Goal: Task Accomplishment & Management: Use online tool/utility

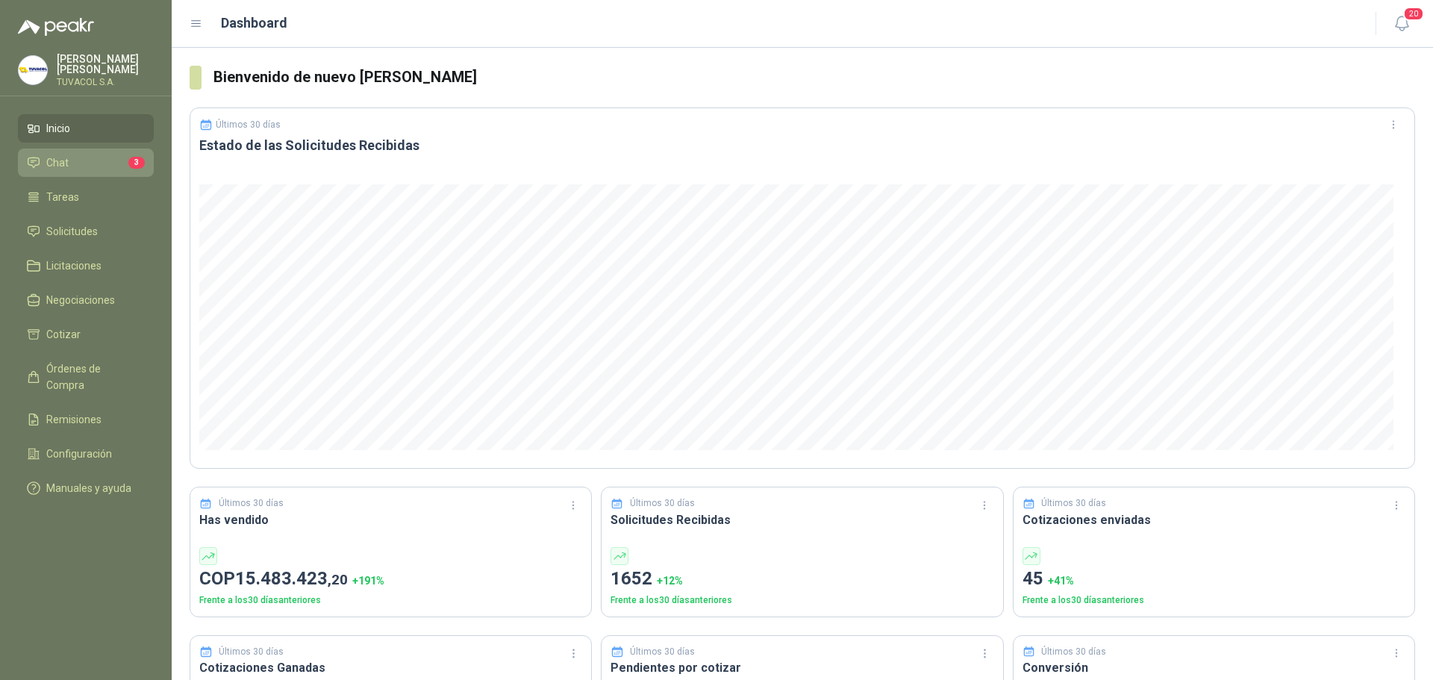
click at [52, 170] on span "Chat" at bounding box center [57, 163] width 22 height 16
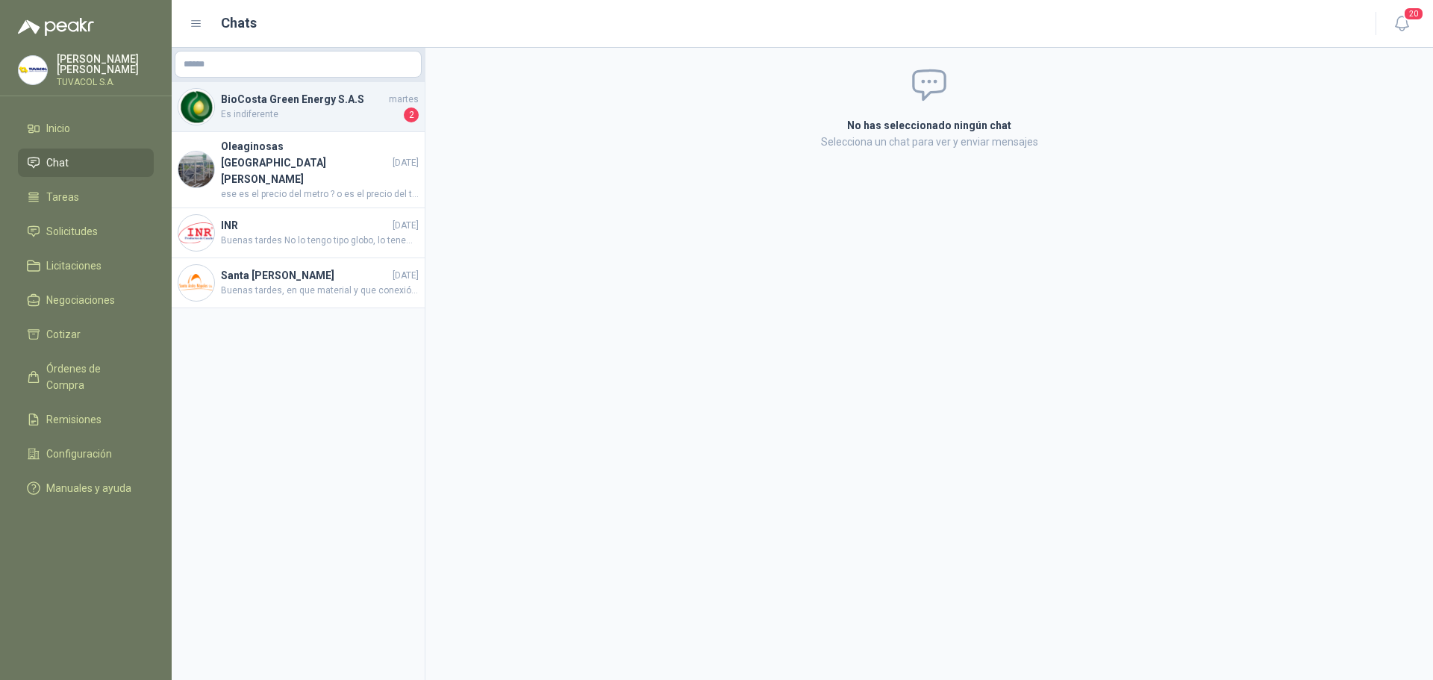
click at [295, 110] on span "Es indiferente" at bounding box center [311, 114] width 180 height 15
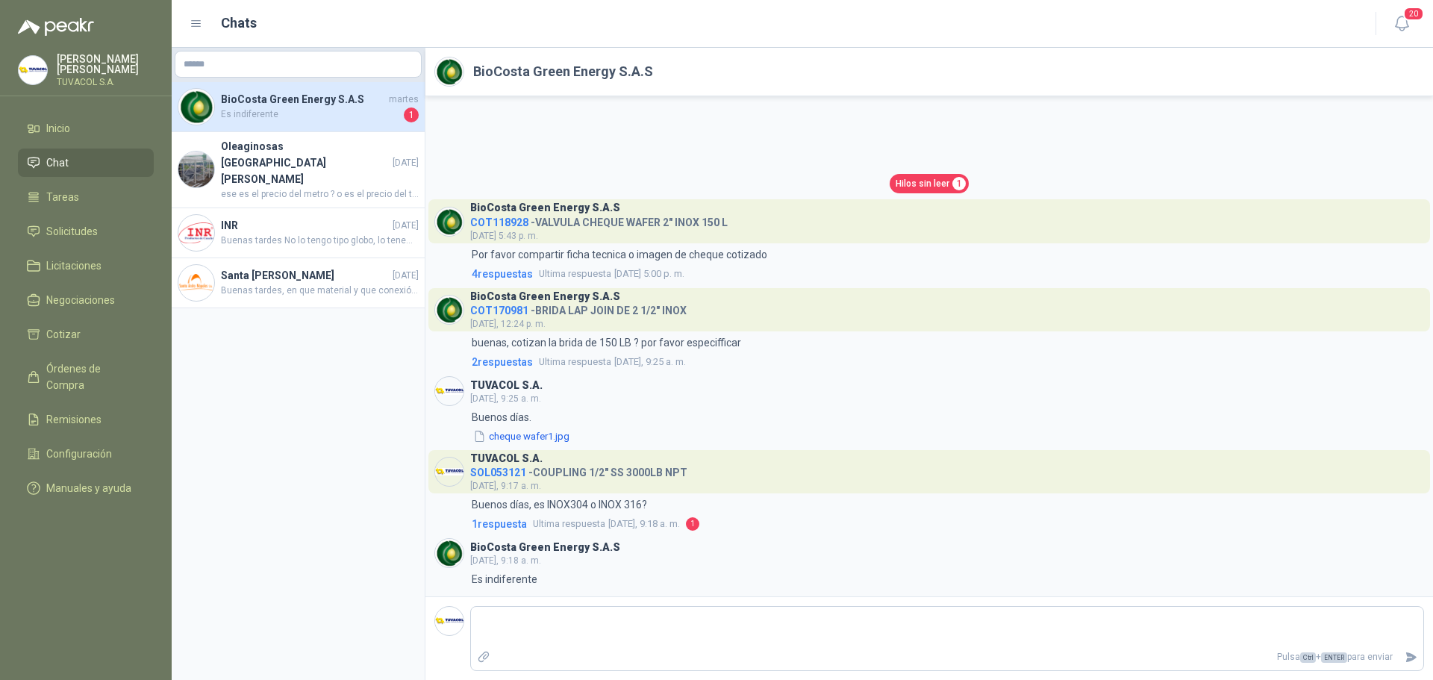
click at [485, 475] on span "SOL053121" at bounding box center [498, 472] width 56 height 12
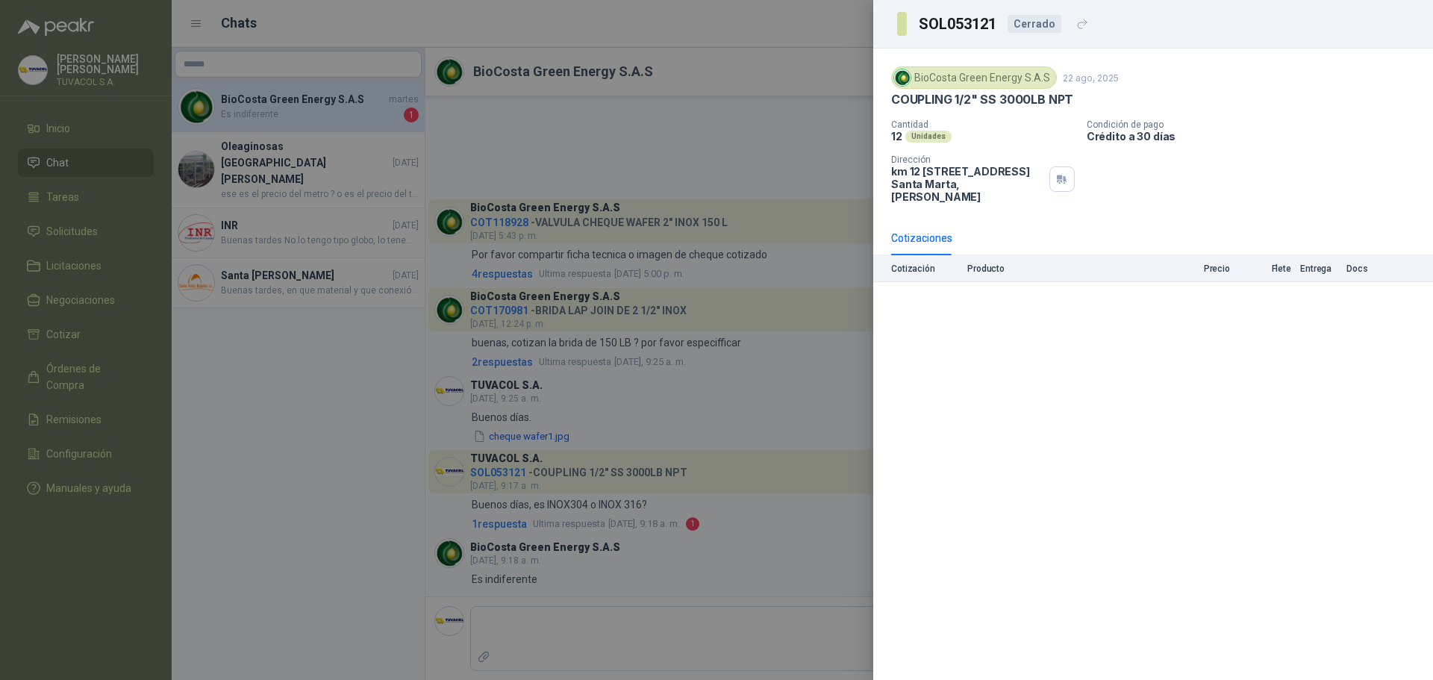
click at [991, 275] on div "Cotización Producto Precio Flete Entrega Docs" at bounding box center [1153, 268] width 560 height 27
click at [989, 272] on p "Producto" at bounding box center [1056, 268] width 179 height 10
click at [906, 265] on p "Cotización" at bounding box center [924, 268] width 67 height 10
click at [949, 19] on h3 "SOL053121" at bounding box center [959, 23] width 80 height 15
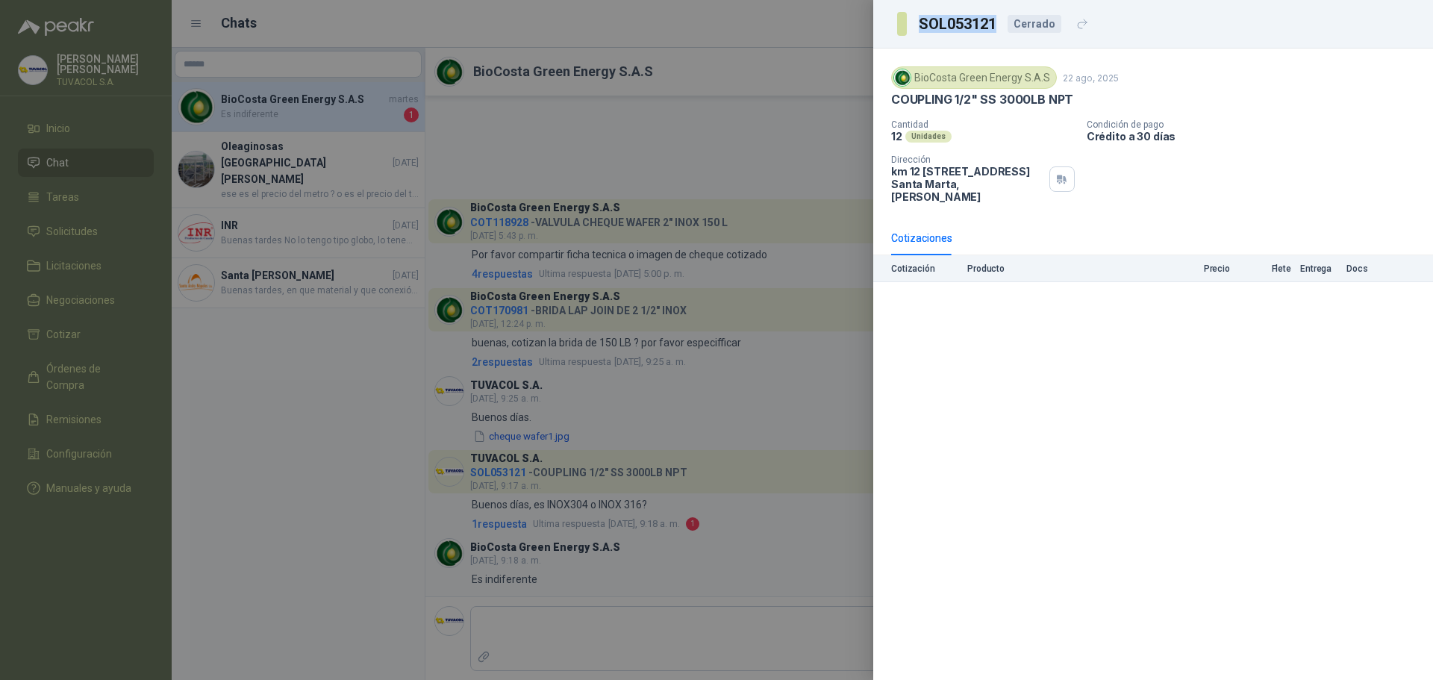
copy h3 "SOL053121"
click at [91, 167] on div at bounding box center [716, 340] width 1433 height 680
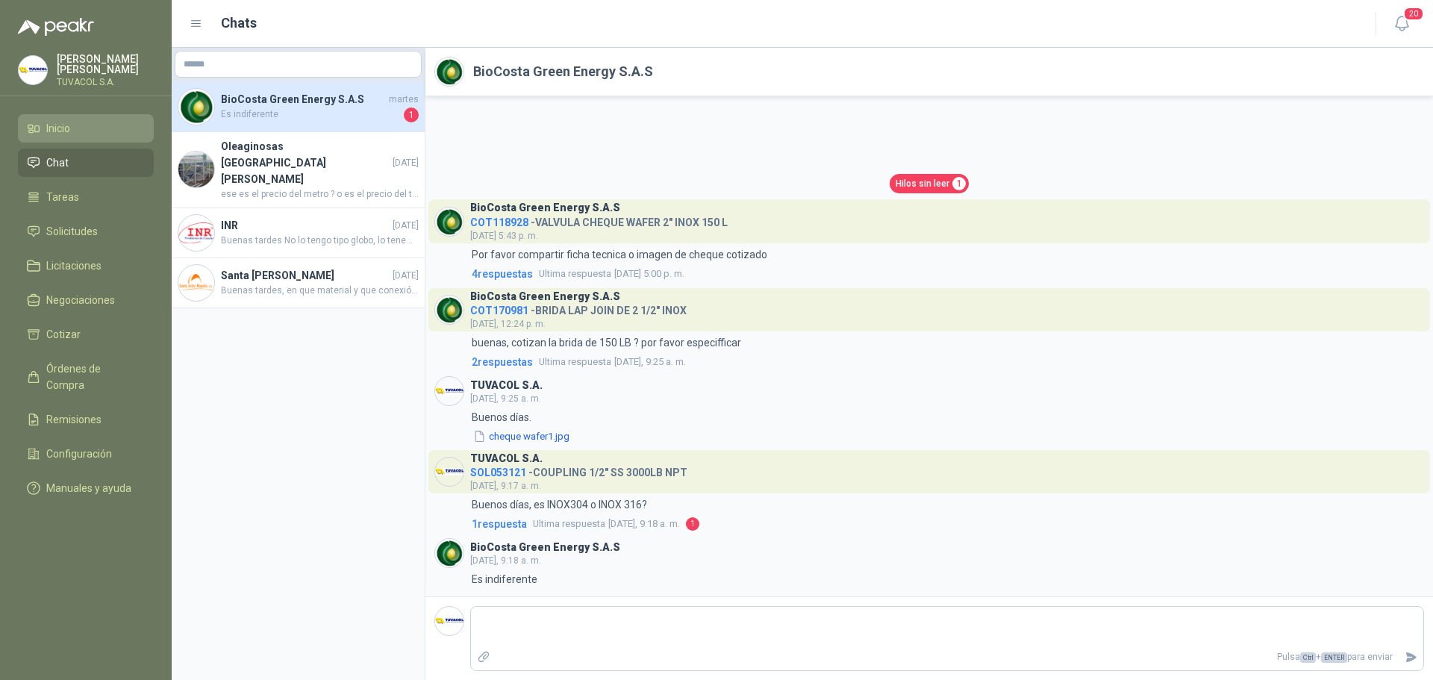
click at [87, 131] on li "Inicio" at bounding box center [86, 128] width 118 height 16
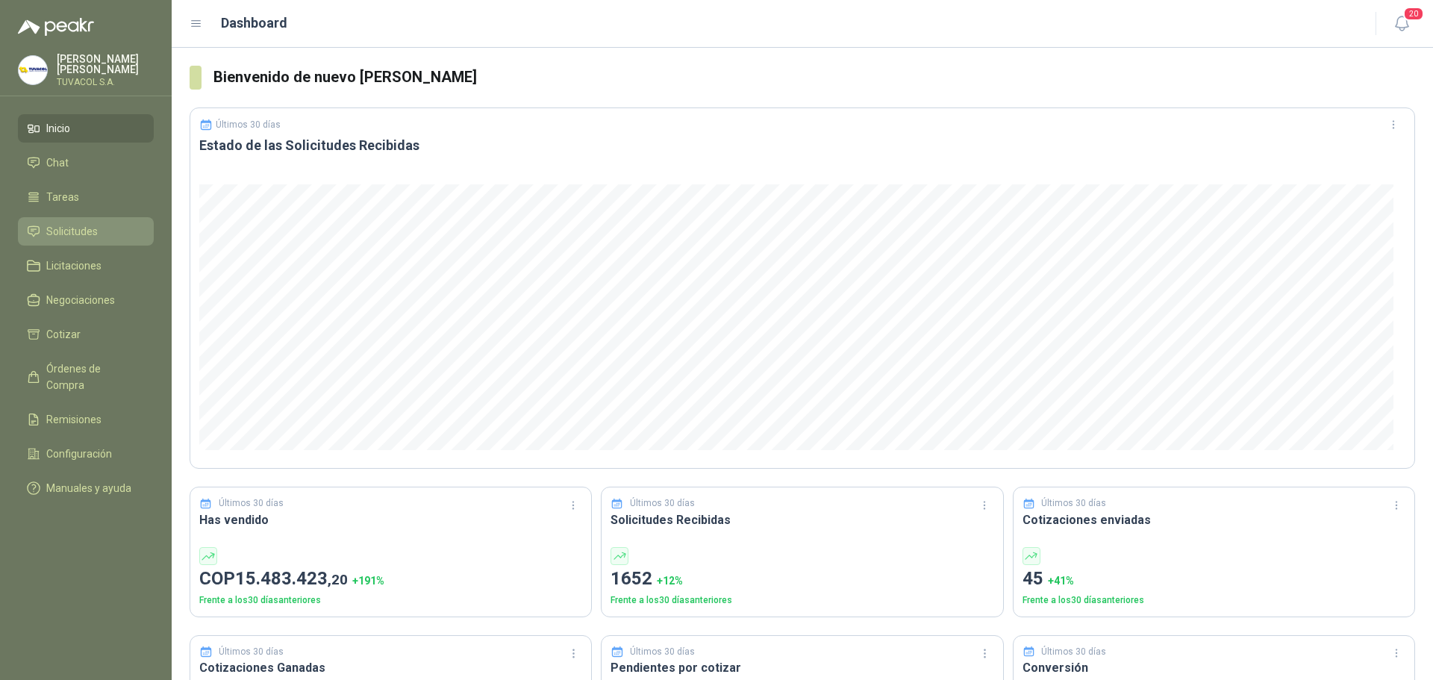
click at [119, 235] on li "Solicitudes" at bounding box center [86, 231] width 118 height 16
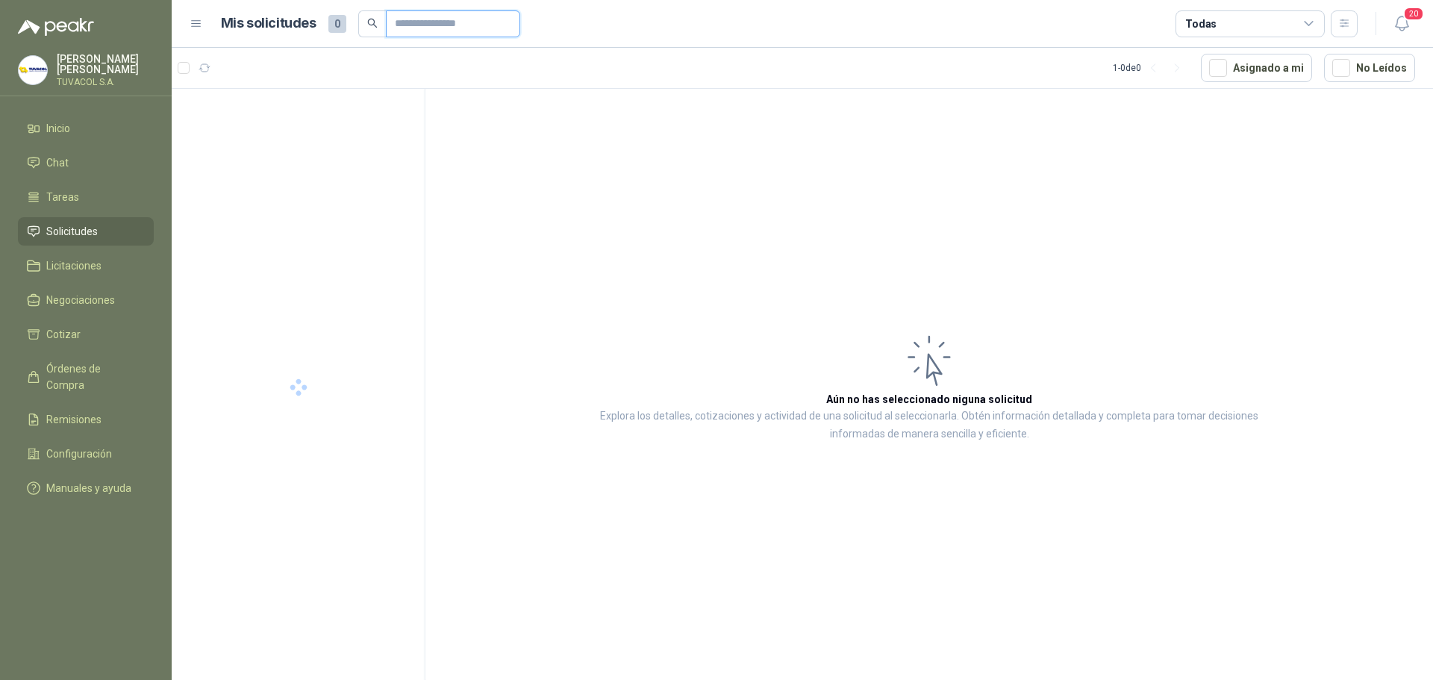
click at [449, 24] on input "text" at bounding box center [447, 23] width 104 height 25
paste input "*********"
type input "*********"
click at [324, 119] on p "COUPLING 1/2" SS 3000LB NPT" at bounding box center [280, 122] width 134 height 14
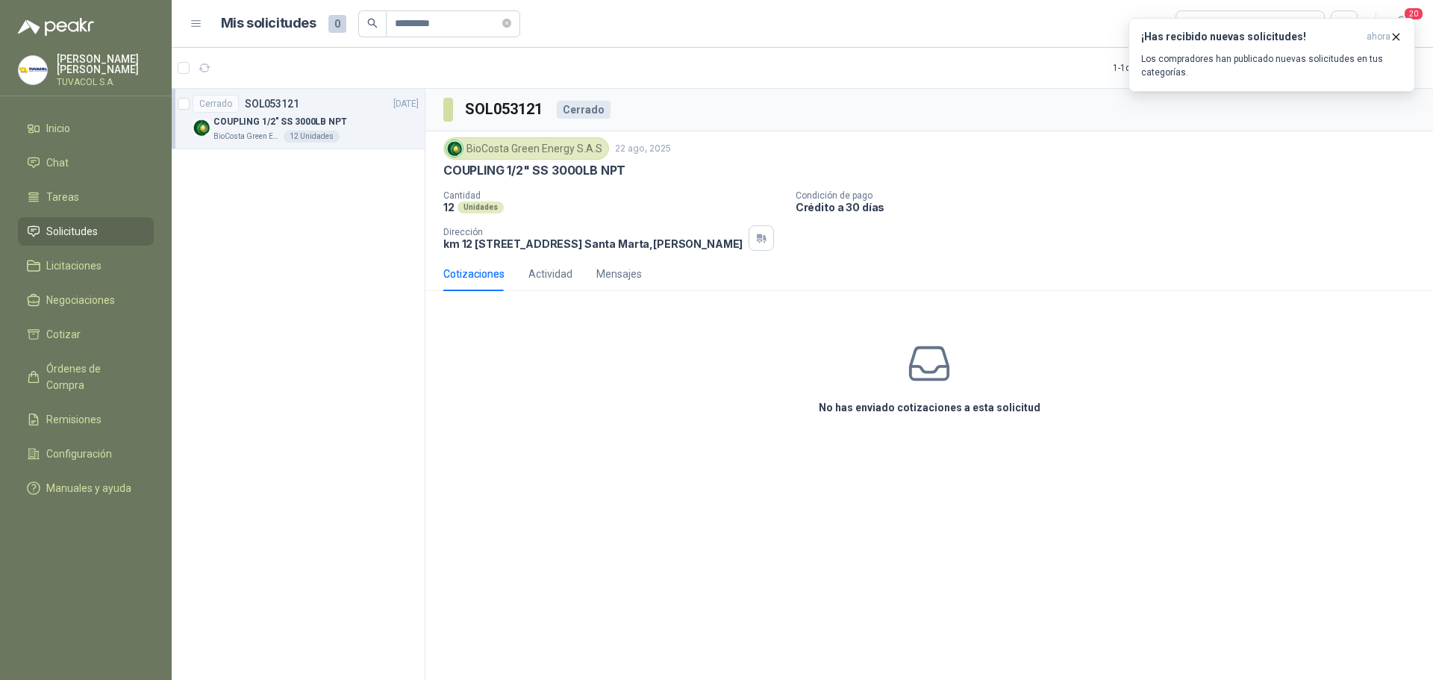
click at [285, 137] on div "12 Unidades" at bounding box center [312, 137] width 56 height 12
click at [297, 117] on p "COUPLING 1/2" SS 3000LB NPT" at bounding box center [280, 122] width 134 height 14
click at [563, 282] on div "Actividad" at bounding box center [550, 274] width 44 height 16
click at [612, 282] on div "Mensajes" at bounding box center [619, 274] width 46 height 16
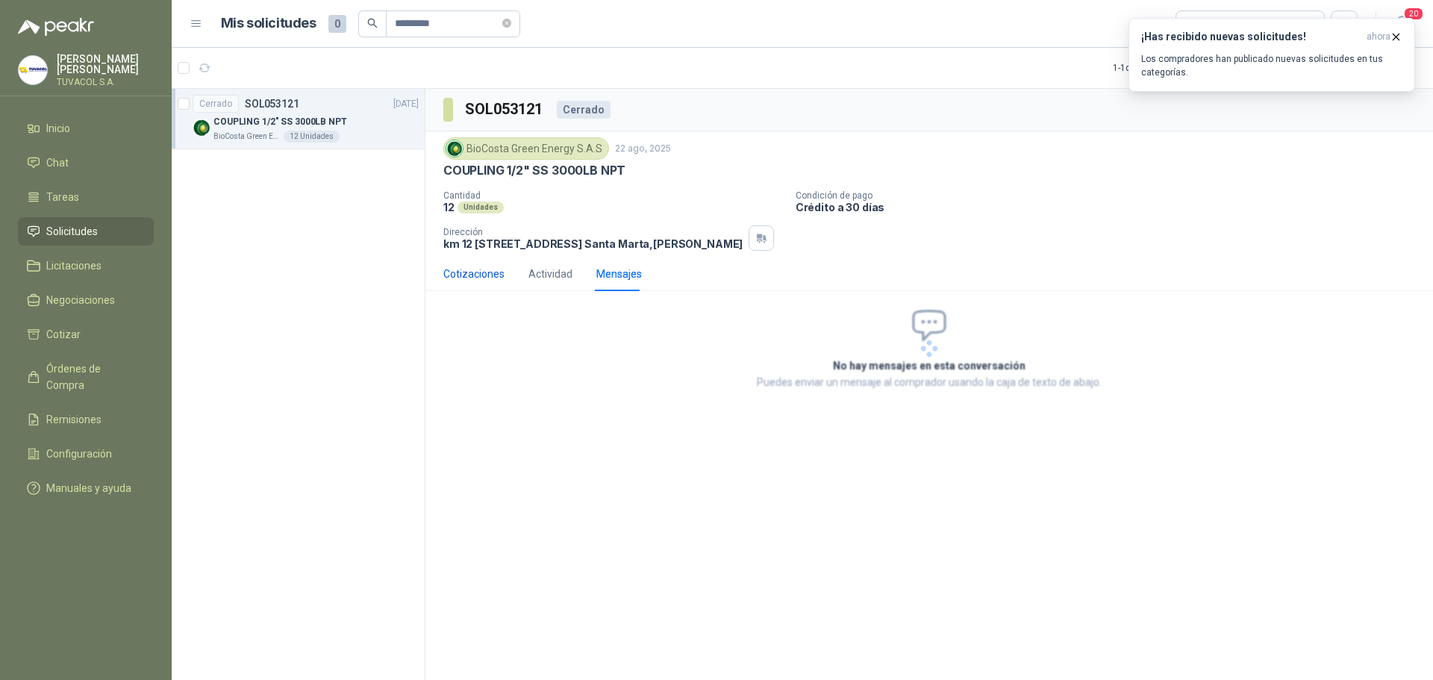
click at [467, 279] on div "Cotizaciones" at bounding box center [473, 274] width 61 height 16
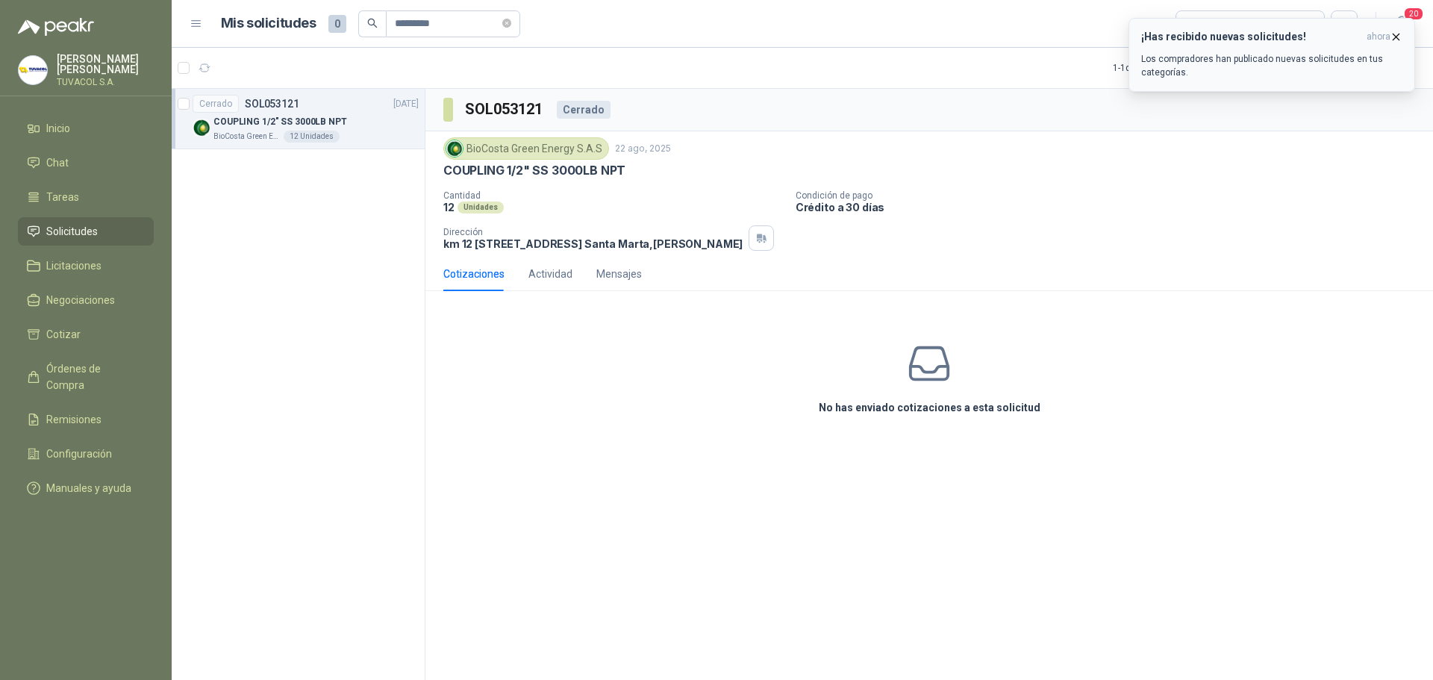
click at [1302, 28] on button "¡Has recibido nuevas solicitudes! ahora Los compradores han publicado nuevas so…" at bounding box center [1272, 55] width 287 height 74
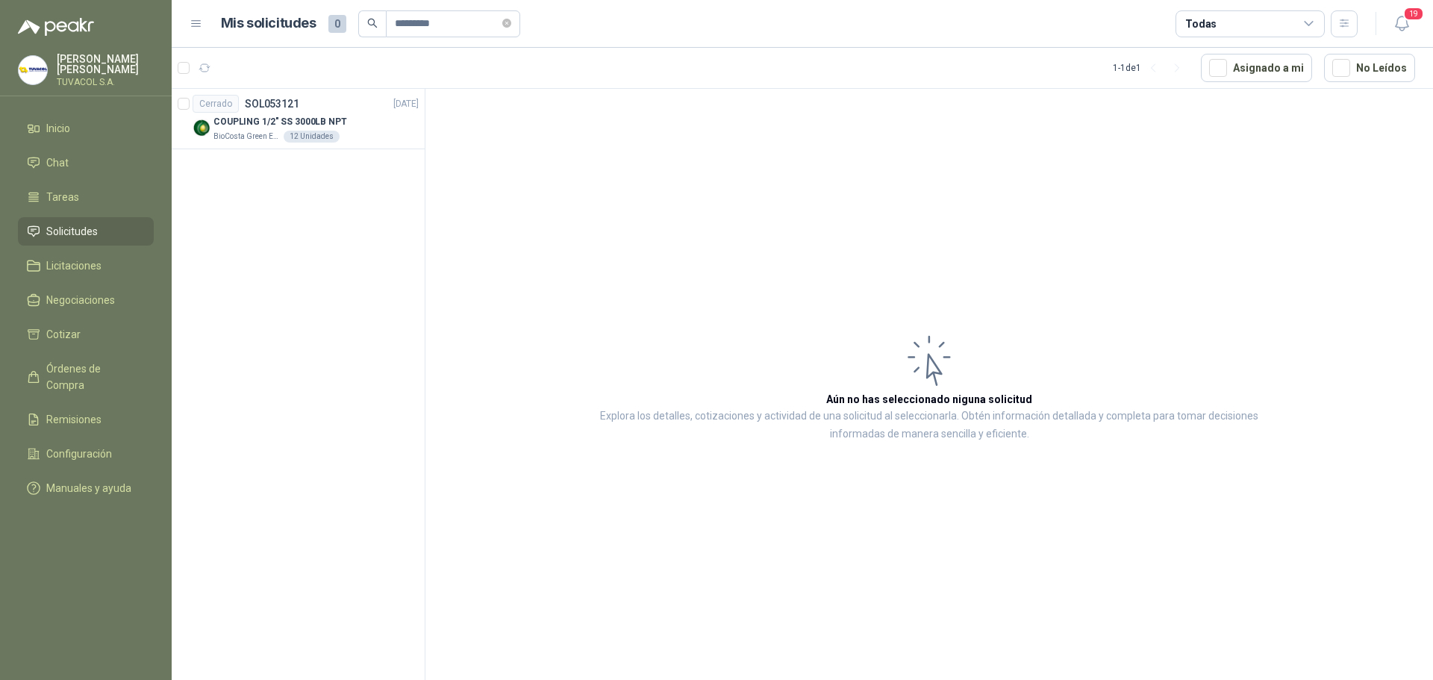
click at [70, 231] on link "Solicitudes" at bounding box center [86, 231] width 136 height 28
click at [87, 240] on span "Solicitudes" at bounding box center [72, 231] width 52 height 16
click at [519, 23] on span "*********" at bounding box center [453, 23] width 134 height 27
click at [511, 23] on icon "close-circle" at bounding box center [506, 23] width 9 height 9
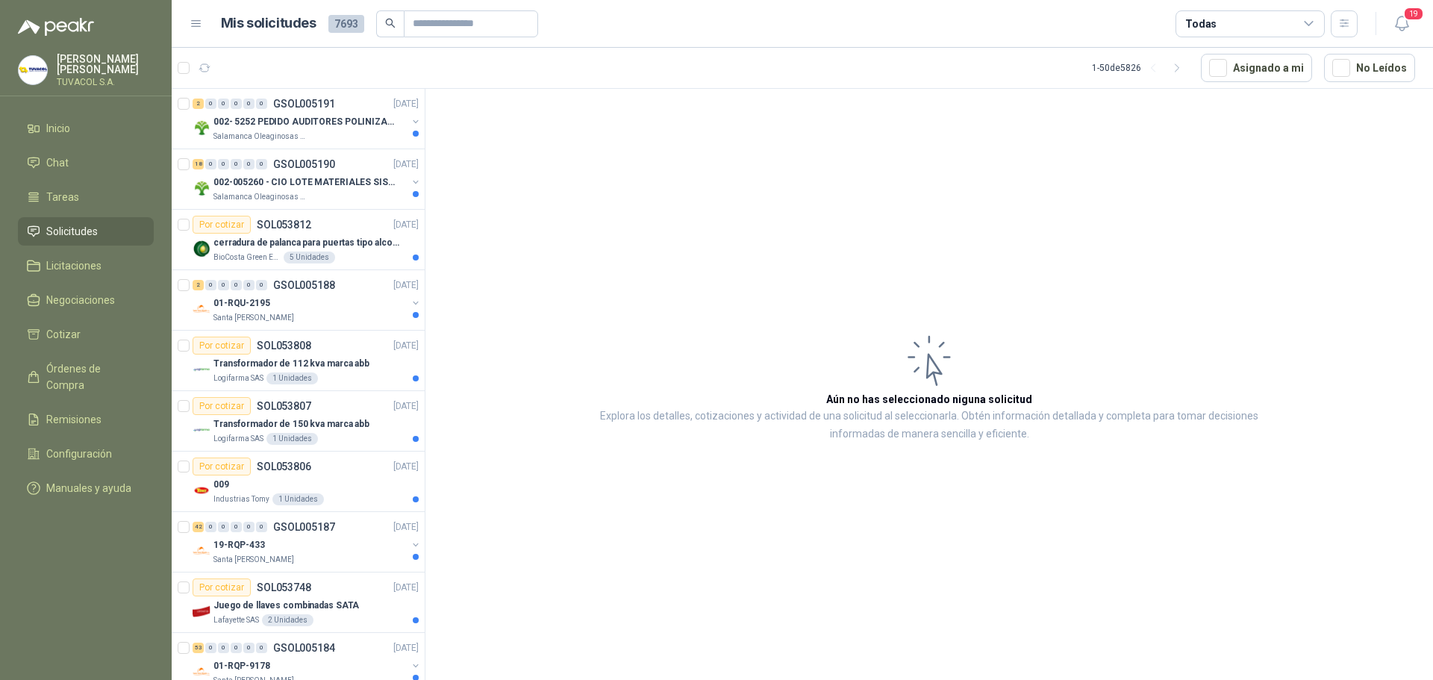
click at [1279, 22] on div "Todas" at bounding box center [1250, 23] width 149 height 27
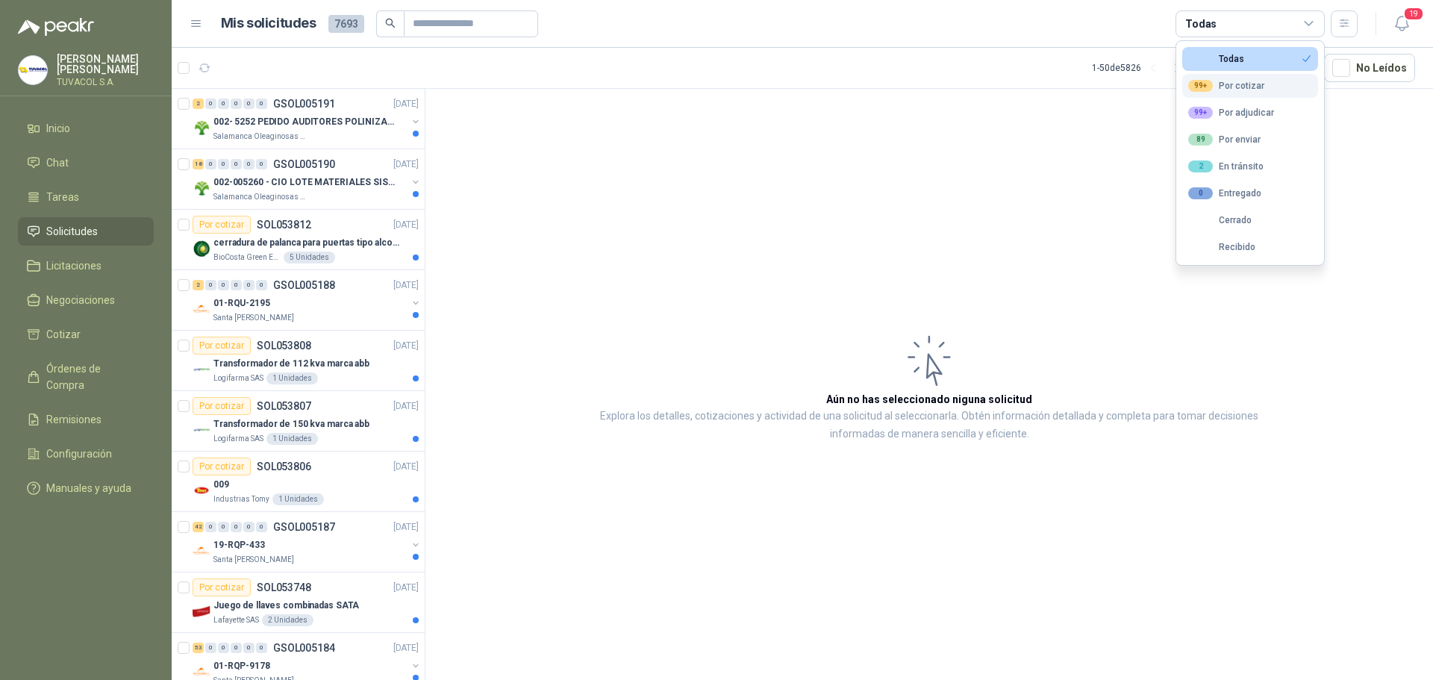
click at [1253, 87] on div "99+ Por cotizar" at bounding box center [1226, 86] width 76 height 12
click at [299, 131] on p "Salamanca Oleaginosas SAS" at bounding box center [260, 137] width 94 height 12
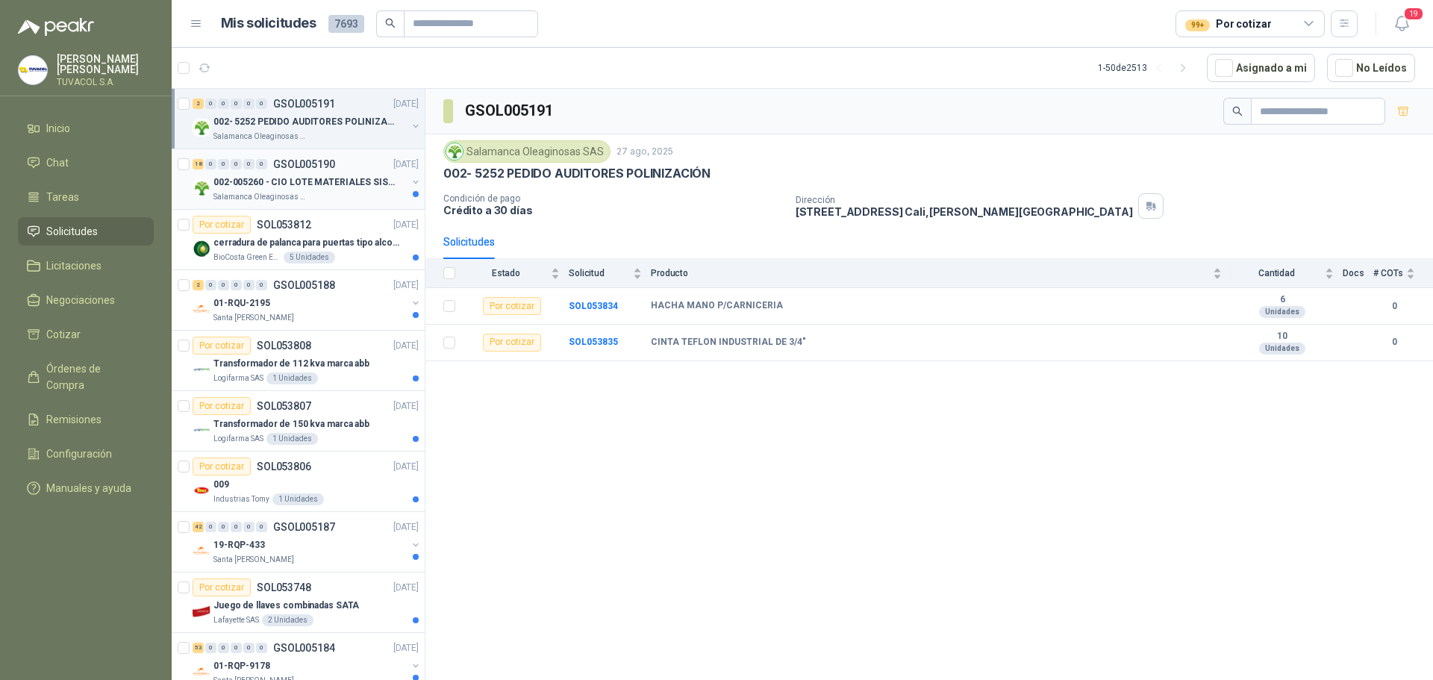
click at [302, 200] on p "Salamanca Oleaginosas SAS" at bounding box center [260, 197] width 94 height 12
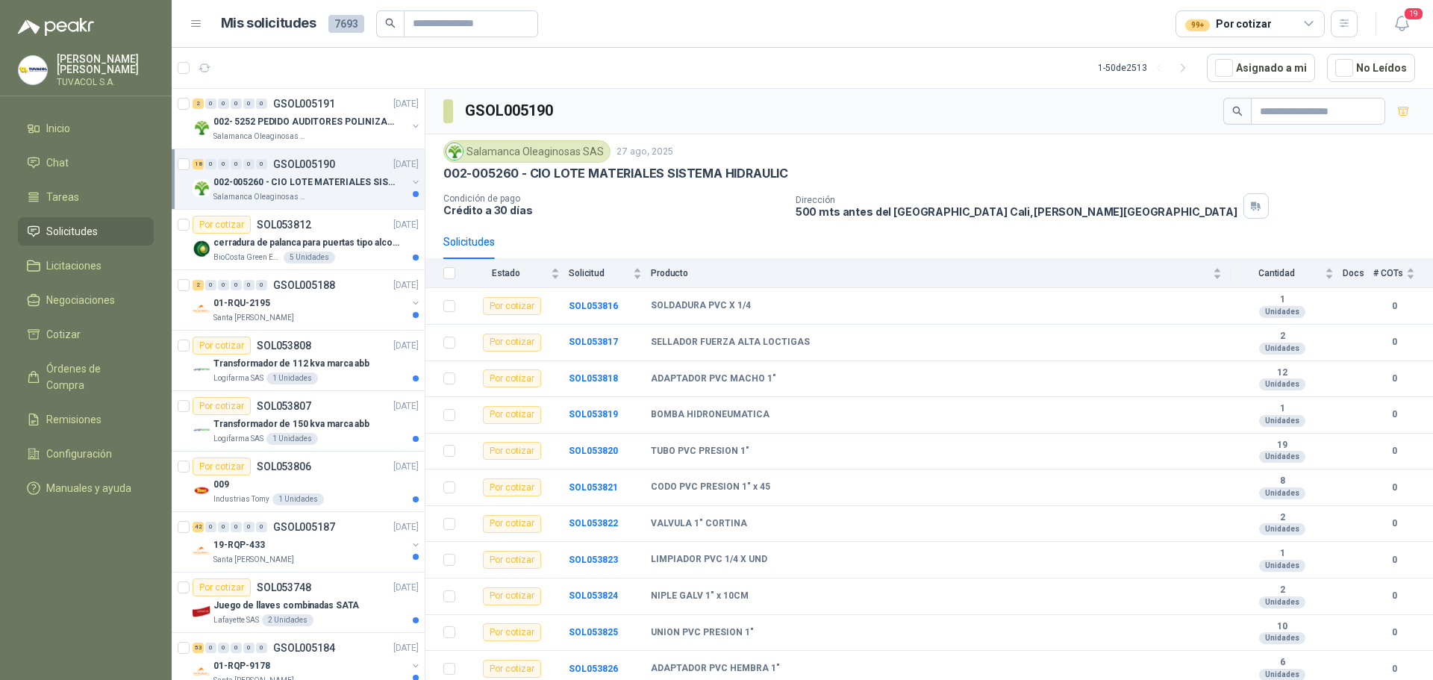
click at [302, 164] on p "GSOL005190" at bounding box center [304, 164] width 62 height 10
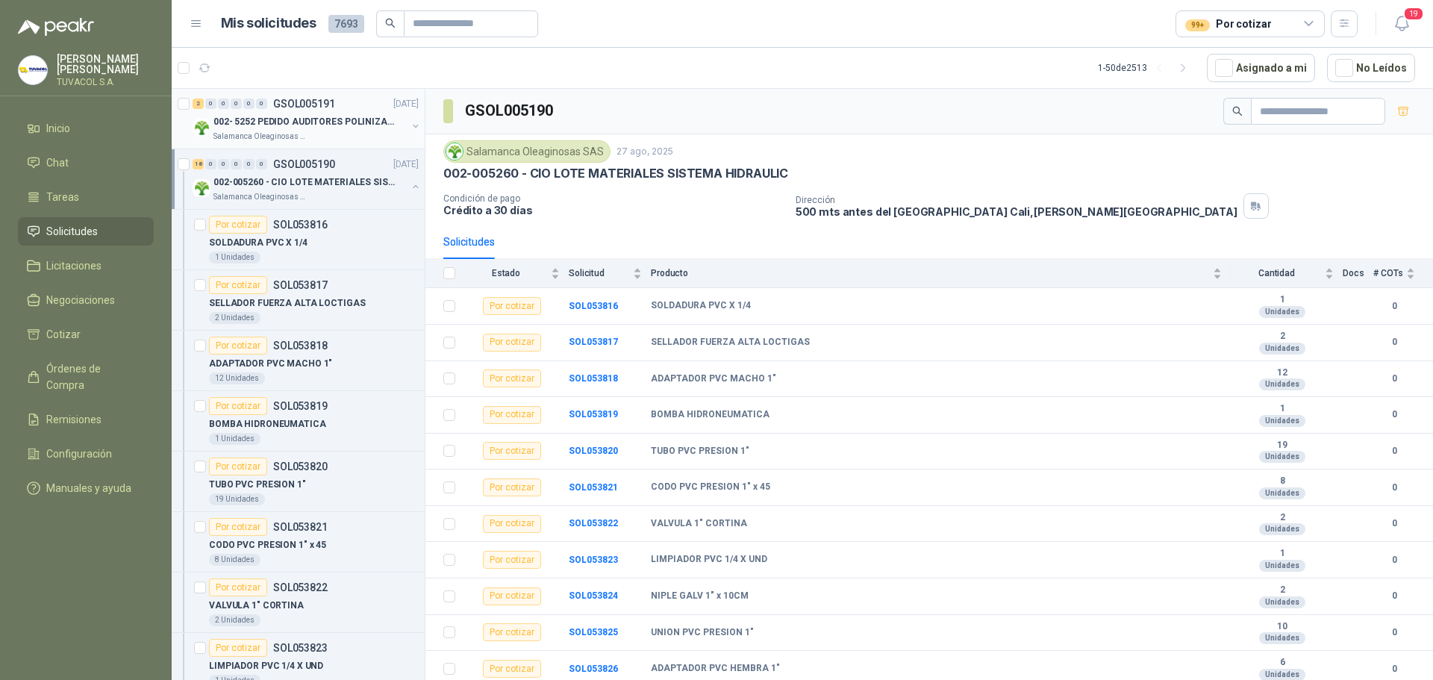
scroll to position [5, 0]
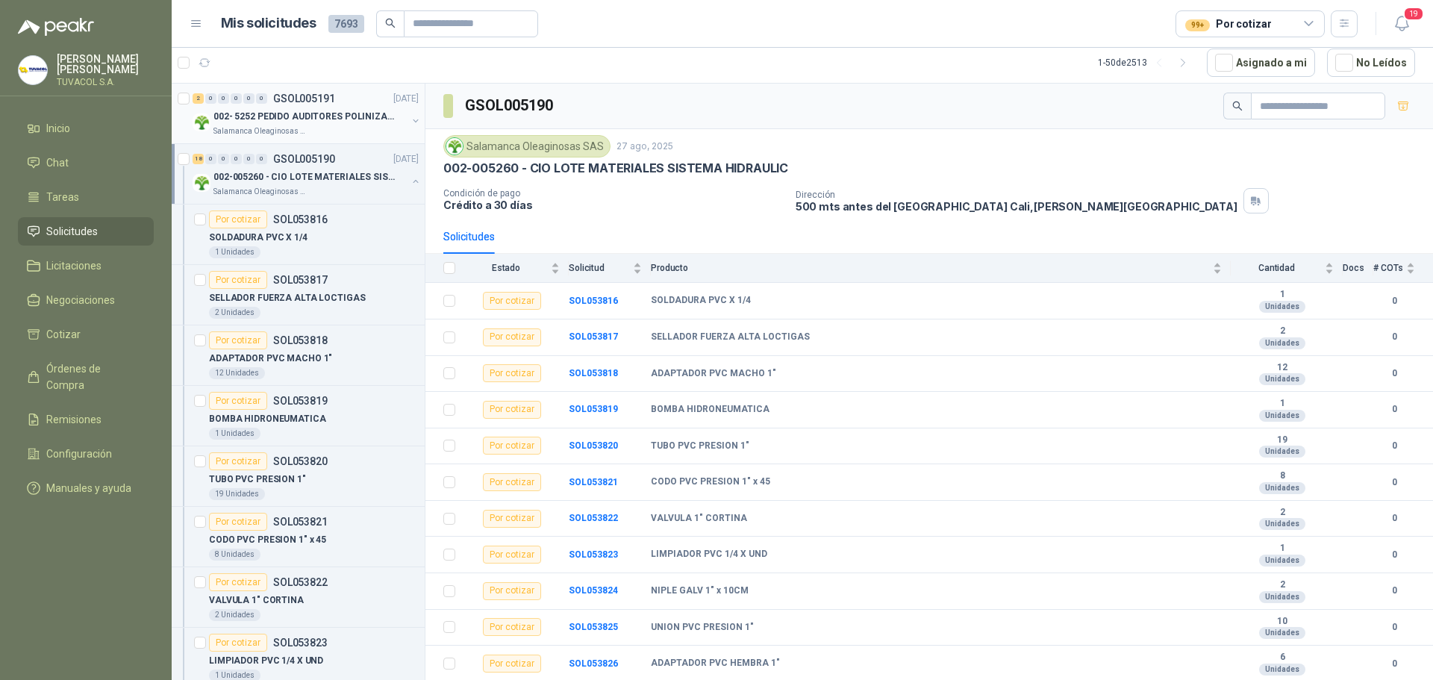
click at [306, 138] on div "2 0 0 0 0 0 GSOL005191 [DATE][PHONE_NUMBER] PEDIDO AUDITORES POLINIZACIÓN Salam…" at bounding box center [298, 114] width 253 height 60
click at [309, 131] on div "Salamanca Oleaginosas SAS" at bounding box center [309, 131] width 193 height 12
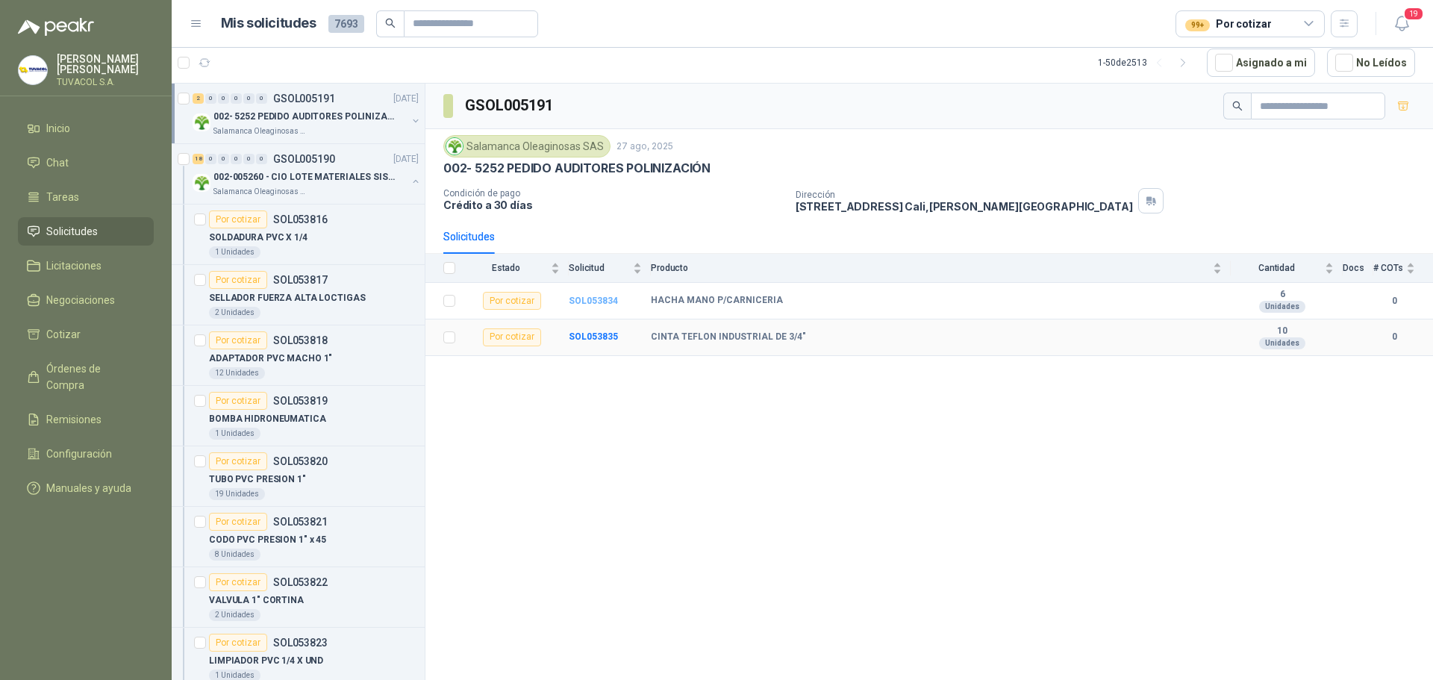
drag, startPoint x: 595, startPoint y: 340, endPoint x: 587, endPoint y: 299, distance: 41.7
click at [595, 340] on b "SOL053835" at bounding box center [593, 336] width 49 height 10
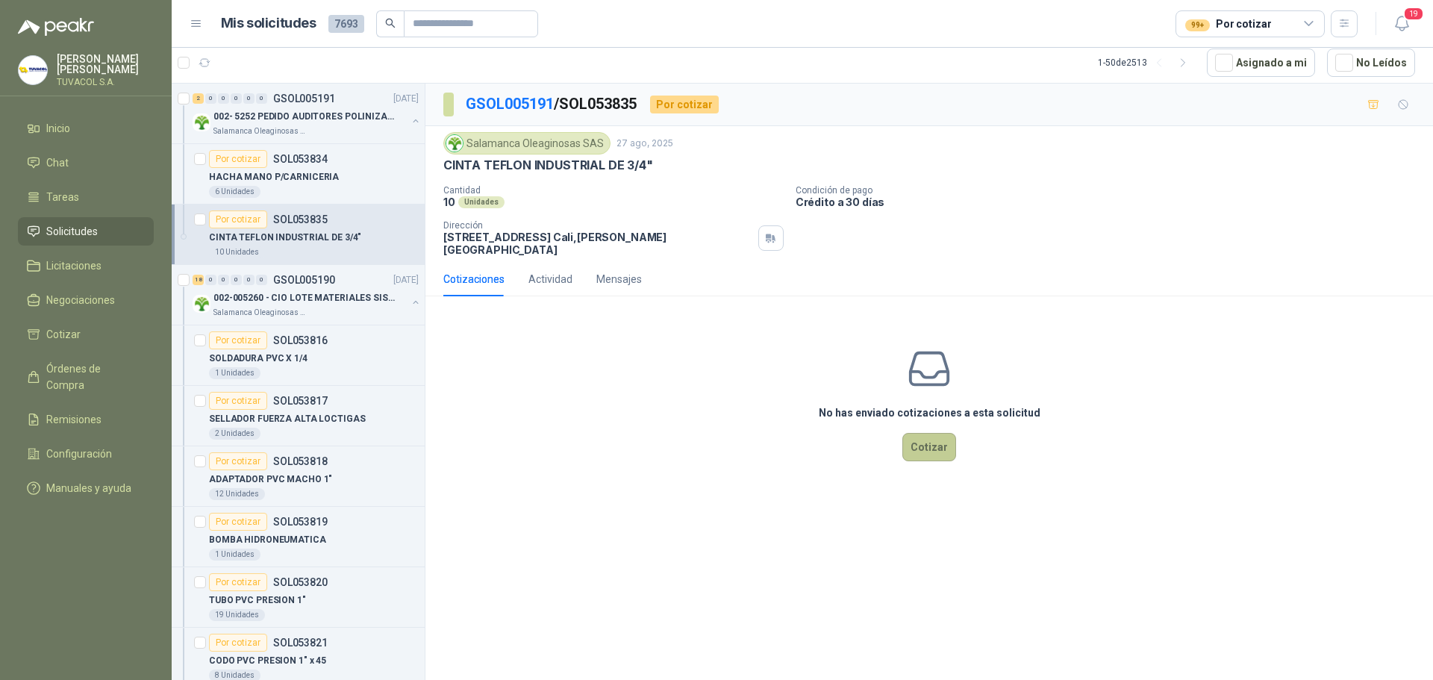
click at [934, 435] on button "Cotizar" at bounding box center [929, 447] width 54 height 28
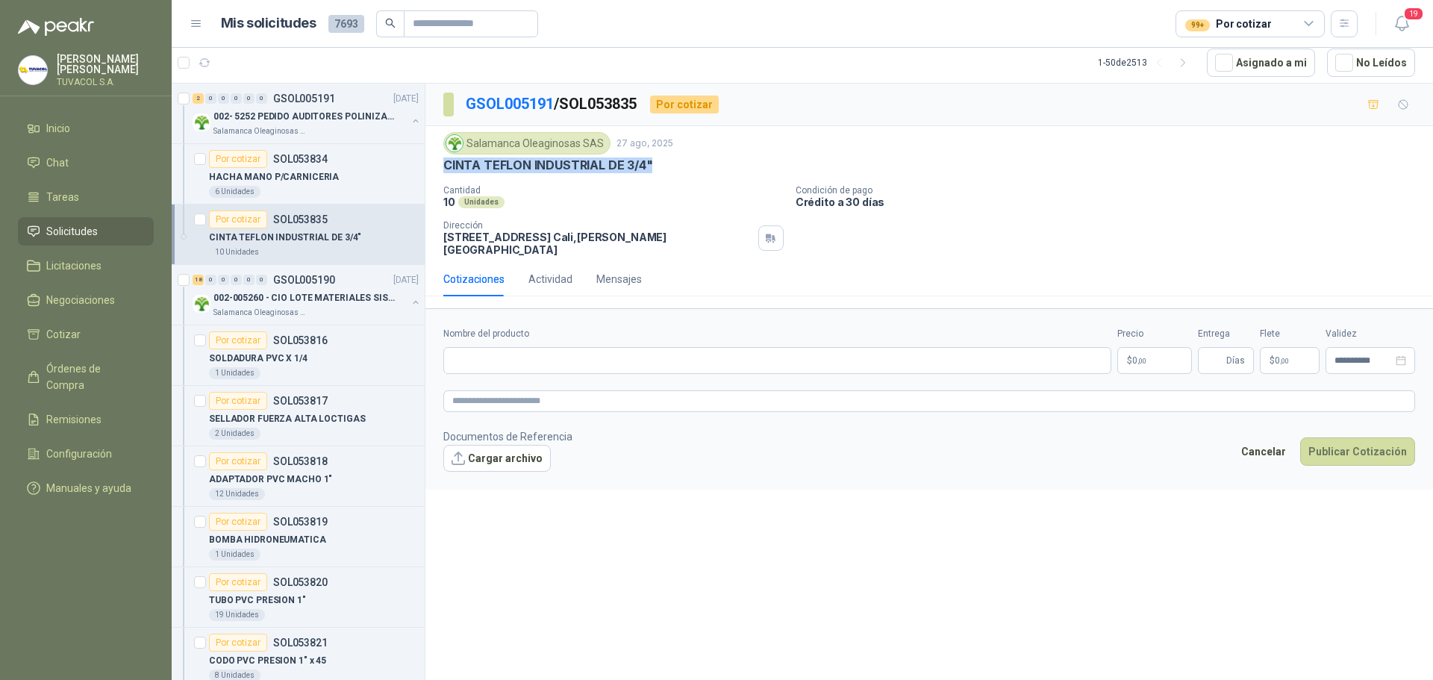
drag, startPoint x: 659, startPoint y: 164, endPoint x: 443, endPoint y: 169, distance: 216.5
click at [443, 169] on div "Salamanca Oleaginosas SAS [DATE] CINTA TEFLON INDUSTRIAL DE 3/4" Cantidad 10 Un…" at bounding box center [929, 194] width 1008 height 136
copy p "CINTA TEFLON INDUSTRIAL DE 3/4""
click at [544, 369] on form "**********" at bounding box center [929, 398] width 1008 height 181
click at [539, 353] on input "Nombre del producto" at bounding box center [777, 360] width 668 height 27
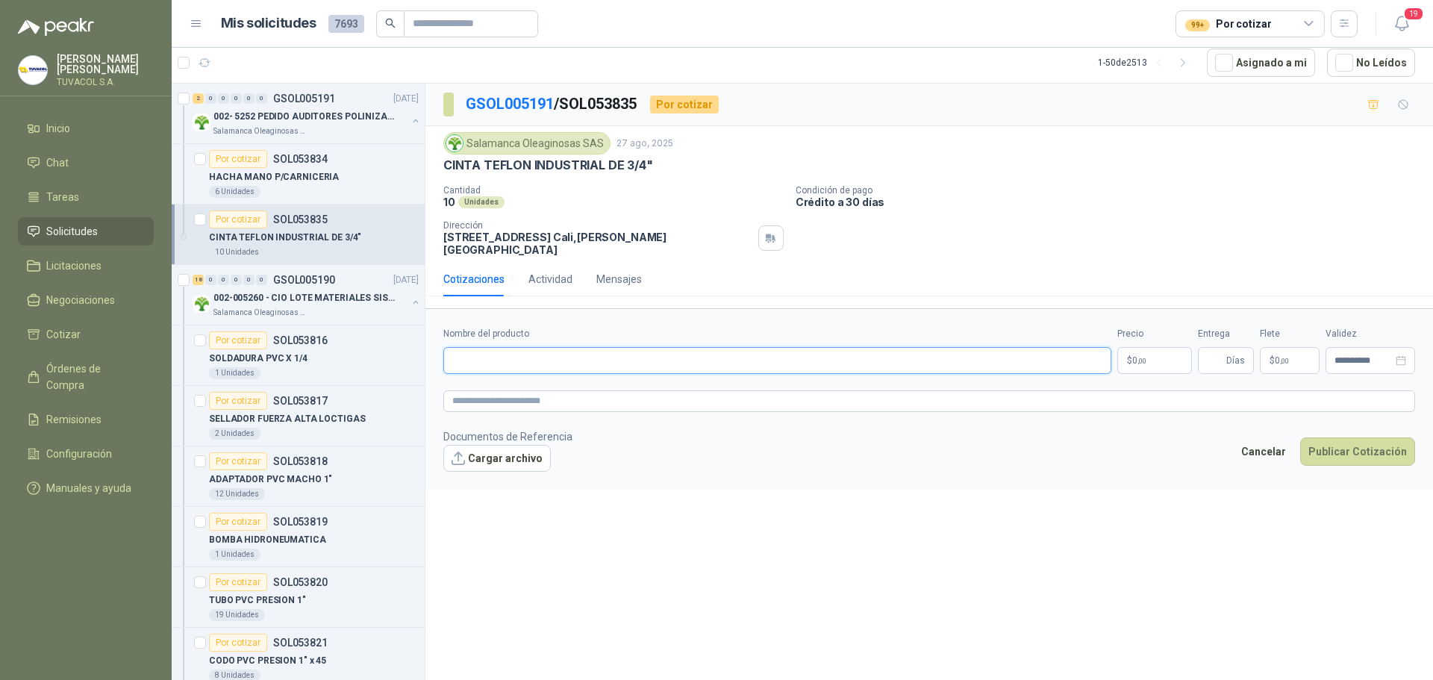
paste input "**********"
type input "**********"
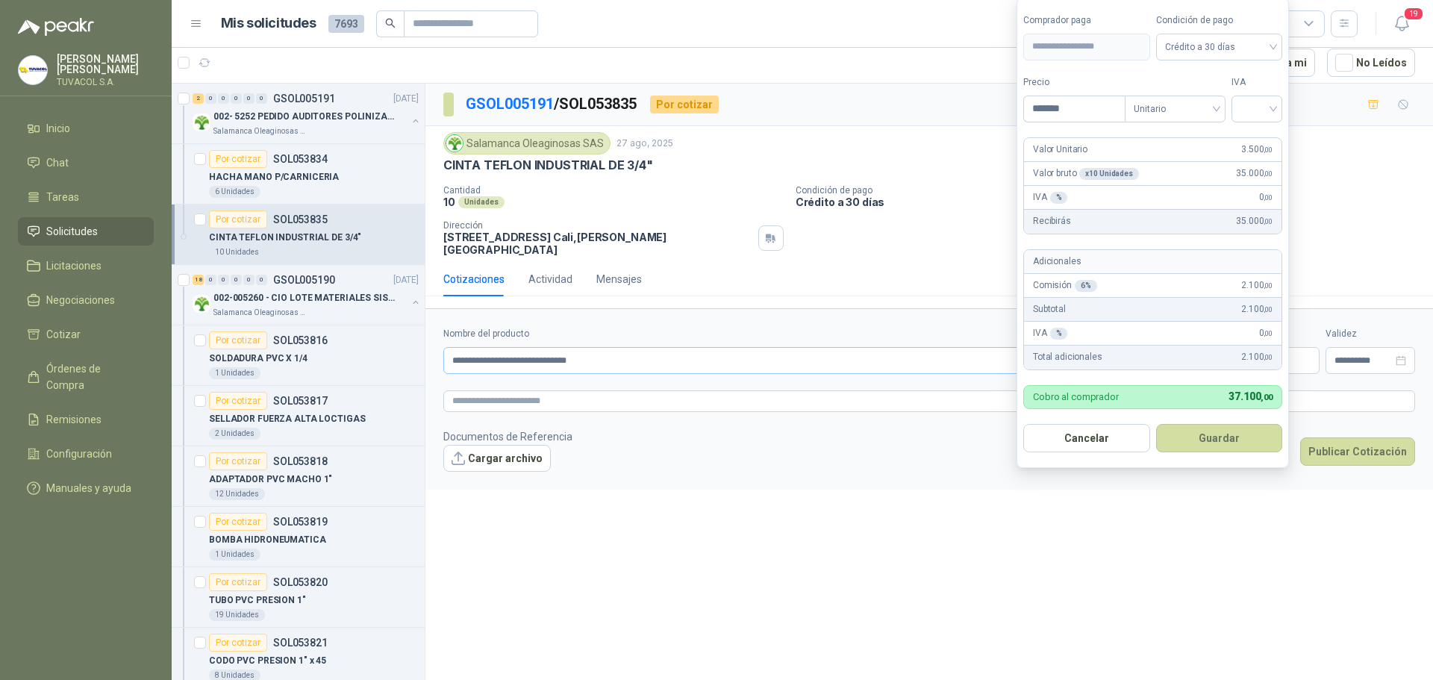
type input "*******"
click at [1253, 106] on input "search" at bounding box center [1257, 107] width 33 height 22
click at [1254, 136] on div "19%" at bounding box center [1260, 139] width 28 height 16
click at [1230, 443] on button "Guardar" at bounding box center [1222, 438] width 128 height 28
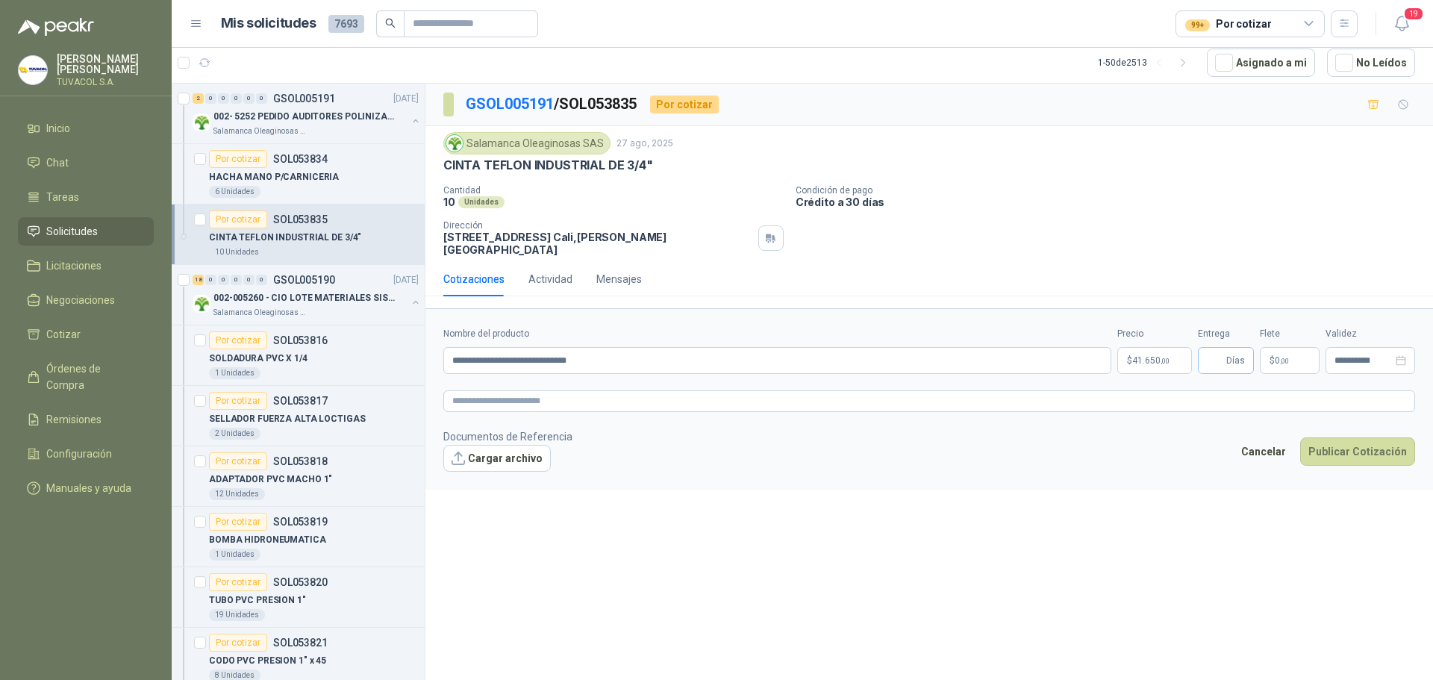
click at [1201, 348] on span "Días" at bounding box center [1226, 360] width 56 height 27
click at [1212, 358] on input "Entrega" at bounding box center [1215, 360] width 16 height 25
type input "*"
click at [1302, 437] on button "Publicar Cotización" at bounding box center [1357, 451] width 115 height 28
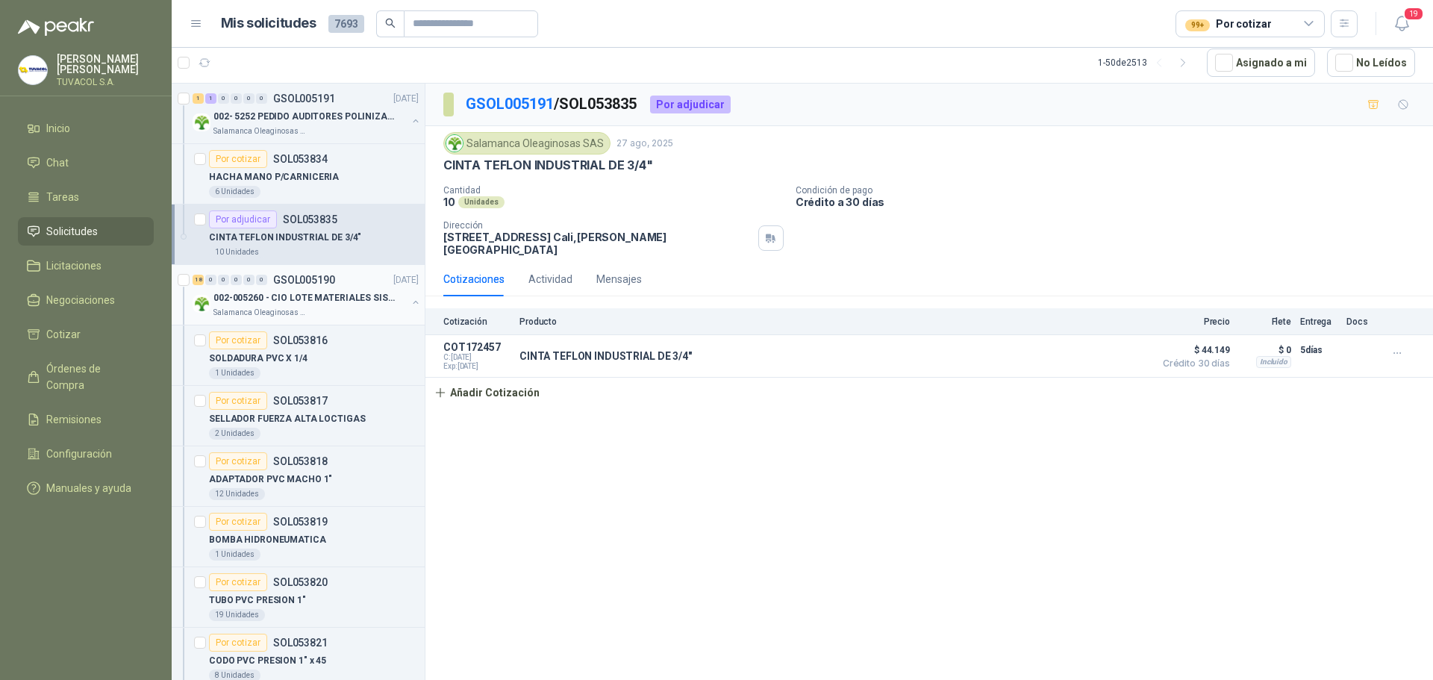
click at [305, 280] on p "GSOL005190" at bounding box center [304, 280] width 62 height 10
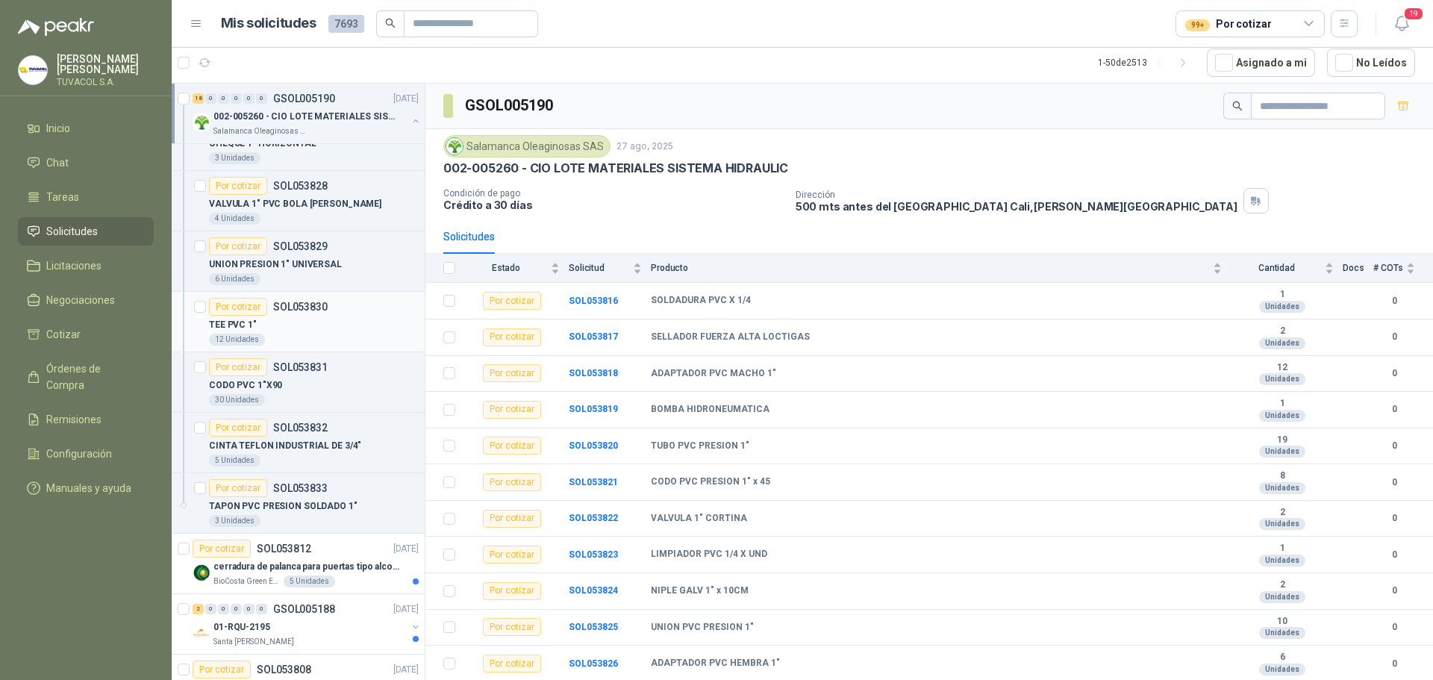
scroll to position [1120, 0]
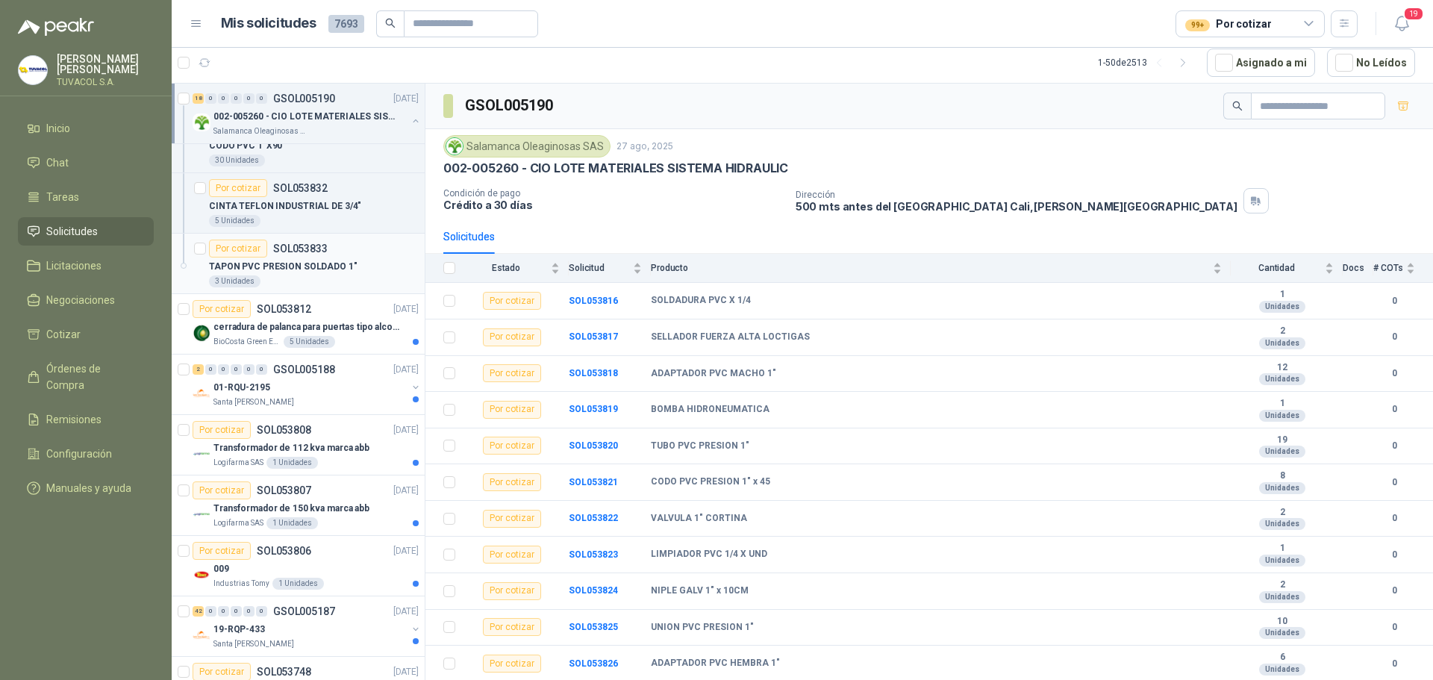
click at [327, 269] on p "TAPON PVC PRESION SOLDADO 1"" at bounding box center [283, 267] width 149 height 14
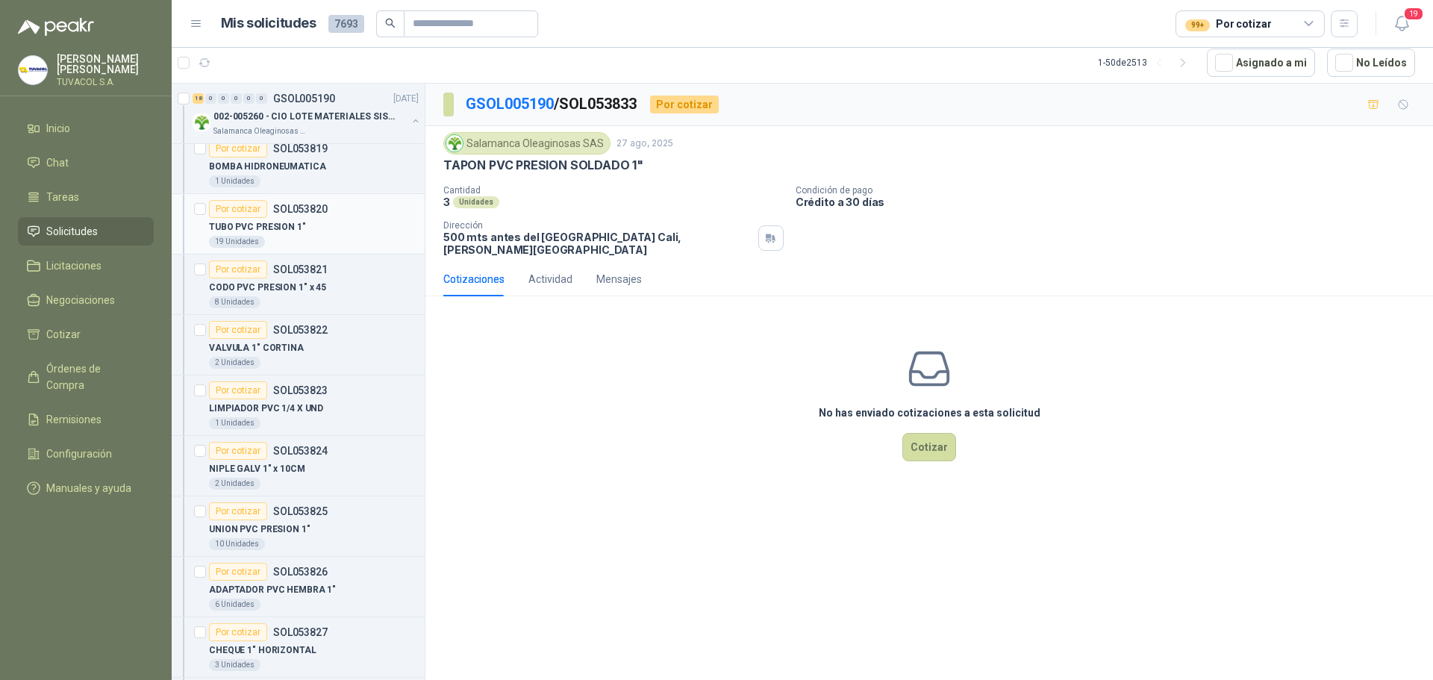
scroll to position [75, 0]
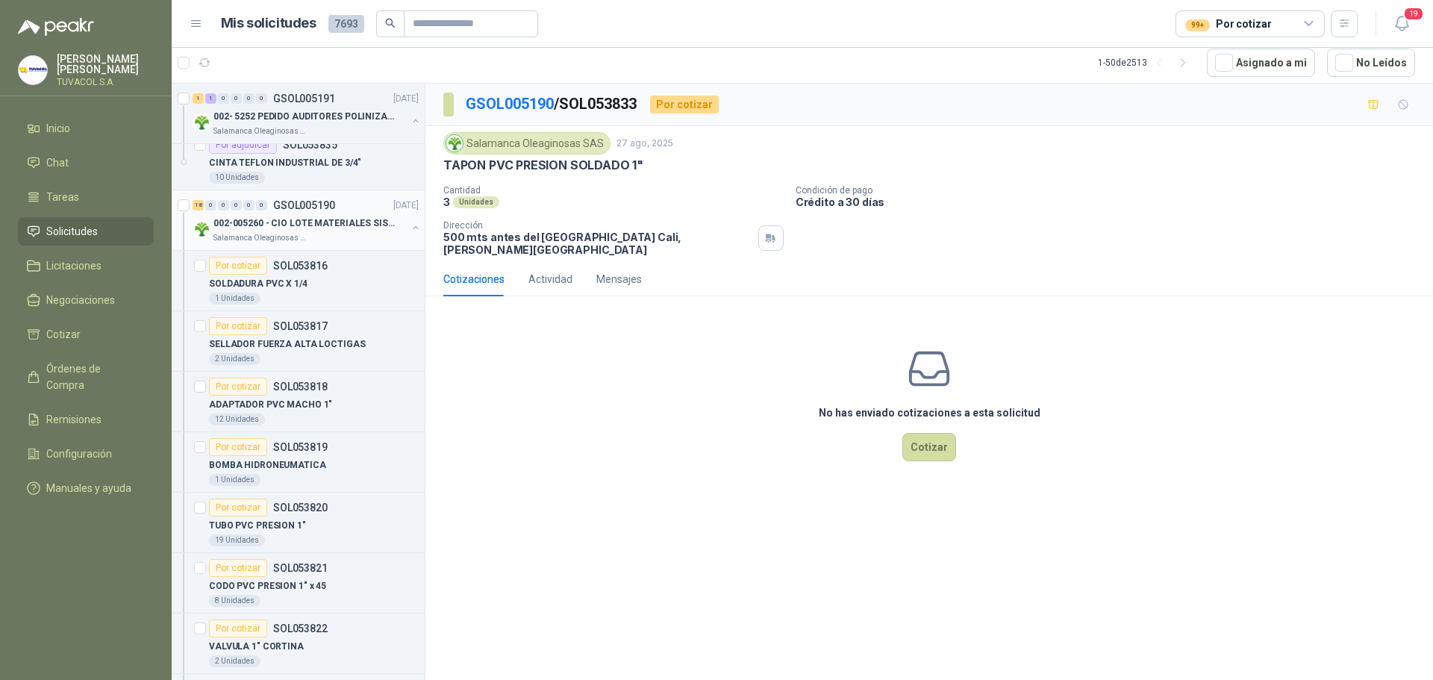
click at [313, 210] on p "GSOL005190" at bounding box center [304, 205] width 62 height 10
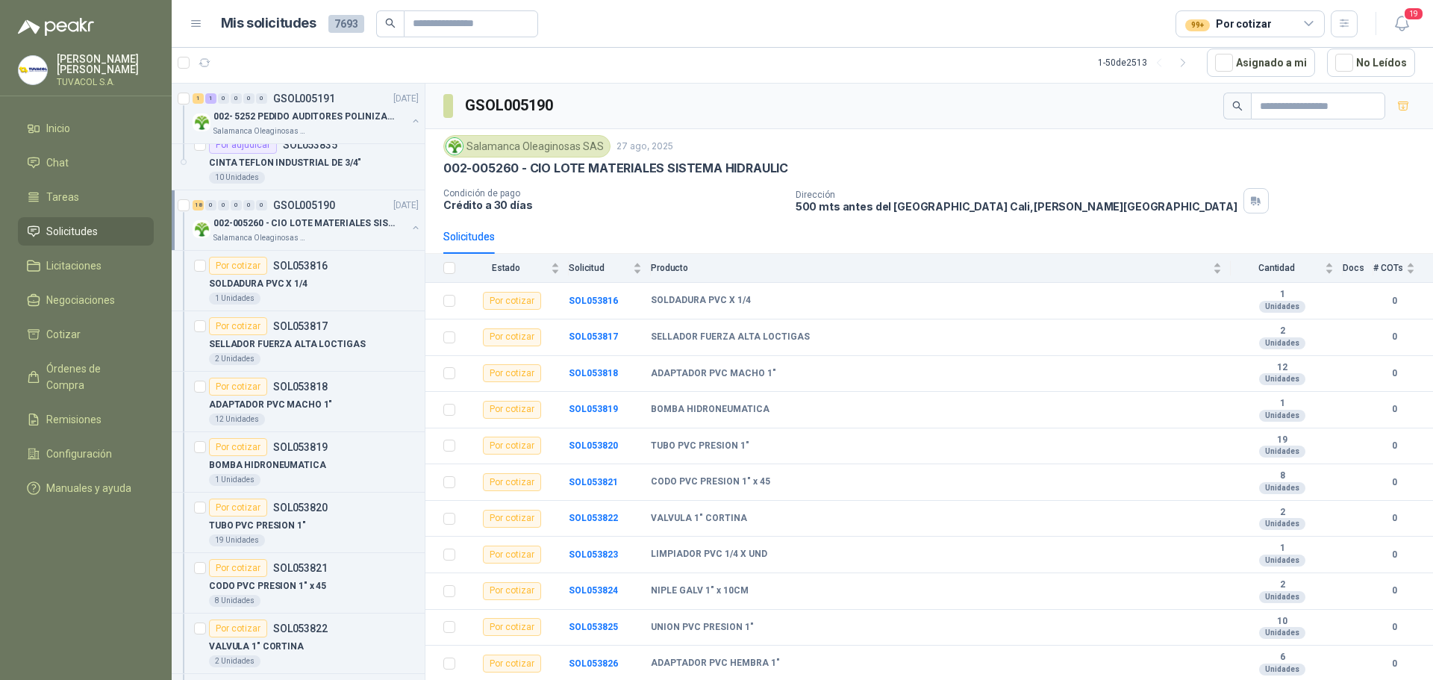
click at [410, 225] on button "button" at bounding box center [416, 228] width 12 height 12
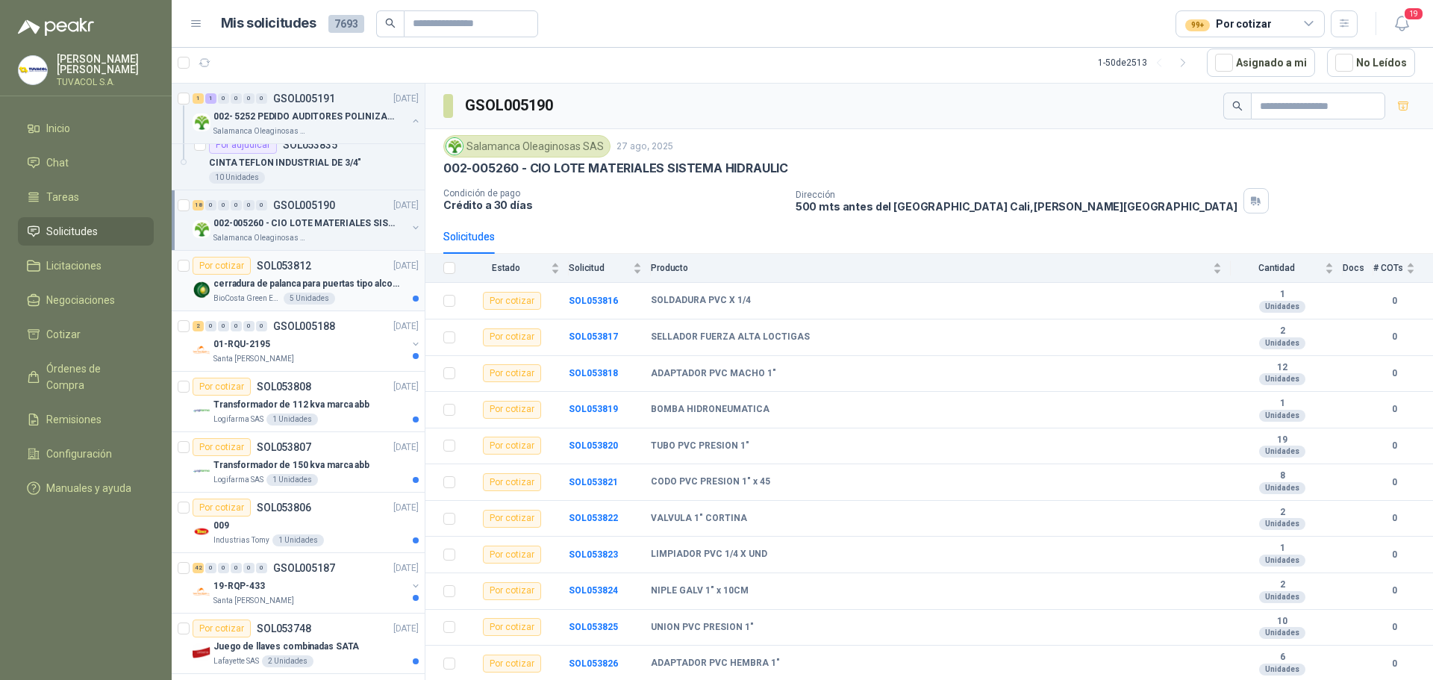
click at [371, 302] on div "BioCosta Green Energy S.A.S 5 Unidades" at bounding box center [315, 299] width 205 height 12
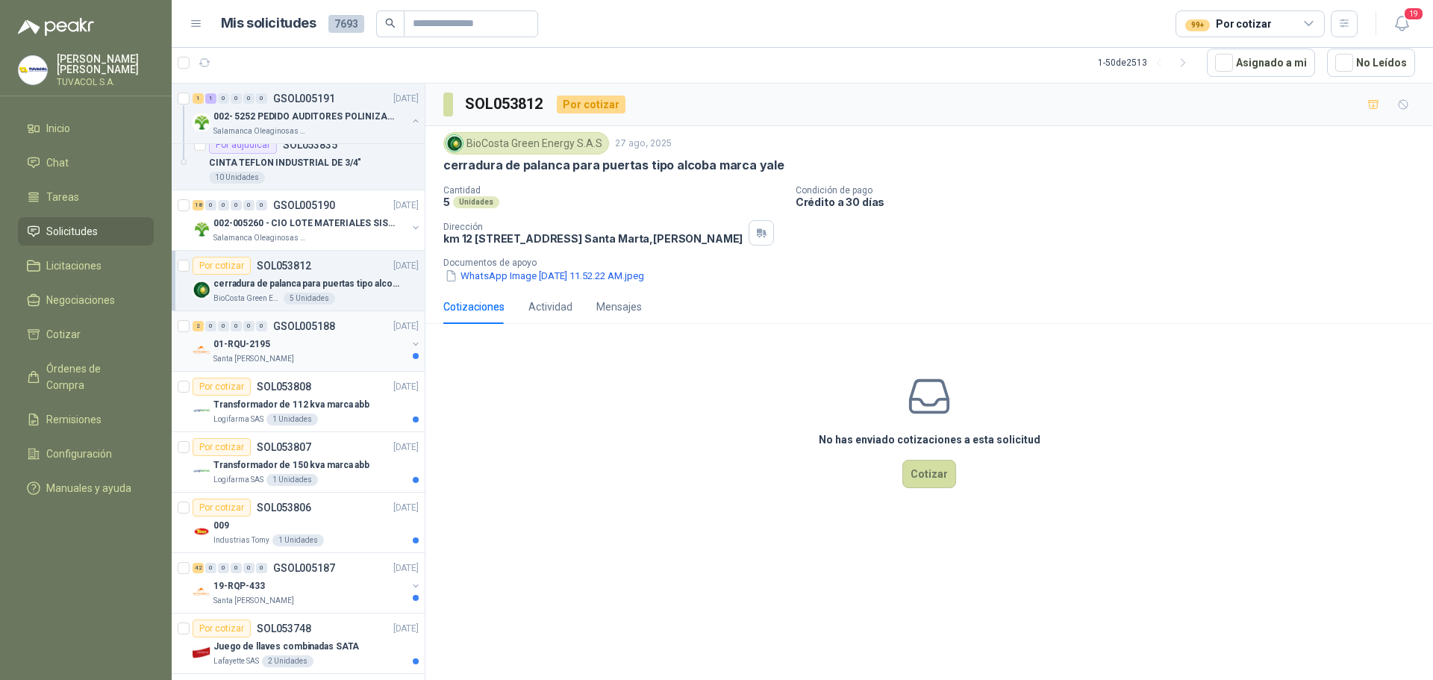
click at [343, 317] on div "2 0 0 0 0 0 GSOL005188 [DATE]" at bounding box center [307, 326] width 229 height 18
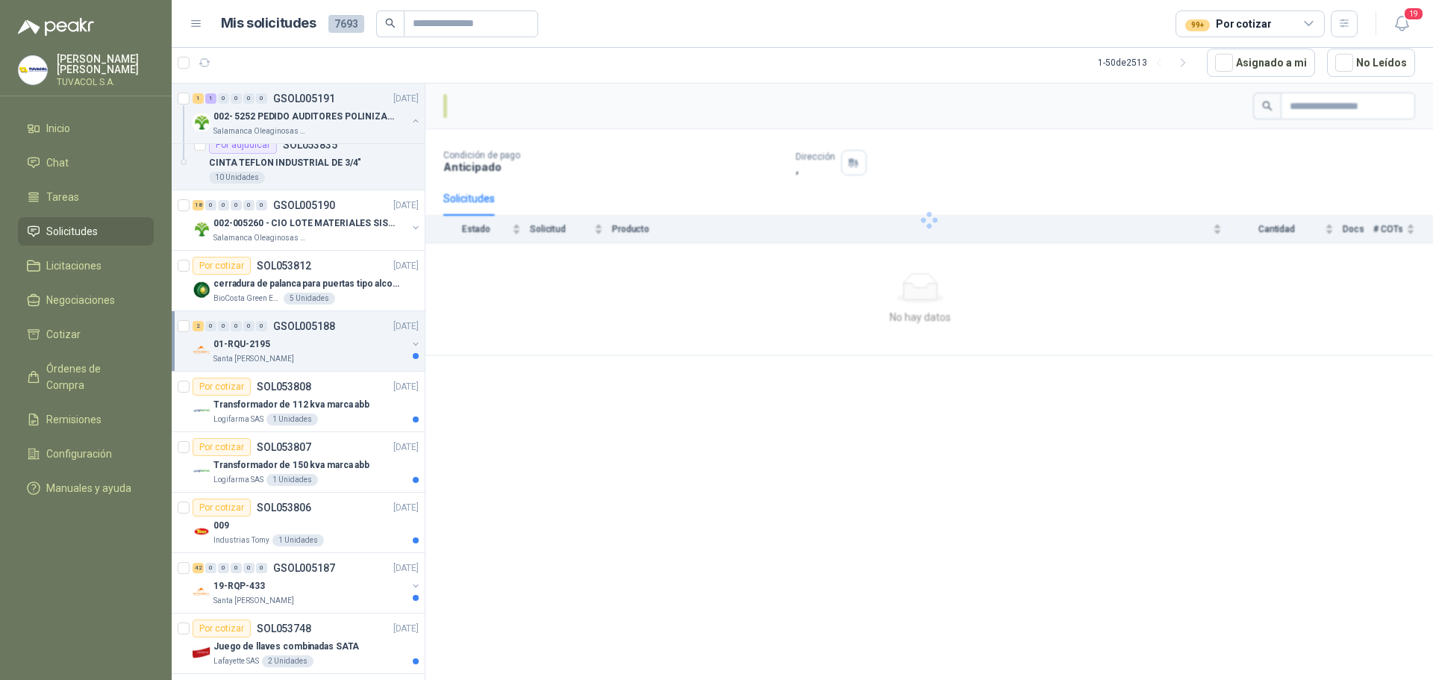
click at [343, 325] on div "2 0 0 0 0 0 GSOL005188 [DATE]" at bounding box center [307, 326] width 229 height 18
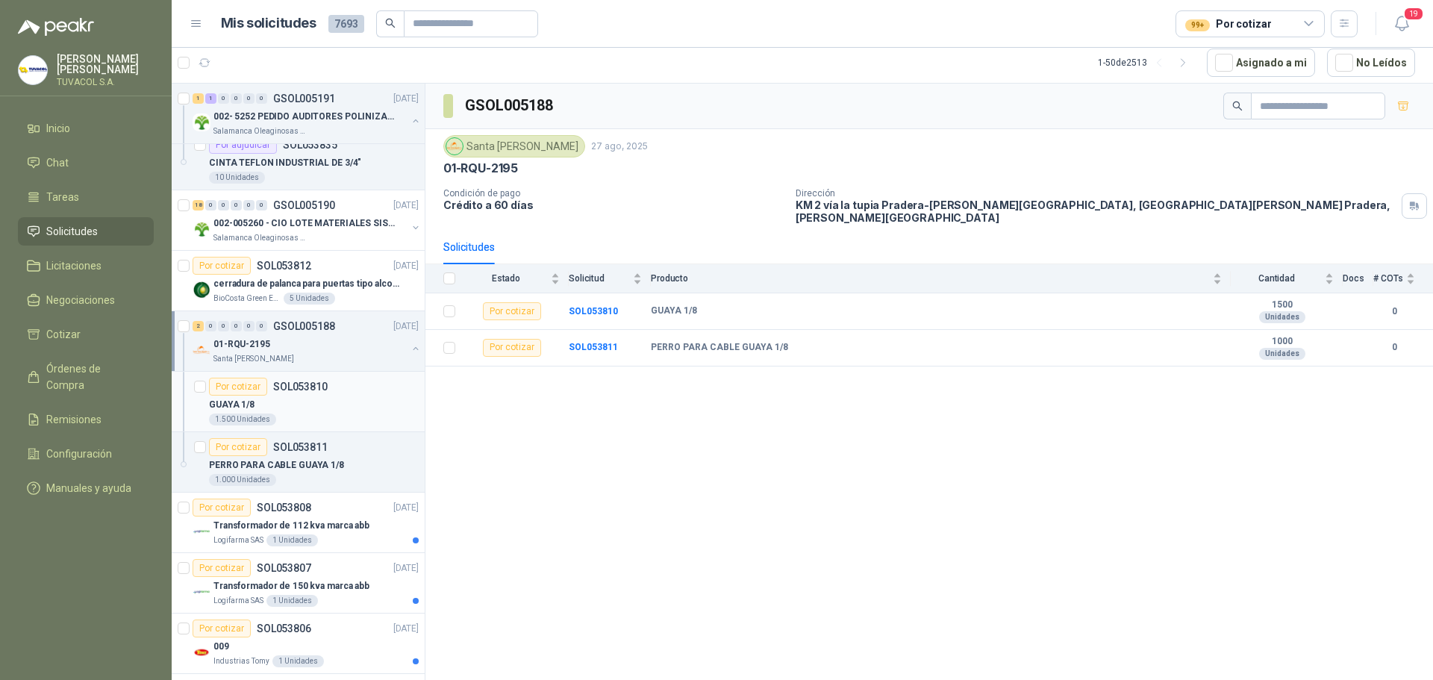
click at [335, 424] on div "1.500 Unidades" at bounding box center [314, 420] width 210 height 12
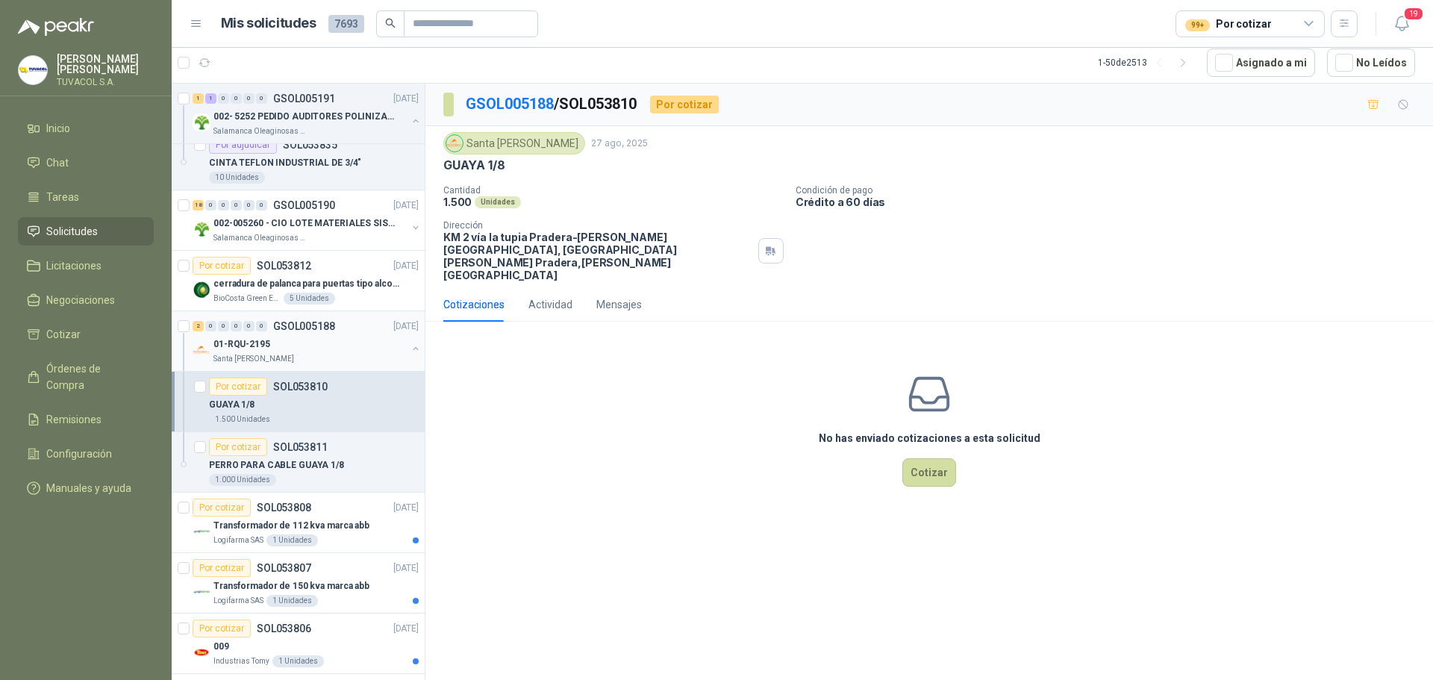
click at [410, 346] on button "button" at bounding box center [416, 349] width 12 height 12
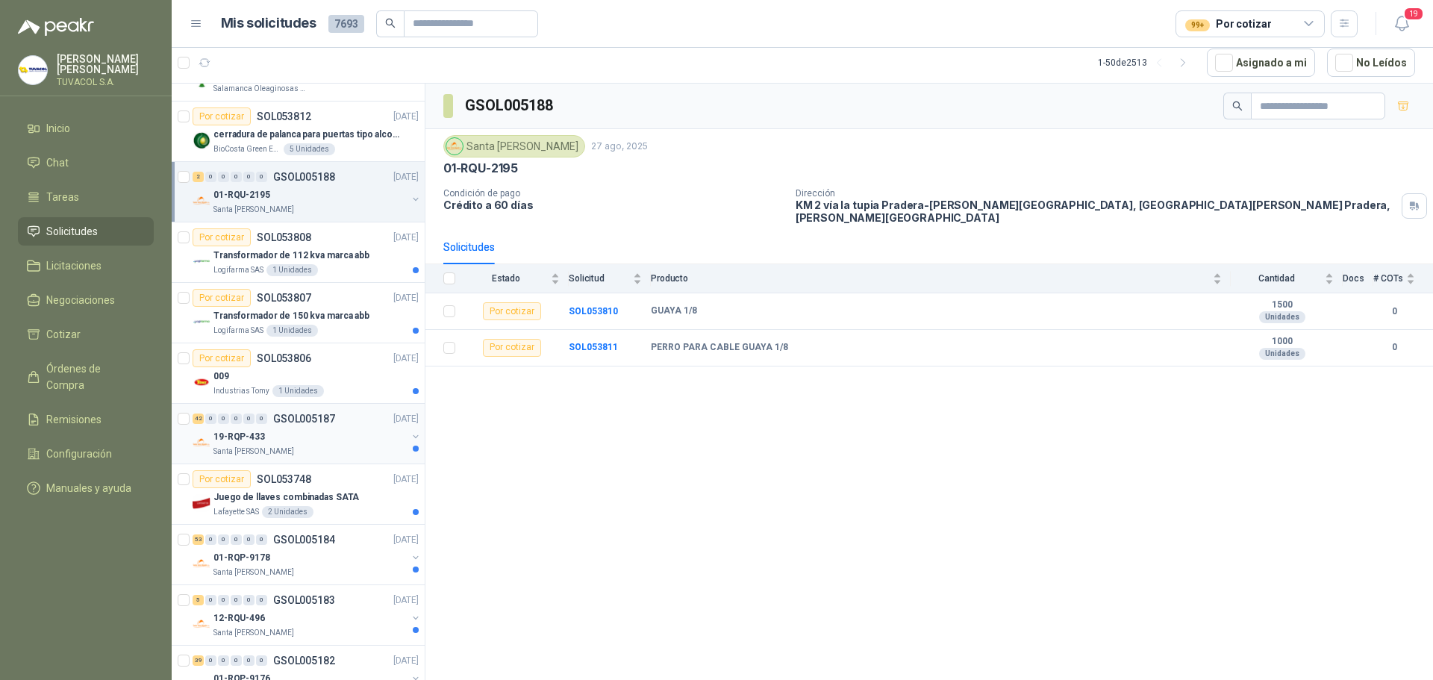
scroll to position [448, 0]
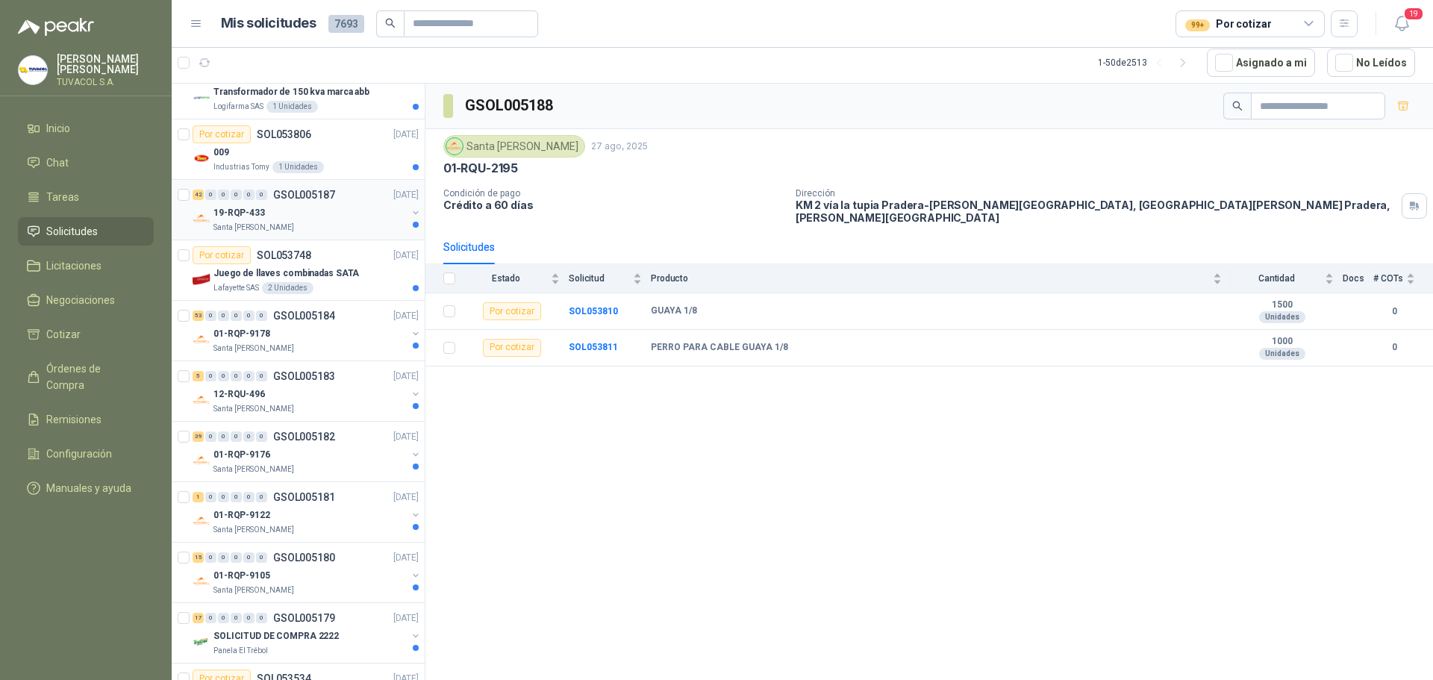
click at [334, 213] on div "19-RQP-433" at bounding box center [309, 213] width 193 height 18
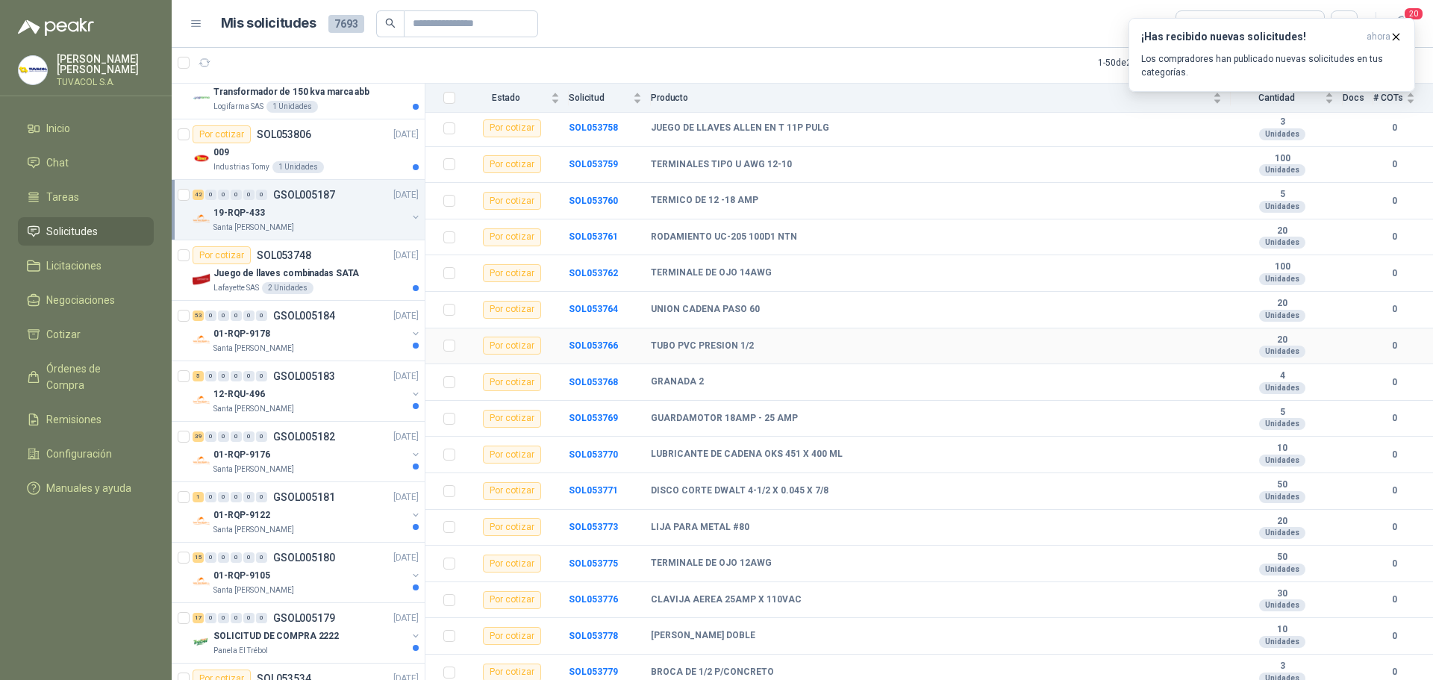
scroll to position [373, 0]
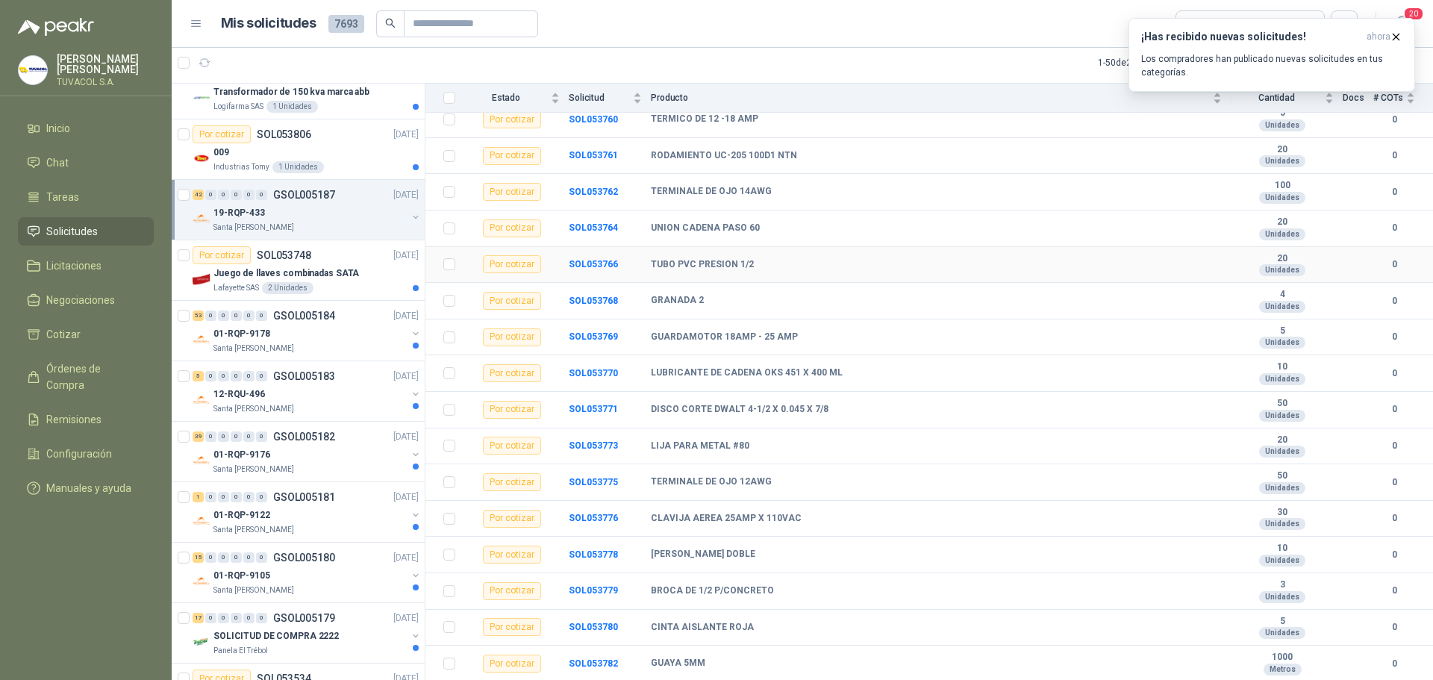
click at [595, 248] on td "SOL053766" at bounding box center [610, 265] width 82 height 37
click at [597, 259] on b "SOL053766" at bounding box center [593, 264] width 49 height 10
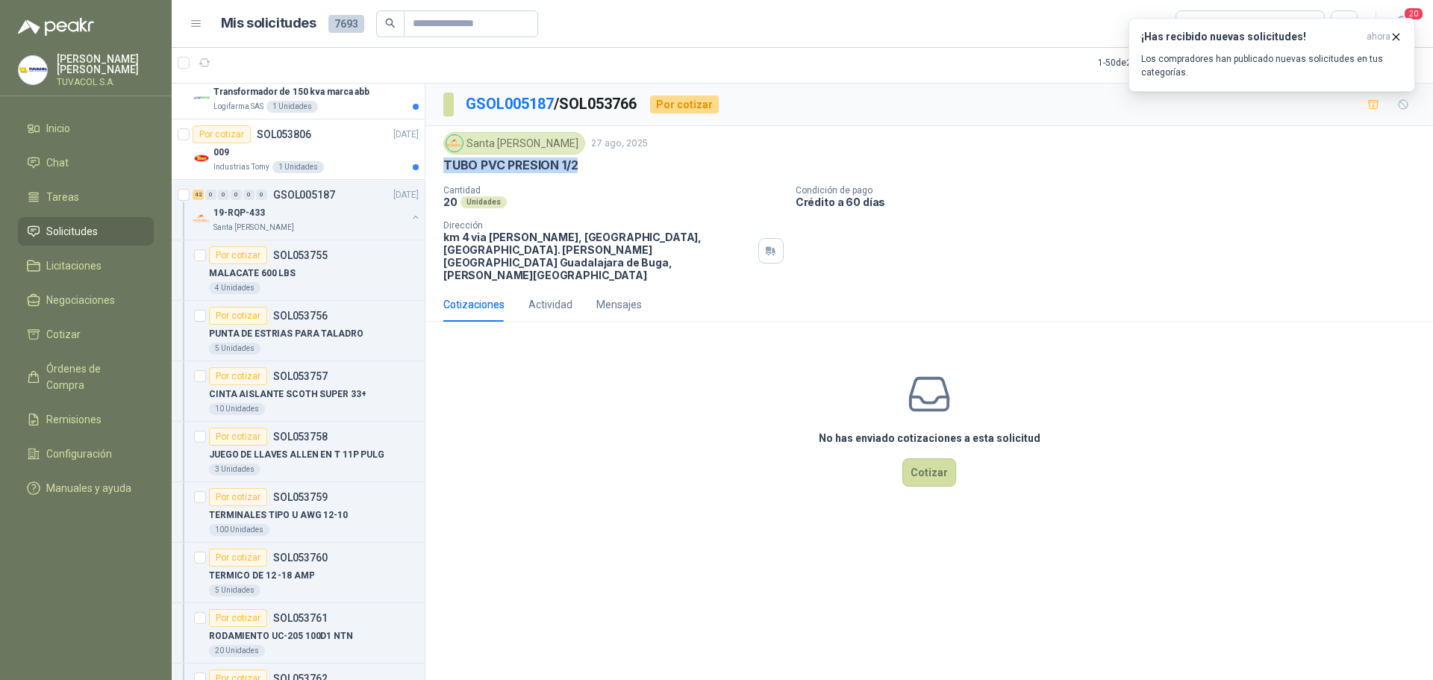
drag, startPoint x: 443, startPoint y: 165, endPoint x: 622, endPoint y: 166, distance: 179.1
click at [622, 166] on div "TUBO PVC PRESION 1/2" at bounding box center [929, 165] width 972 height 16
copy p "TUBO PVC PRESION 1/2"
click at [937, 458] on button "Cotizar" at bounding box center [929, 472] width 54 height 28
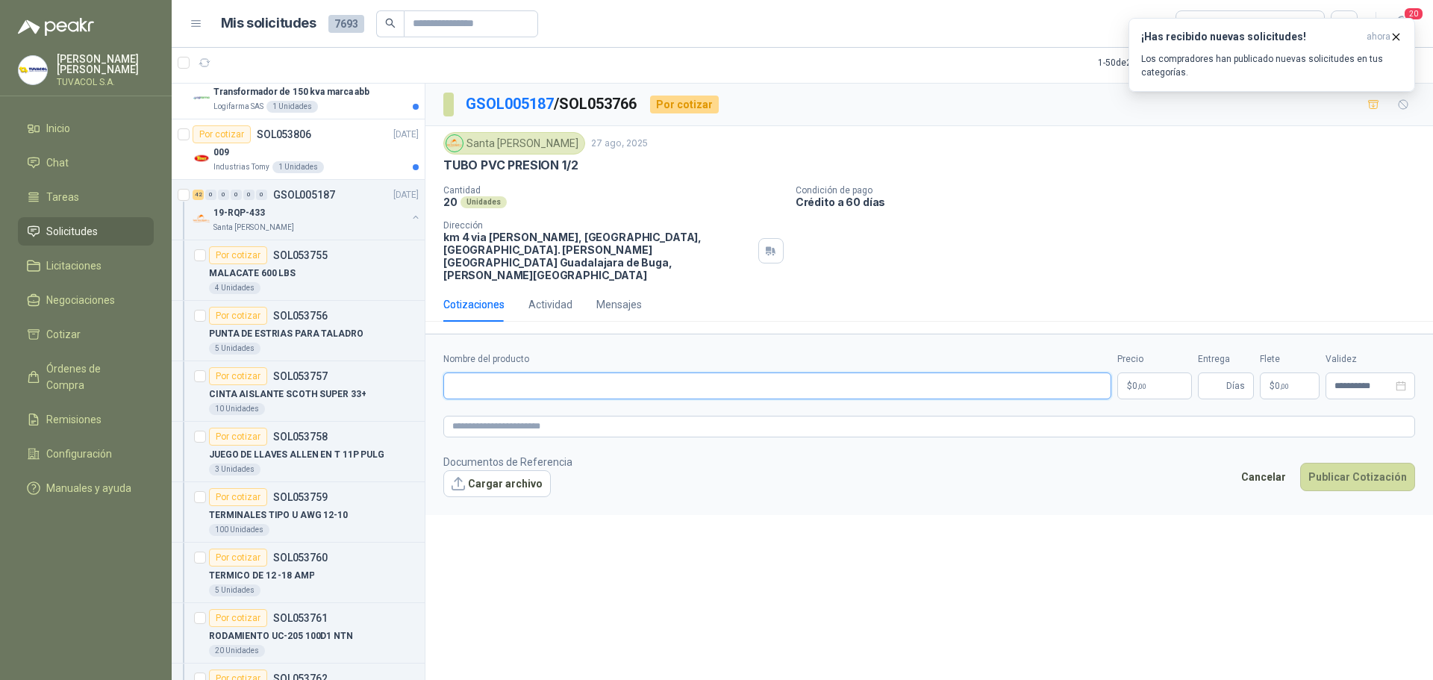
click at [663, 372] on input "Nombre del producto" at bounding box center [777, 385] width 668 height 27
paste input "**********"
type input "**********"
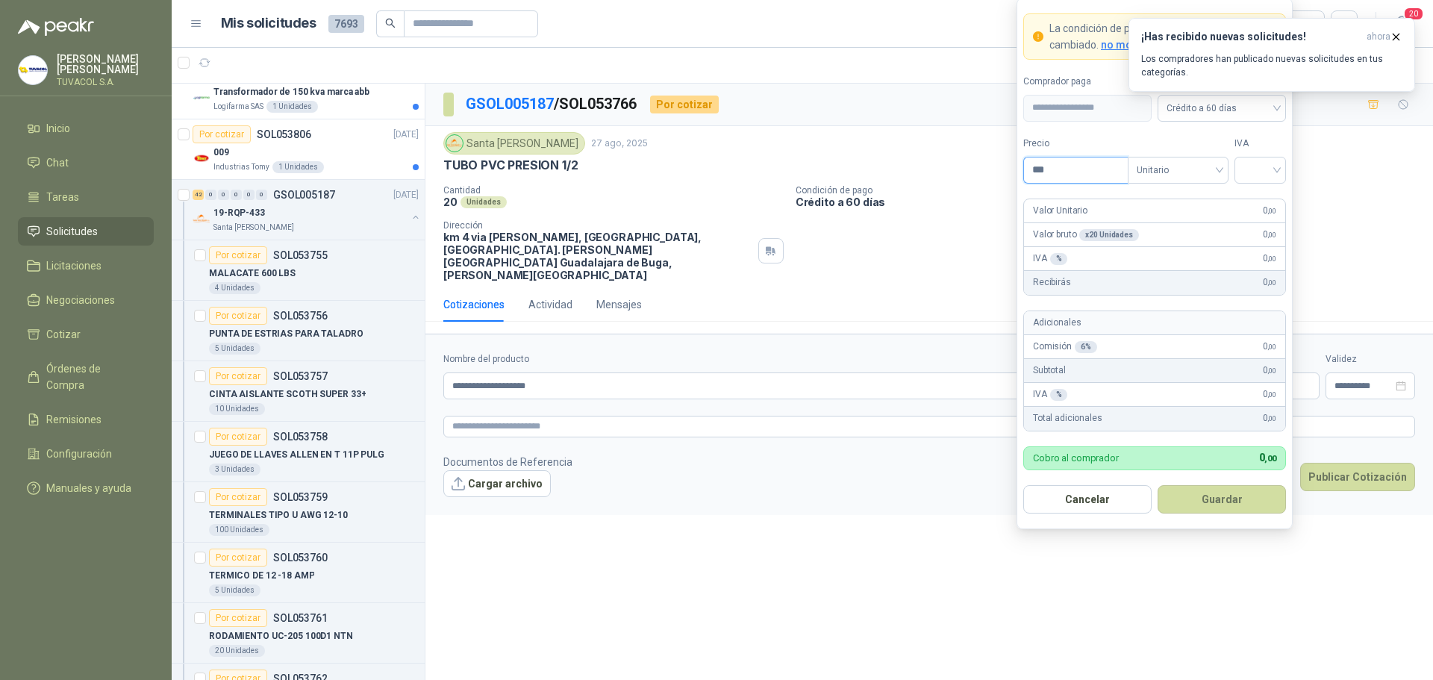
drag, startPoint x: 1059, startPoint y: 167, endPoint x: 983, endPoint y: 168, distance: 76.1
click at [983, 168] on body "[PERSON_NAME] TUVACOL S.A. Inicio Chat Tareas Solicitudes Licitaciones Negociac…" at bounding box center [716, 340] width 1433 height 680
click at [1278, 181] on div at bounding box center [1261, 170] width 52 height 27
type input "********"
click at [1267, 198] on div "19%" at bounding box center [1260, 201] width 28 height 16
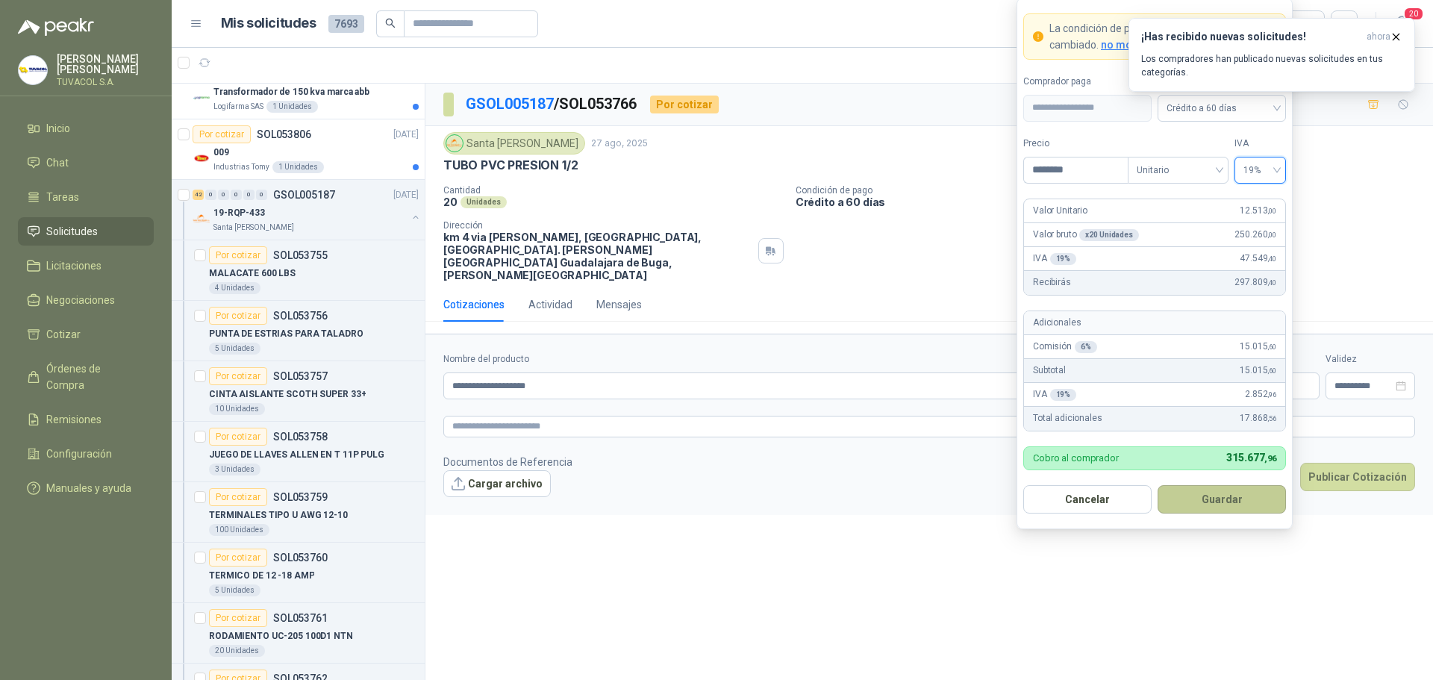
drag, startPoint x: 1239, startPoint y: 480, endPoint x: 1243, endPoint y: 491, distance: 11.8
click at [1239, 481] on form "**********" at bounding box center [1155, 263] width 276 height 531
click at [1243, 491] on button "Guardar" at bounding box center [1222, 499] width 128 height 28
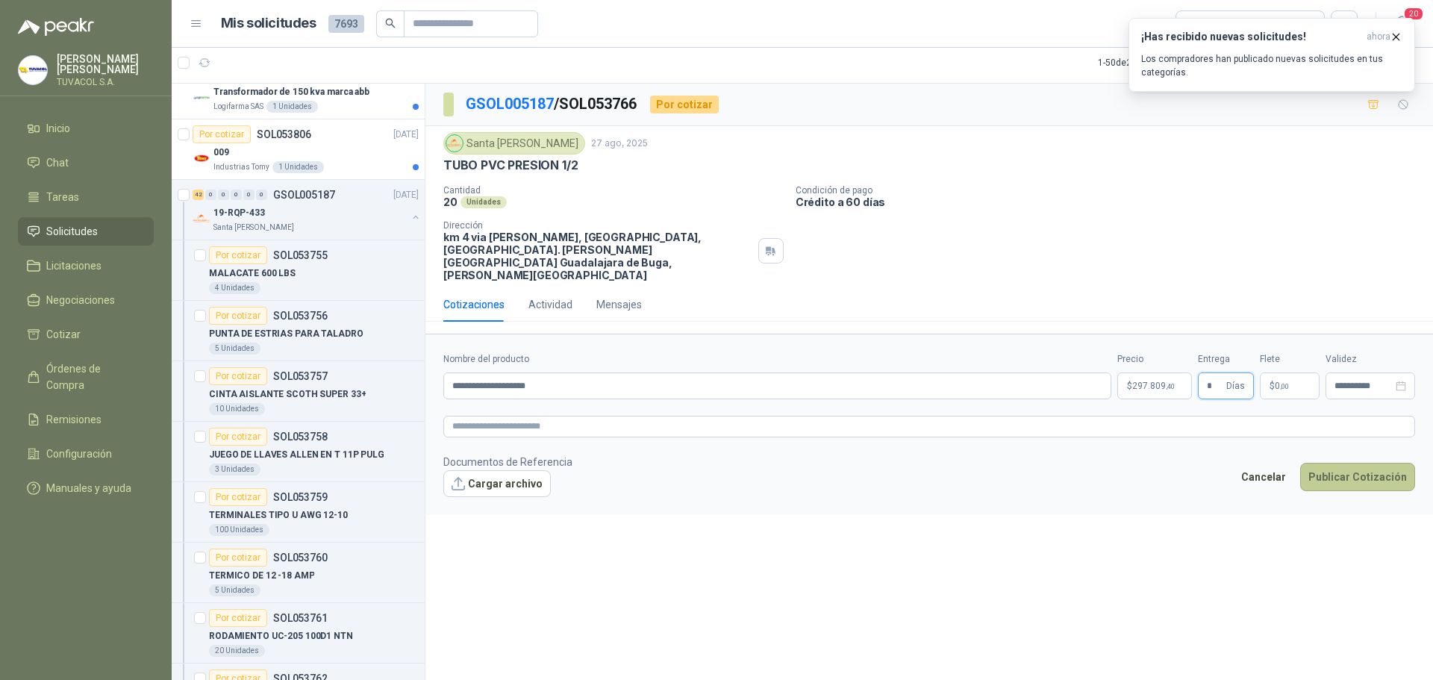
type input "*"
click at [1302, 463] on button "Publicar Cotización" at bounding box center [1357, 477] width 115 height 28
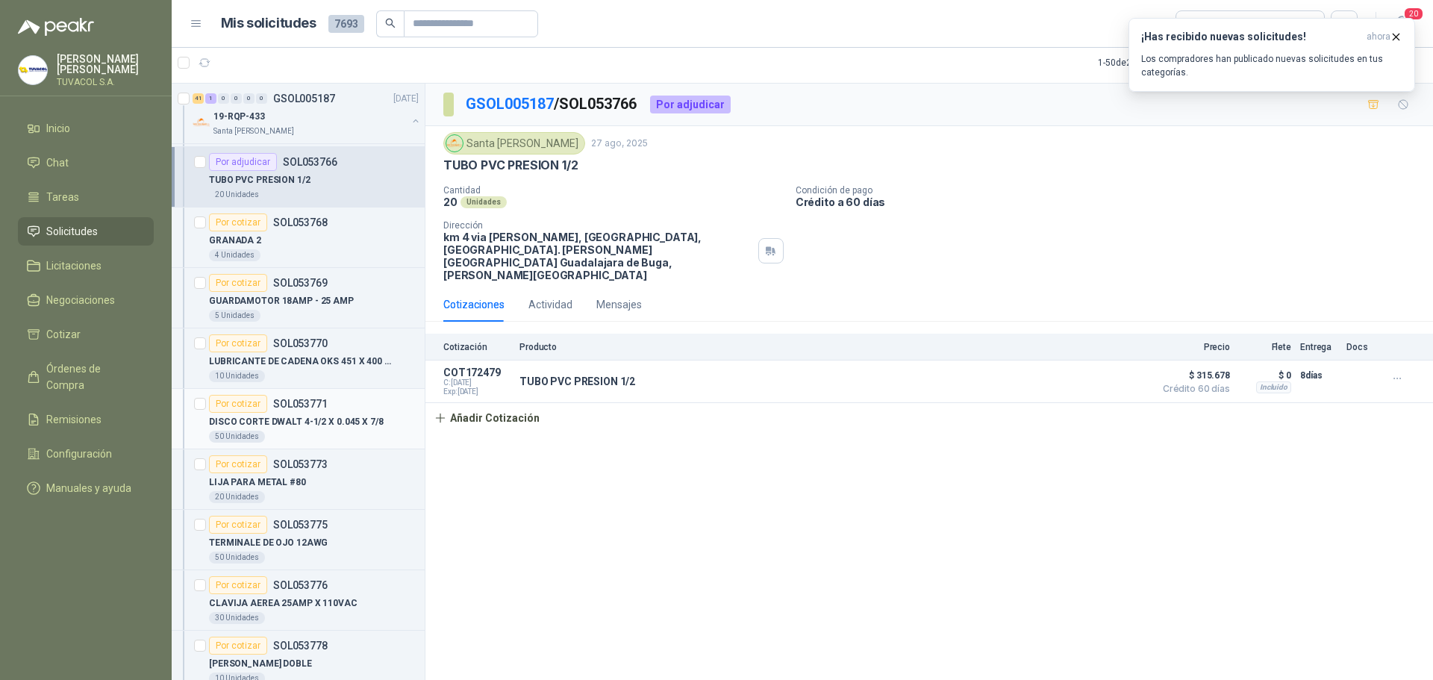
scroll to position [1120, 0]
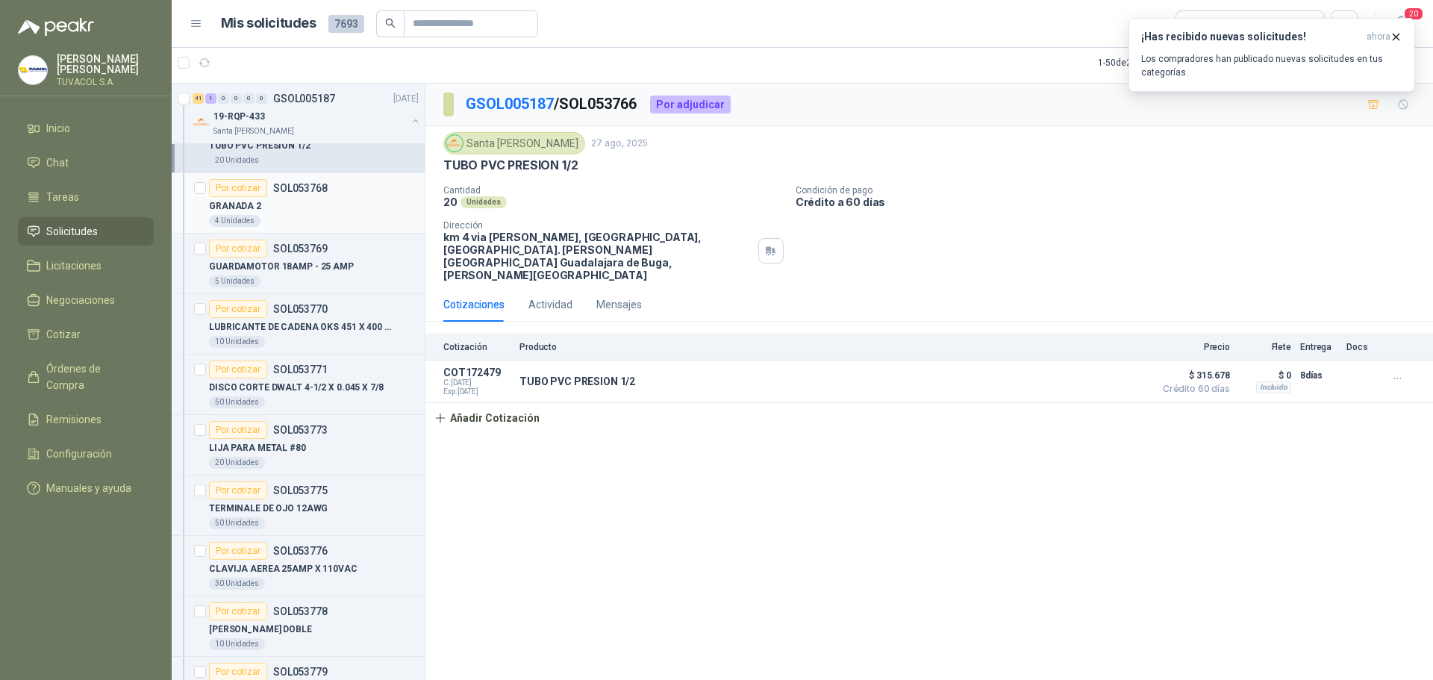
click at [348, 217] on div "4 Unidades" at bounding box center [314, 221] width 210 height 12
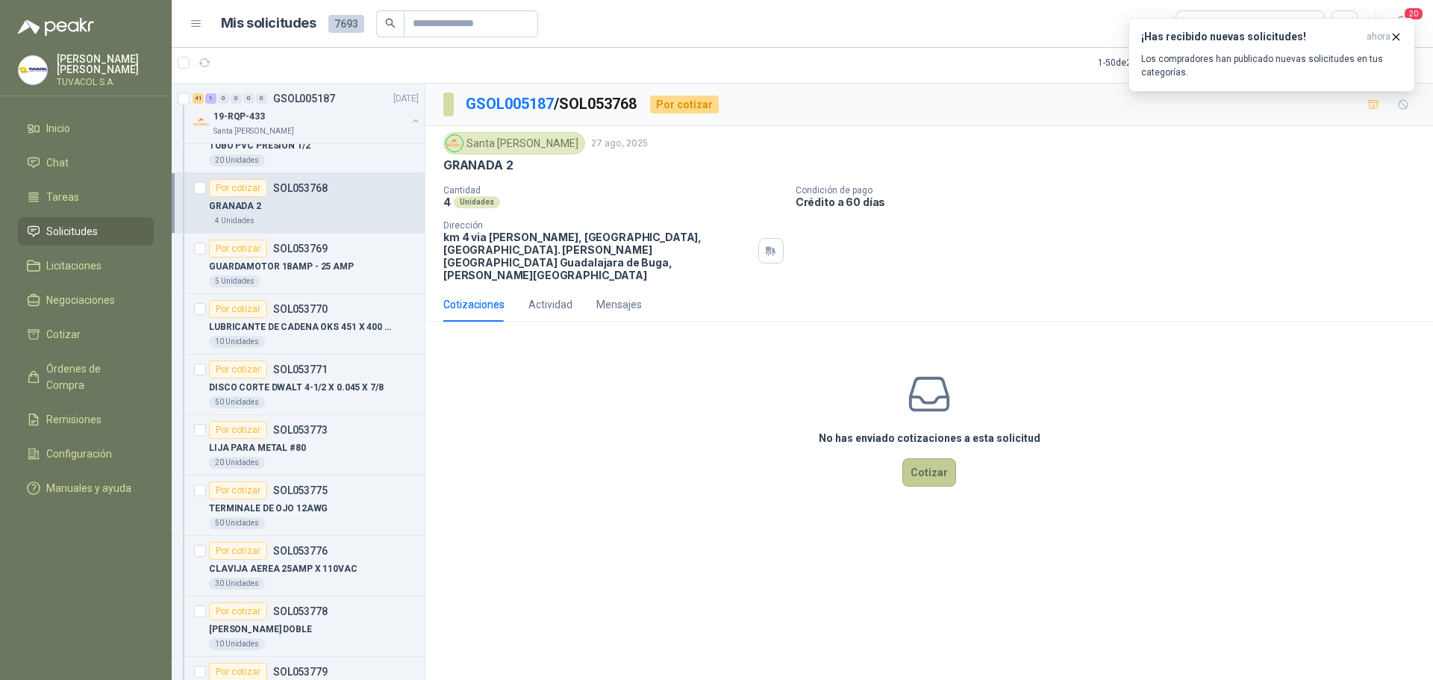
click at [931, 458] on button "Cotizar" at bounding box center [929, 472] width 54 height 28
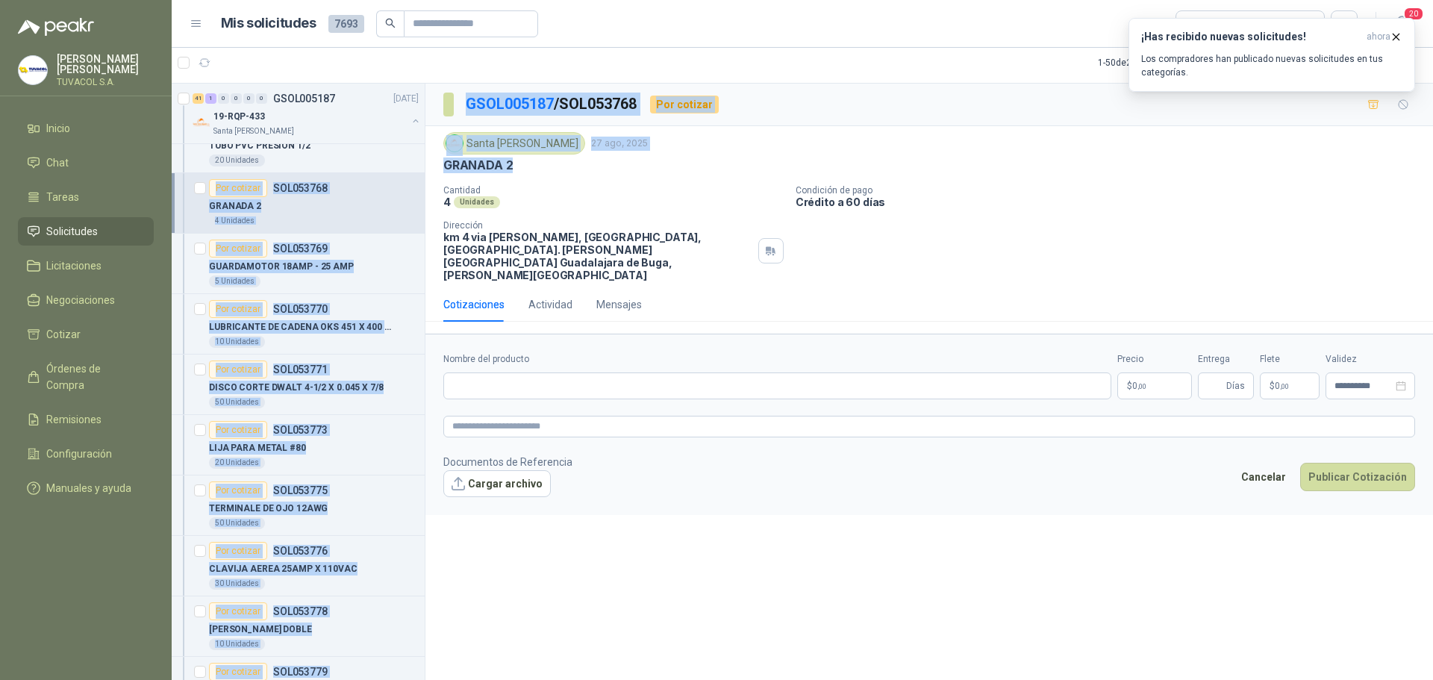
drag, startPoint x: 524, startPoint y: 166, endPoint x: 421, endPoint y: 166, distance: 103.0
click at [421, 166] on div "1 1 0 0 0 0 GSOL005191 [DATE][PHONE_NUMBER] PEDIDO AUDITORES POLINIZACIÓN Salam…" at bounding box center [802, 381] width 1261 height 597
click at [509, 174] on div "Santa [PERSON_NAME] [DATE] GRANADA 2 Cantidad 4 Unidades Condición de pago Créd…" at bounding box center [929, 206] width 972 height 149
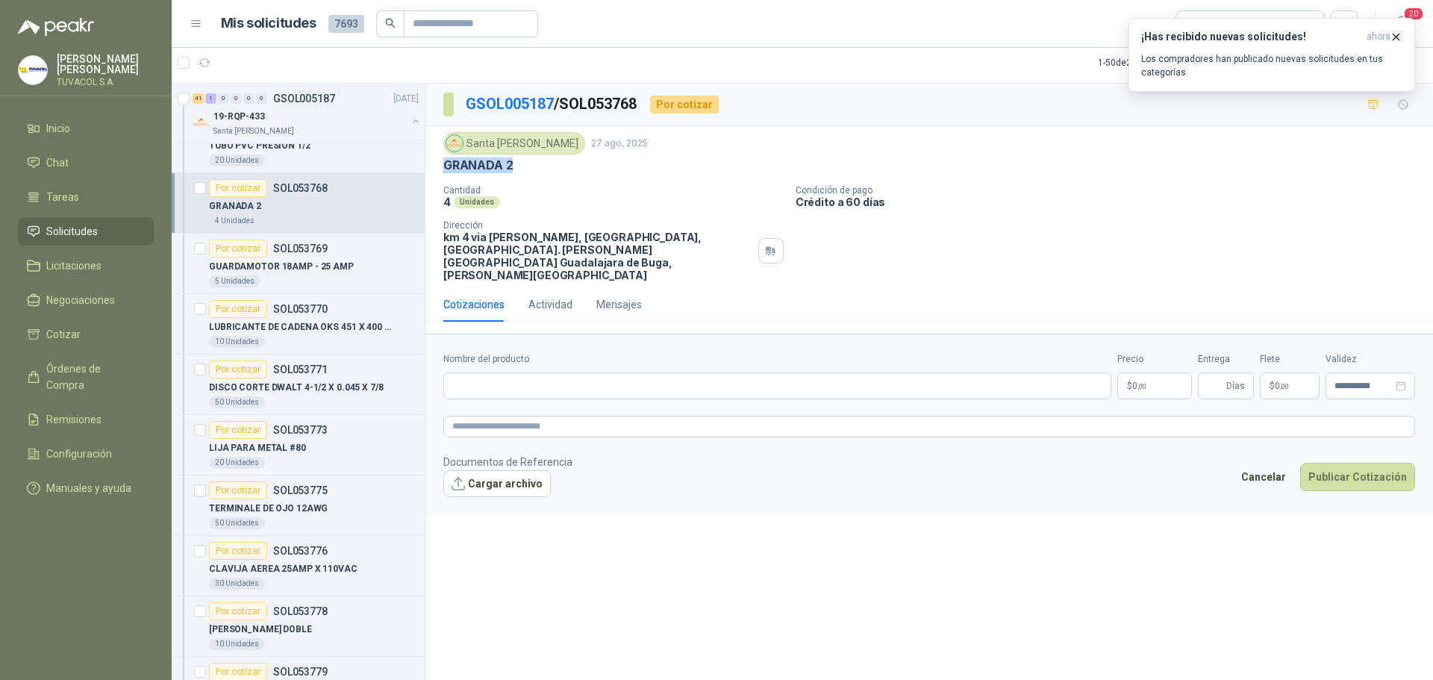
drag, startPoint x: 516, startPoint y: 169, endPoint x: 443, endPoint y: 168, distance: 72.4
click at [443, 168] on div "GRANADA 2" at bounding box center [929, 165] width 972 height 16
copy p "GRANADA 2"
drag, startPoint x: 528, startPoint y: 355, endPoint x: 630, endPoint y: 374, distance: 103.9
click at [528, 372] on input "Nombre del producto" at bounding box center [777, 385] width 668 height 27
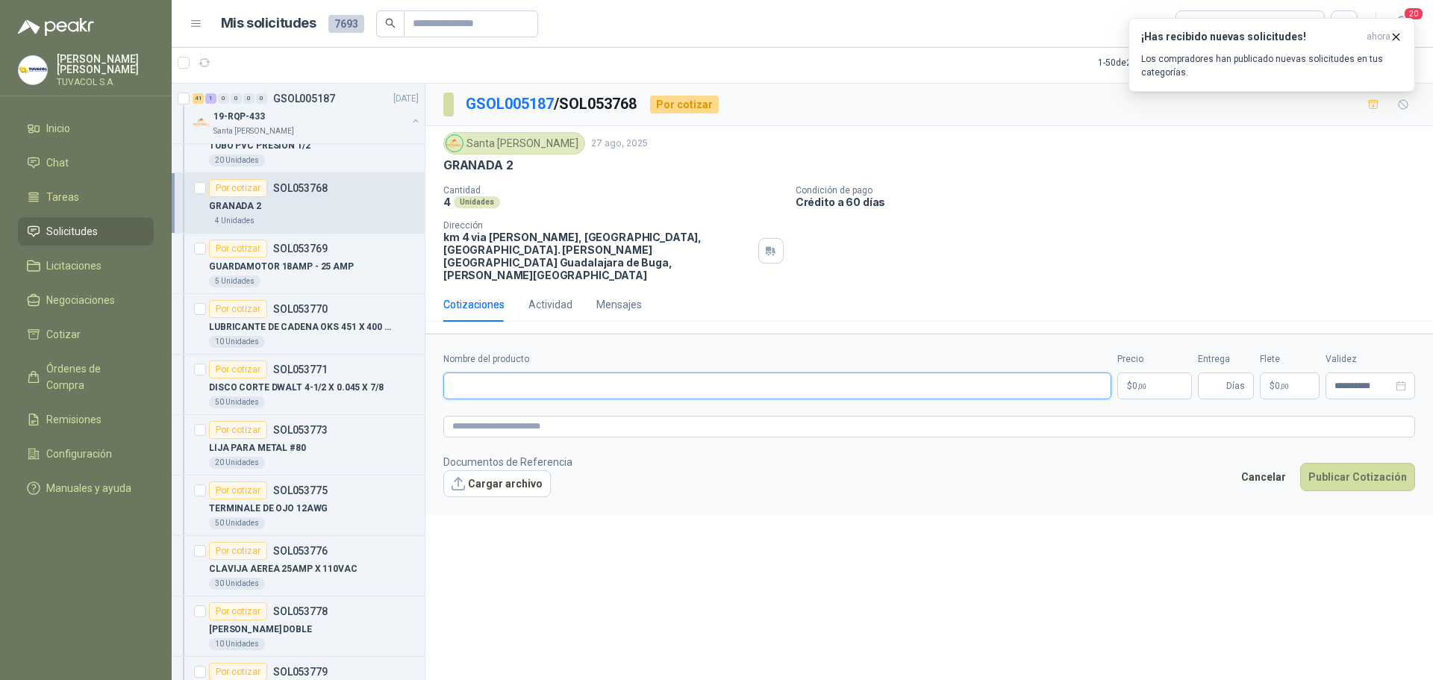
paste input "*********"
type input "**********"
click at [669, 416] on textarea at bounding box center [929, 427] width 972 height 22
paste textarea "**********"
type textarea "**********"
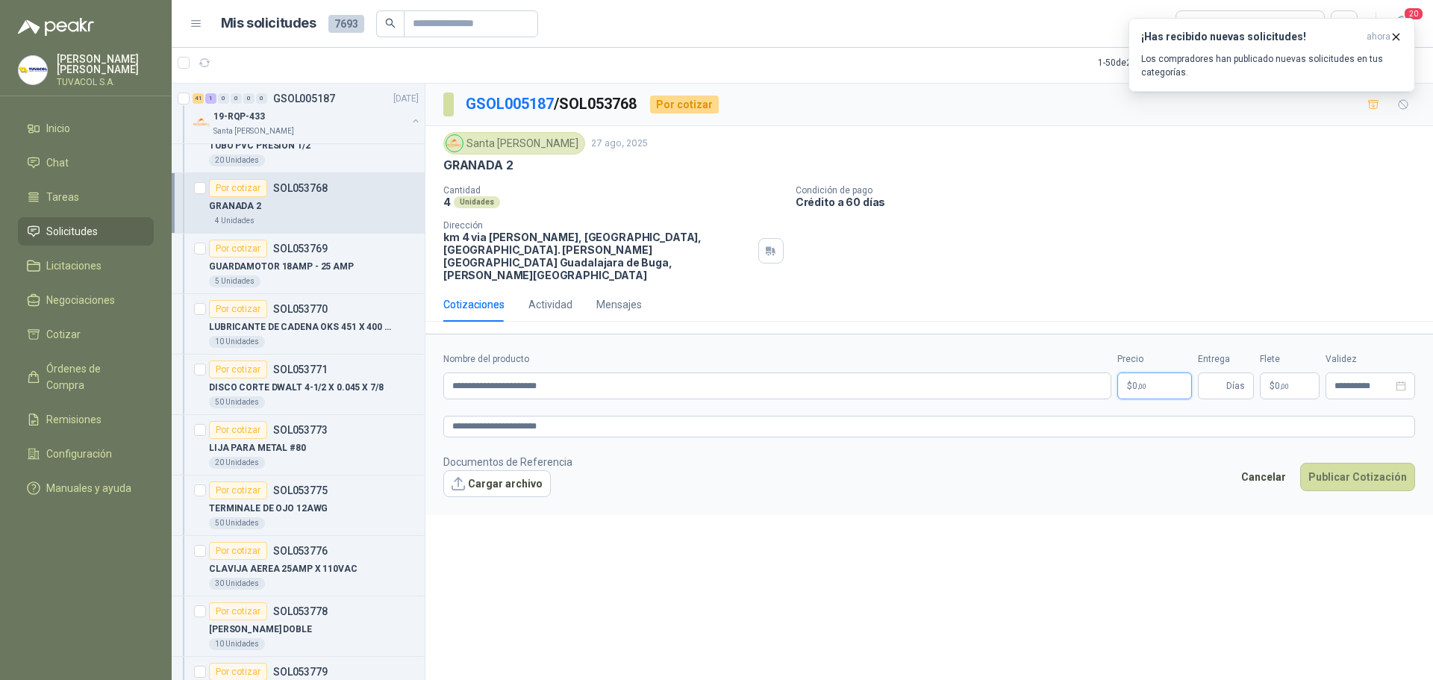
click at [1161, 372] on p "$ 0 ,00" at bounding box center [1154, 385] width 75 height 27
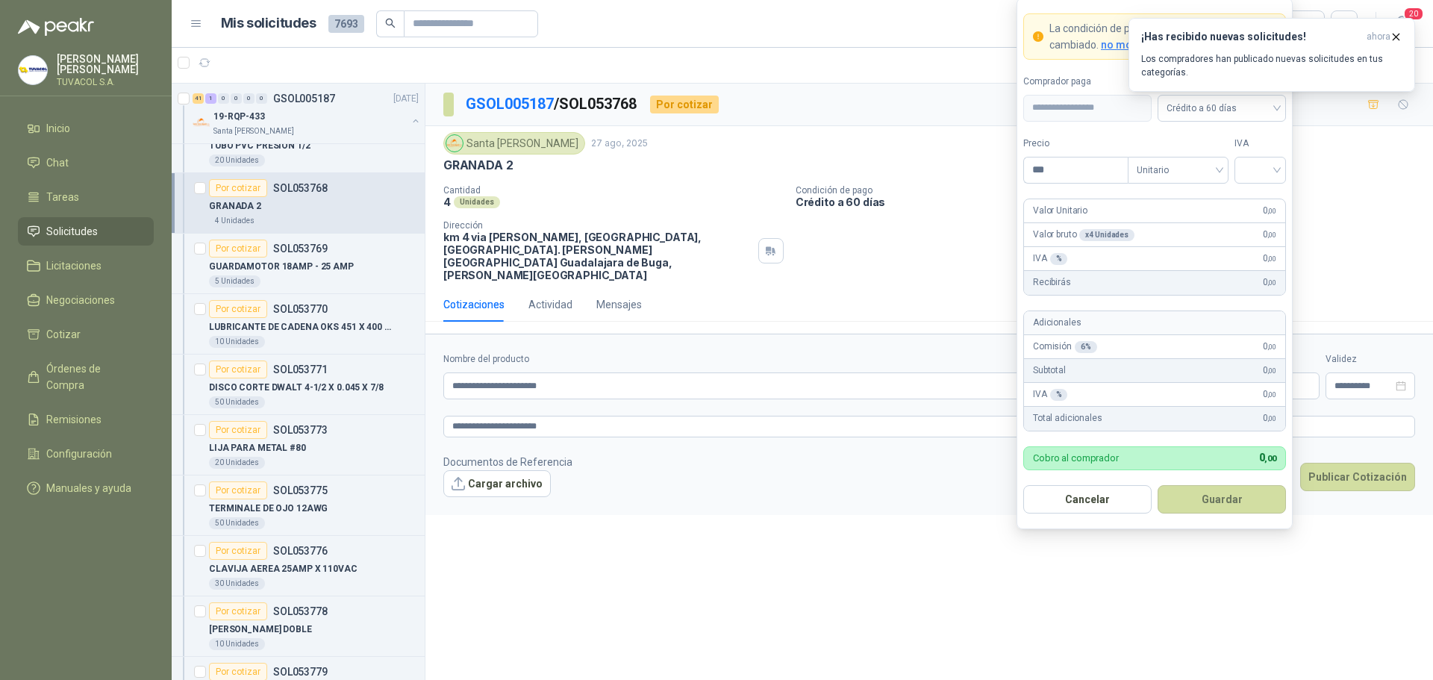
drag, startPoint x: 1043, startPoint y: 167, endPoint x: 987, endPoint y: 163, distance: 56.8
click at [987, 163] on body "[PERSON_NAME] TUVACOL S.A. Inicio Chat Tareas Solicitudes Licitaciones Negociac…" at bounding box center [716, 340] width 1433 height 680
type input "*********"
click at [1276, 184] on form "**********" at bounding box center [1155, 263] width 276 height 531
click at [1271, 180] on span at bounding box center [1260, 169] width 34 height 25
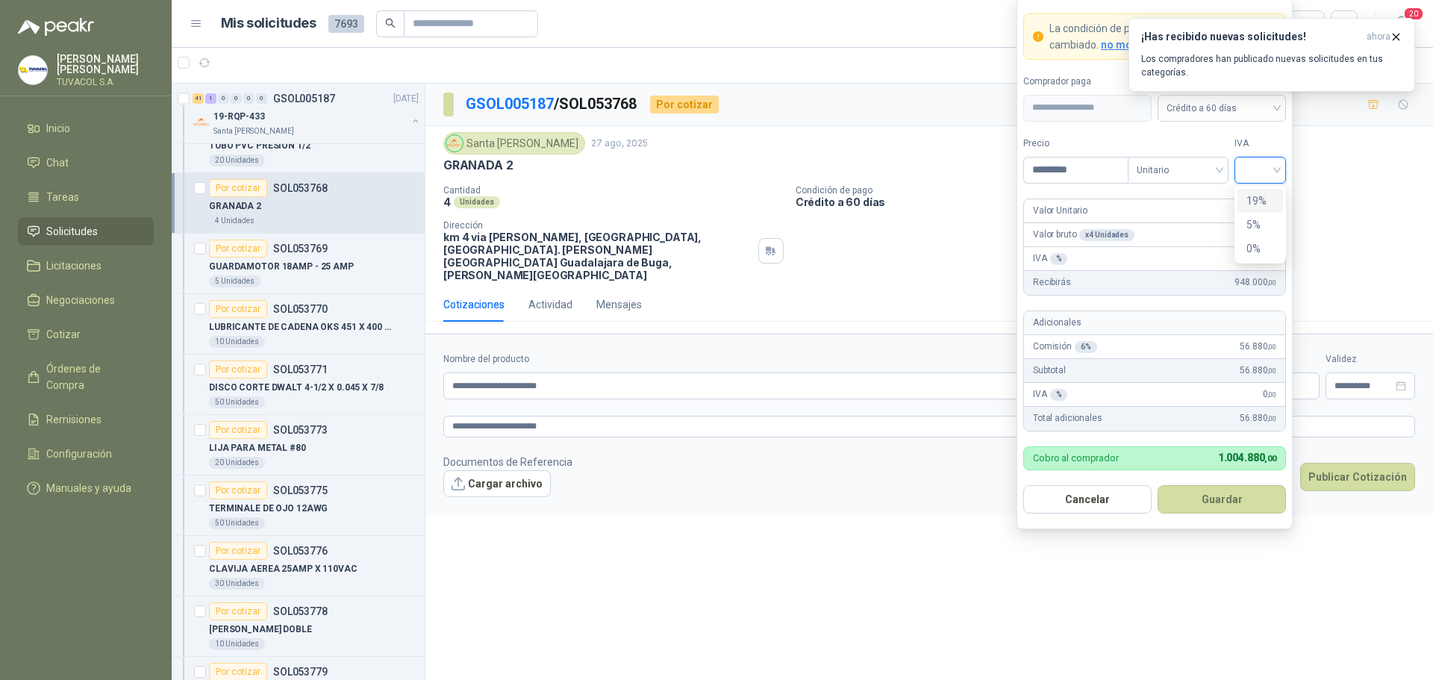
click at [1270, 191] on div "19%" at bounding box center [1261, 201] width 46 height 24
click at [1217, 508] on button "Guardar" at bounding box center [1222, 499] width 128 height 28
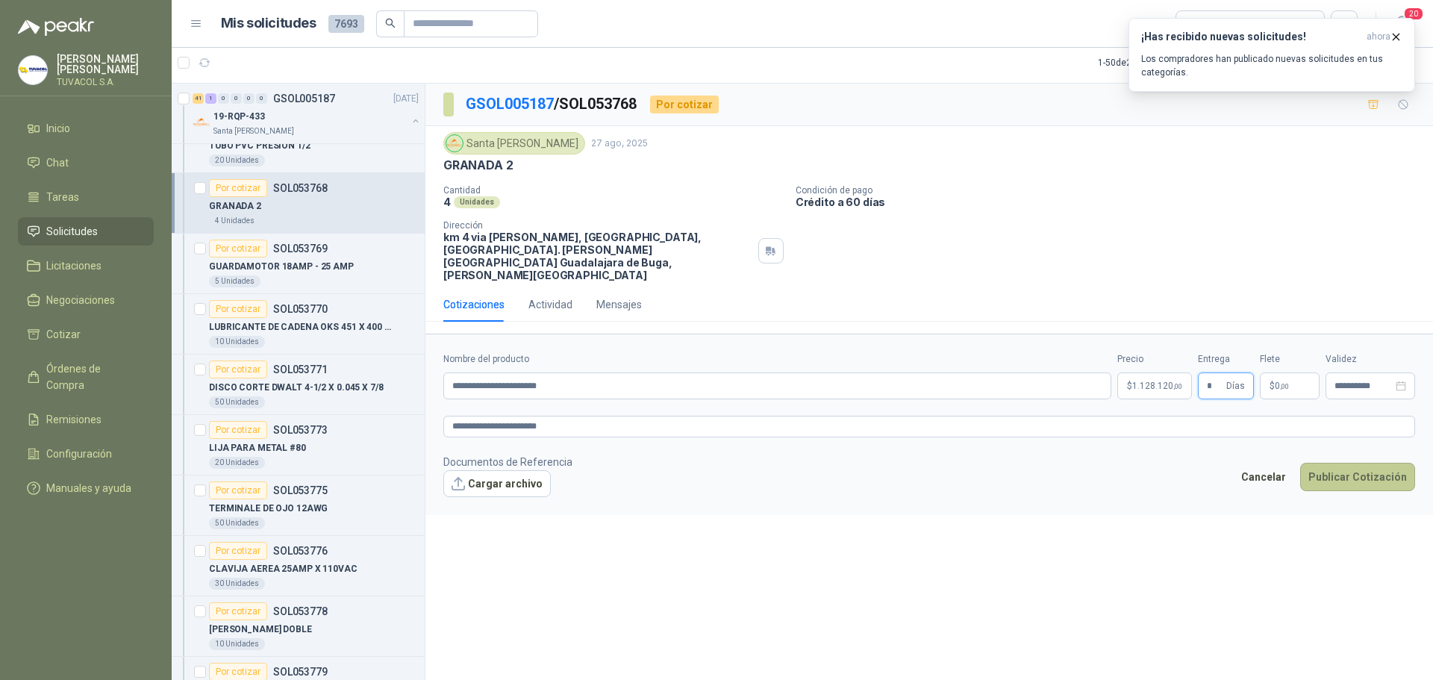
type input "*"
click at [1302, 463] on button "Publicar Cotización" at bounding box center [1357, 477] width 115 height 28
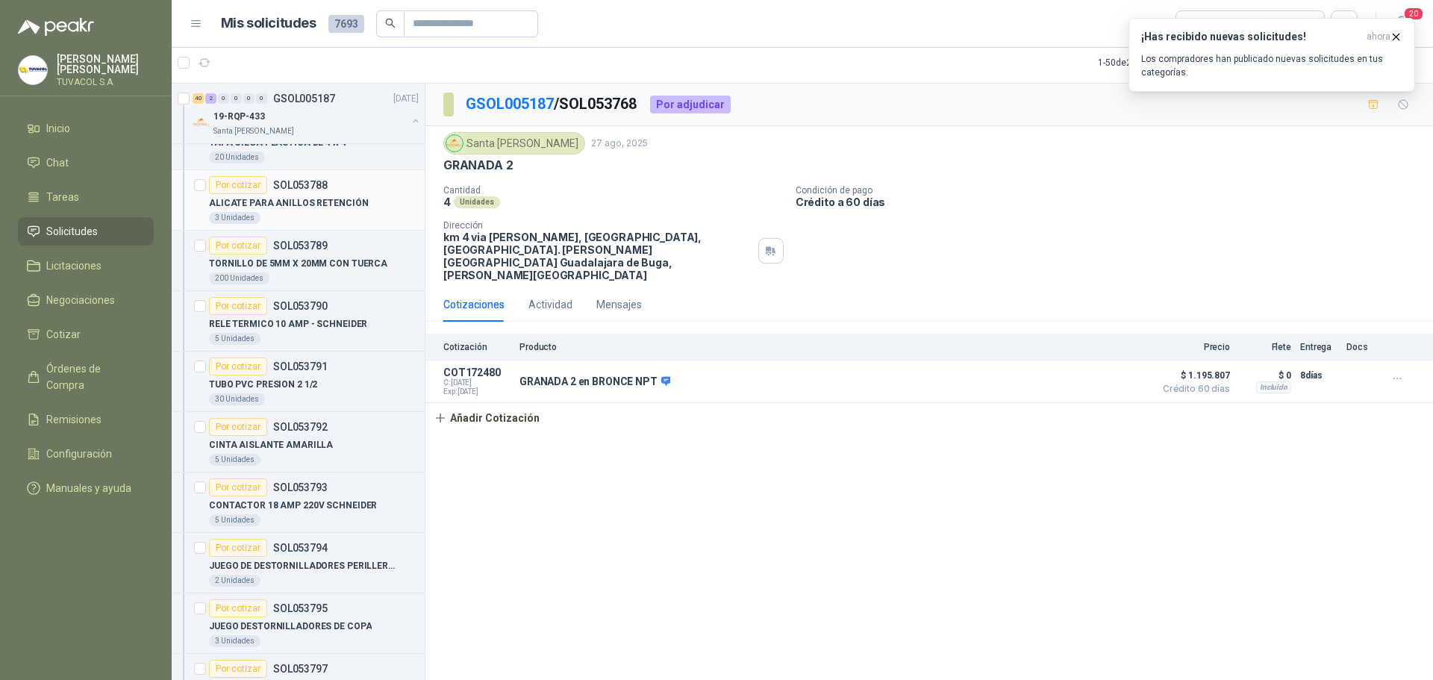
scroll to position [2165, 0]
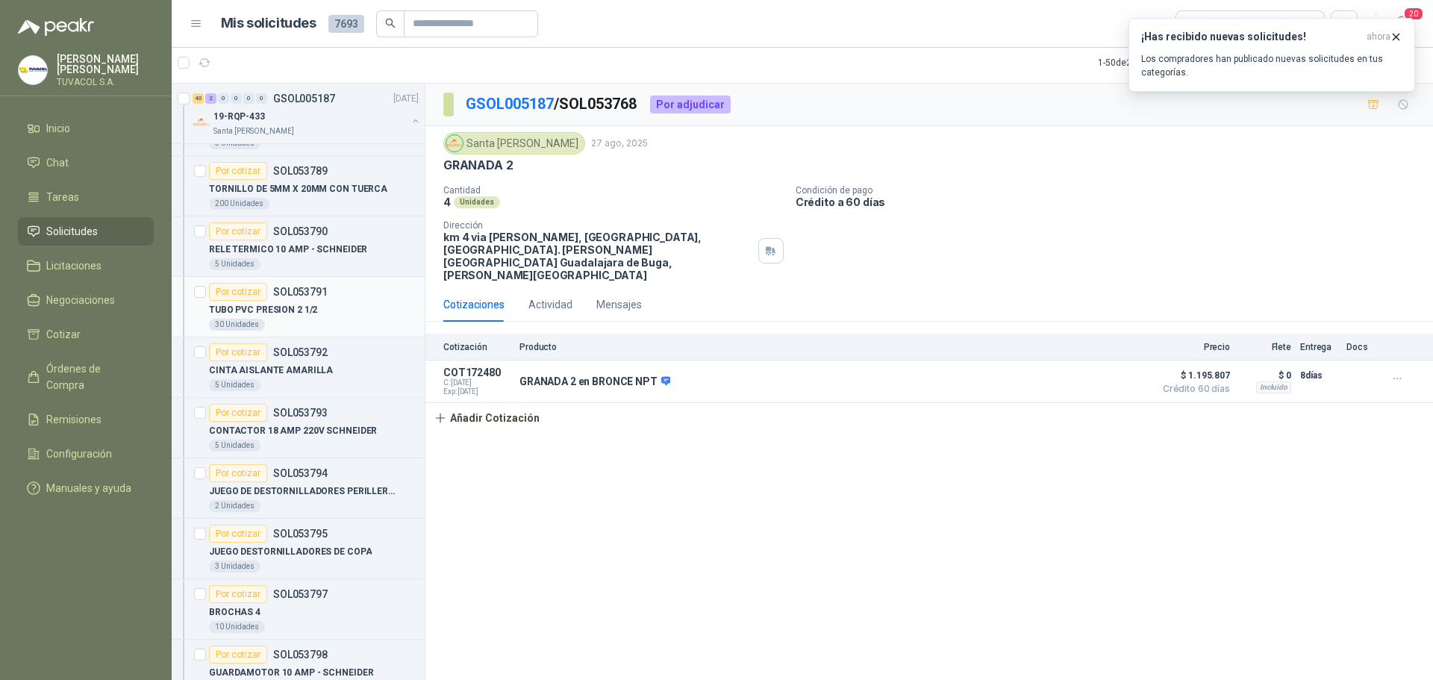
click at [288, 317] on div "TUBO PVC PRESION 2 1/2" at bounding box center [314, 310] width 210 height 18
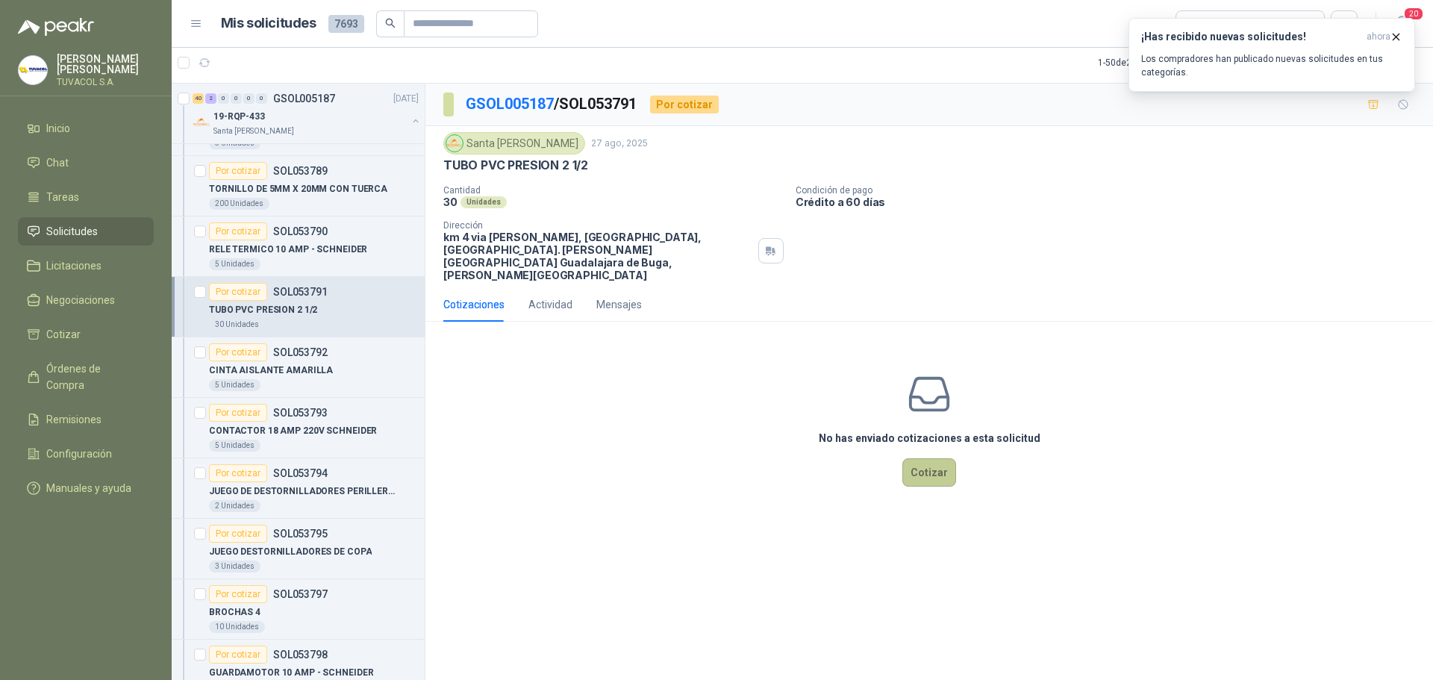
click at [935, 458] on button "Cotizar" at bounding box center [929, 472] width 54 height 28
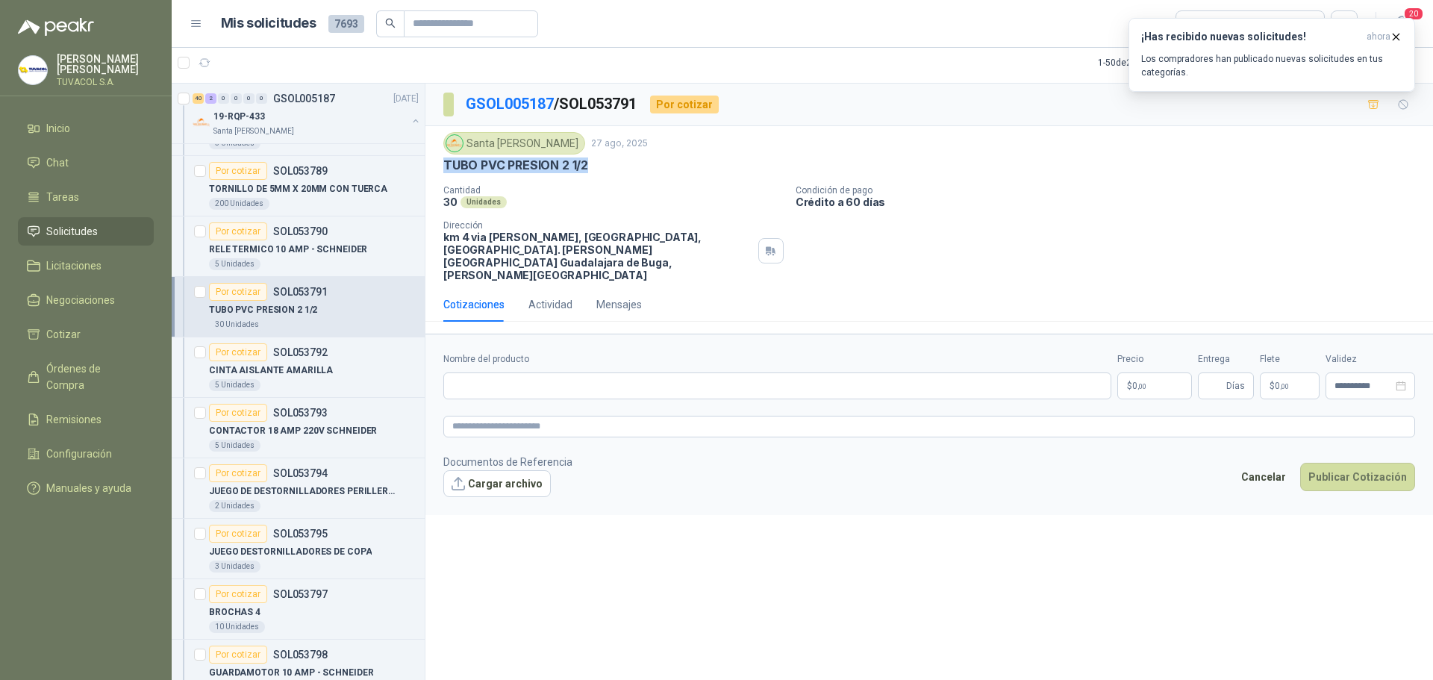
drag, startPoint x: 572, startPoint y: 159, endPoint x: 446, endPoint y: 162, distance: 126.2
click at [446, 162] on div "TUBO PVC PRESION 2 1/2" at bounding box center [929, 165] width 972 height 16
copy p "TUBO PVC PRESION 2 1/2"
drag, startPoint x: 549, startPoint y: 361, endPoint x: 558, endPoint y: 359, distance: 9.1
click at [549, 372] on input "Nombre del producto" at bounding box center [777, 385] width 668 height 27
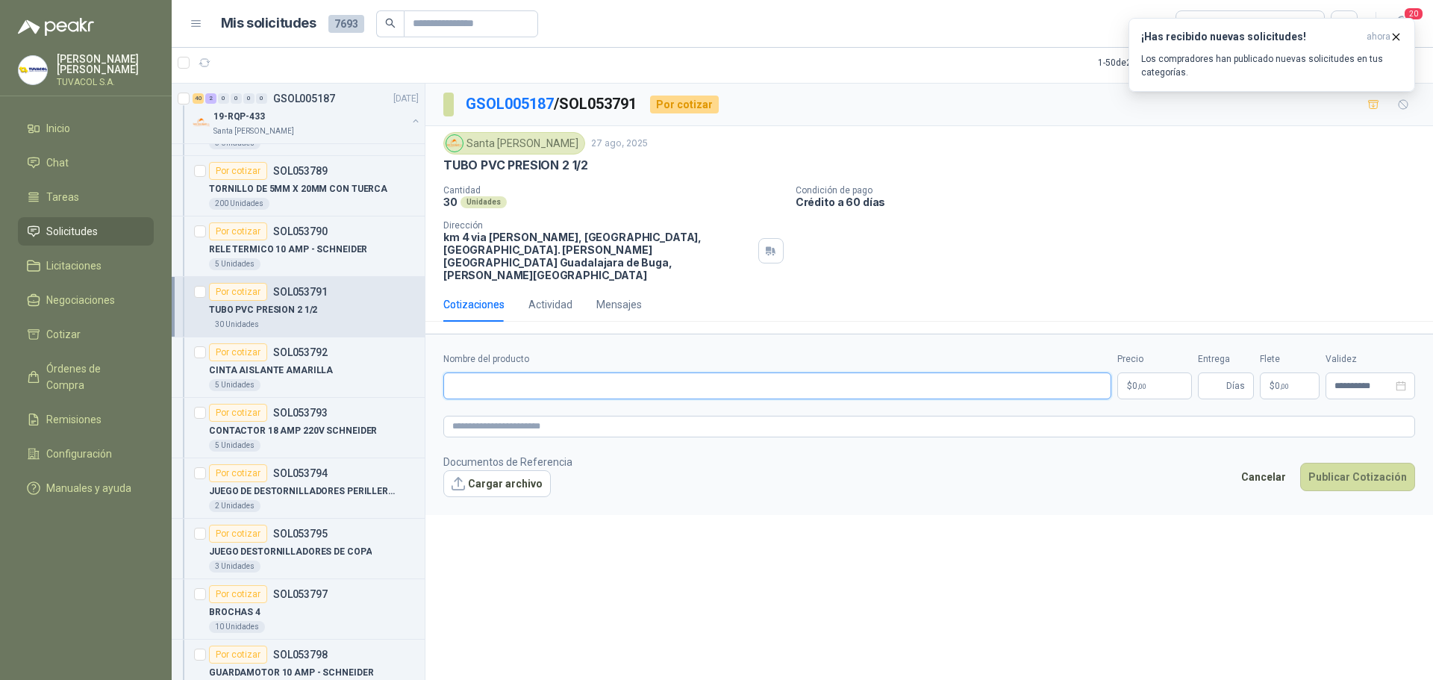
paste input "**********"
type input "**********"
click at [1146, 372] on p "$ 0 ,00" at bounding box center [1154, 385] width 75 height 27
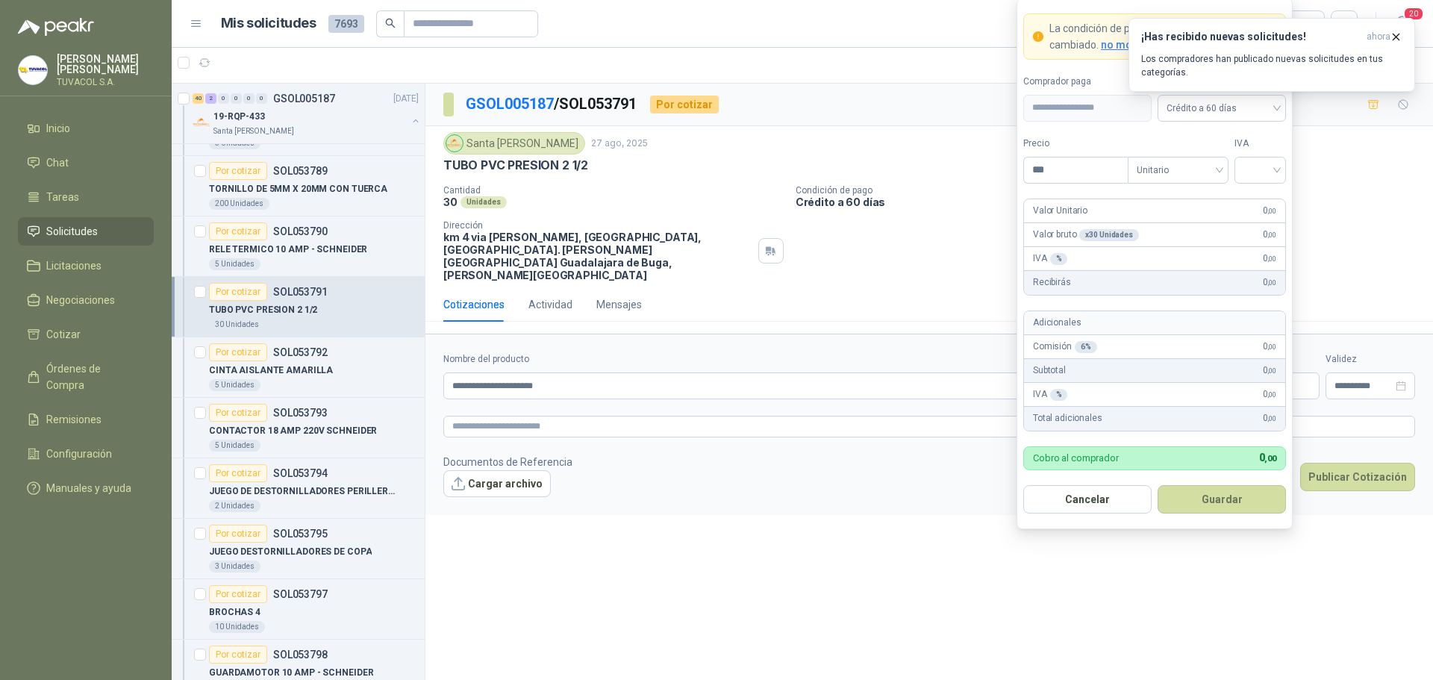
click at [978, 163] on body "[PERSON_NAME] TUVACOL S.A. Inicio Chat Tareas Solicitudes Licitaciones Negociac…" at bounding box center [716, 340] width 1433 height 680
type input "*********"
click at [1267, 169] on input "search" at bounding box center [1260, 168] width 34 height 22
click at [1269, 190] on div "19%" at bounding box center [1261, 201] width 46 height 24
click at [1267, 508] on button "Guardar" at bounding box center [1222, 499] width 128 height 28
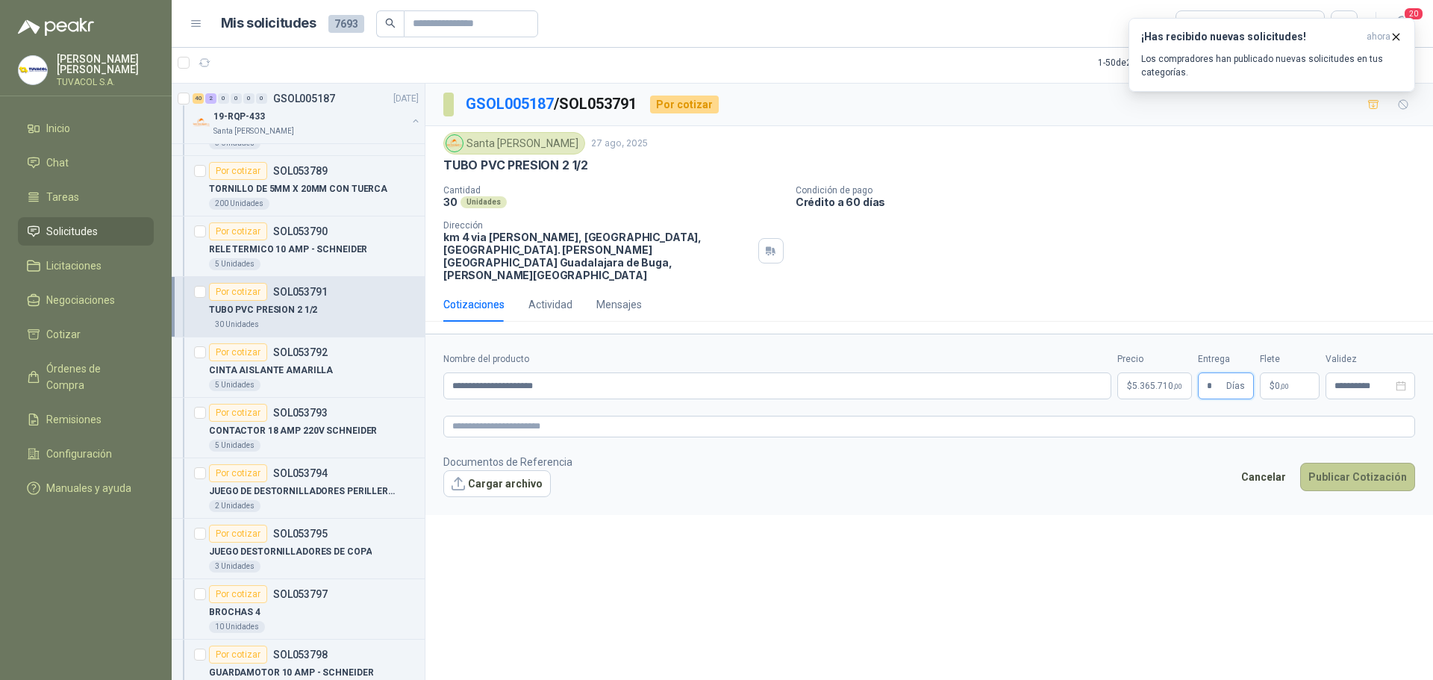
type input "*"
click at [1302, 463] on button "Publicar Cotización" at bounding box center [1357, 477] width 115 height 28
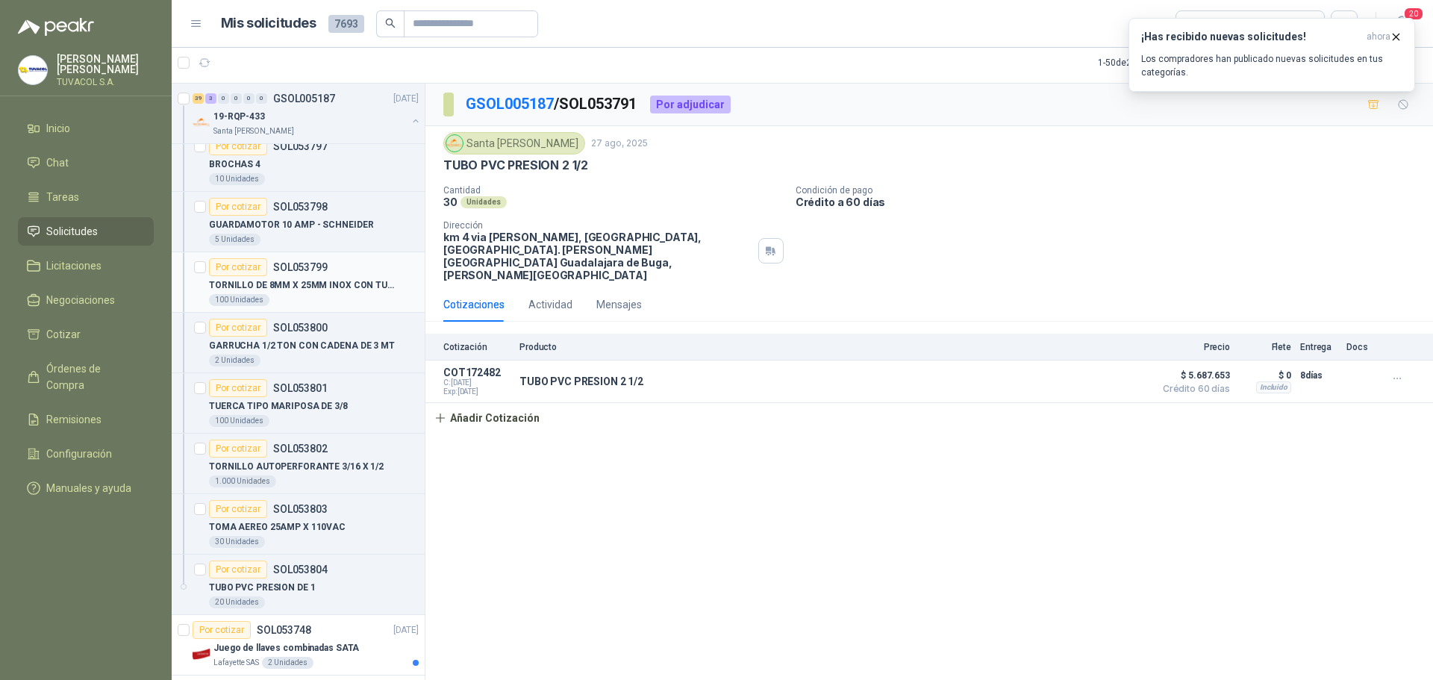
scroll to position [2687, 0]
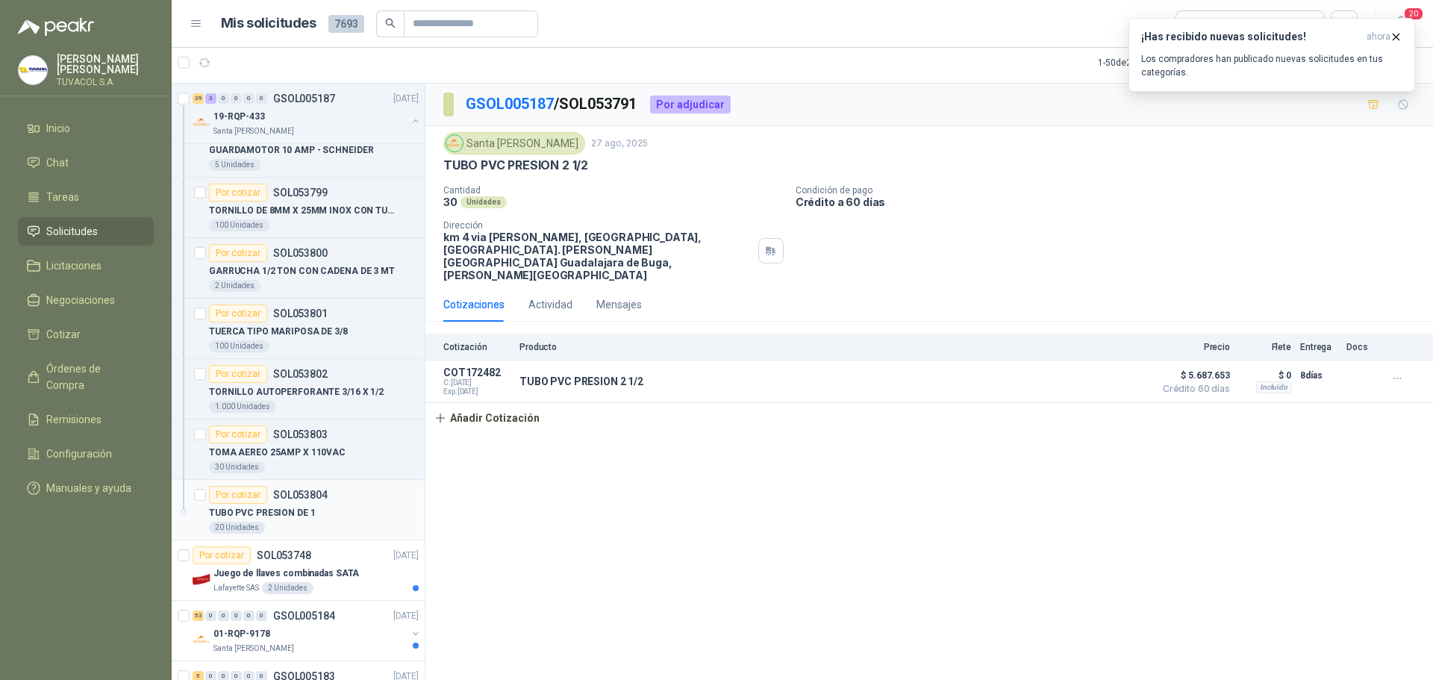
click at [297, 499] on p "SOL053804" at bounding box center [300, 495] width 54 height 10
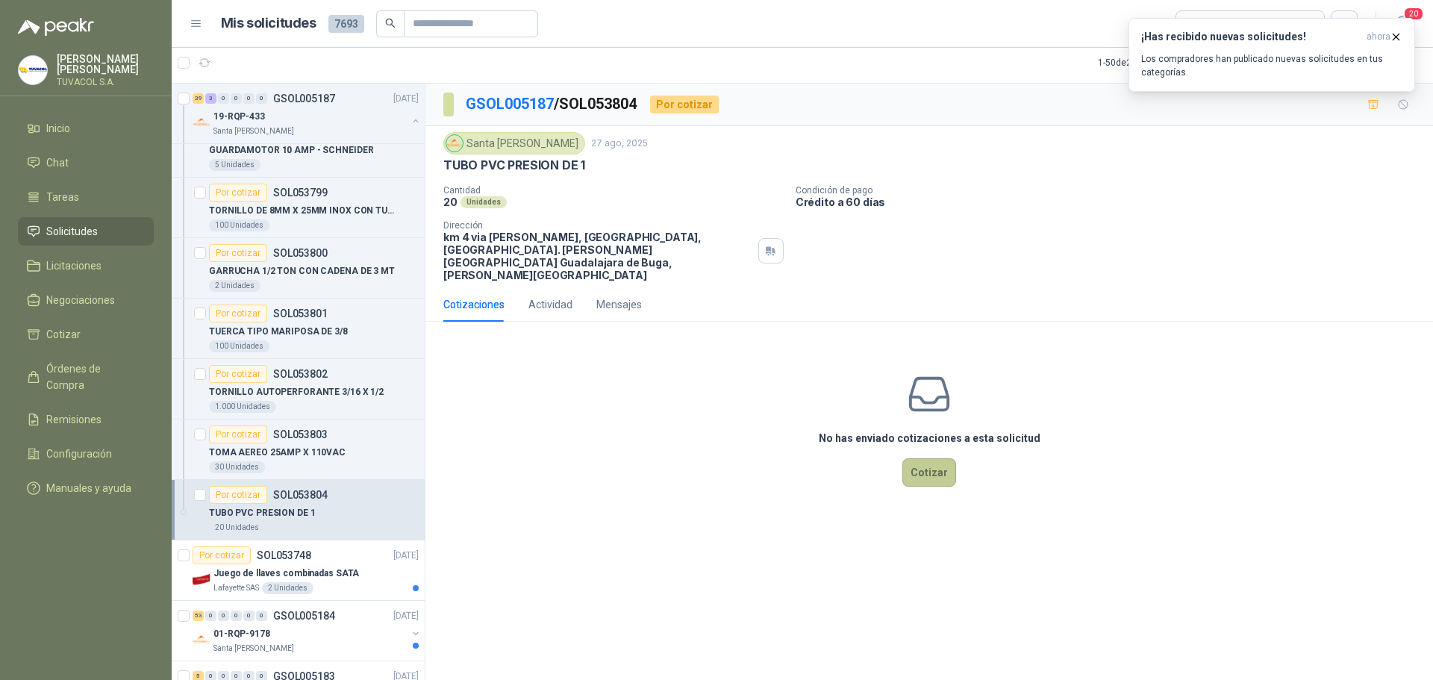
click at [915, 458] on button "Cotizar" at bounding box center [929, 472] width 54 height 28
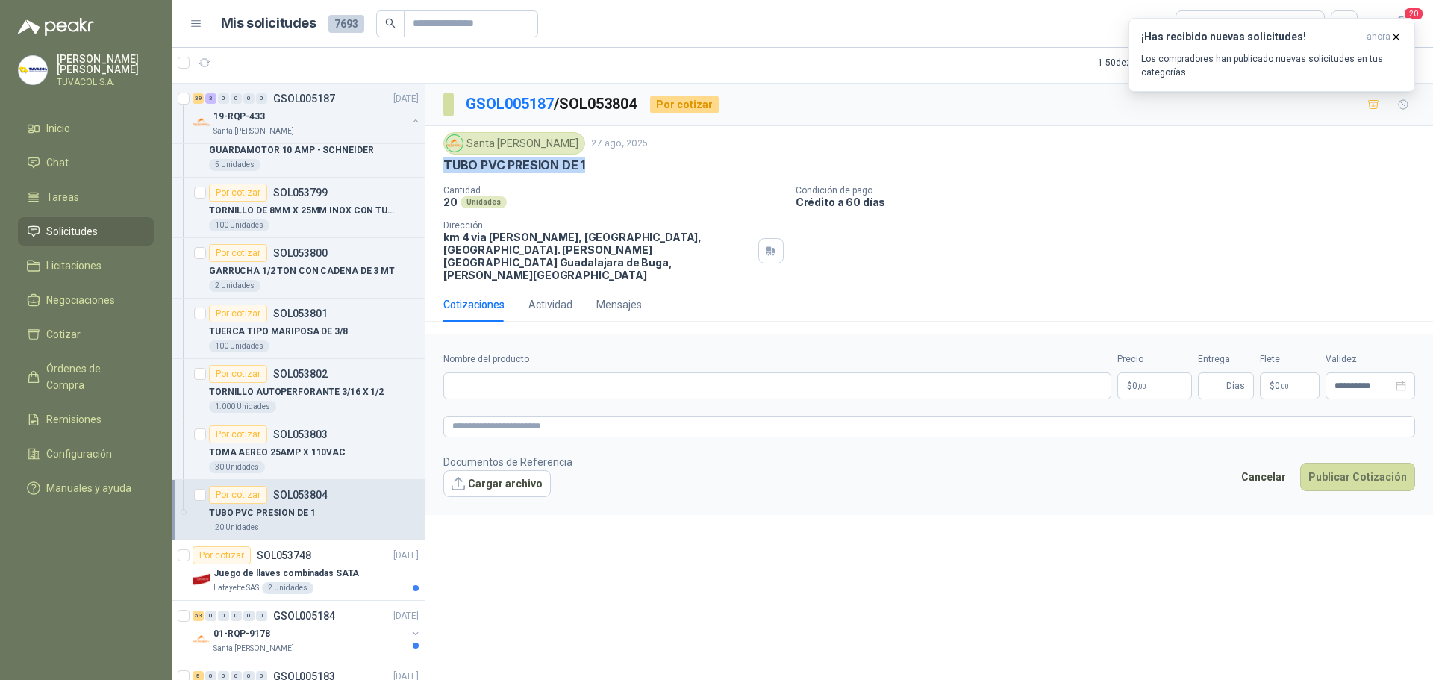
drag, startPoint x: 484, startPoint y: 162, endPoint x: 441, endPoint y: 163, distance: 43.3
click at [441, 163] on div "Santa [PERSON_NAME] [DATE] TUBO PVC PRESION DE 1 Cantidad 20 Unidades Condición…" at bounding box center [929, 206] width 1008 height 161
copy p "TUBO PVC PRESION DE 1"
click at [549, 372] on input "Nombre del producto" at bounding box center [777, 385] width 668 height 27
paste input "**********"
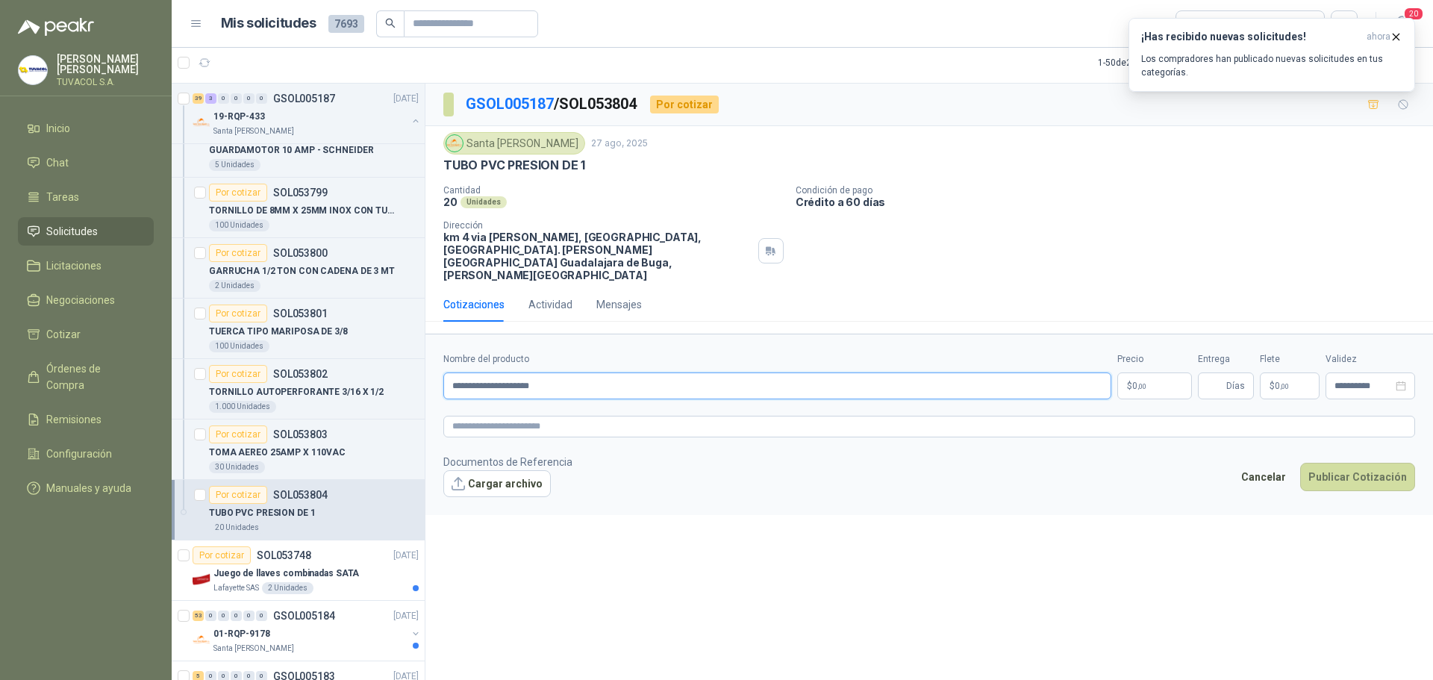
type input "**********"
click at [1147, 372] on p "$ 0 ,00" at bounding box center [1154, 385] width 75 height 27
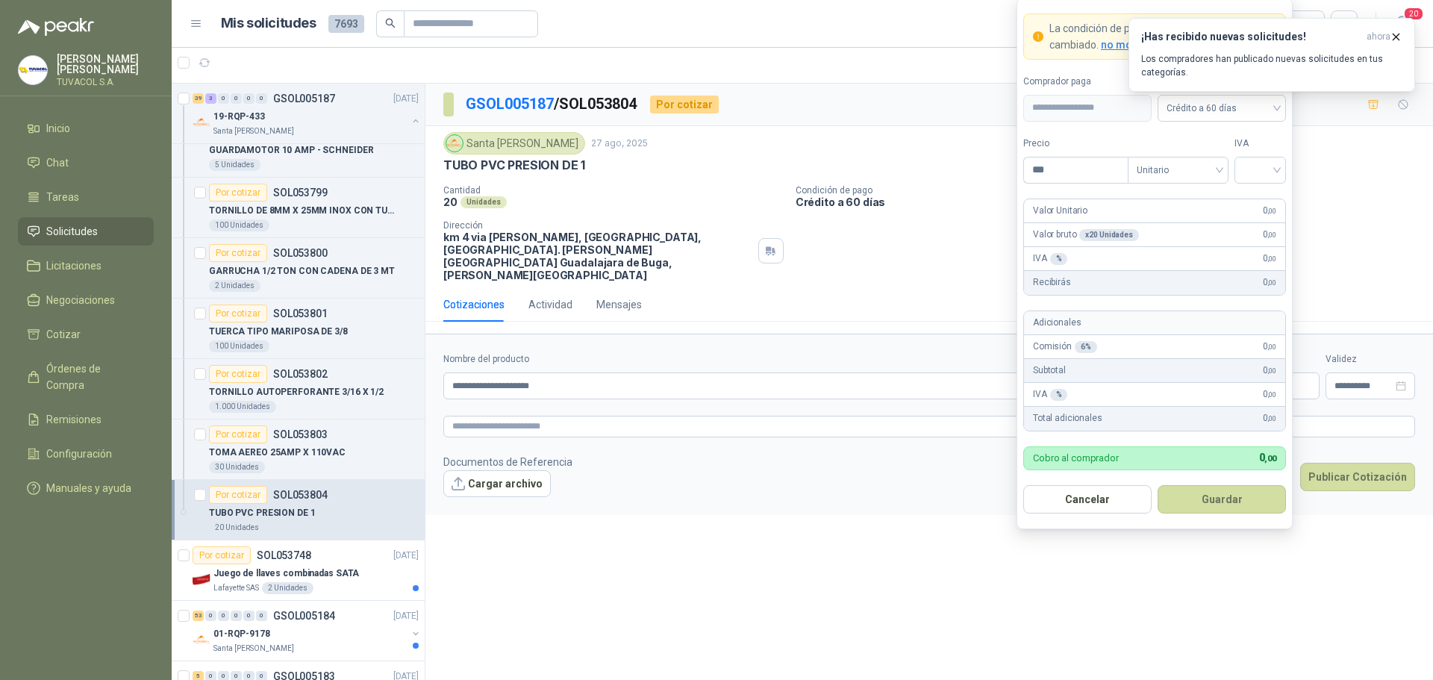
drag, startPoint x: 1070, startPoint y: 175, endPoint x: 976, endPoint y: 166, distance: 95.1
click at [976, 166] on body "[PERSON_NAME] TUVACOL S.A. Inicio Chat Tareas Solicitudes Licitaciones Negociac…" at bounding box center [716, 340] width 1433 height 680
type input "********"
drag, startPoint x: 1230, startPoint y: 175, endPoint x: 1246, endPoint y: 175, distance: 15.7
click at [1238, 175] on div "Precio ******** Tipo Unitario Unitario IVA" at bounding box center [1154, 160] width 263 height 47
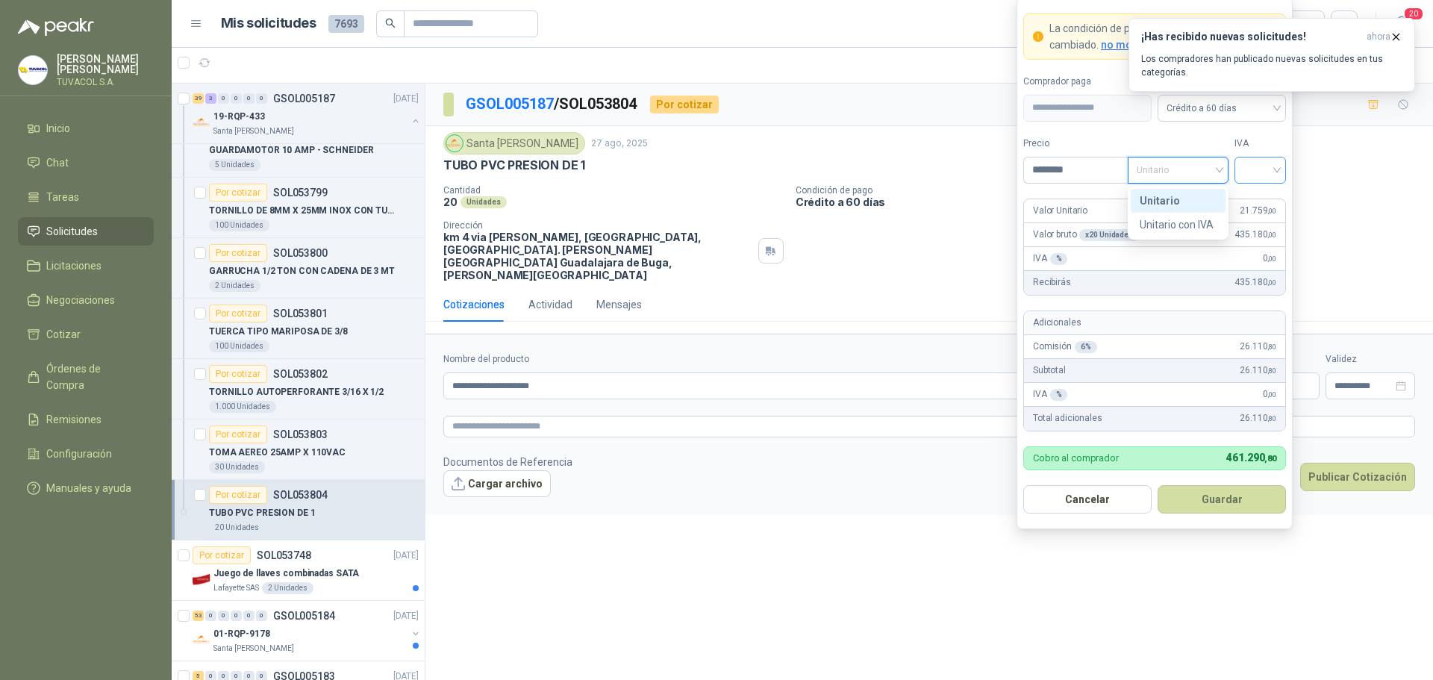
click at [1248, 175] on input "search" at bounding box center [1260, 168] width 34 height 22
click at [1257, 188] on form "**********" at bounding box center [1155, 263] width 276 height 531
click at [1261, 169] on input "search" at bounding box center [1260, 168] width 34 height 22
click at [1261, 190] on div "19%" at bounding box center [1261, 201] width 46 height 24
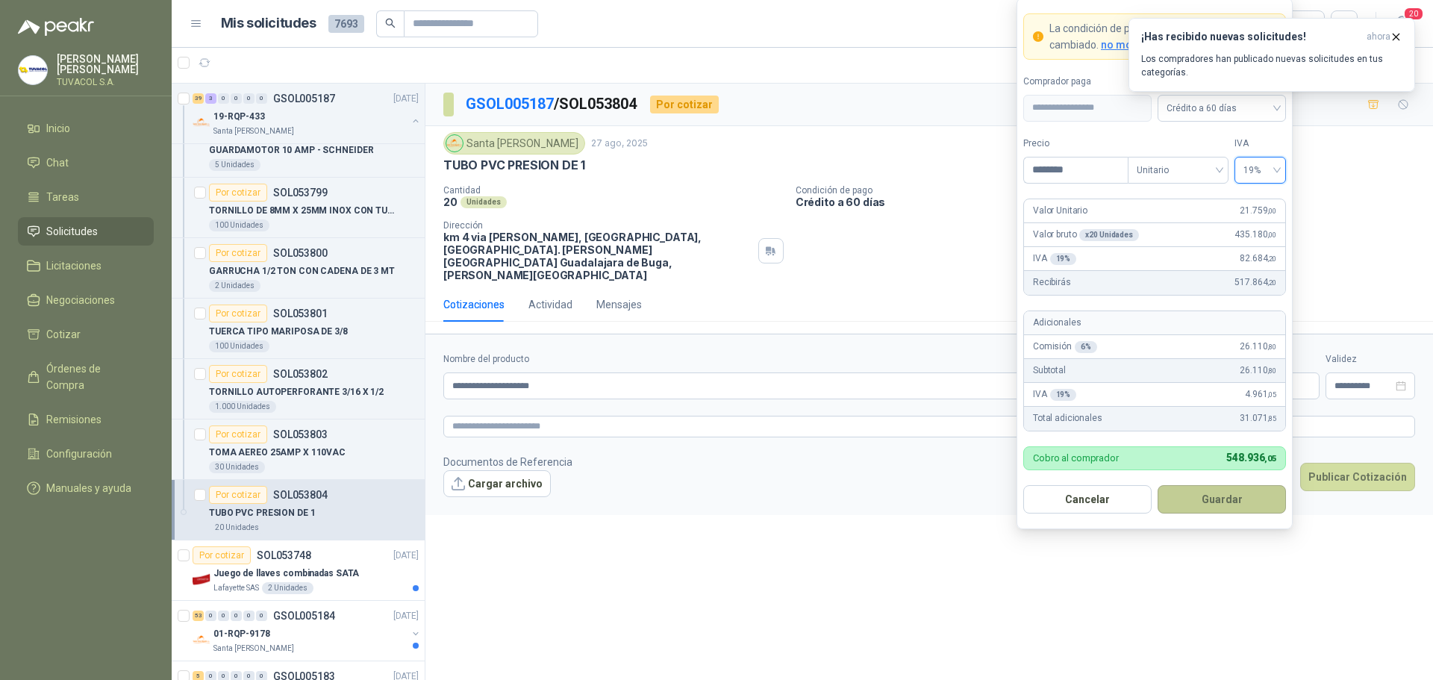
click at [1239, 507] on button "Guardar" at bounding box center [1222, 499] width 128 height 28
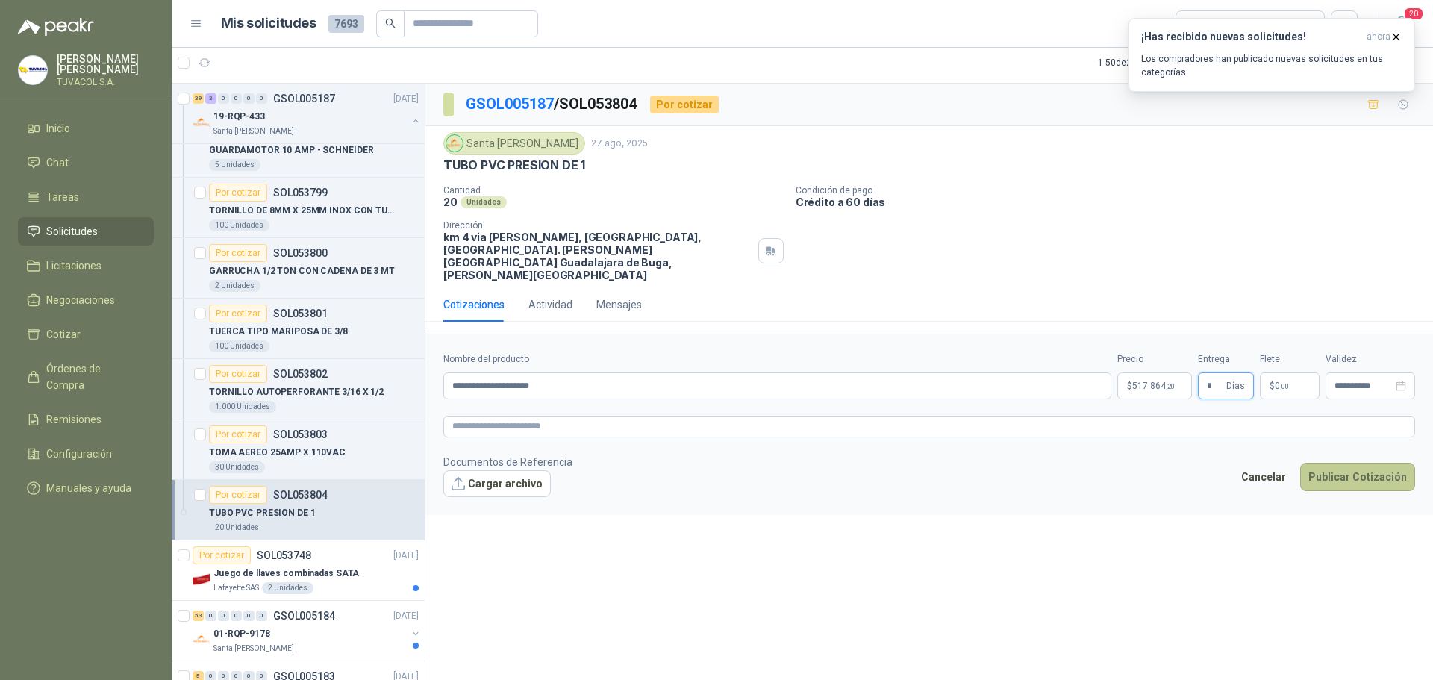
type input "*"
click at [1302, 463] on button "Publicar Cotización" at bounding box center [1357, 477] width 115 height 28
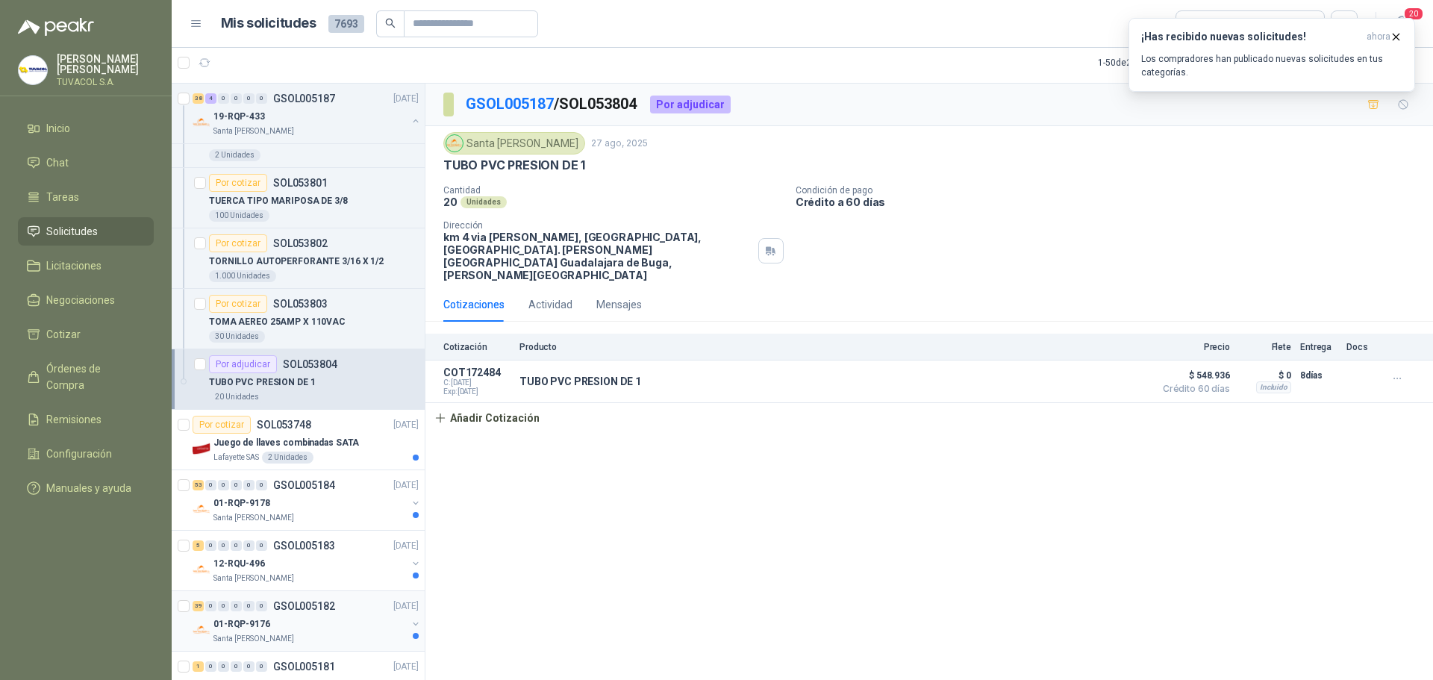
scroll to position [2986, 0]
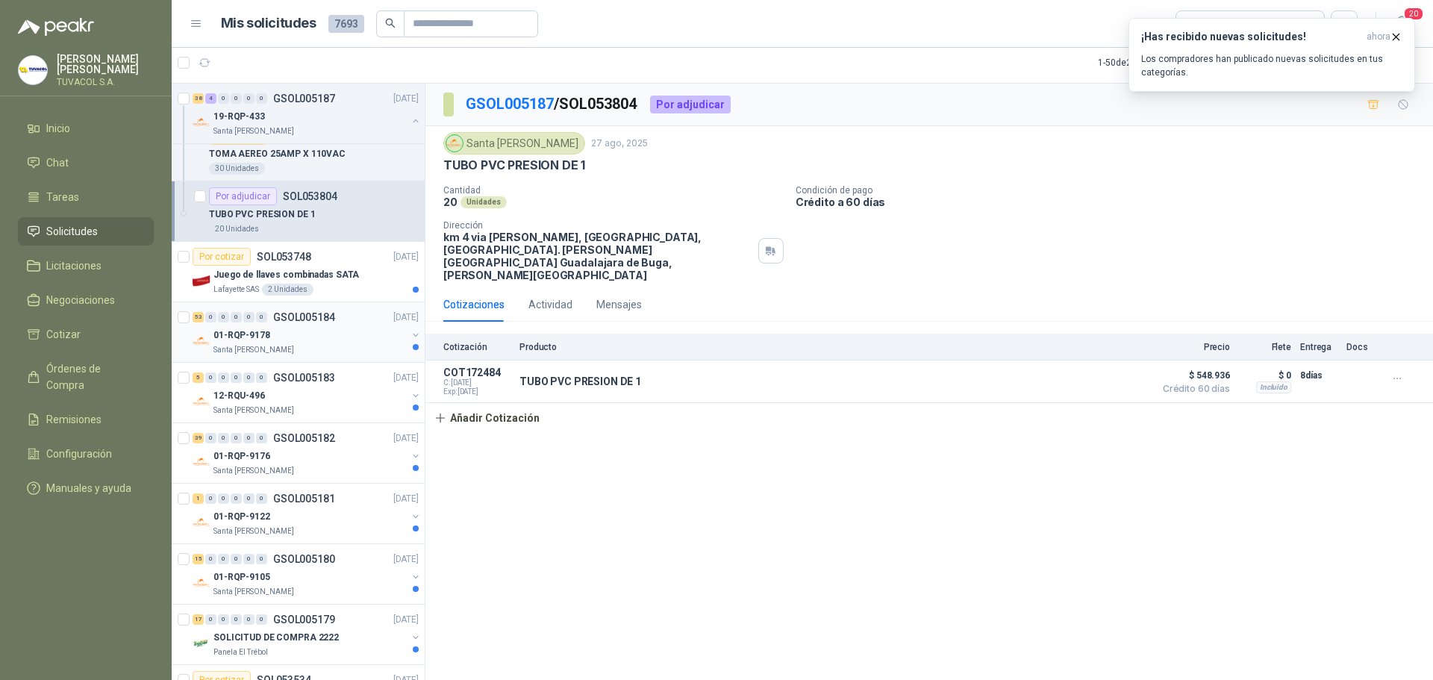
click at [253, 351] on p "Santa [PERSON_NAME]" at bounding box center [253, 350] width 81 height 12
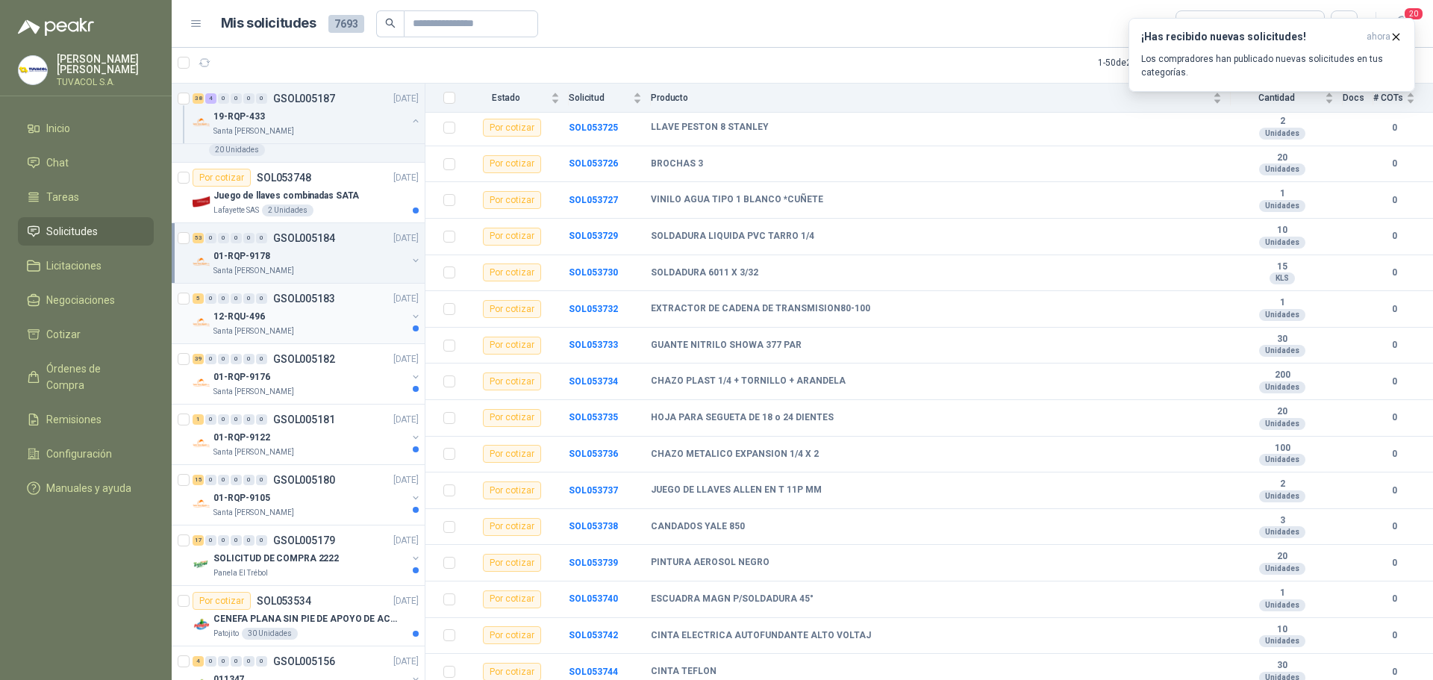
scroll to position [3135, 0]
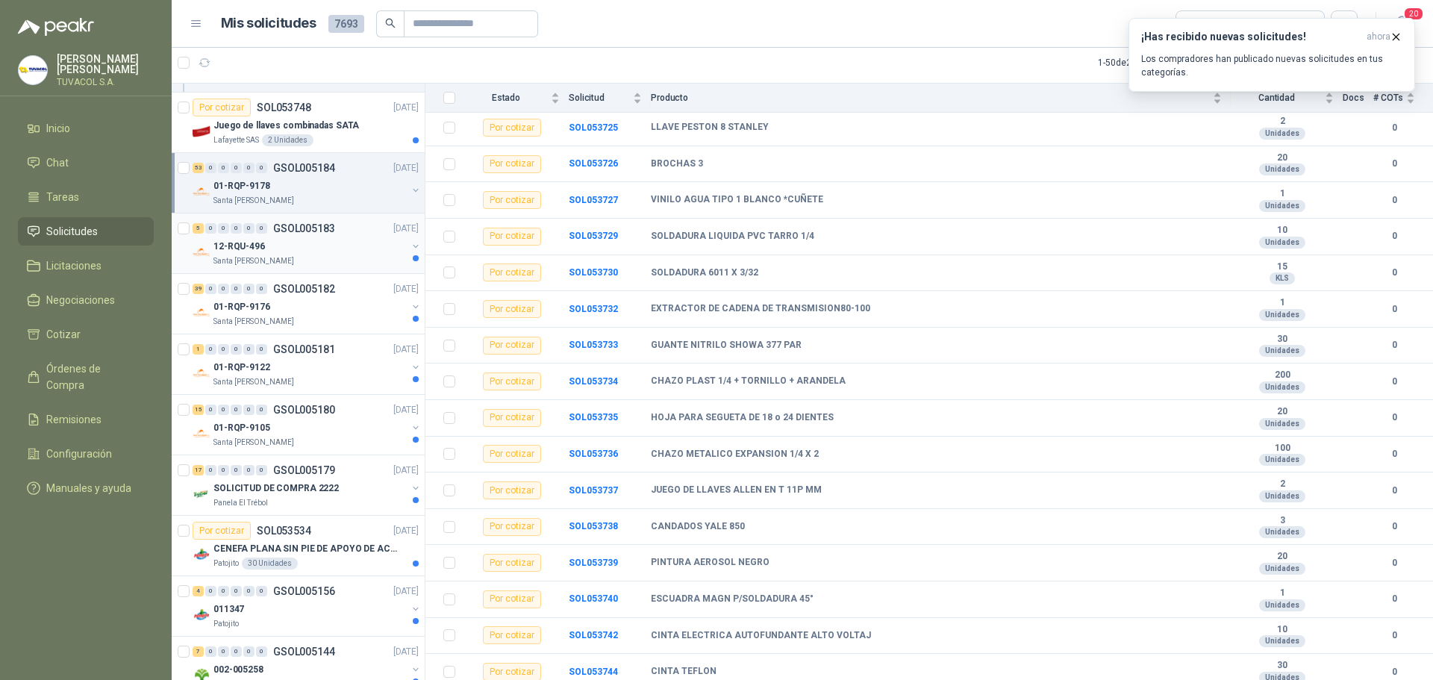
click at [311, 249] on div "12-RQU-496" at bounding box center [309, 246] width 193 height 18
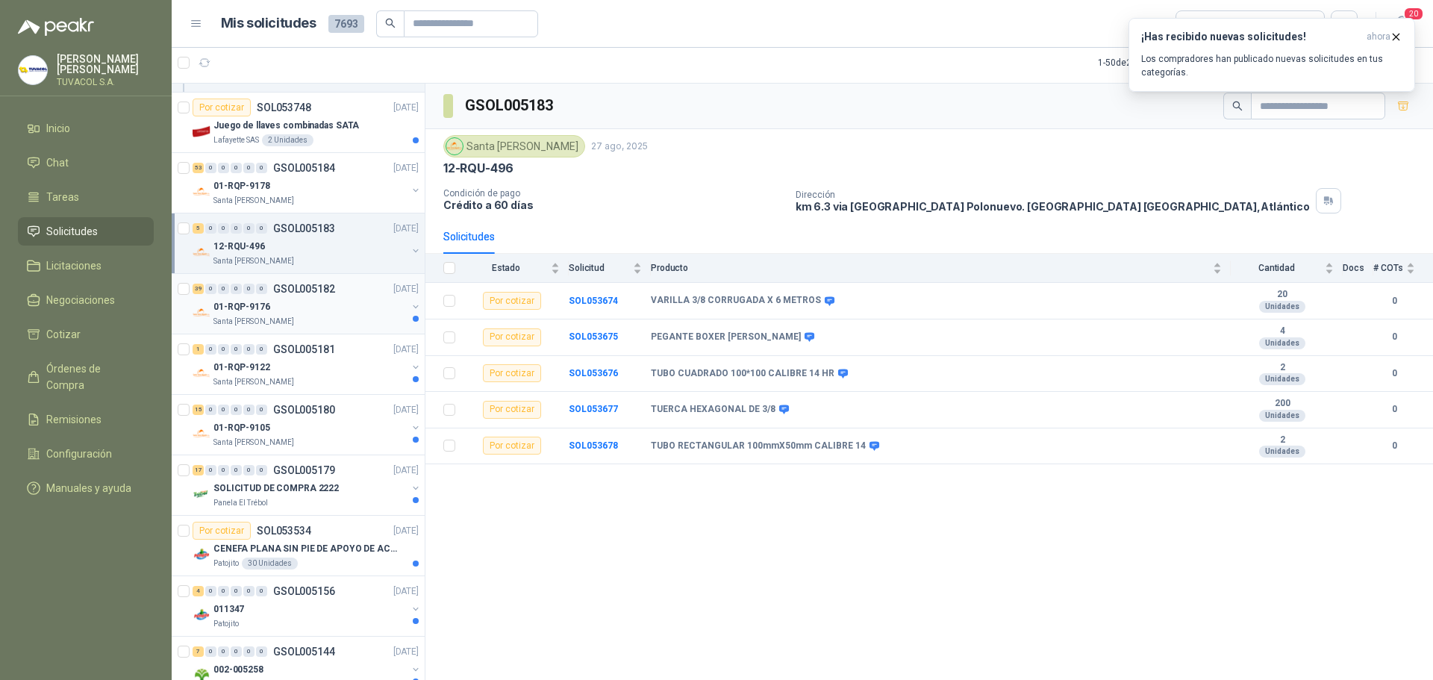
click at [284, 284] on p "GSOL005182" at bounding box center [304, 289] width 62 height 10
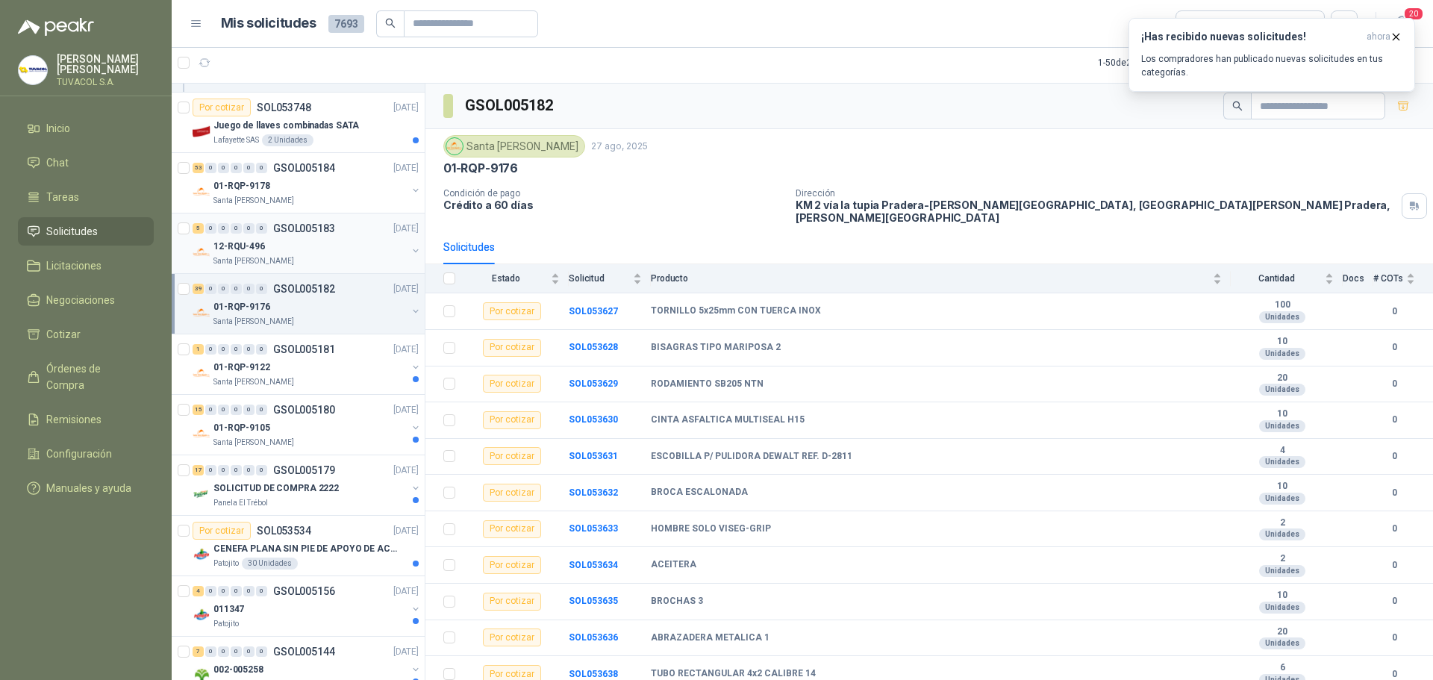
click at [337, 255] on div "Santa [PERSON_NAME]" at bounding box center [309, 261] width 193 height 12
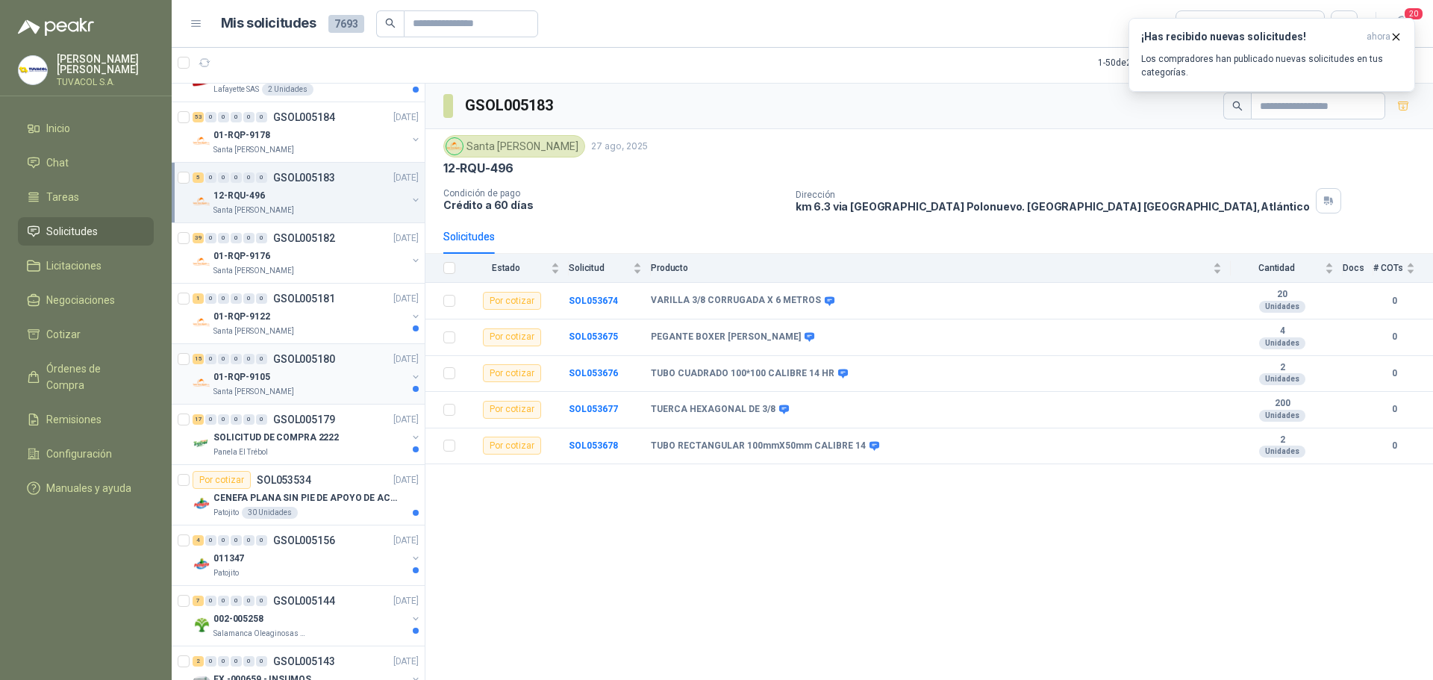
scroll to position [3210, 0]
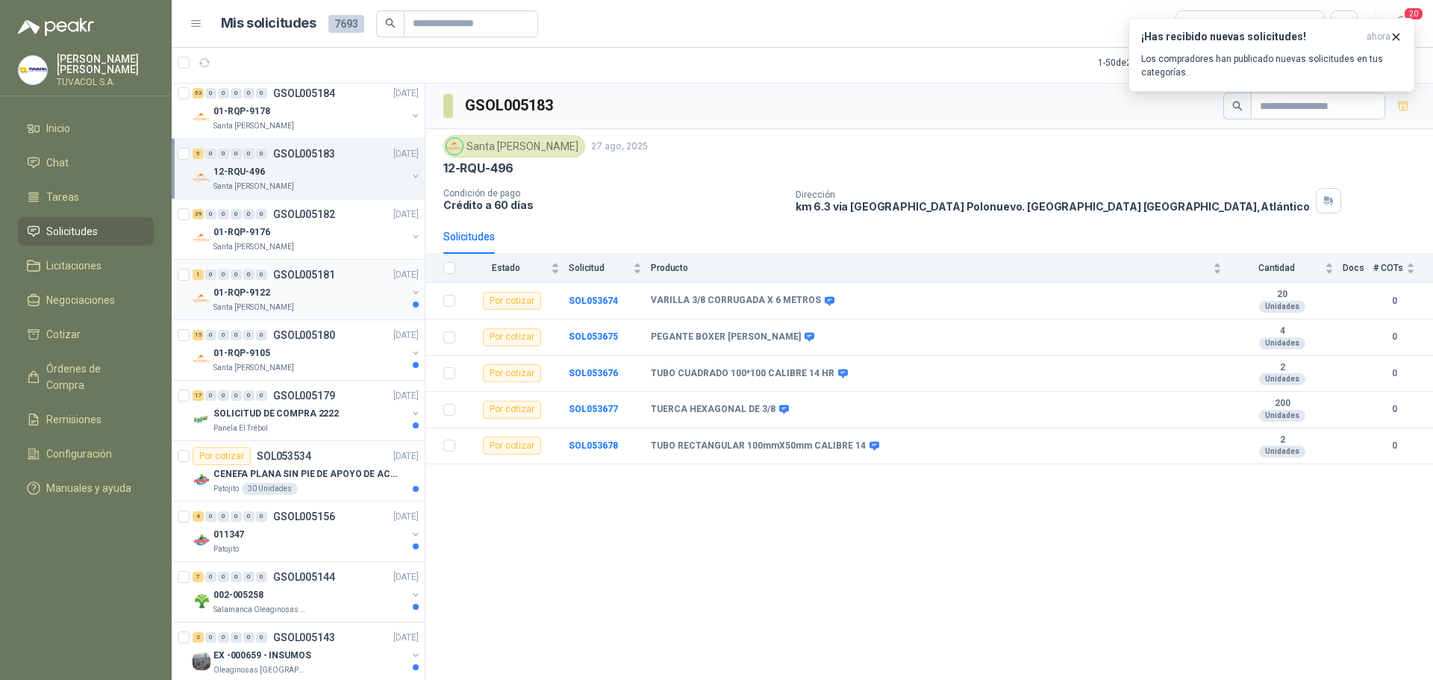
click at [313, 287] on div "01-RQP-9122" at bounding box center [309, 293] width 193 height 18
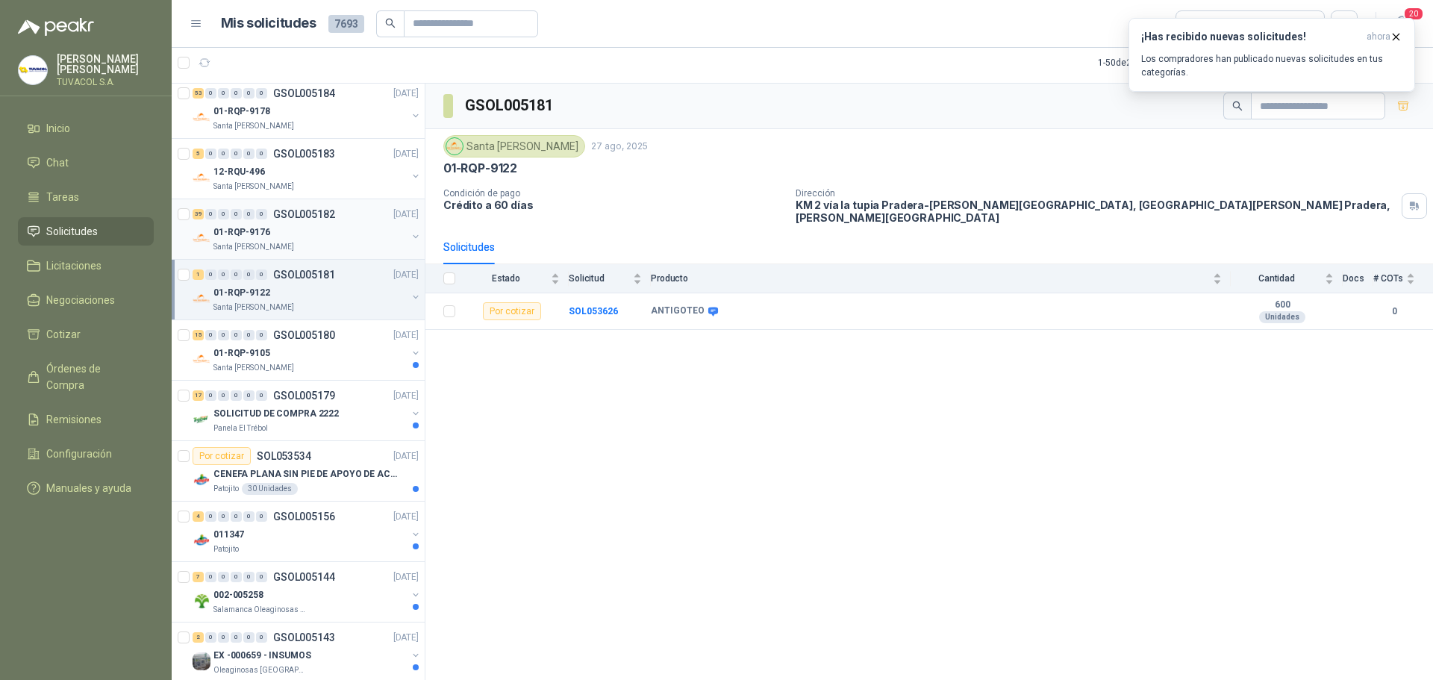
click at [305, 228] on div "01-RQP-9176" at bounding box center [309, 232] width 193 height 18
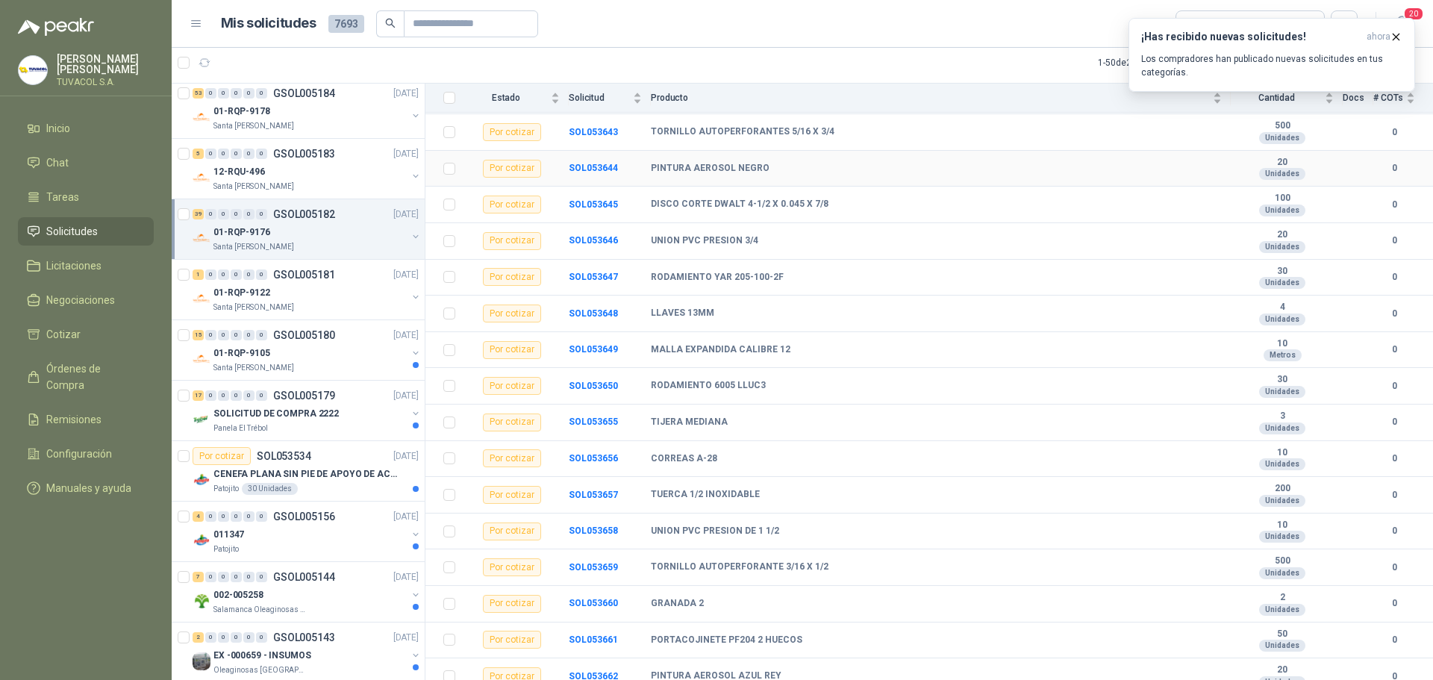
scroll to position [746, 0]
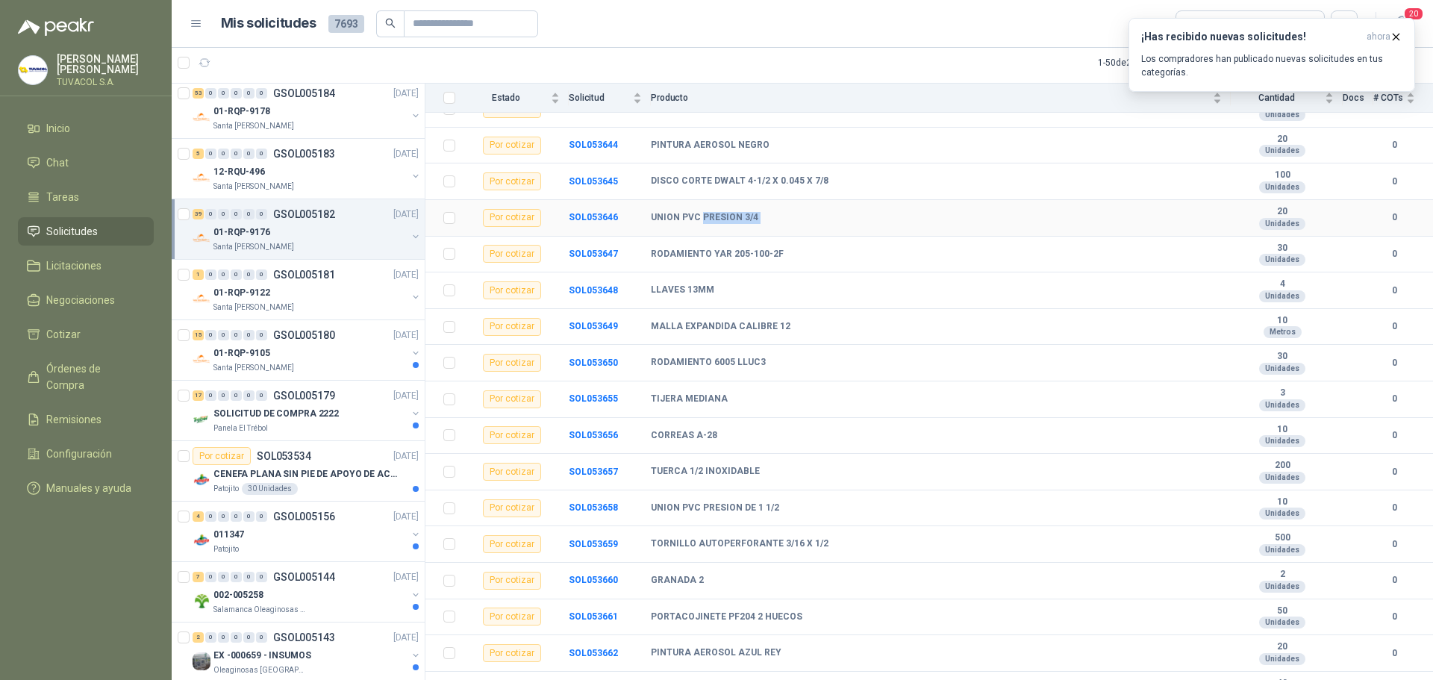
drag, startPoint x: 702, startPoint y: 205, endPoint x: 1249, endPoint y: 202, distance: 547.1
click at [1249, 202] on tr "Por cotizar SOL053646 UNION PVC PRESION 3/4 20 Unidades 0" at bounding box center [929, 218] width 1008 height 37
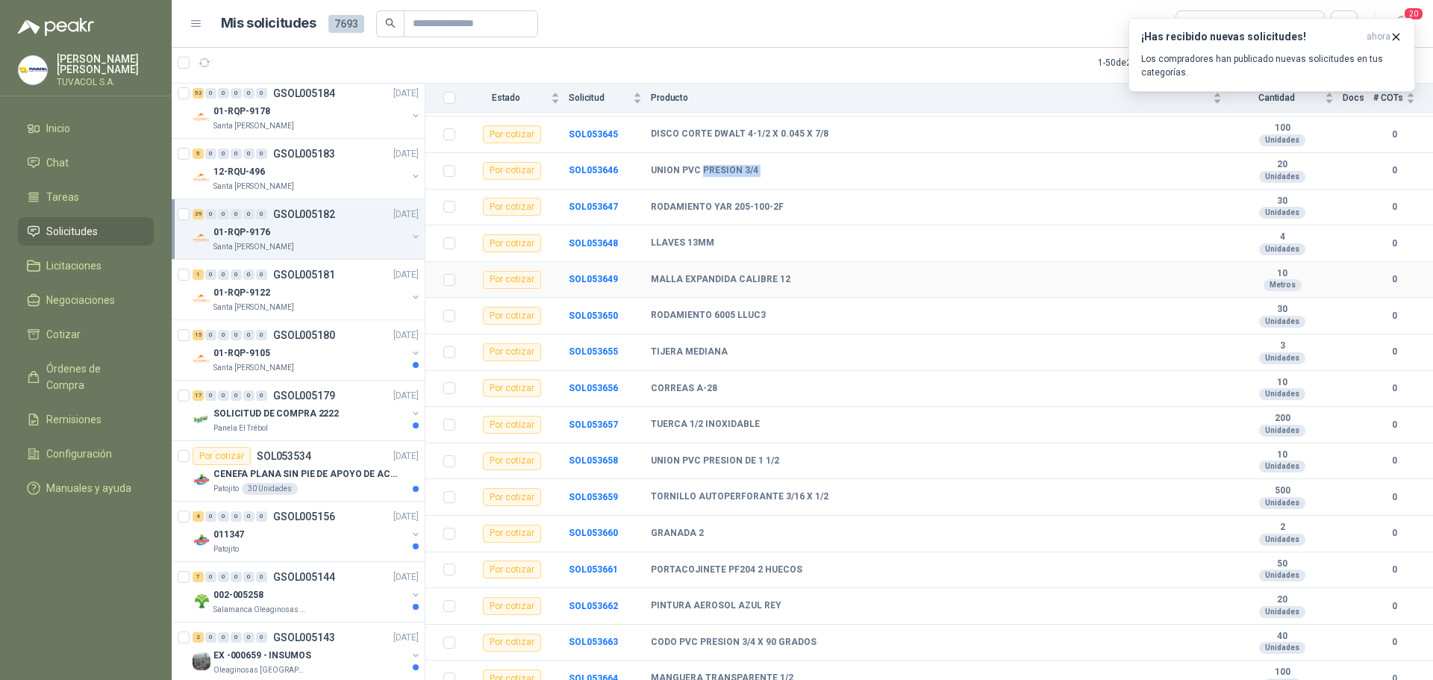
scroll to position [570, 0]
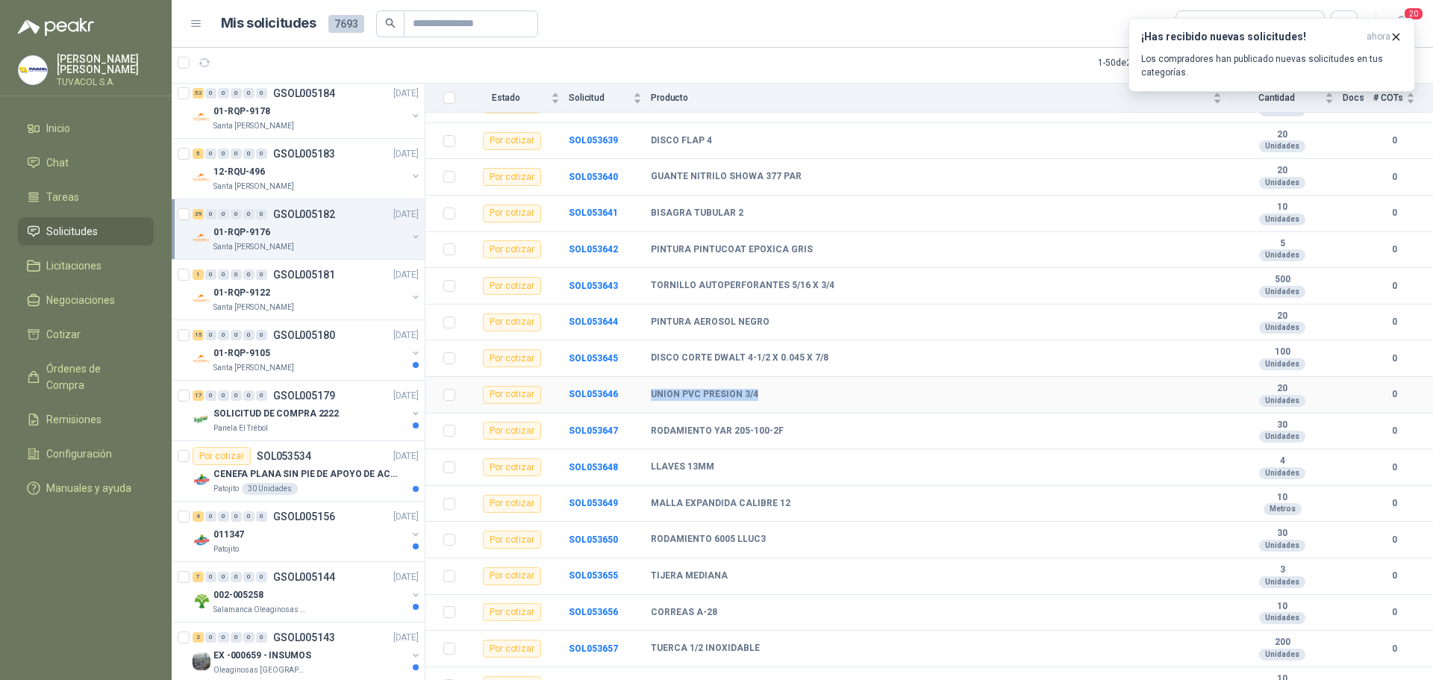
drag, startPoint x: 651, startPoint y: 381, endPoint x: 848, endPoint y: 381, distance: 197.0
click at [848, 389] on div "UNION PVC PRESION 3/4" at bounding box center [936, 395] width 571 height 12
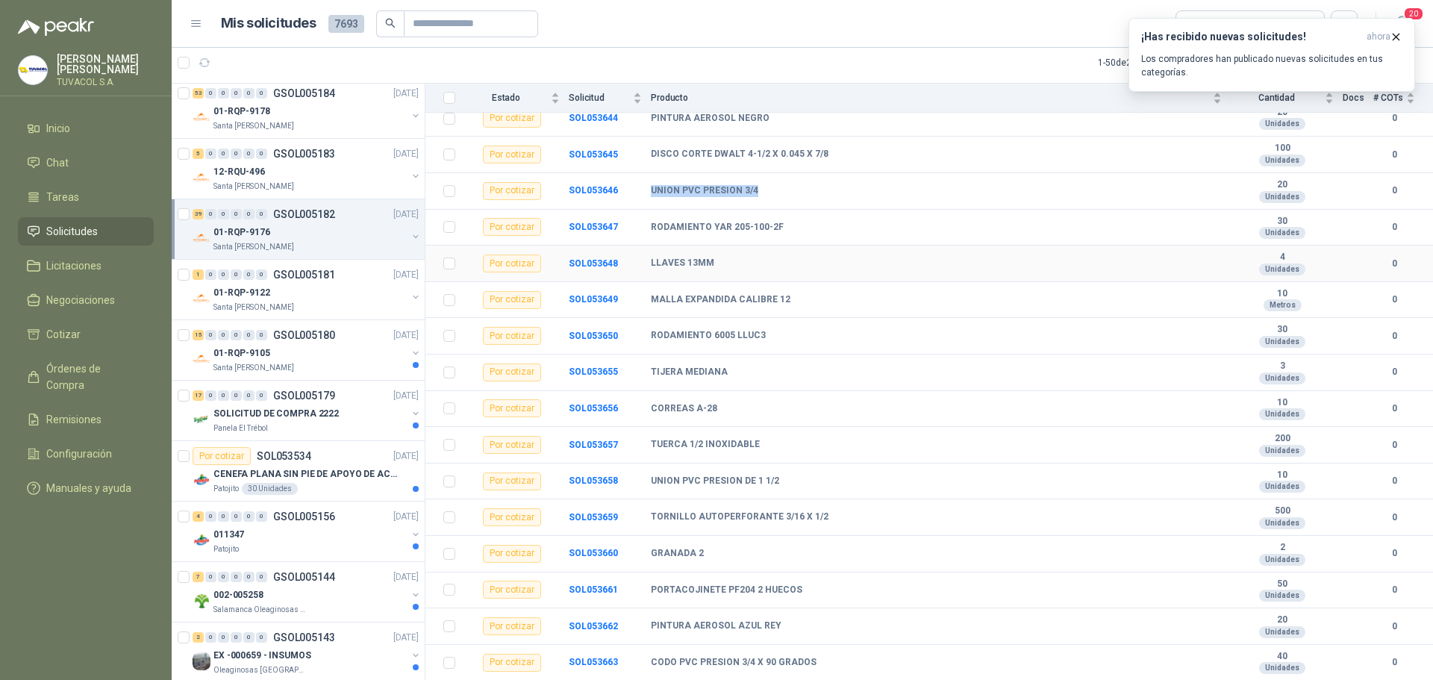
scroll to position [1017, 0]
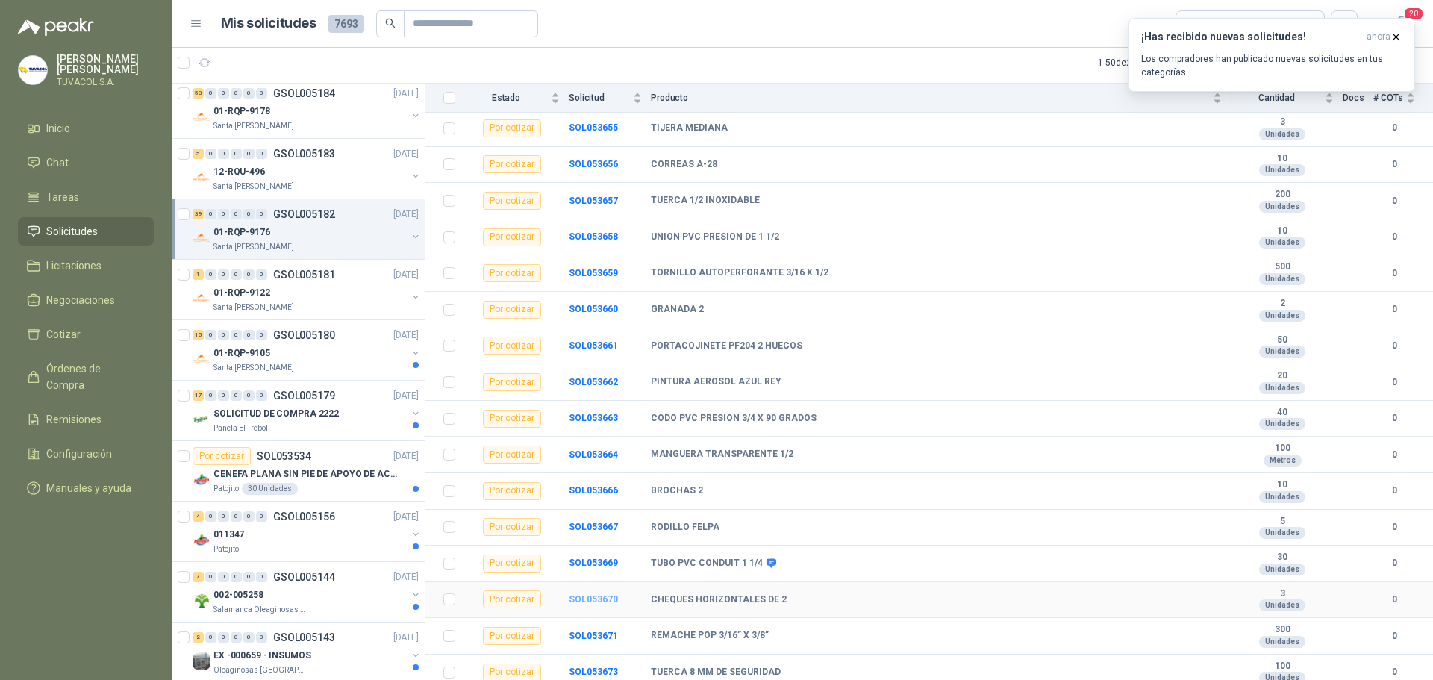
click at [591, 594] on b "SOL053670" at bounding box center [593, 599] width 49 height 10
click at [581, 594] on b "SOL053670" at bounding box center [593, 599] width 49 height 10
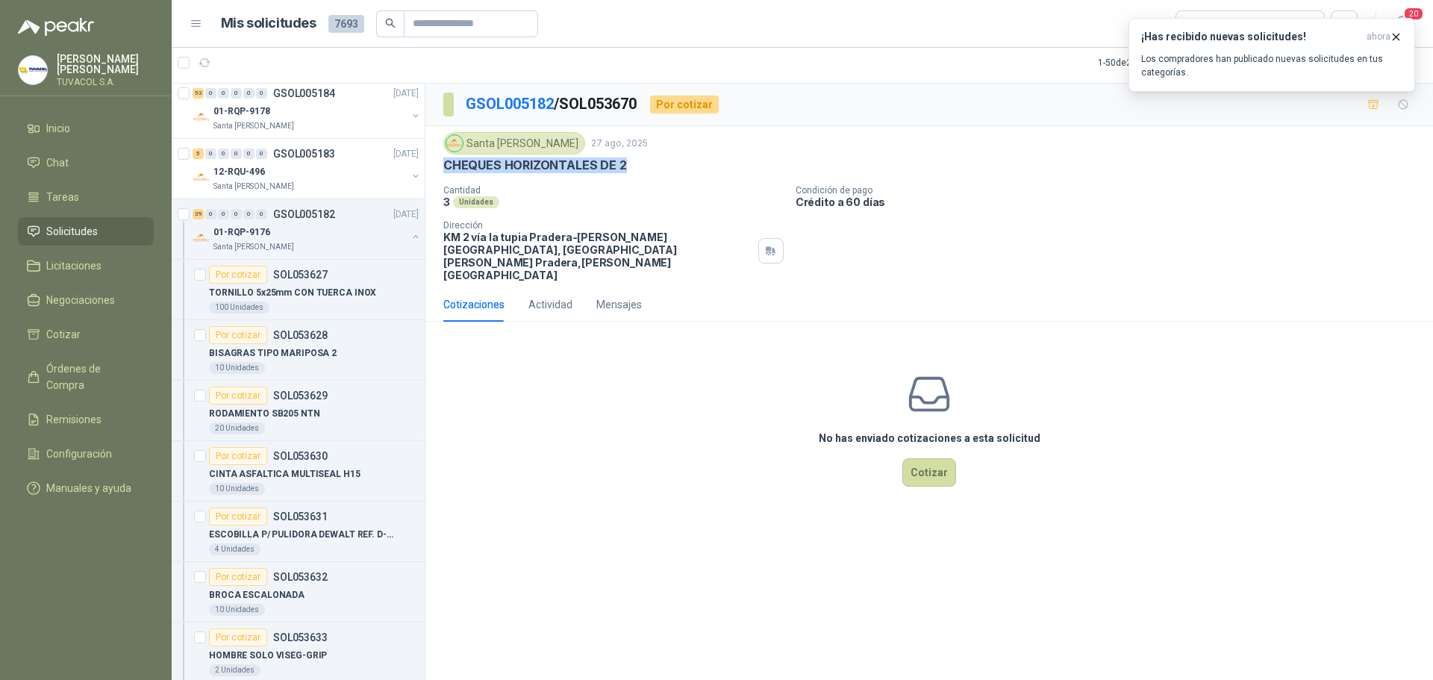
drag, startPoint x: 444, startPoint y: 165, endPoint x: 658, endPoint y: 165, distance: 214.2
click at [658, 165] on div "CHEQUES HORIZONTALES DE 2" at bounding box center [929, 165] width 972 height 16
copy p "CHEQUES HORIZONTALES DE 2"
click at [931, 458] on button "Cotizar" at bounding box center [929, 472] width 54 height 28
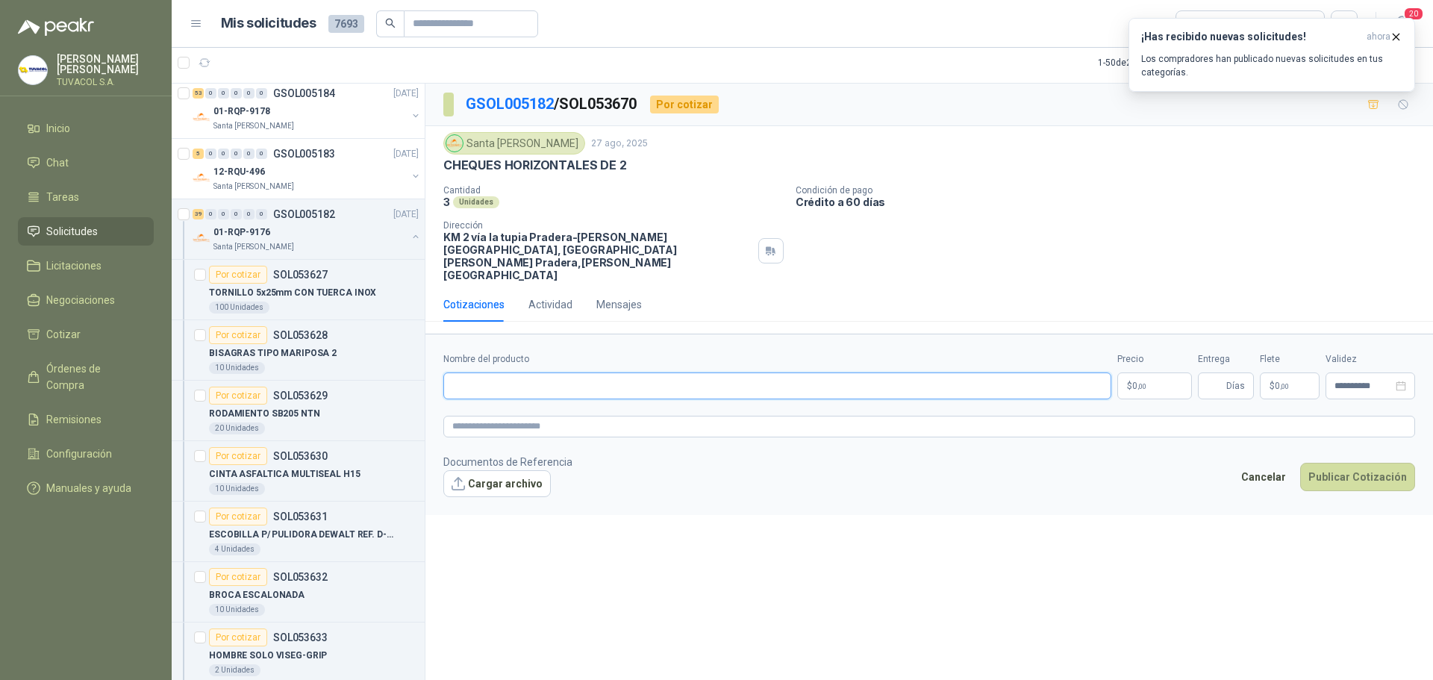
click at [581, 372] on input "Nombre del producto" at bounding box center [777, 385] width 668 height 27
paste input "**********"
type input "**********"
click at [617, 389] on form "**********" at bounding box center [929, 424] width 1008 height 181
click at [622, 416] on textarea at bounding box center [929, 427] width 972 height 22
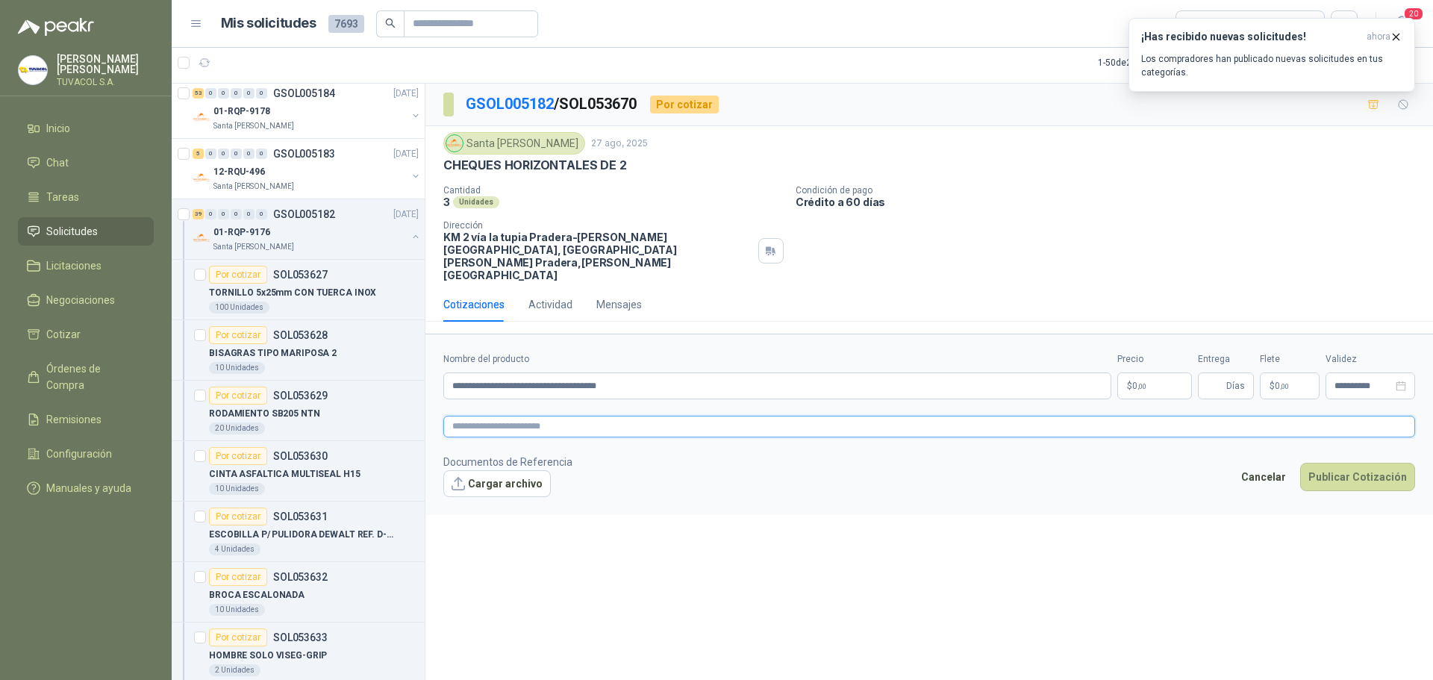
paste textarea "**********"
type textarea "**********"
click at [1144, 355] on body "[PERSON_NAME] TUVACOL S.A. Inicio Chat Tareas Solicitudes Licitaciones Negociac…" at bounding box center [716, 340] width 1433 height 680
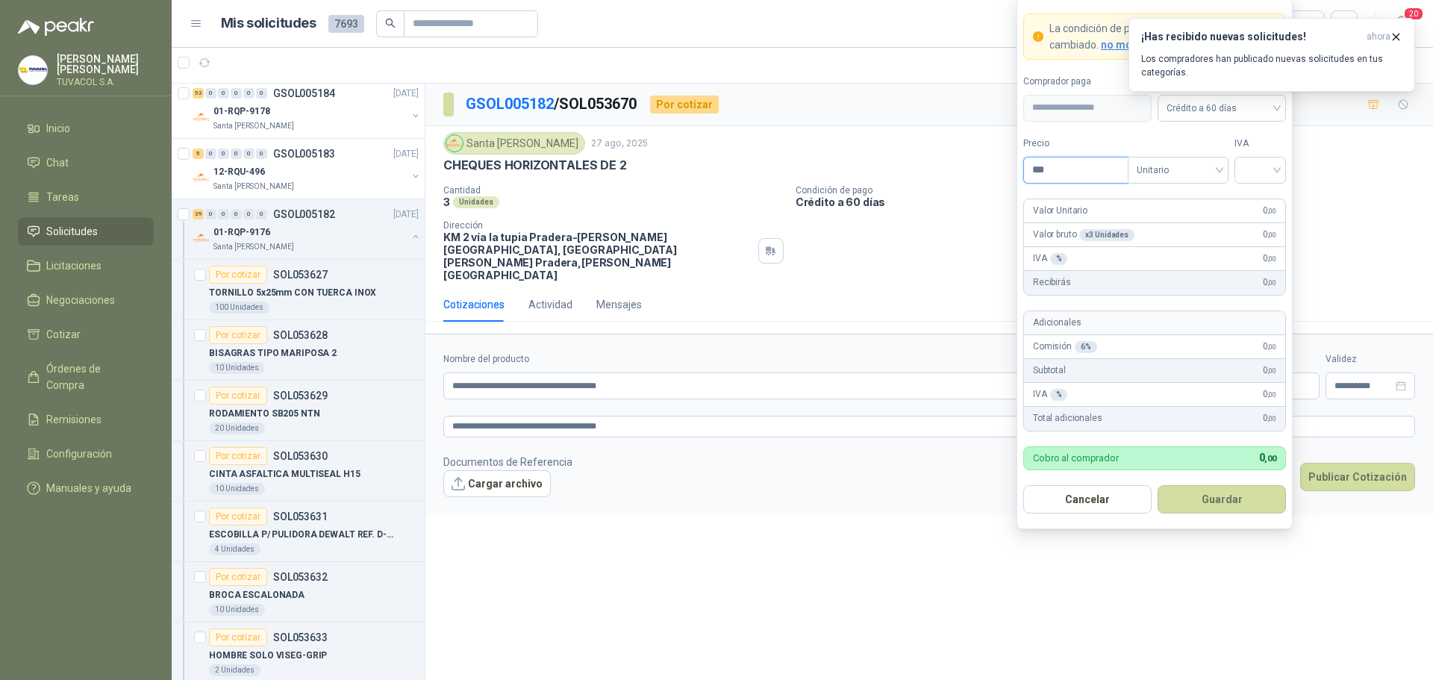
drag, startPoint x: 1058, startPoint y: 163, endPoint x: 985, endPoint y: 163, distance: 73.1
click at [985, 163] on body "[PERSON_NAME] TUVACOL S.A. Inicio Chat Tareas Solicitudes Licitaciones Negociac…" at bounding box center [716, 340] width 1433 height 680
type input "*********"
click at [1253, 169] on input "search" at bounding box center [1260, 168] width 34 height 22
click at [1262, 196] on div "19%" at bounding box center [1260, 201] width 28 height 16
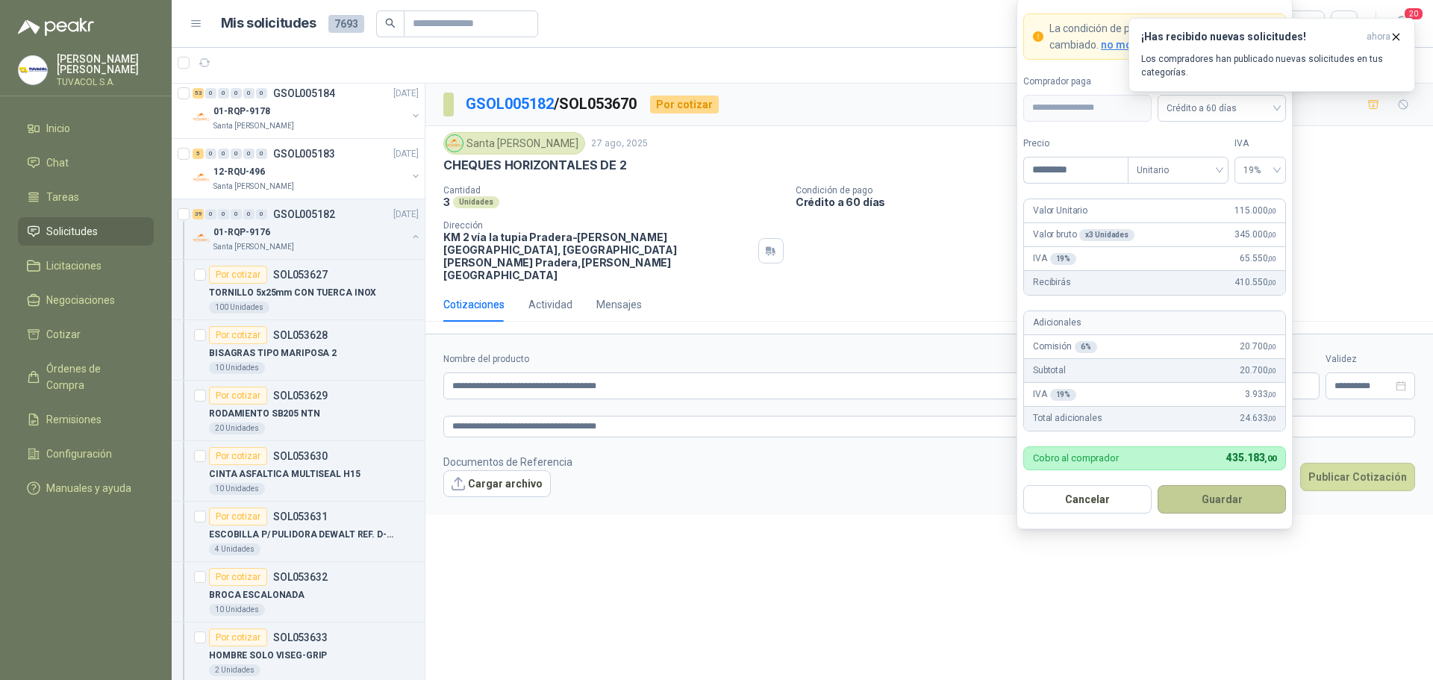
click at [1261, 501] on button "Guardar" at bounding box center [1222, 499] width 128 height 28
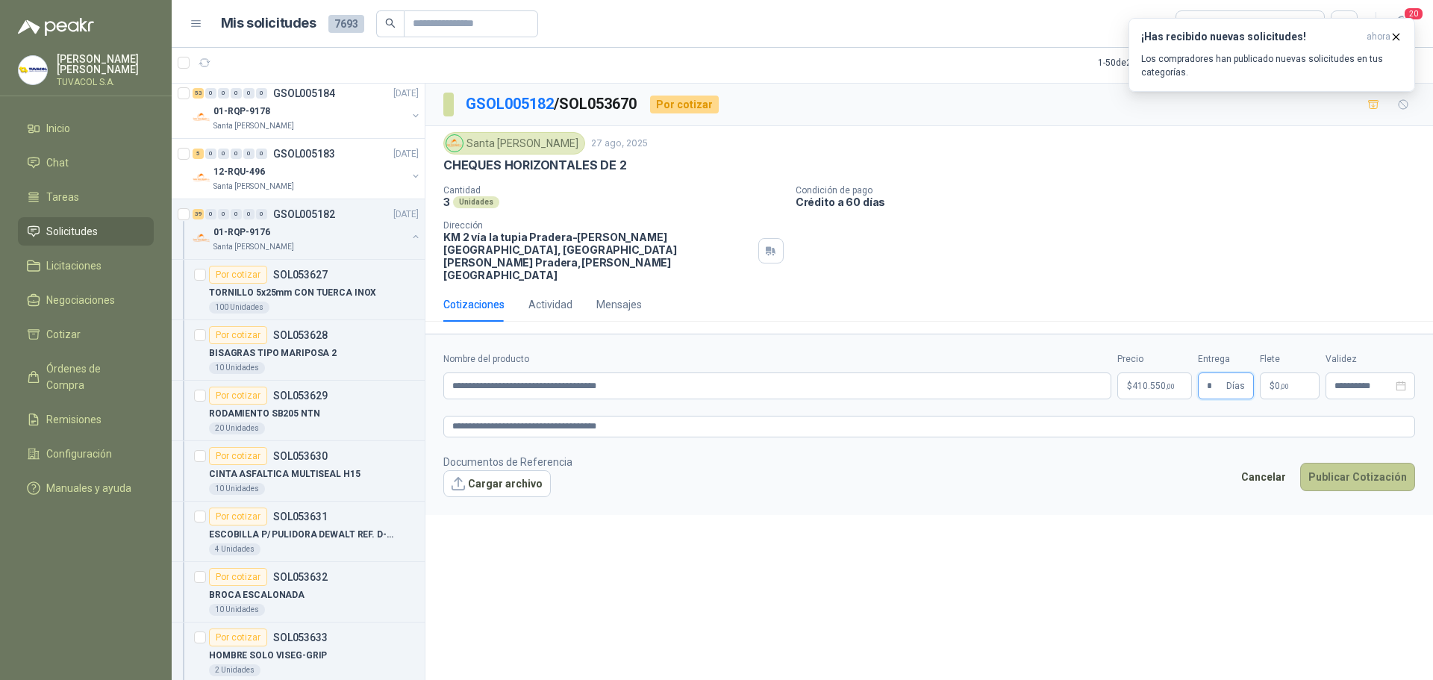
type input "*"
click at [1302, 463] on button "Publicar Cotización" at bounding box center [1357, 477] width 115 height 28
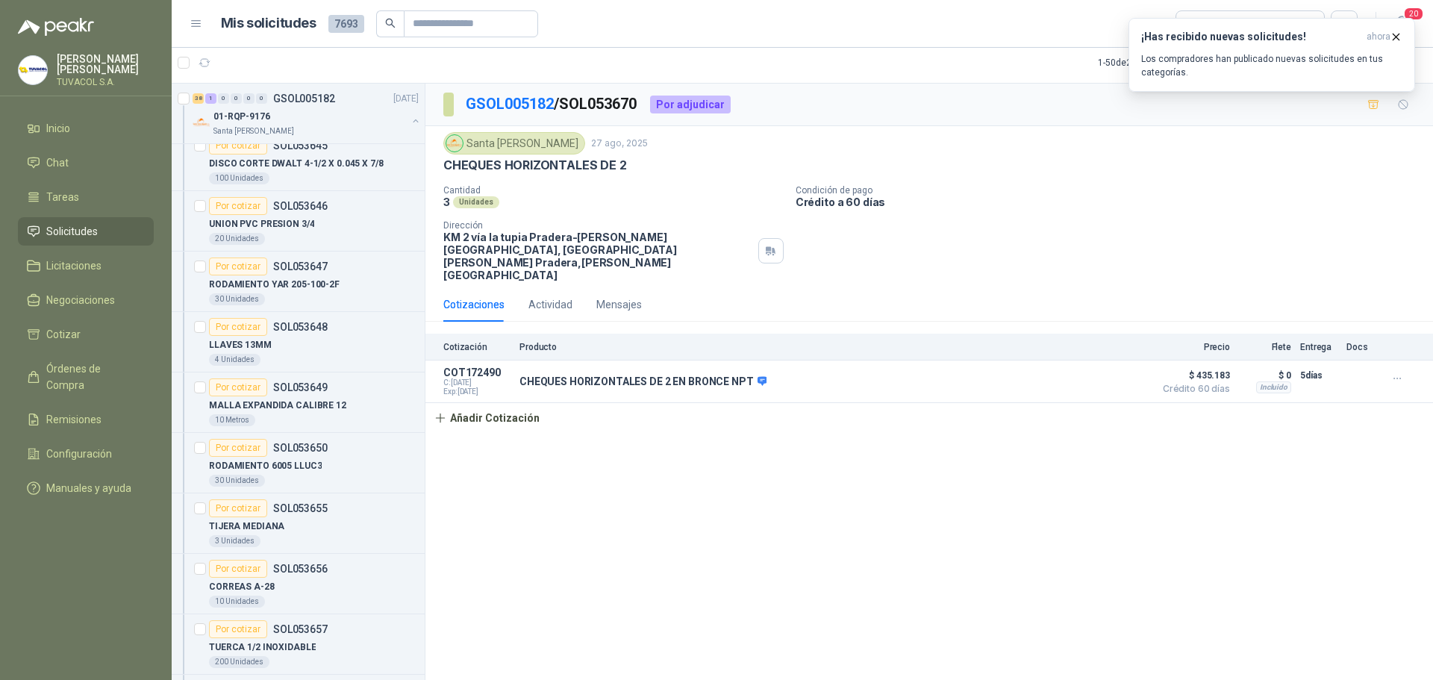
scroll to position [4404, 0]
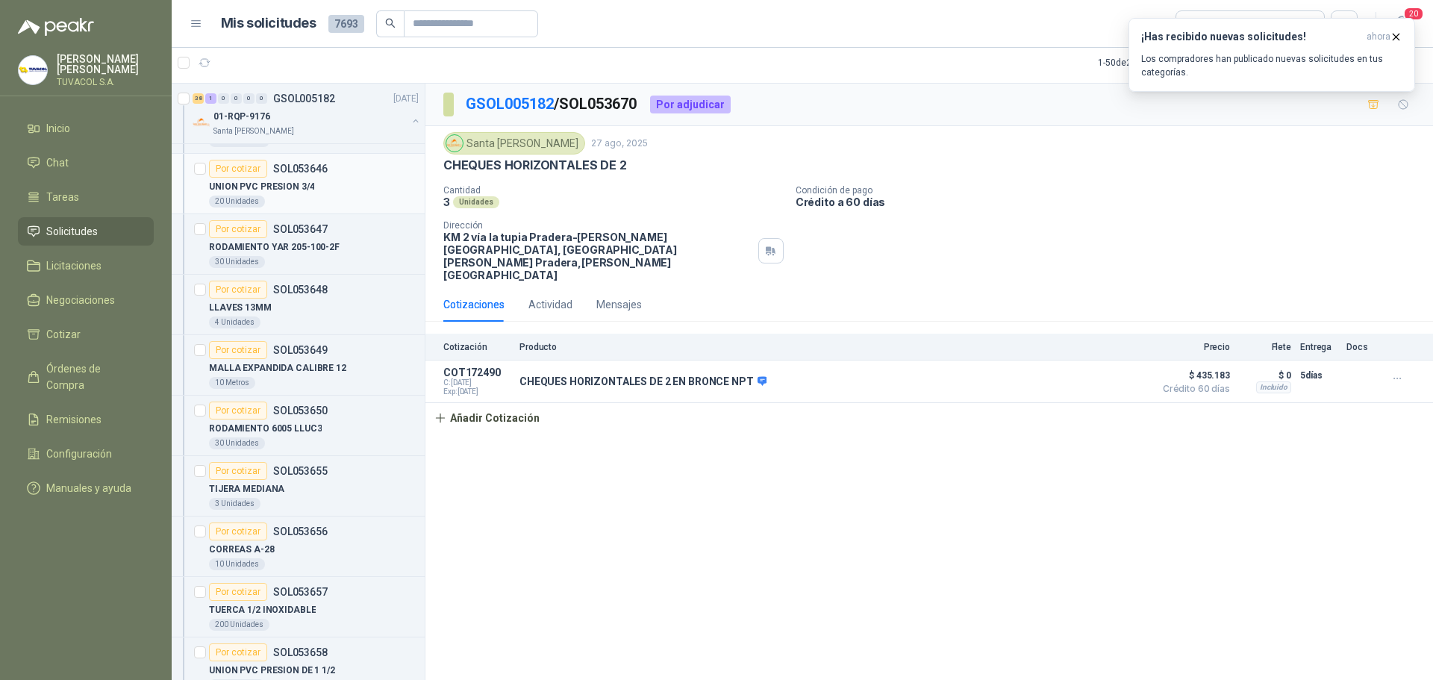
click at [308, 172] on p "SOL053646" at bounding box center [300, 168] width 54 height 10
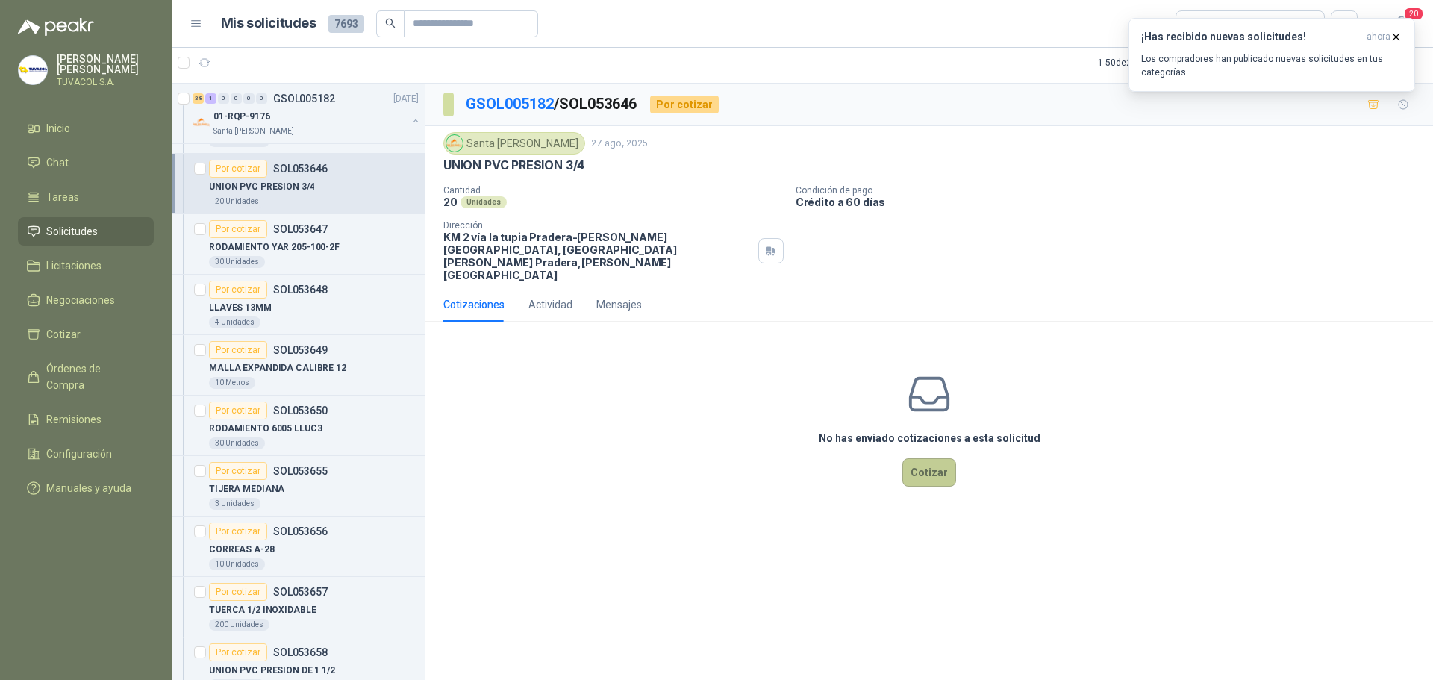
click at [943, 458] on button "Cotizar" at bounding box center [929, 472] width 54 height 28
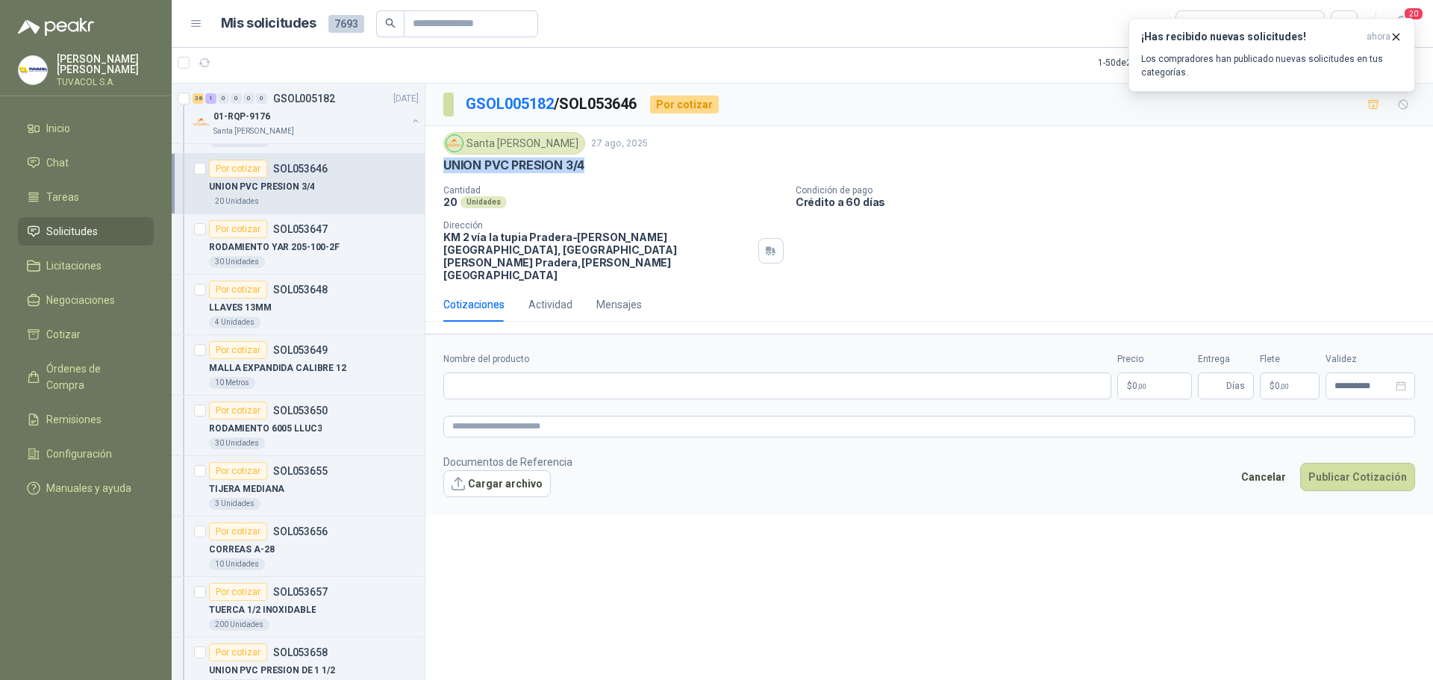
drag, startPoint x: 490, startPoint y: 166, endPoint x: 445, endPoint y: 165, distance: 44.8
click at [445, 165] on div "UNION PVC PRESION 3/4" at bounding box center [929, 165] width 972 height 16
copy p "UNION PVC PRESION 3/4"
drag, startPoint x: 591, startPoint y: 366, endPoint x: 657, endPoint y: 361, distance: 65.8
click at [591, 372] on input "Nombre del producto" at bounding box center [777, 385] width 668 height 27
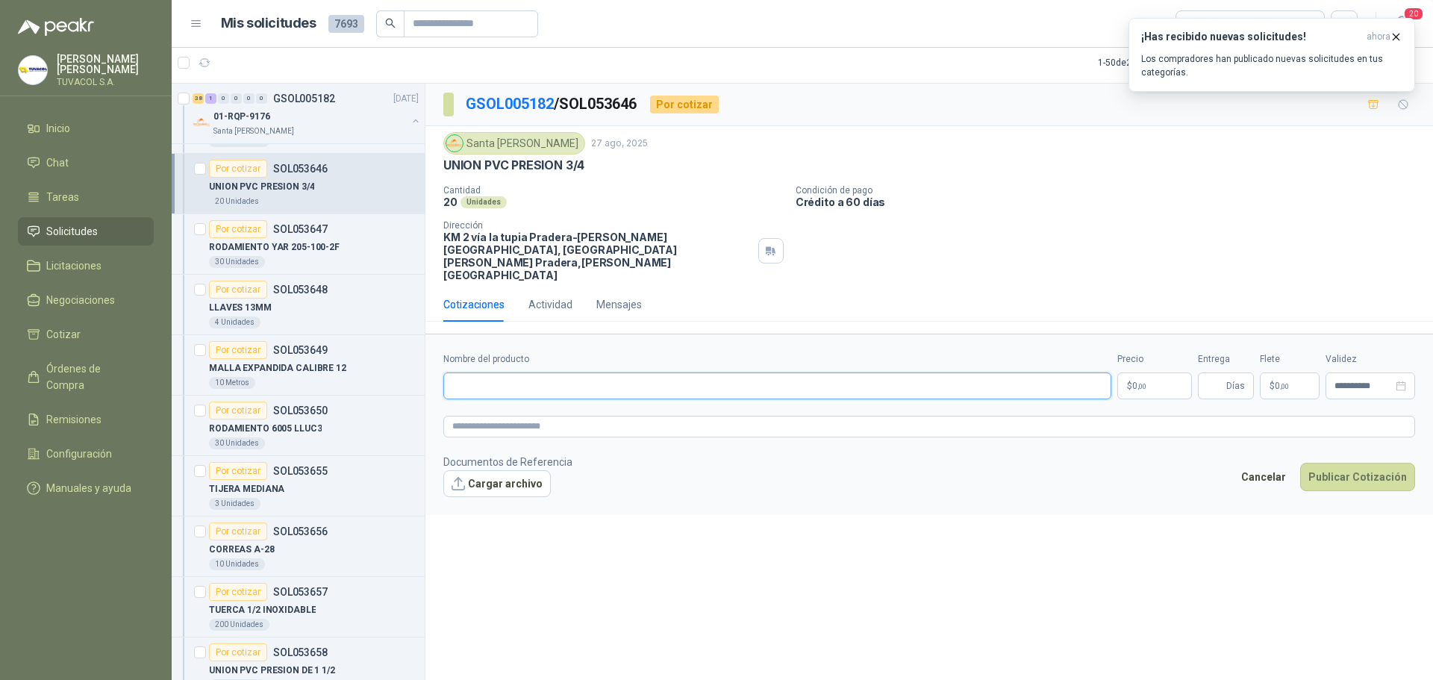
paste input "**********"
type input "**********"
click at [1128, 358] on body "[PERSON_NAME] TUVACOL S.A. Inicio Chat Tareas Solicitudes Licitaciones Negociac…" at bounding box center [716, 340] width 1433 height 680
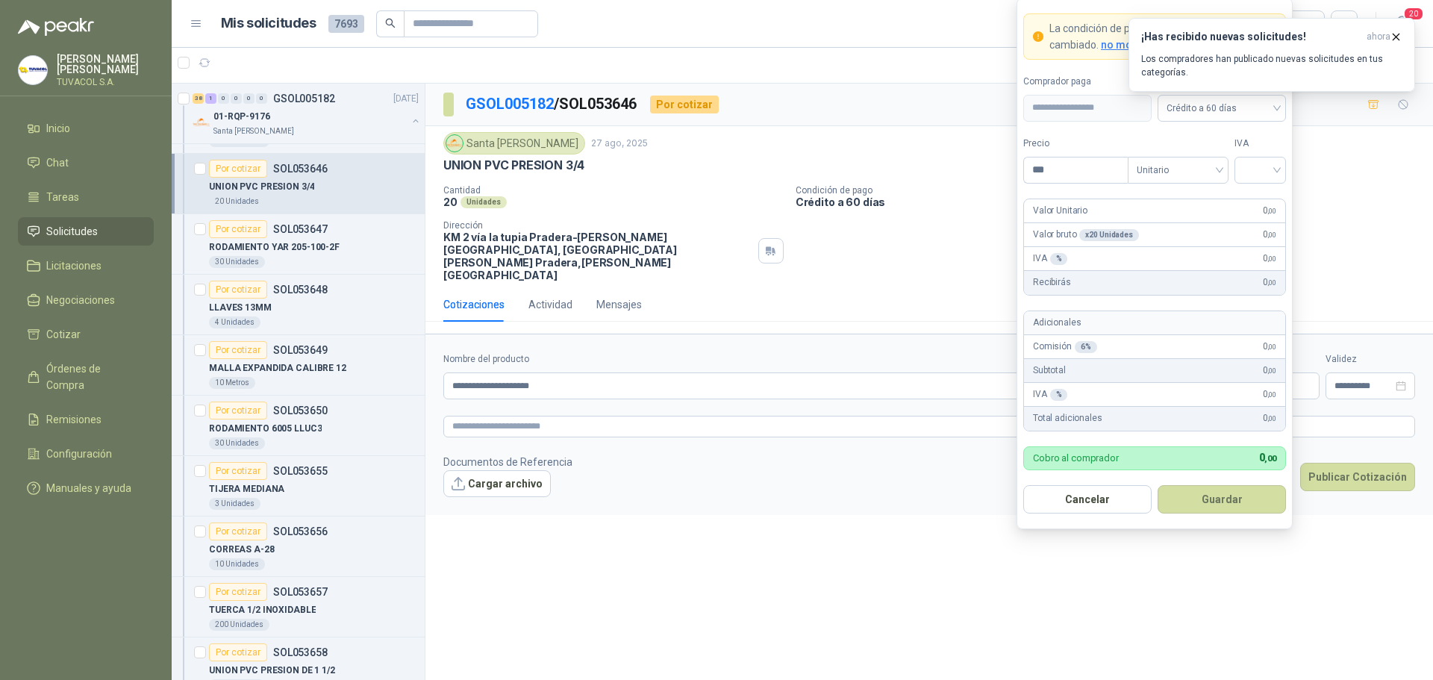
click at [980, 172] on body "[PERSON_NAME] TUVACOL S.A. Inicio Chat Tareas Solicitudes Licitaciones Negociac…" at bounding box center [716, 340] width 1433 height 680
type input "*****"
click at [1250, 169] on input "search" at bounding box center [1260, 168] width 34 height 22
click at [1258, 197] on div "19%" at bounding box center [1260, 201] width 28 height 16
click at [1261, 503] on button "Guardar" at bounding box center [1222, 499] width 128 height 28
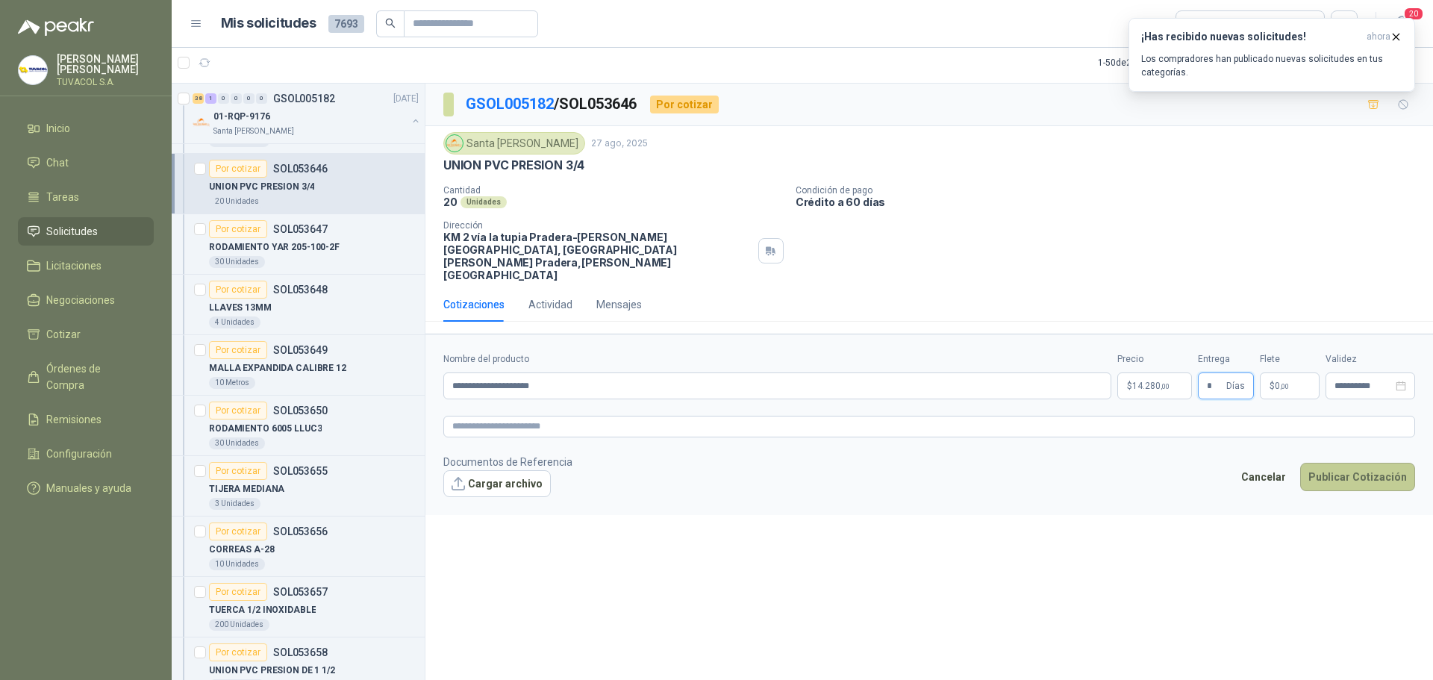
type input "*"
click at [1302, 463] on button "Publicar Cotización" at bounding box center [1357, 477] width 115 height 28
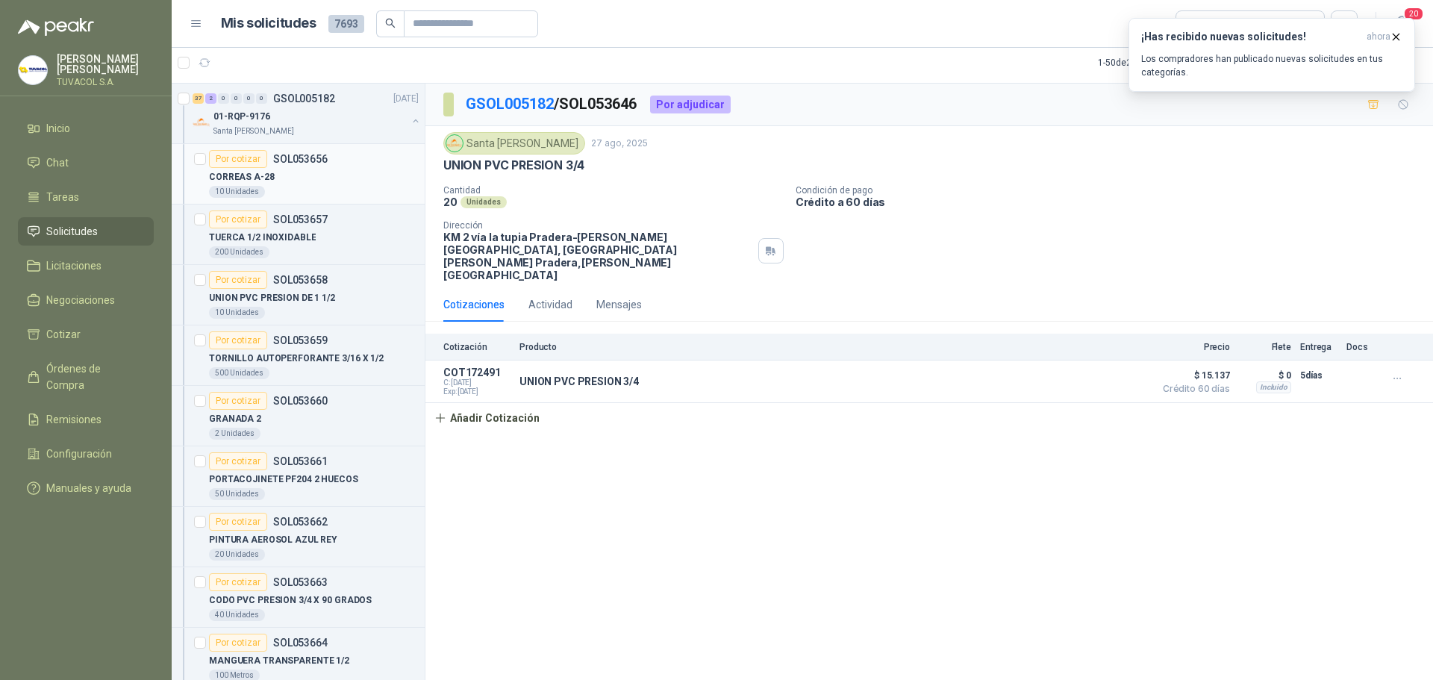
scroll to position [4777, 0]
click at [310, 294] on p "UNION PVC PRESION DE 1 1/2" at bounding box center [272, 297] width 126 height 14
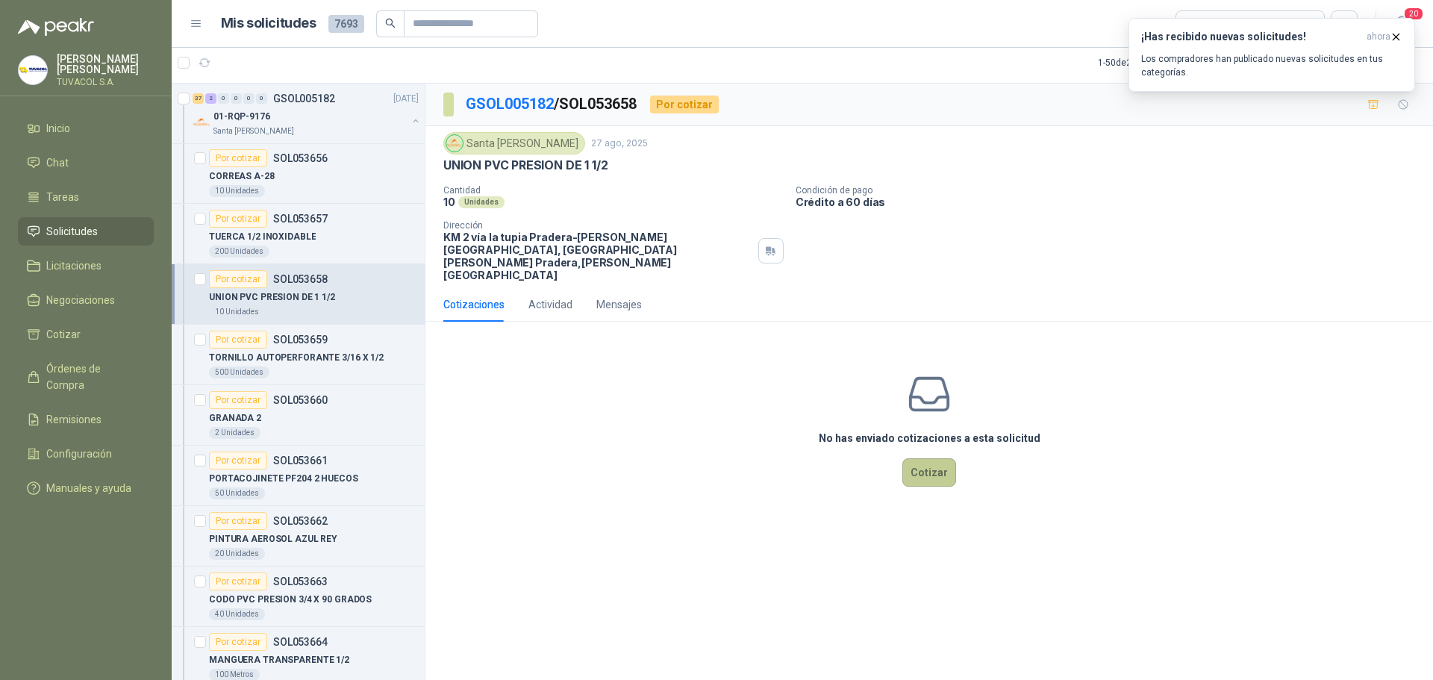
click at [935, 458] on button "Cotizar" at bounding box center [929, 472] width 54 height 28
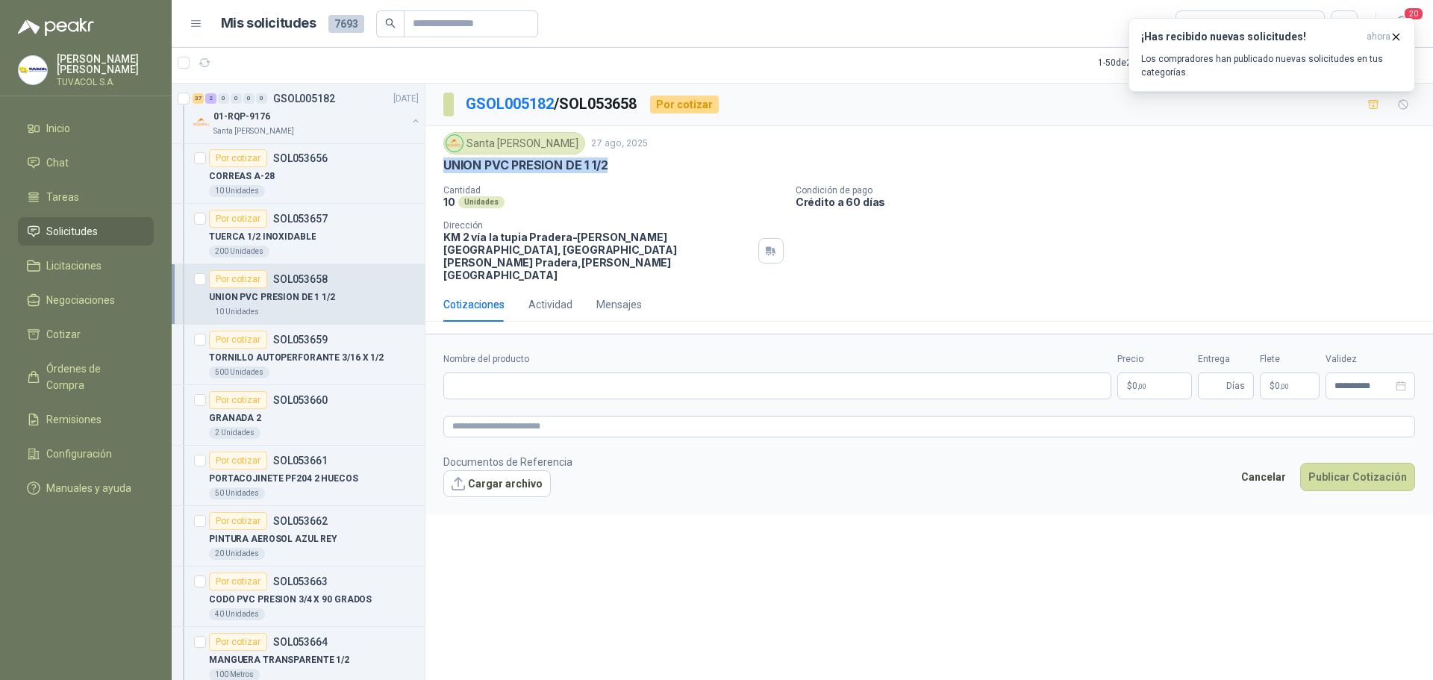
drag, startPoint x: 569, startPoint y: 157, endPoint x: 441, endPoint y: 165, distance: 127.9
click at [441, 165] on div "Santa [PERSON_NAME] [DATE] UNION PVC PRESION DE 1 1/2 Cantidad 10 Unidades Cond…" at bounding box center [929, 206] width 1008 height 161
copy p "UNION PVC PRESION DE 1 1/2"
click at [523, 372] on input "Nombre del producto" at bounding box center [777, 385] width 668 height 27
paste input "**********"
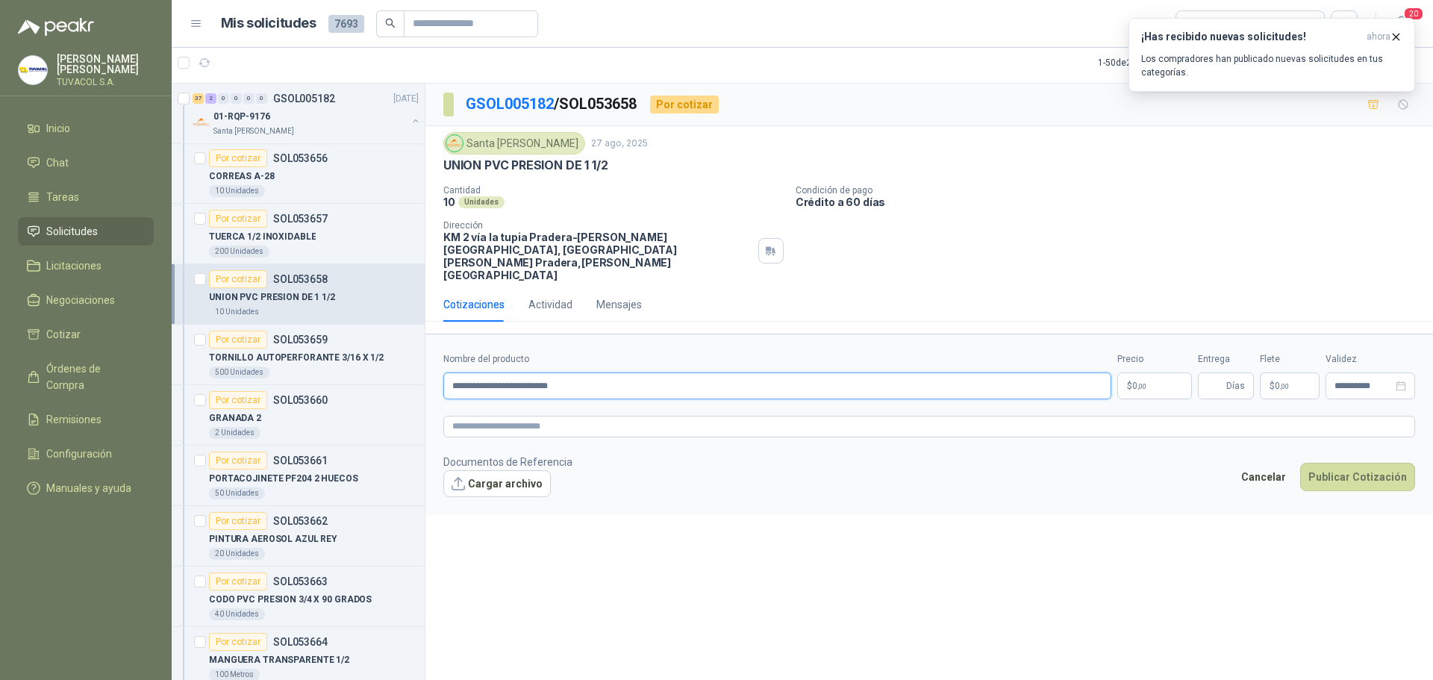
type input "**********"
click at [1172, 372] on p "$ 0 ,00" at bounding box center [1154, 385] width 75 height 27
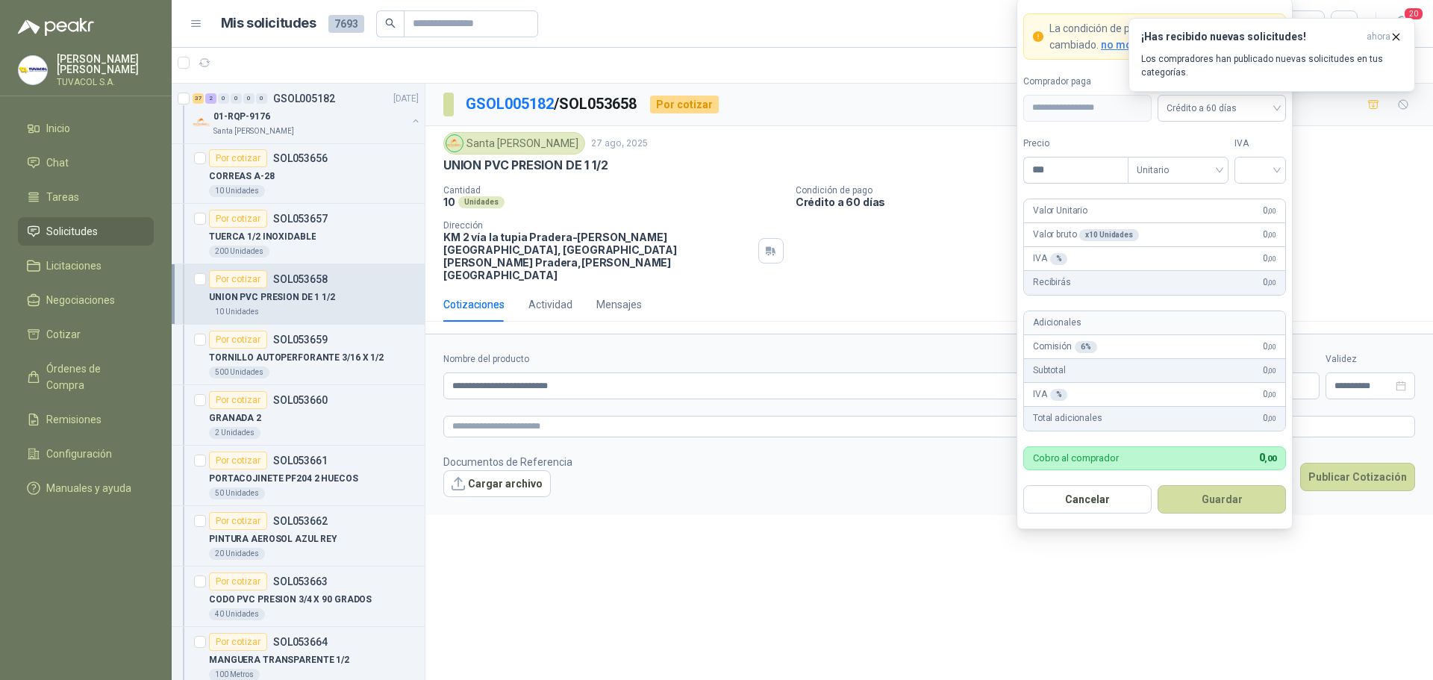
drag, startPoint x: 1012, startPoint y: 170, endPoint x: 941, endPoint y: 164, distance: 71.2
click at [941, 164] on body "[PERSON_NAME] TUVACOL S.A. Inicio Chat Tareas Solicitudes Licitaciones Negociac…" at bounding box center [716, 340] width 1433 height 680
type input "*******"
click at [1259, 166] on input "search" at bounding box center [1260, 168] width 34 height 22
click at [1262, 194] on div "19%" at bounding box center [1260, 201] width 28 height 16
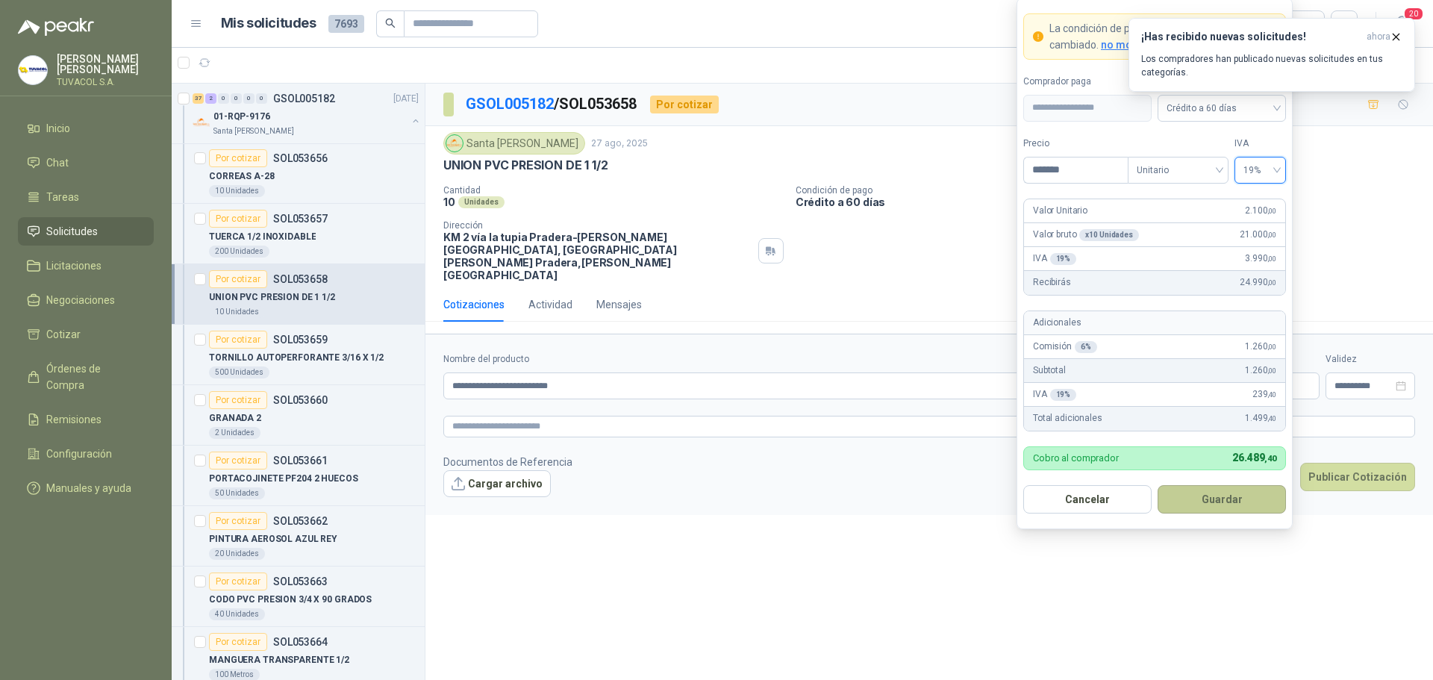
click at [1241, 505] on button "Guardar" at bounding box center [1222, 499] width 128 height 28
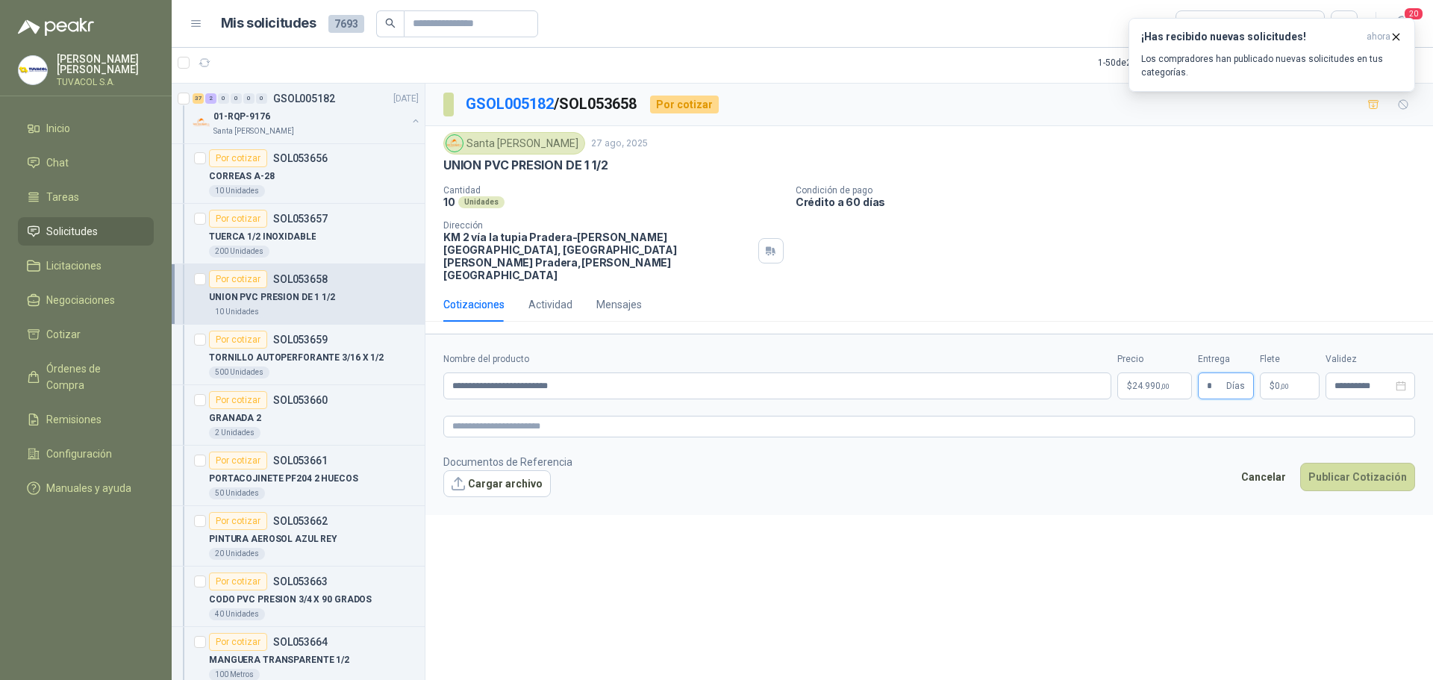
type input "*"
click at [1302, 477] on form "**********" at bounding box center [929, 424] width 1008 height 181
click at [1302, 463] on button "Publicar Cotización" at bounding box center [1357, 477] width 115 height 28
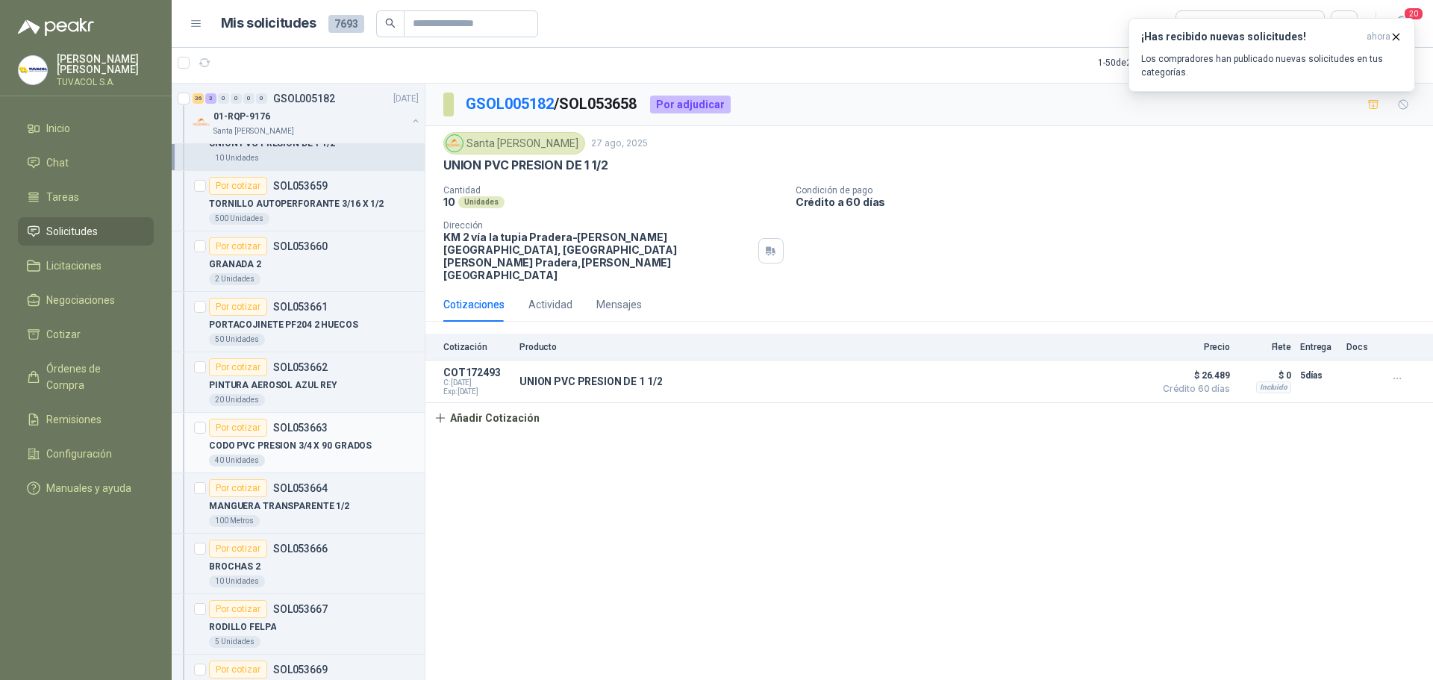
scroll to position [5001, 0]
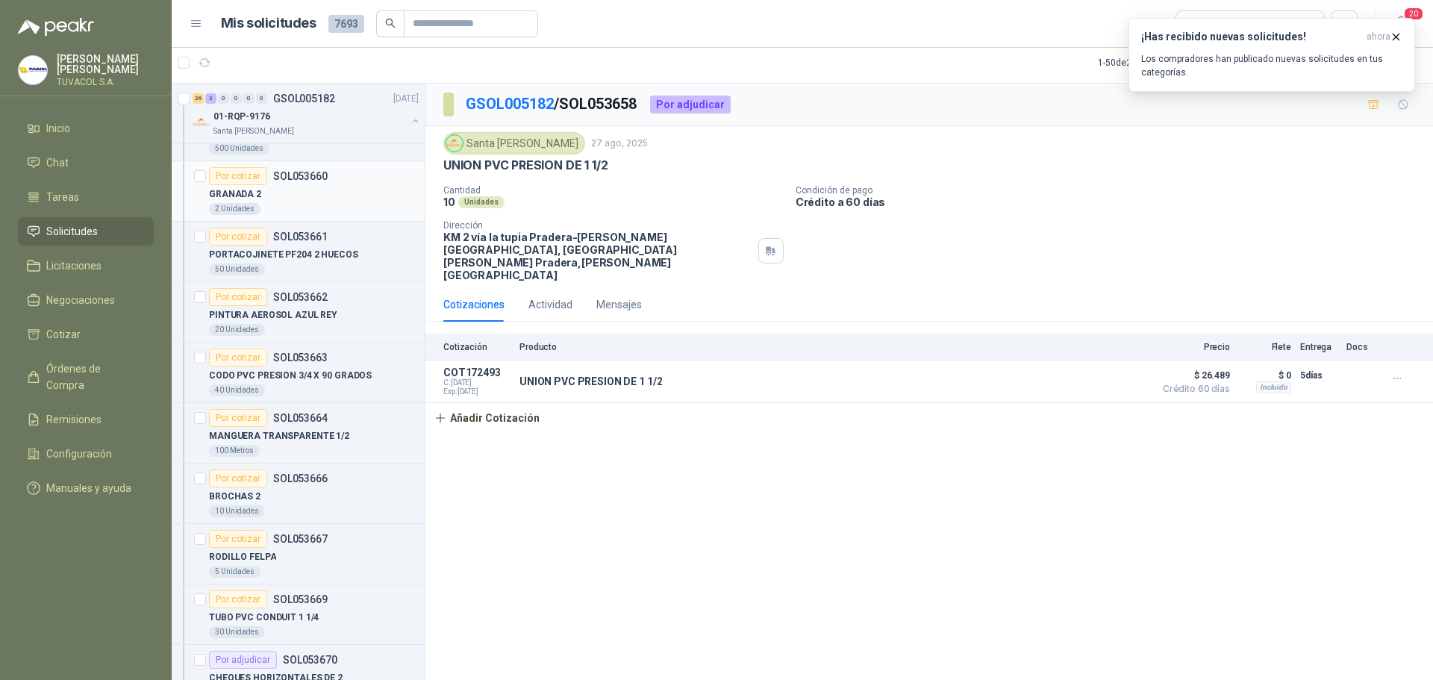
click at [301, 192] on div "GRANADA 2" at bounding box center [314, 194] width 210 height 18
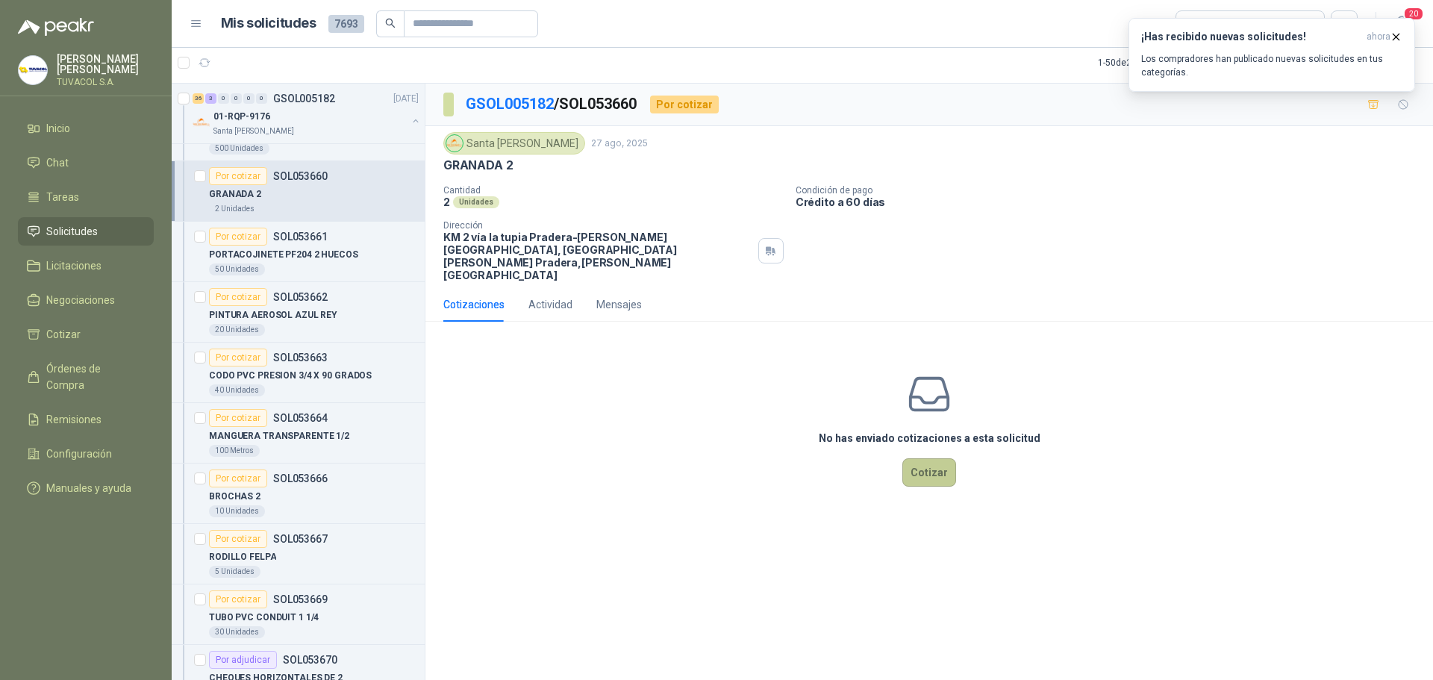
click at [948, 458] on button "Cotizar" at bounding box center [929, 472] width 54 height 28
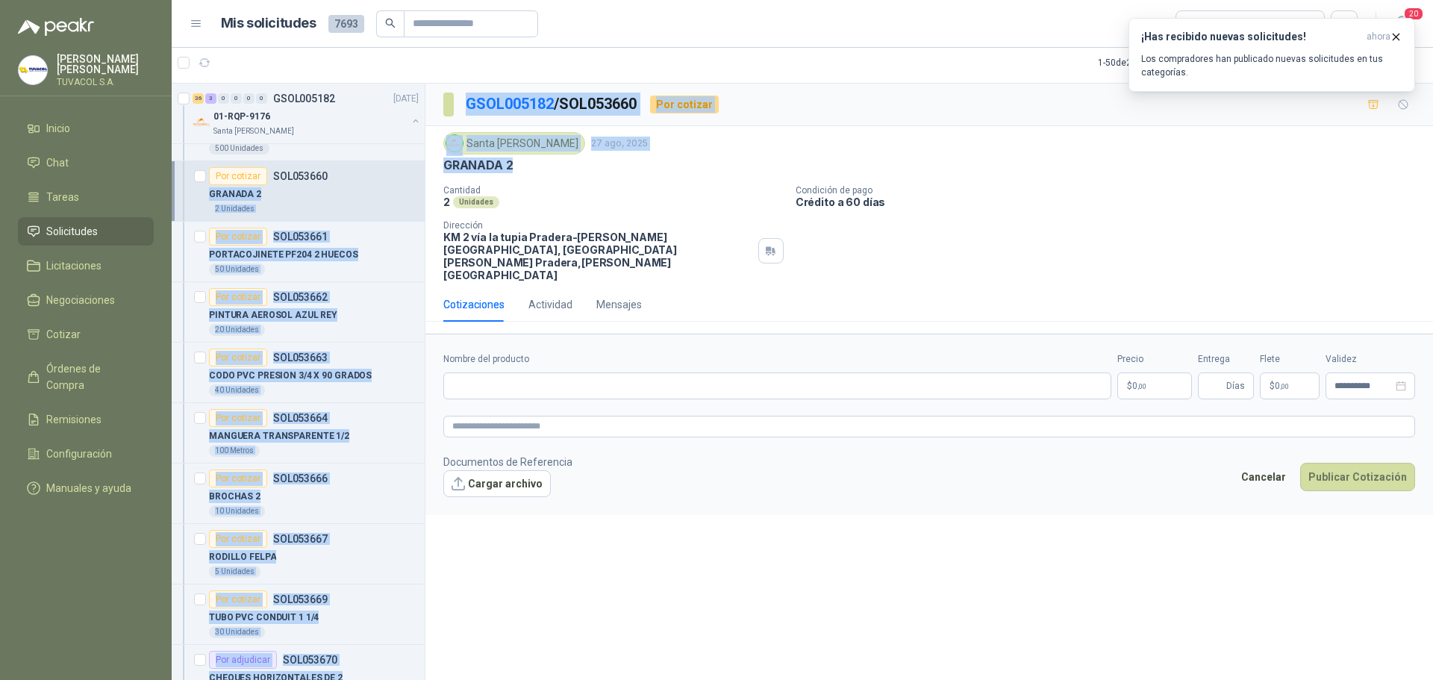
drag, startPoint x: 531, startPoint y: 164, endPoint x: 419, endPoint y: 166, distance: 112.7
click at [419, 166] on div "1 1 0 0 0 0 GSOL005191 [DATE][PHONE_NUMBER] PEDIDO AUDITORES POLINIZACIÓN Salam…" at bounding box center [802, 381] width 1261 height 597
drag, startPoint x: 501, startPoint y: 154, endPoint x: 511, endPoint y: 161, distance: 12.8
click at [502, 154] on div "Santa [PERSON_NAME]" at bounding box center [514, 143] width 142 height 22
click at [515, 164] on div "GRANADA 2" at bounding box center [929, 165] width 972 height 16
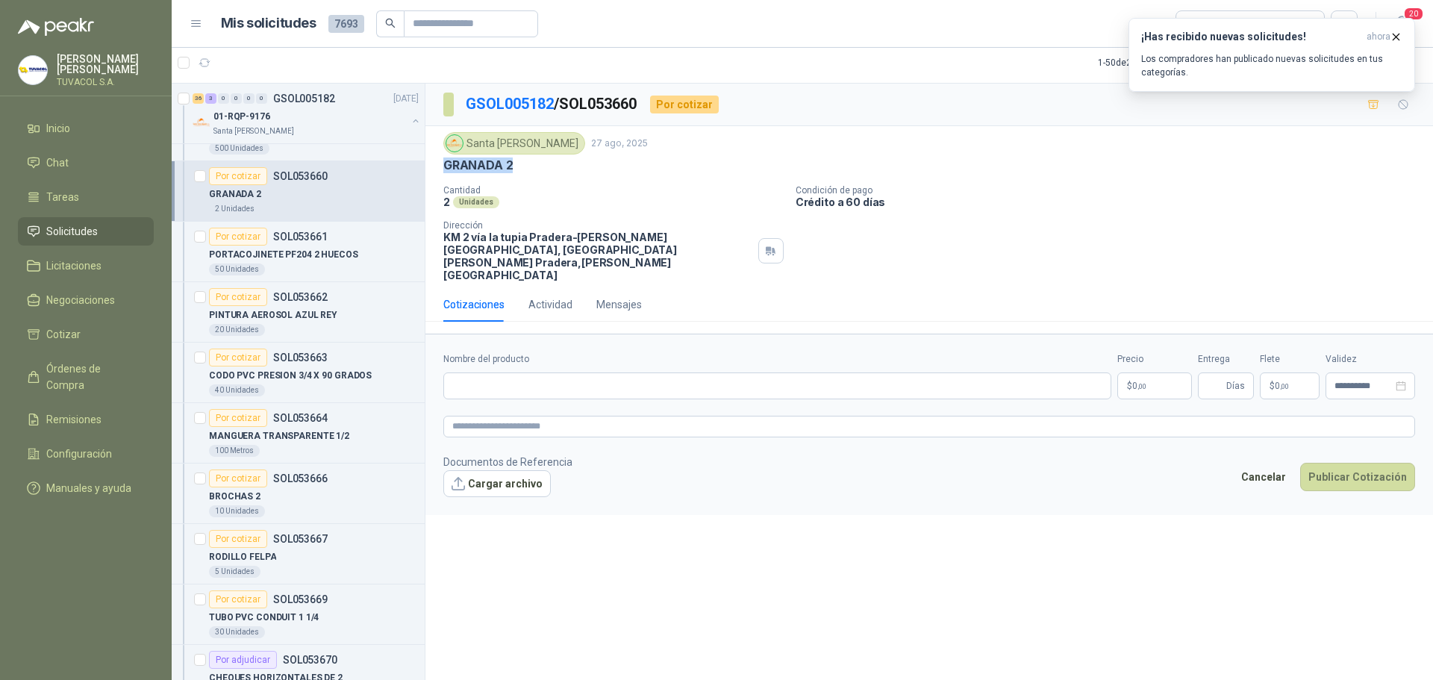
drag, startPoint x: 518, startPoint y: 164, endPoint x: 437, endPoint y: 165, distance: 81.4
click at [437, 165] on div "Santa [PERSON_NAME] [DATE] GRANADA 2 Cantidad 2 Unidades Condición de pago Créd…" at bounding box center [929, 206] width 1008 height 161
copy p "GRANADA 2"
click at [533, 372] on input "Nombre del producto" at bounding box center [777, 385] width 668 height 27
paste input "*********"
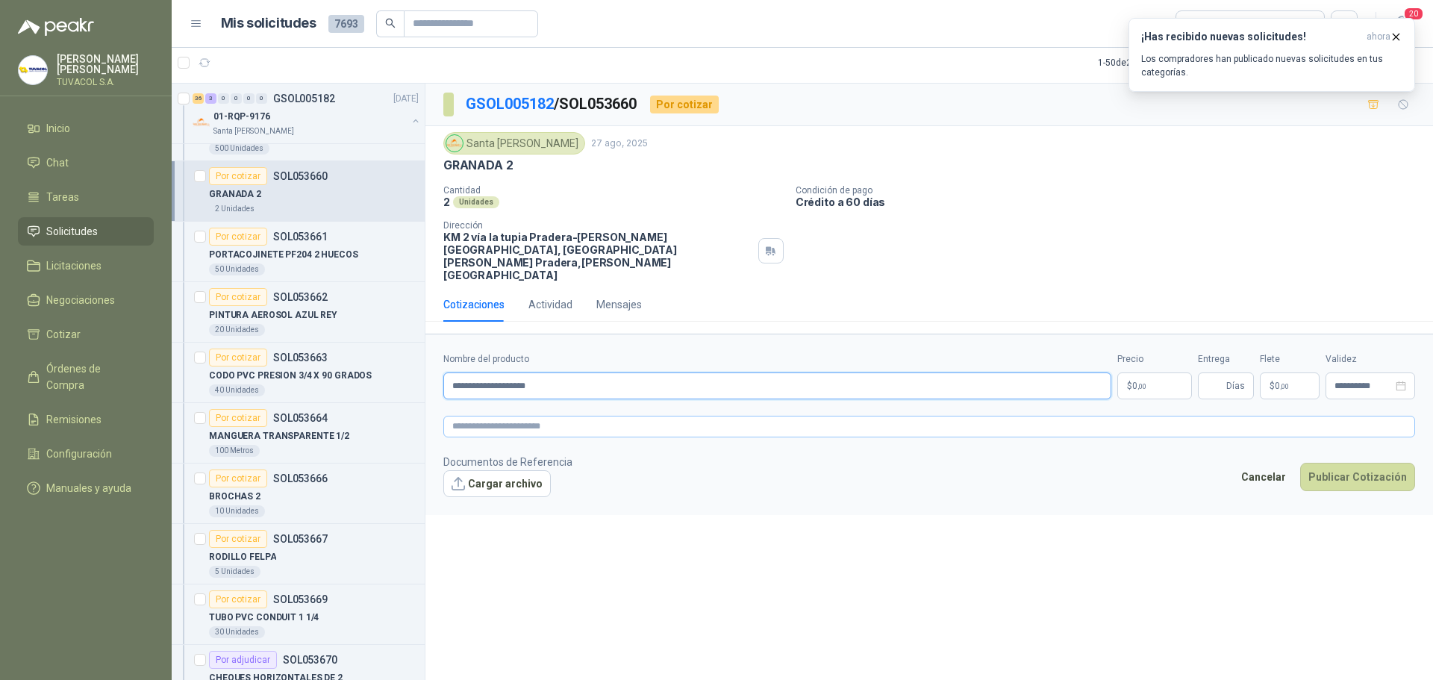
type input "**********"
click at [584, 416] on textarea at bounding box center [929, 427] width 972 height 22
paste textarea "**********"
type textarea "**********"
click at [1142, 372] on p "$ 0 ,00" at bounding box center [1154, 385] width 75 height 27
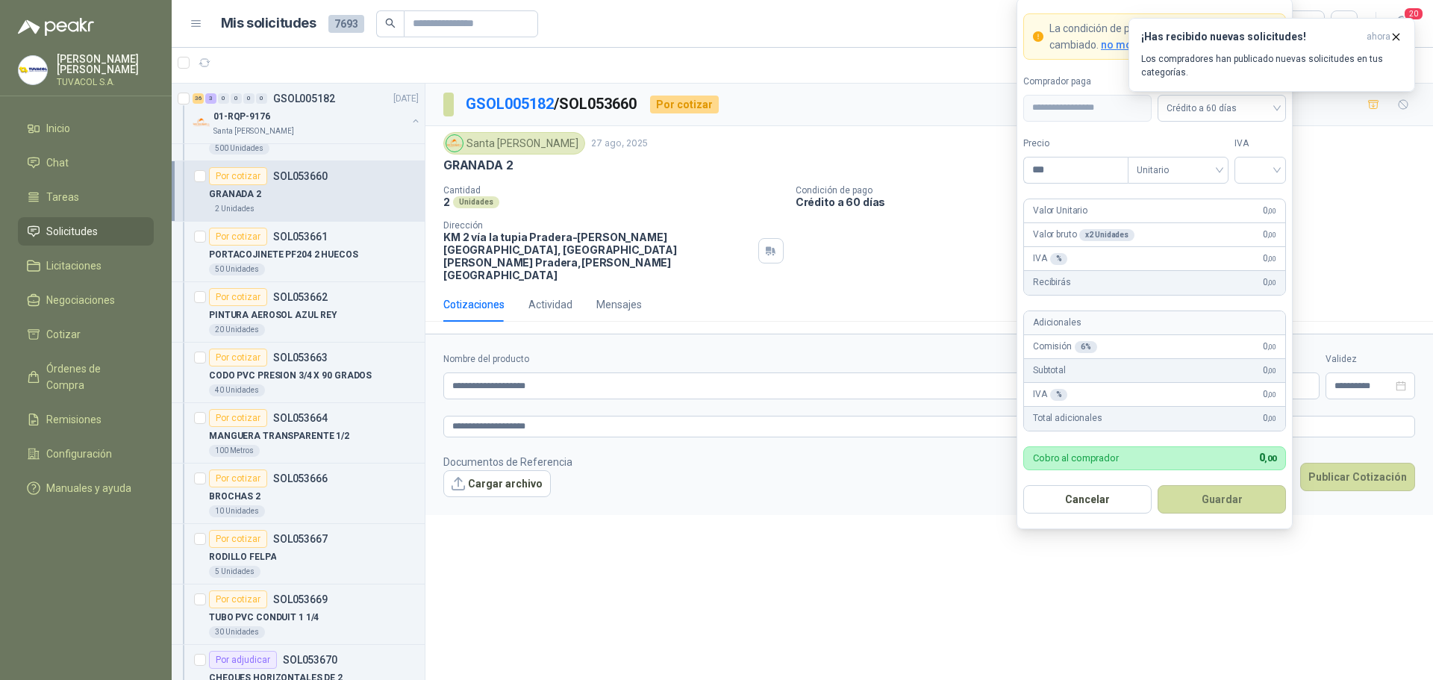
click at [1002, 164] on body "[PERSON_NAME] TUVACOL S.A. Inicio Chat Tareas Solicitudes Licitaciones Negociac…" at bounding box center [716, 340] width 1433 height 680
type input "*********"
click at [1267, 165] on input "search" at bounding box center [1260, 168] width 34 height 22
click at [1272, 195] on div "19%" at bounding box center [1260, 201] width 28 height 16
click at [1241, 493] on button "Guardar" at bounding box center [1222, 499] width 128 height 28
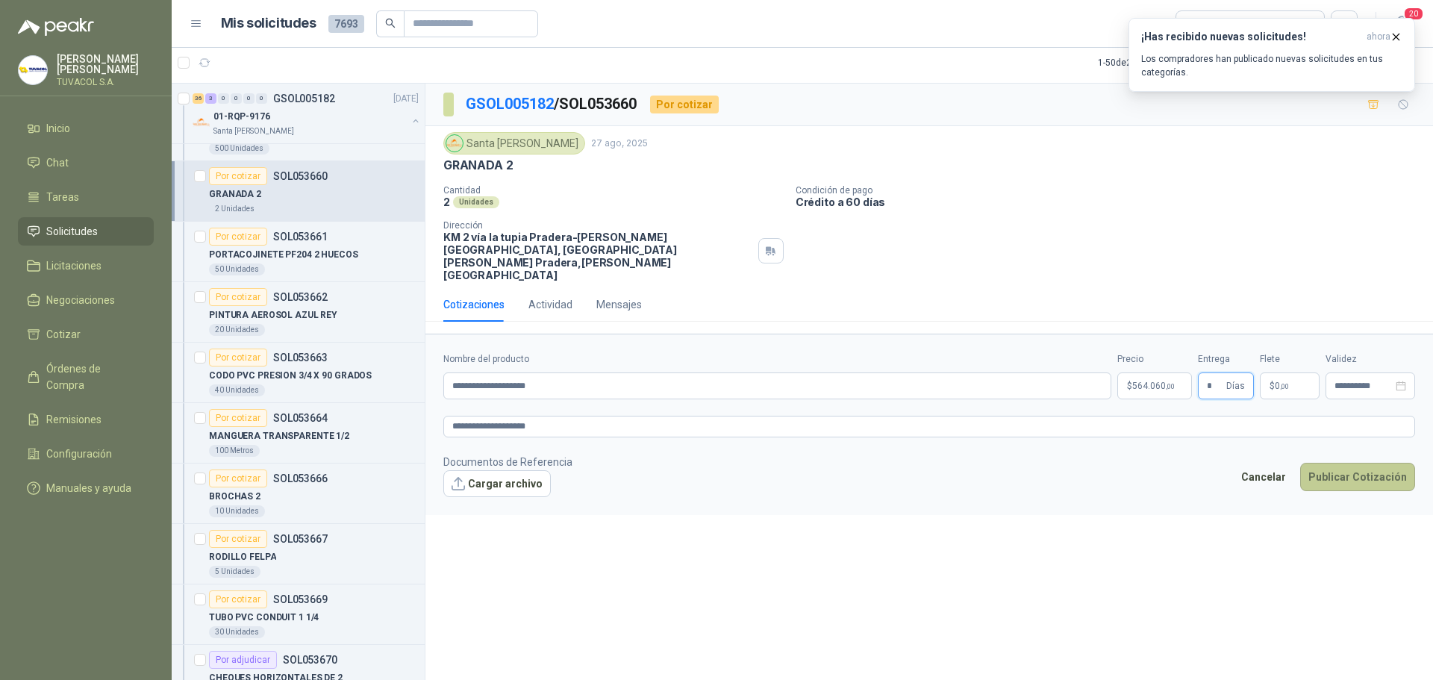
type input "*"
click at [1302, 463] on button "Publicar Cotización" at bounding box center [1357, 477] width 115 height 28
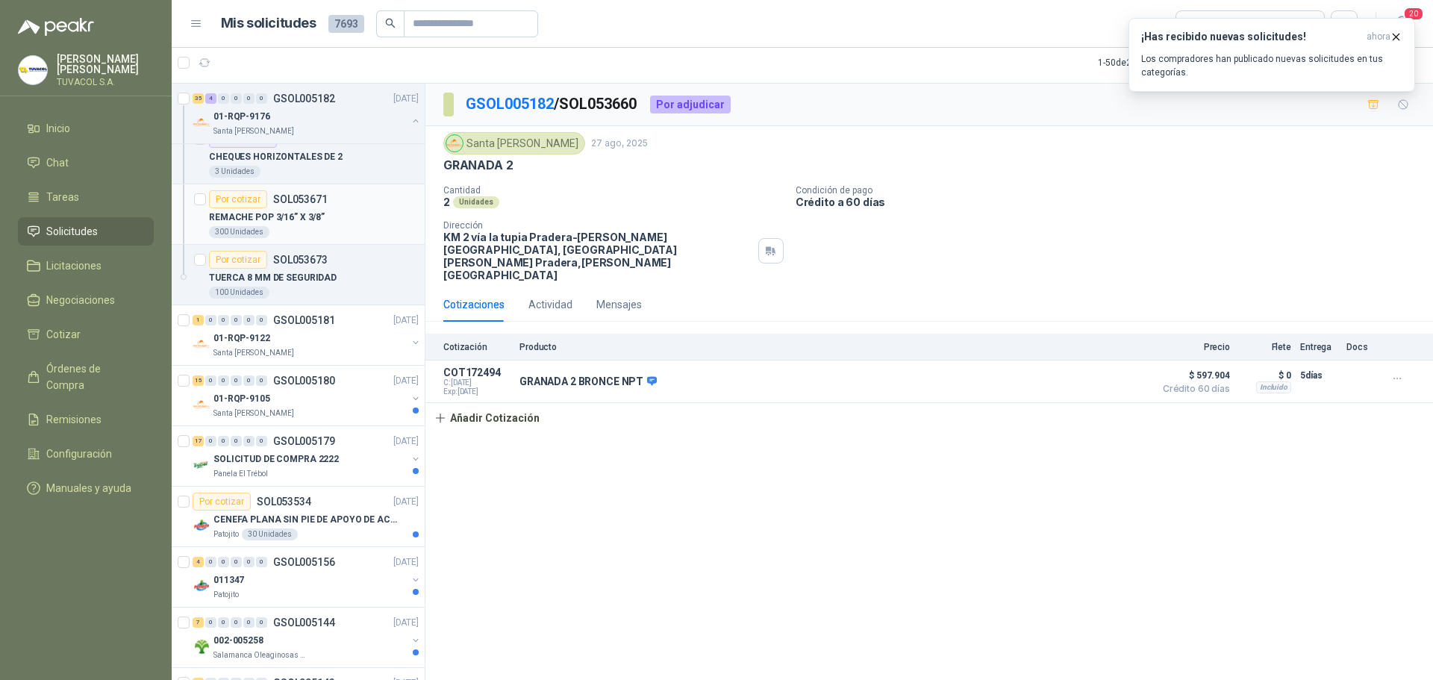
scroll to position [5523, 0]
drag, startPoint x: 300, startPoint y: 326, endPoint x: 320, endPoint y: 349, distance: 30.7
click at [300, 326] on div "1 0 0 0 0 0 GSOL005181 [DATE]" at bounding box center [307, 319] width 229 height 18
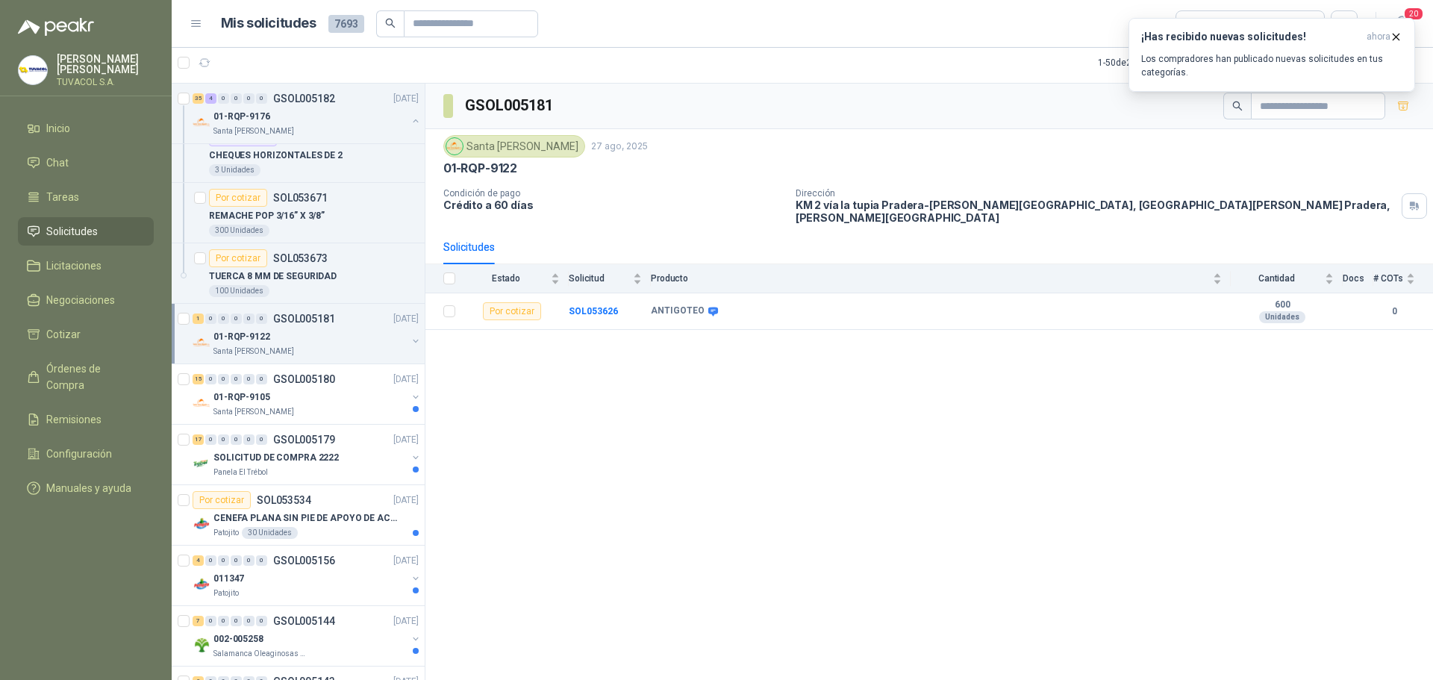
scroll to position [5598, 0]
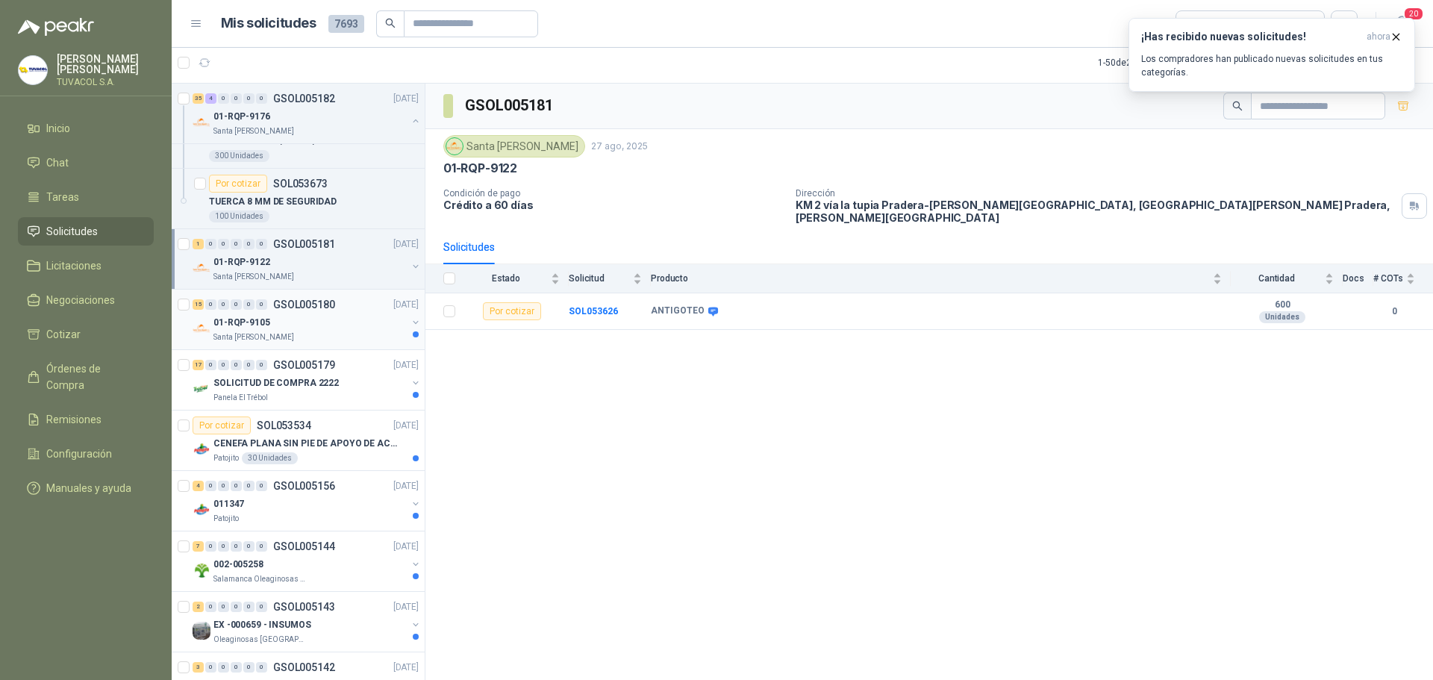
click at [316, 312] on div "15 0 0 0 0 0 GSOL005180 [DATE]" at bounding box center [307, 305] width 229 height 18
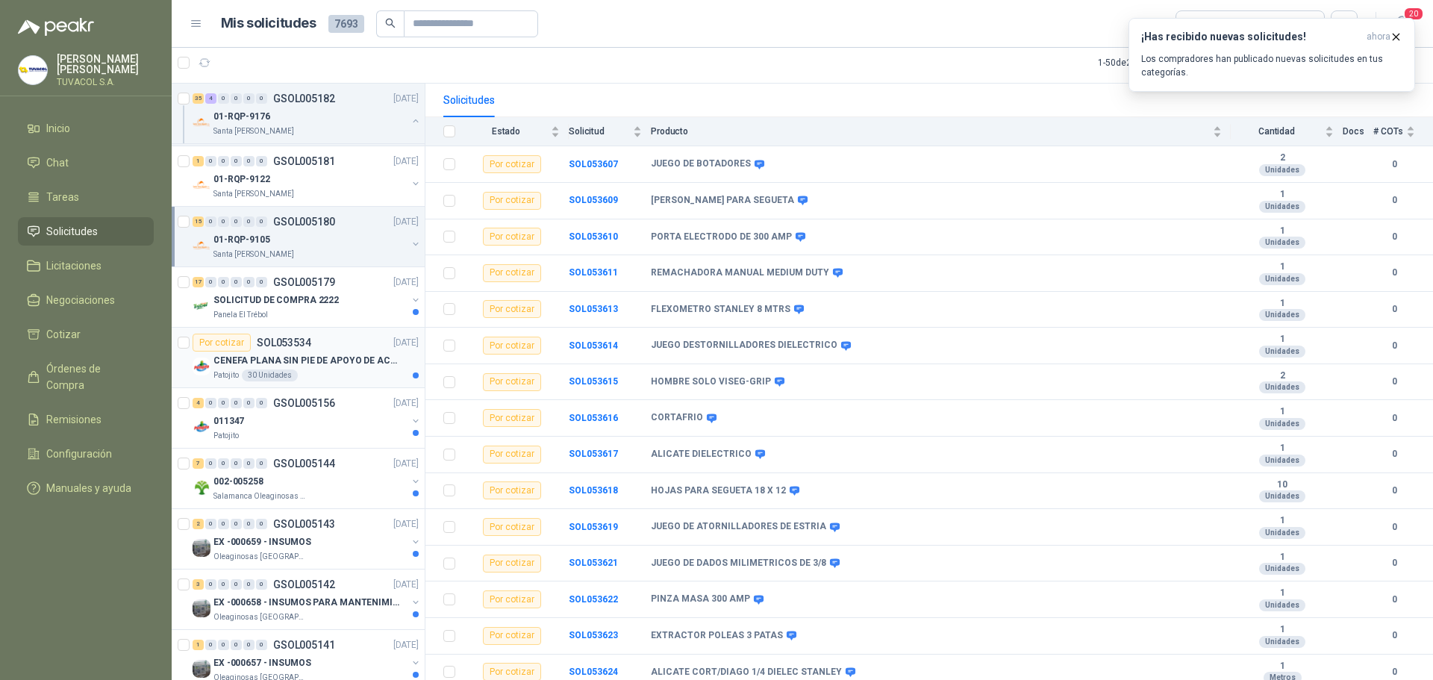
scroll to position [5747, 0]
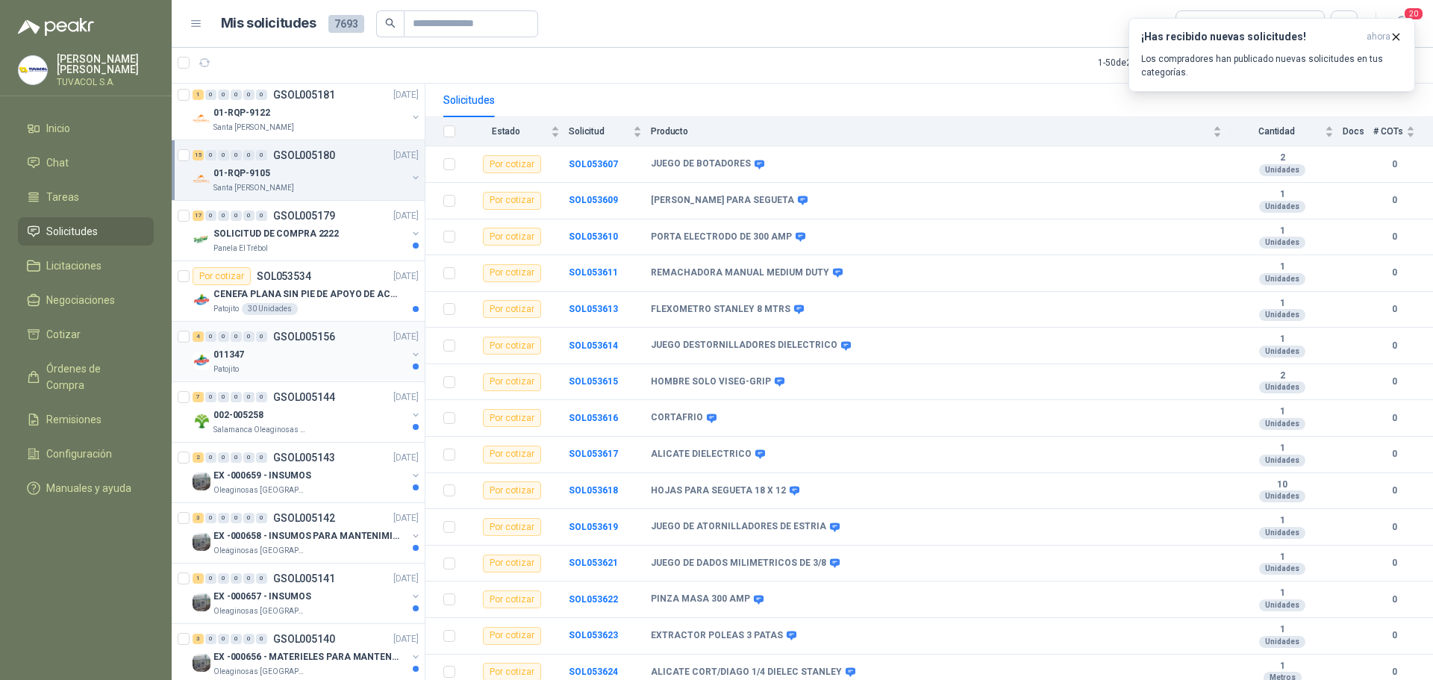
click at [292, 369] on div "Patojito" at bounding box center [309, 369] width 193 height 12
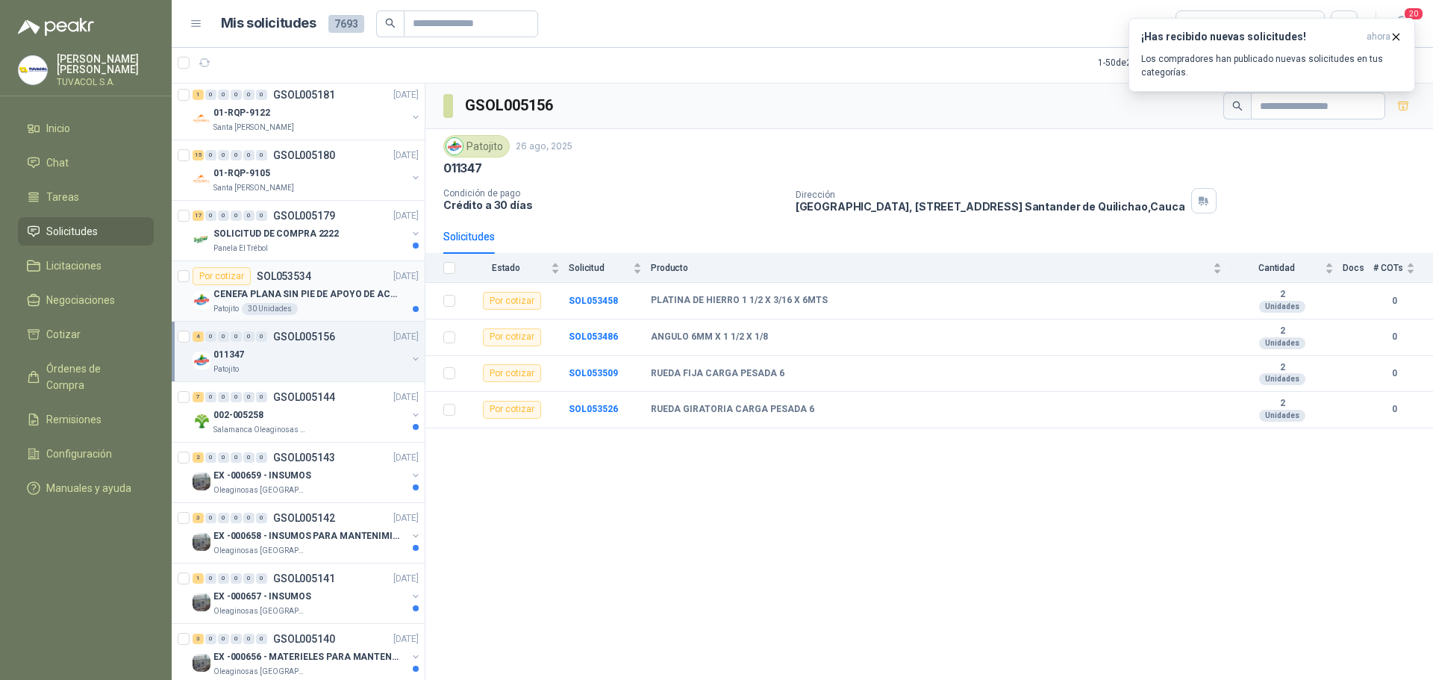
click at [304, 293] on p "CENEFA PLANA SIN PIE DE APOYO DE ACUERDO A LA IMAGEN ADJUNTA" at bounding box center [306, 294] width 186 height 14
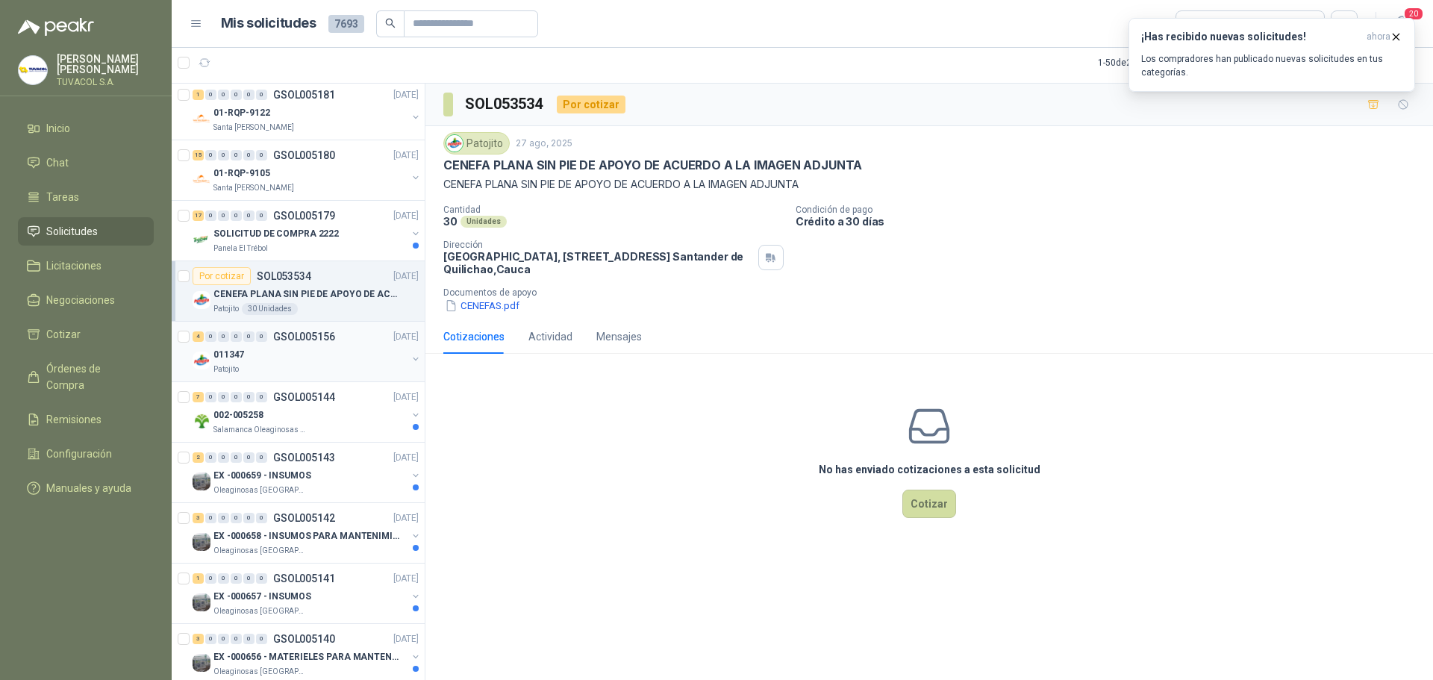
click at [316, 331] on p "GSOL005156" at bounding box center [304, 336] width 62 height 10
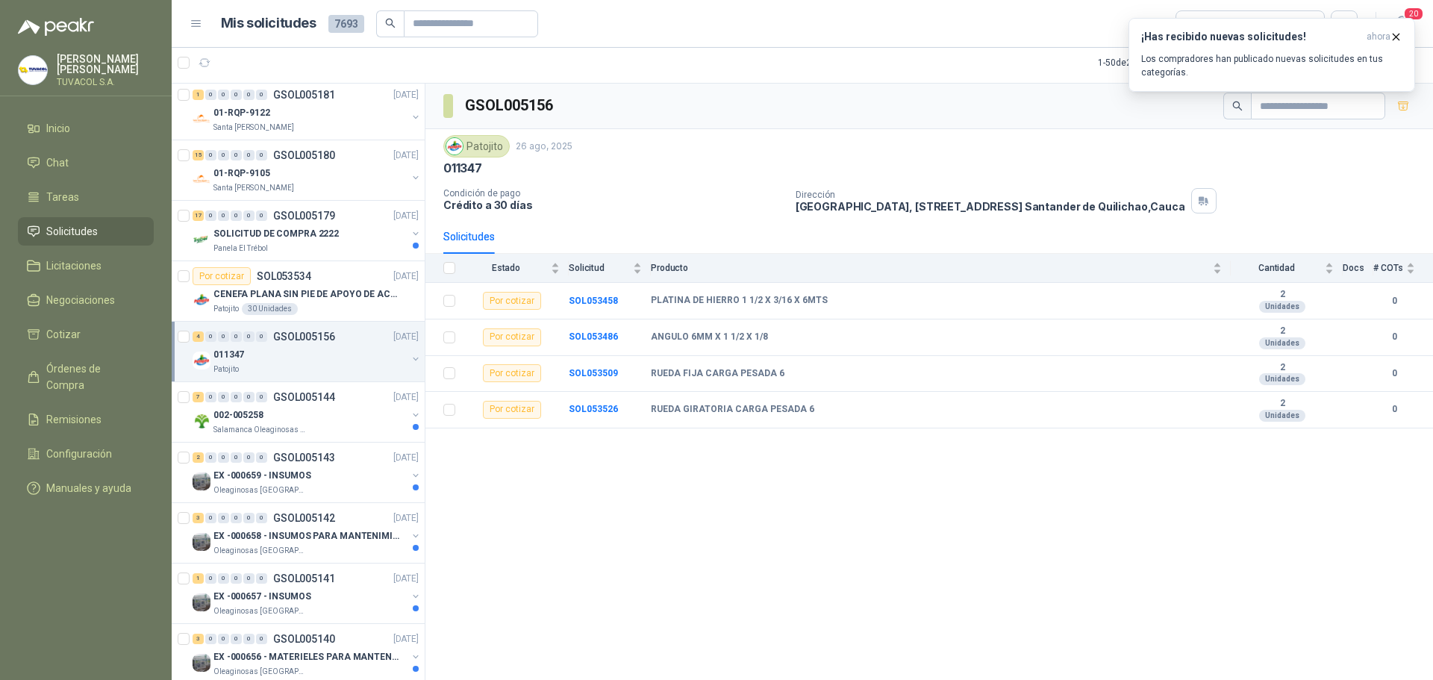
scroll to position [5897, 0]
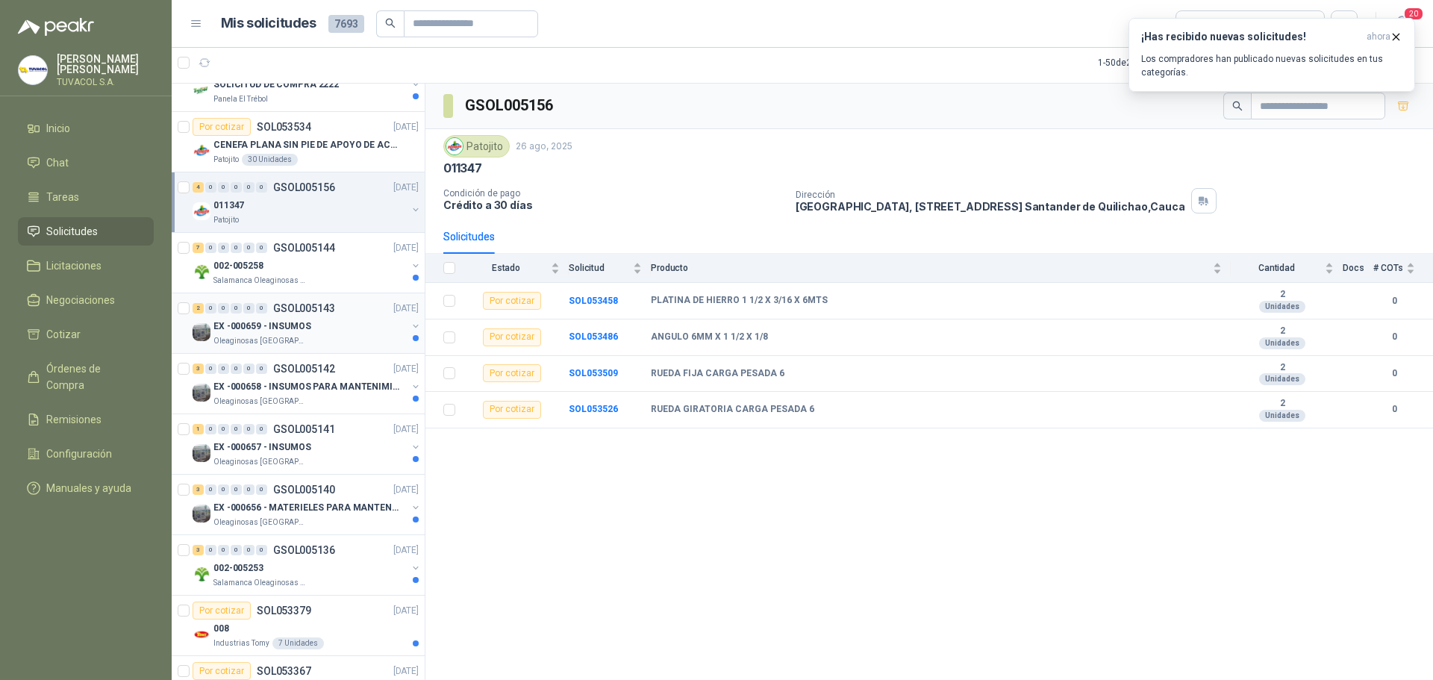
click at [333, 294] on div "2 0 0 0 0 0 GSOL005143 [DATE] EX -000659 - INSUMOS Oleaginosas [GEOGRAPHIC_DATA…" at bounding box center [298, 323] width 253 height 60
click at [329, 279] on div "Salamanca Oleaginosas SAS" at bounding box center [309, 281] width 193 height 12
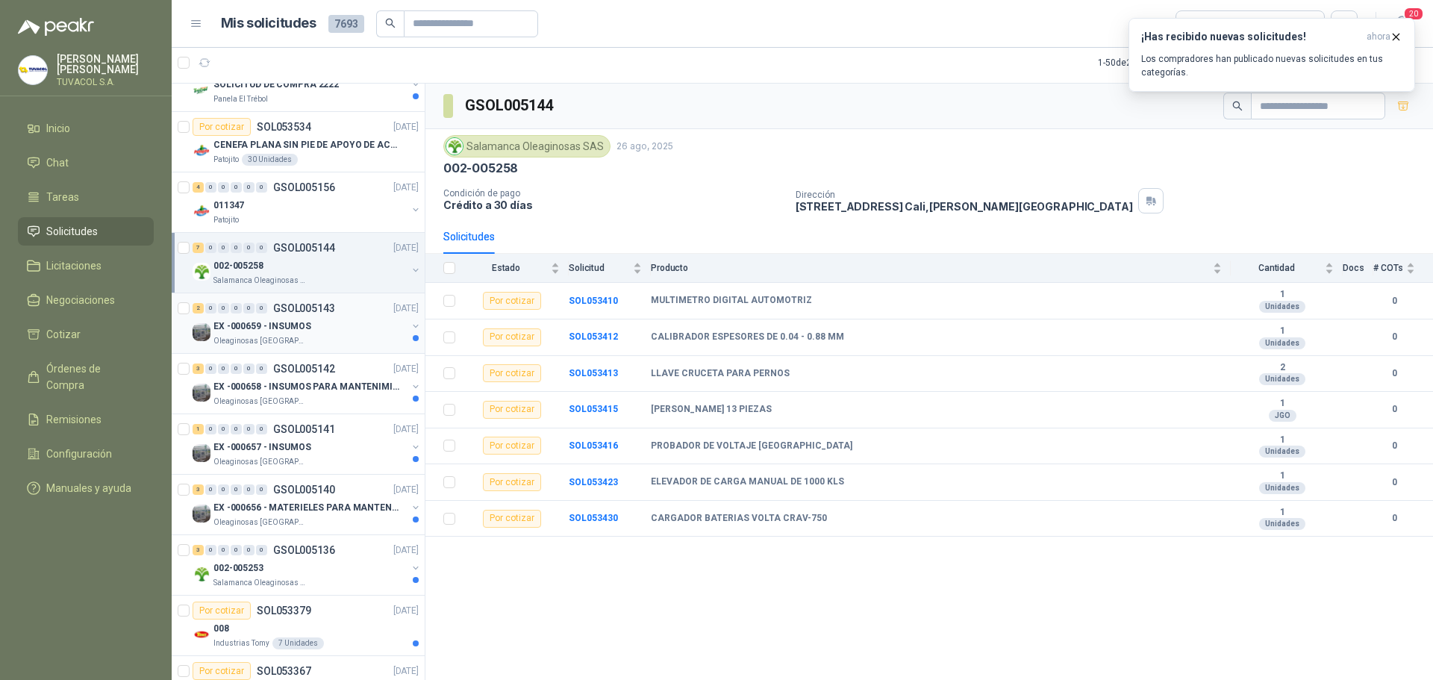
click at [346, 336] on div "Oleaginosas [GEOGRAPHIC_DATA][PERSON_NAME]" at bounding box center [309, 341] width 193 height 12
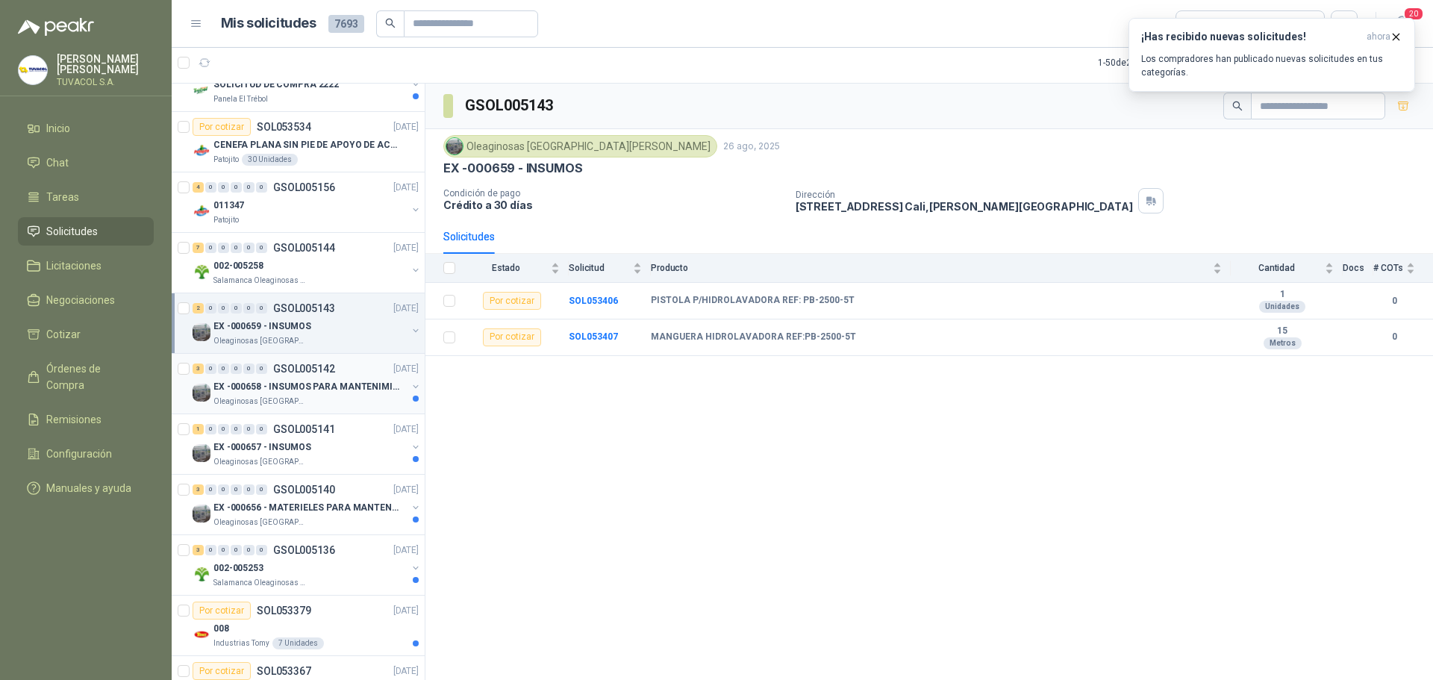
click at [308, 393] on p "EX -000658 - INSUMOS PARA MANTENIMIENTO MECANICO" at bounding box center [306, 387] width 186 height 14
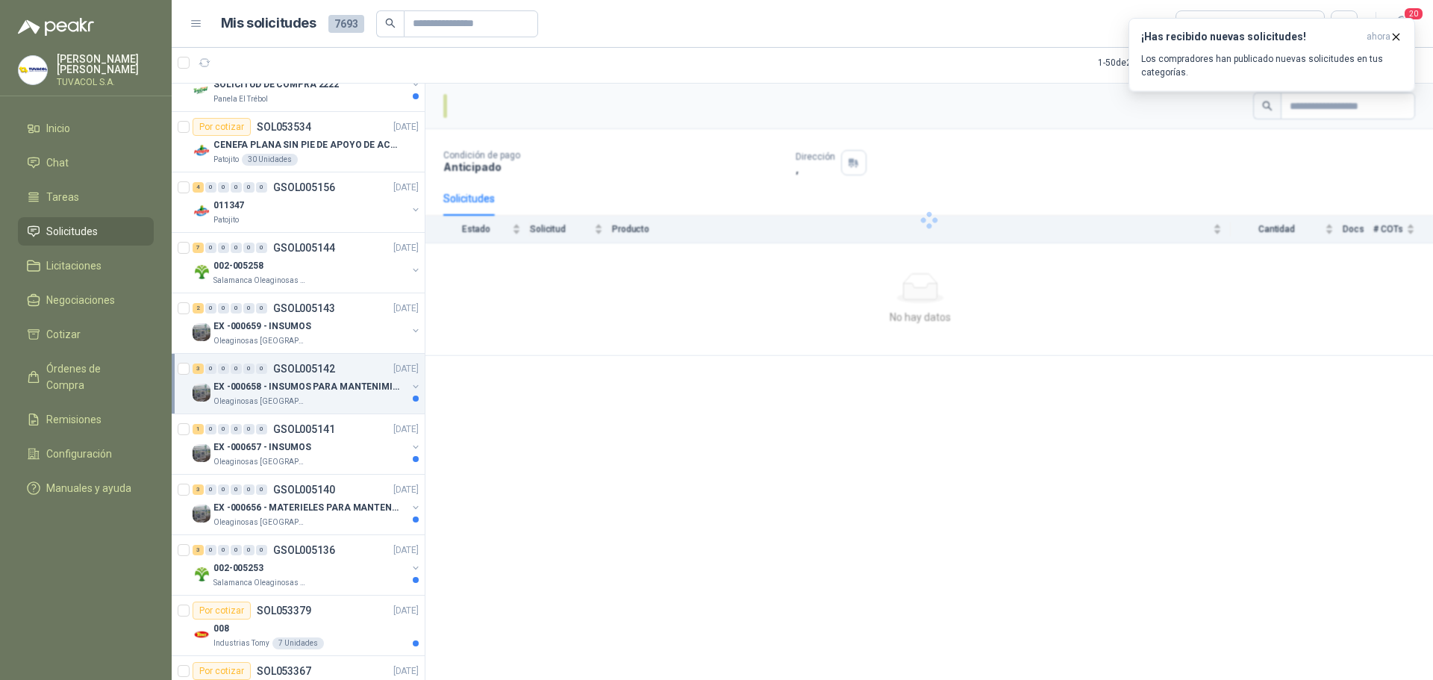
scroll to position [6046, 0]
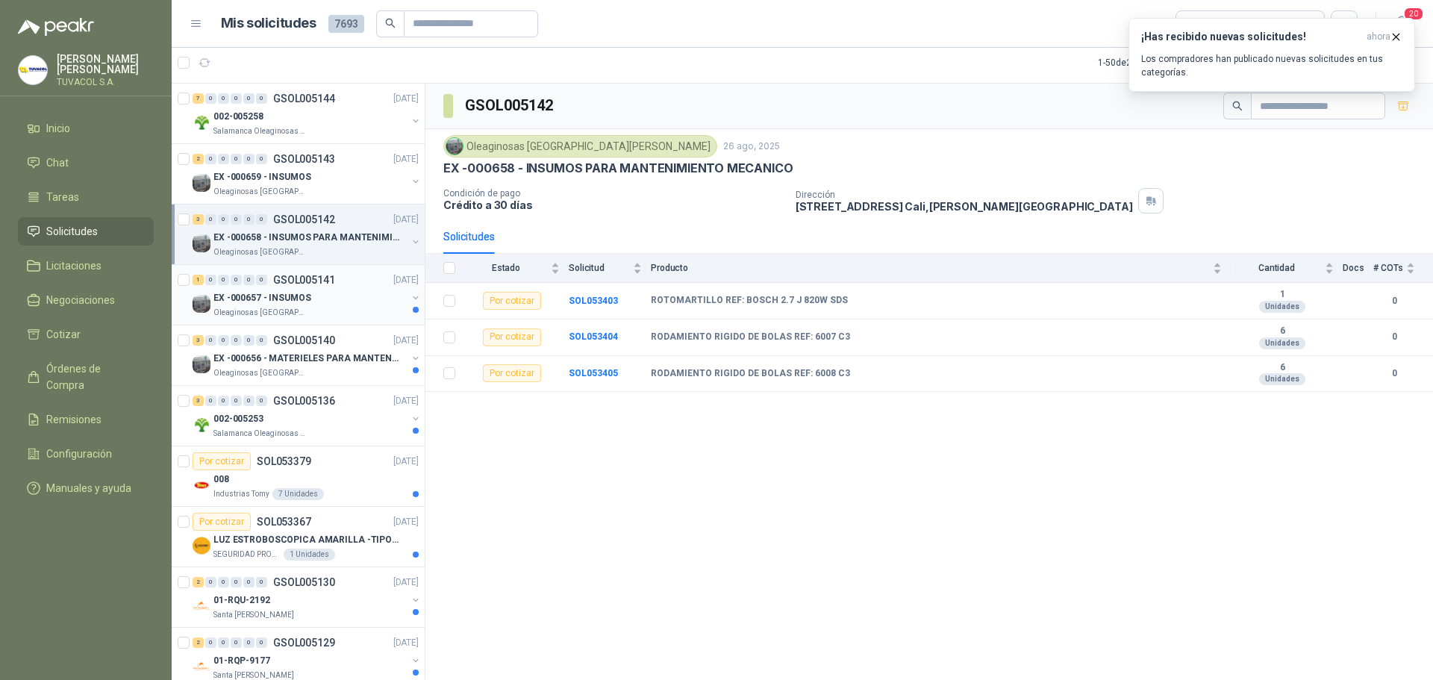
click at [341, 287] on div "1 0 0 0 0 0 GSOL005141 [DATE]" at bounding box center [307, 280] width 229 height 18
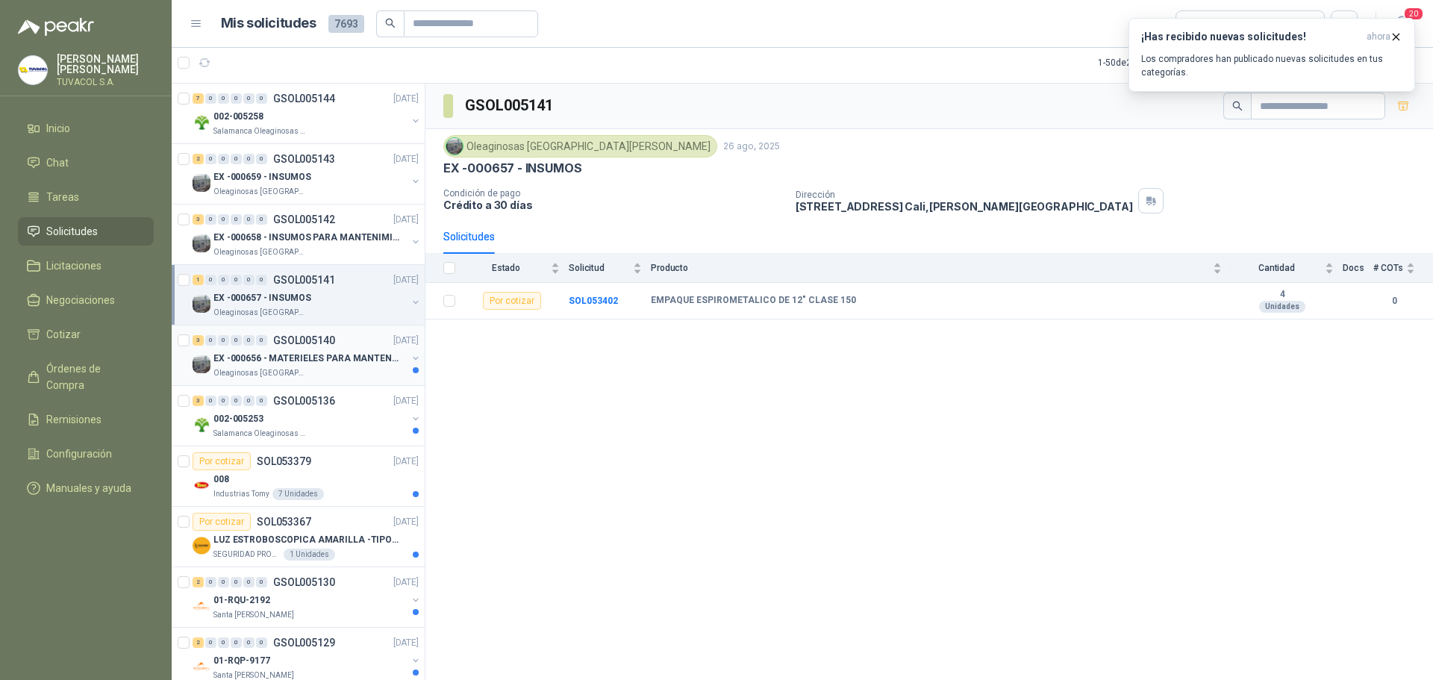
click at [349, 355] on p "EX -000656 - MATERIELES PARA MANTENIMIENTO MECANIC" at bounding box center [306, 359] width 186 height 14
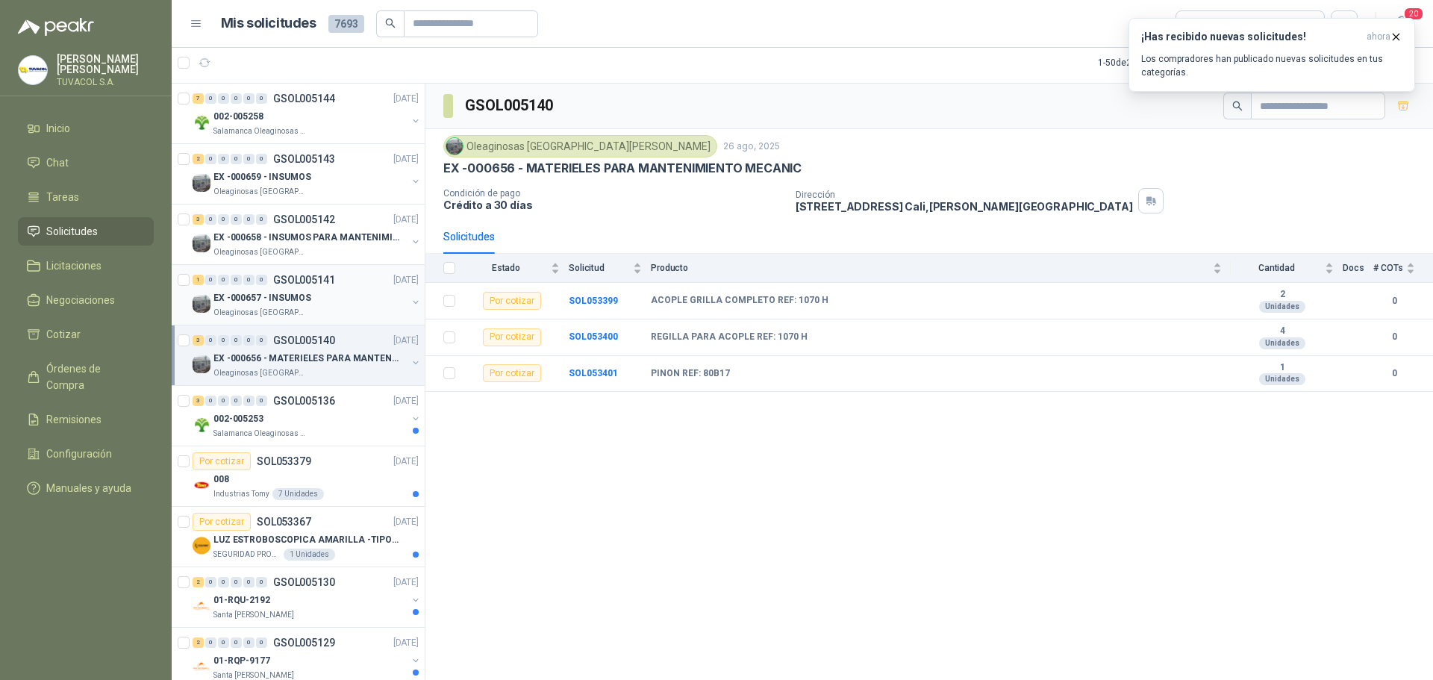
click at [328, 288] on div "1 0 0 0 0 0 GSOL005141 [DATE]" at bounding box center [307, 280] width 229 height 18
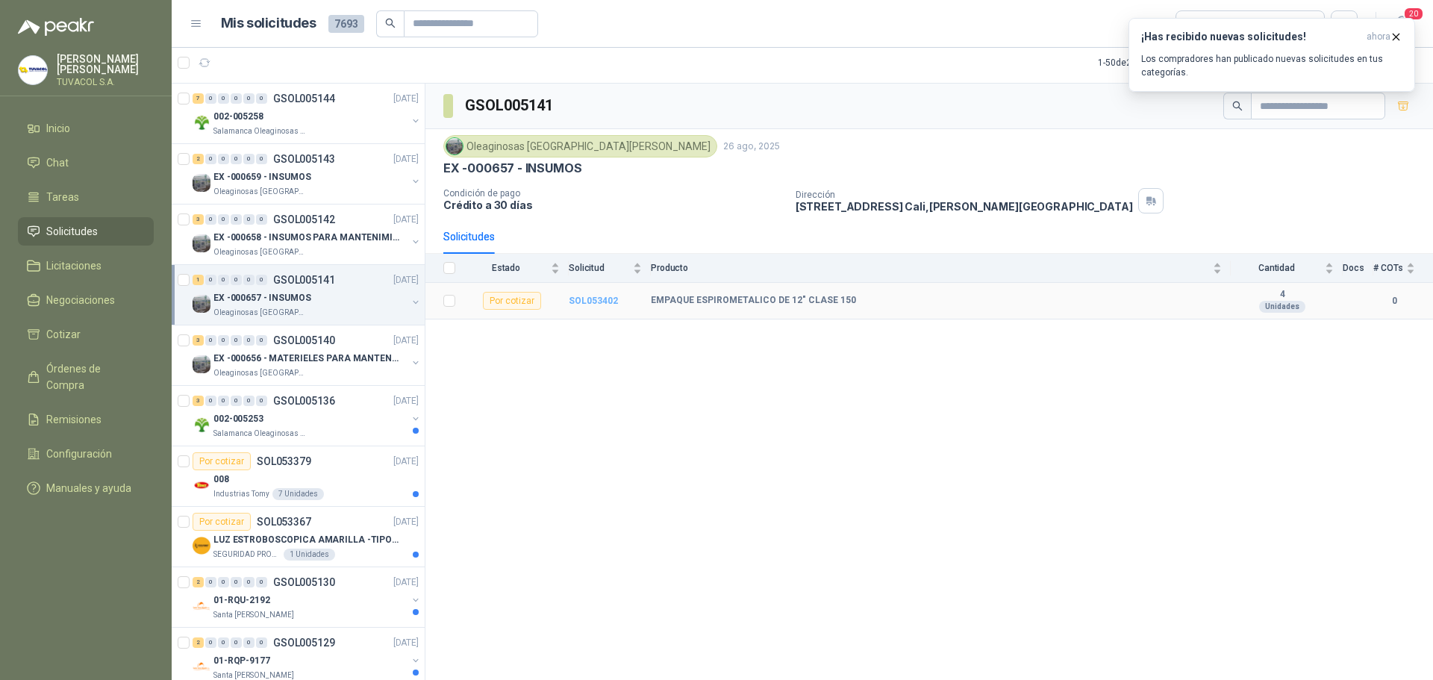
click at [590, 300] on b "SOL053402" at bounding box center [593, 301] width 49 height 10
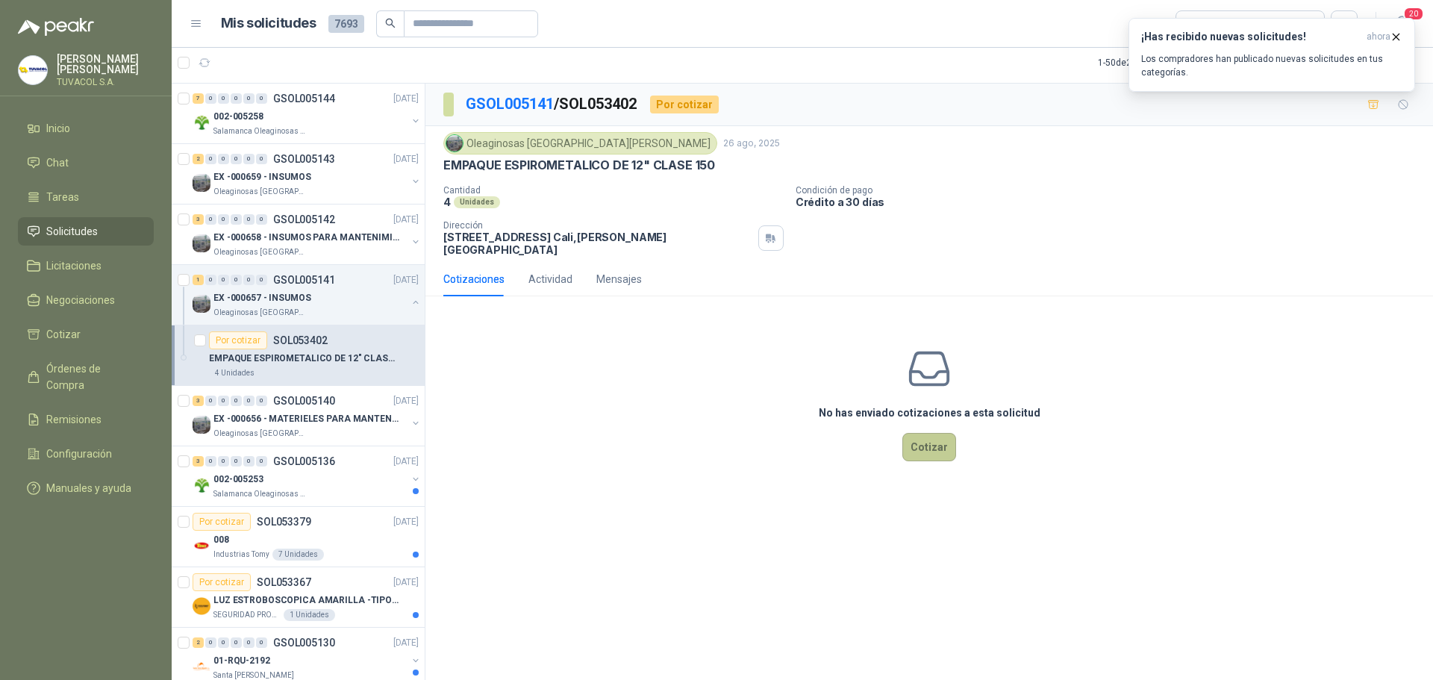
click at [944, 433] on button "Cotizar" at bounding box center [929, 447] width 54 height 28
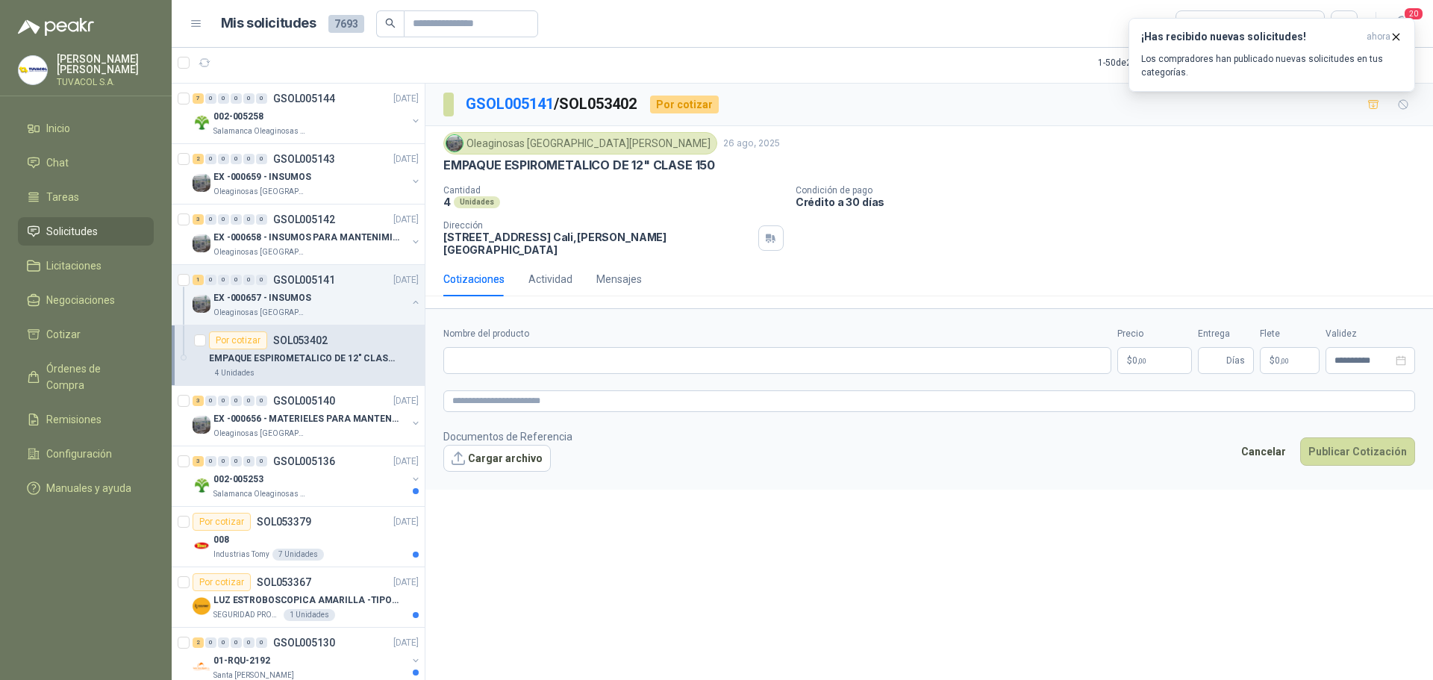
click at [561, 365] on form "**********" at bounding box center [929, 398] width 1008 height 181
click at [553, 347] on input "Nombre del producto" at bounding box center [777, 360] width 668 height 27
type input "*"
type input "**********"
click at [589, 394] on textarea at bounding box center [929, 401] width 972 height 22
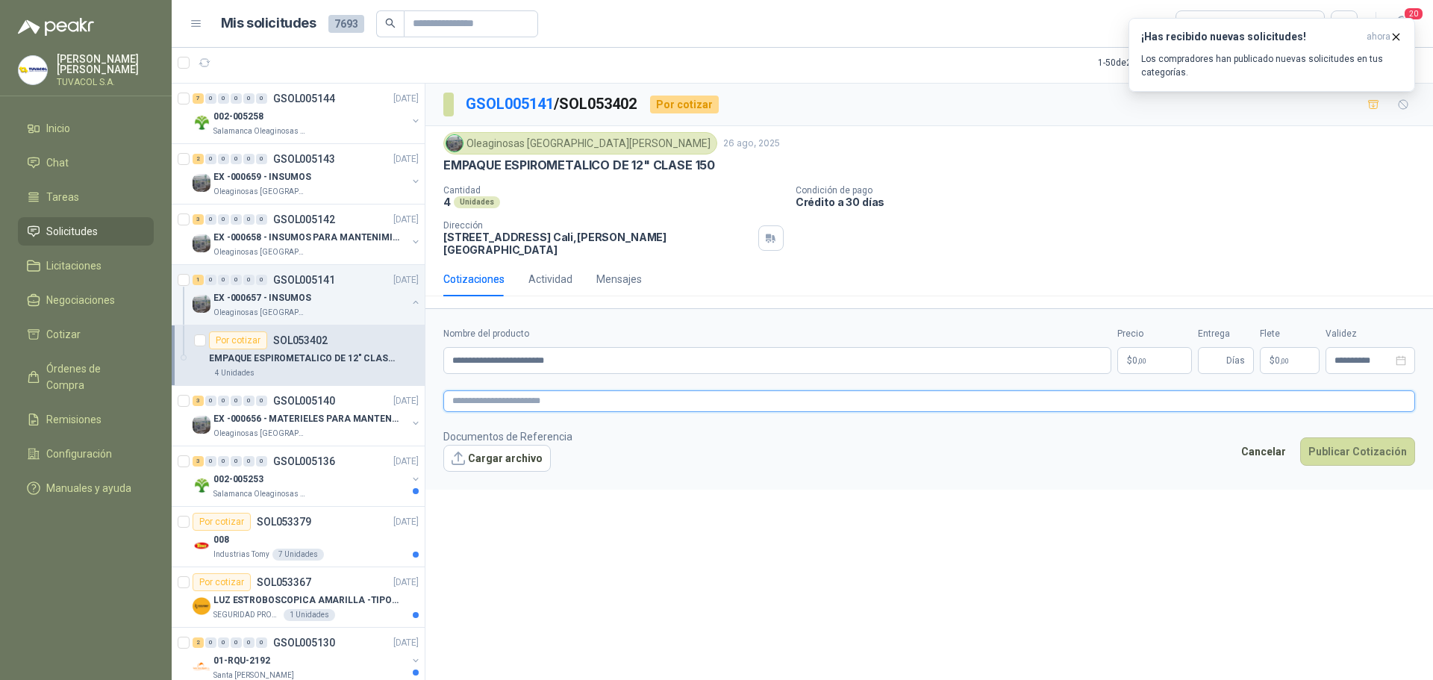
paste textarea "**********"
type textarea "**********"
click at [1152, 343] on body "[PERSON_NAME] TUVACOL S.A. Inicio Chat Tareas Solicitudes Licitaciones Negociac…" at bounding box center [716, 340] width 1433 height 680
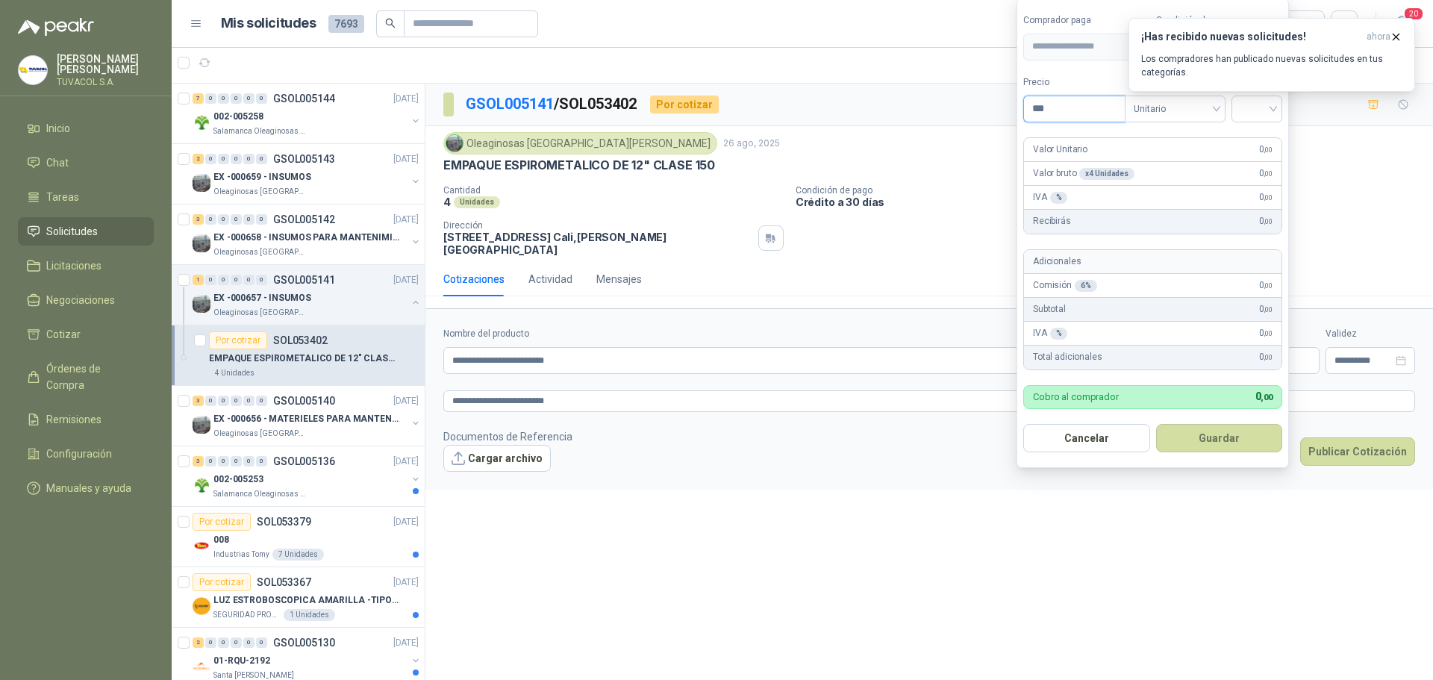
drag, startPoint x: 1056, startPoint y: 113, endPoint x: 977, endPoint y: 104, distance: 79.5
click at [977, 104] on body "[PERSON_NAME] TUVACOL S.A. Inicio Chat Tareas Solicitudes Licitaciones Negociac…" at bounding box center [716, 340] width 1433 height 680
click at [1279, 107] on div at bounding box center [1257, 109] width 51 height 27
type input "********"
click at [1264, 142] on div "19%" at bounding box center [1260, 139] width 28 height 16
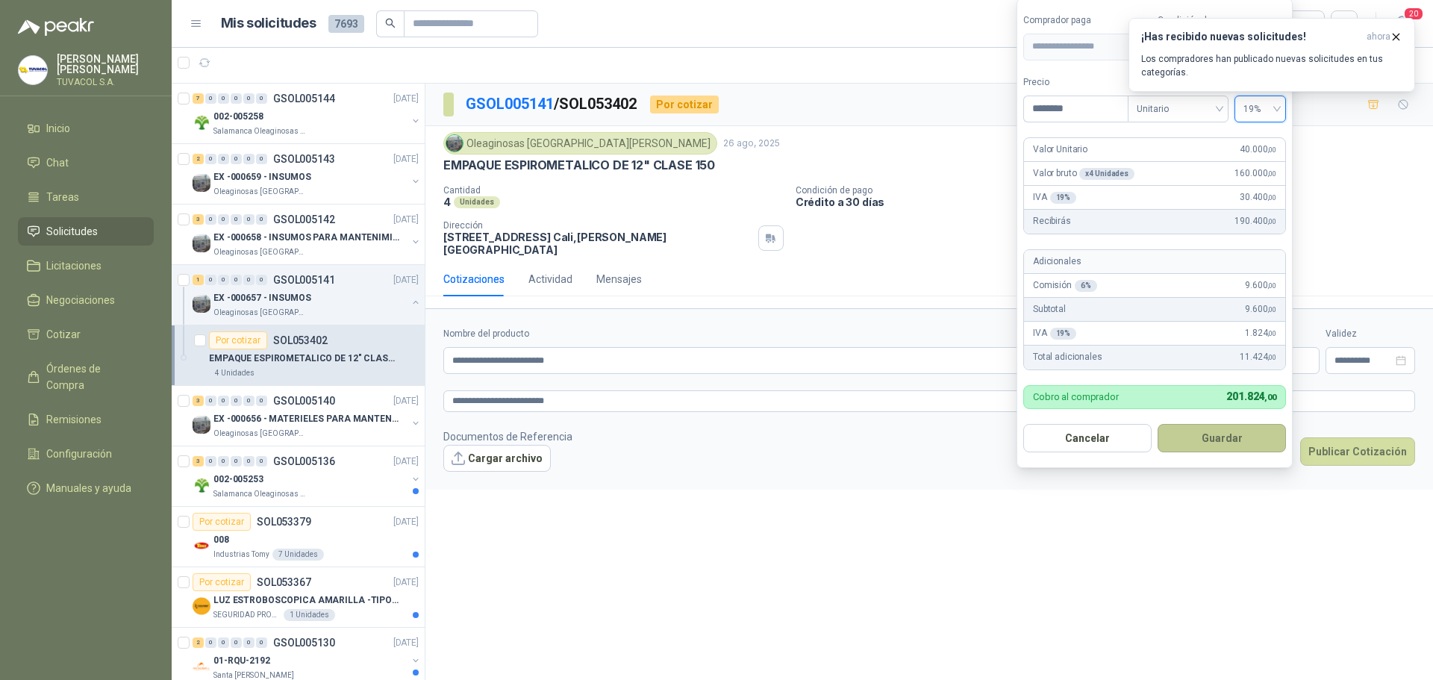
click at [1232, 448] on button "Guardar" at bounding box center [1222, 438] width 128 height 28
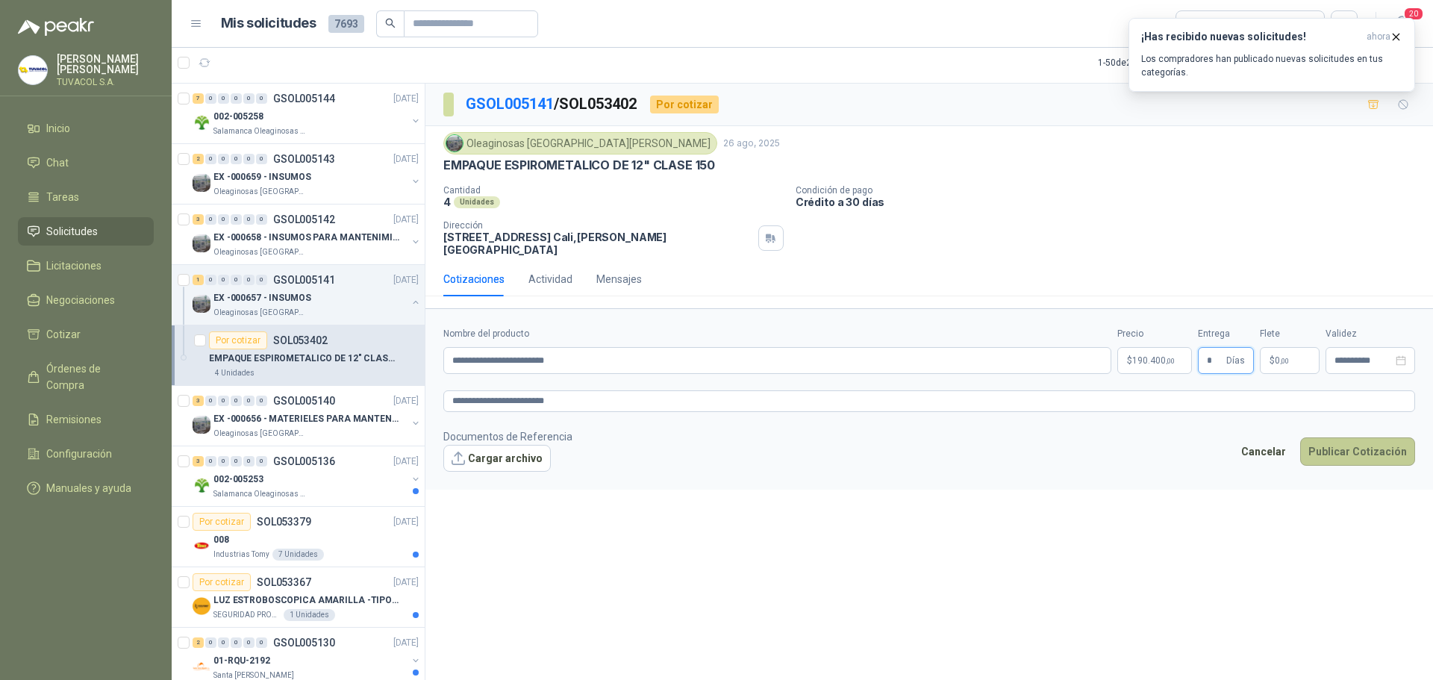
type input "*"
click at [1302, 449] on button "Publicar Cotización" at bounding box center [1357, 451] width 115 height 28
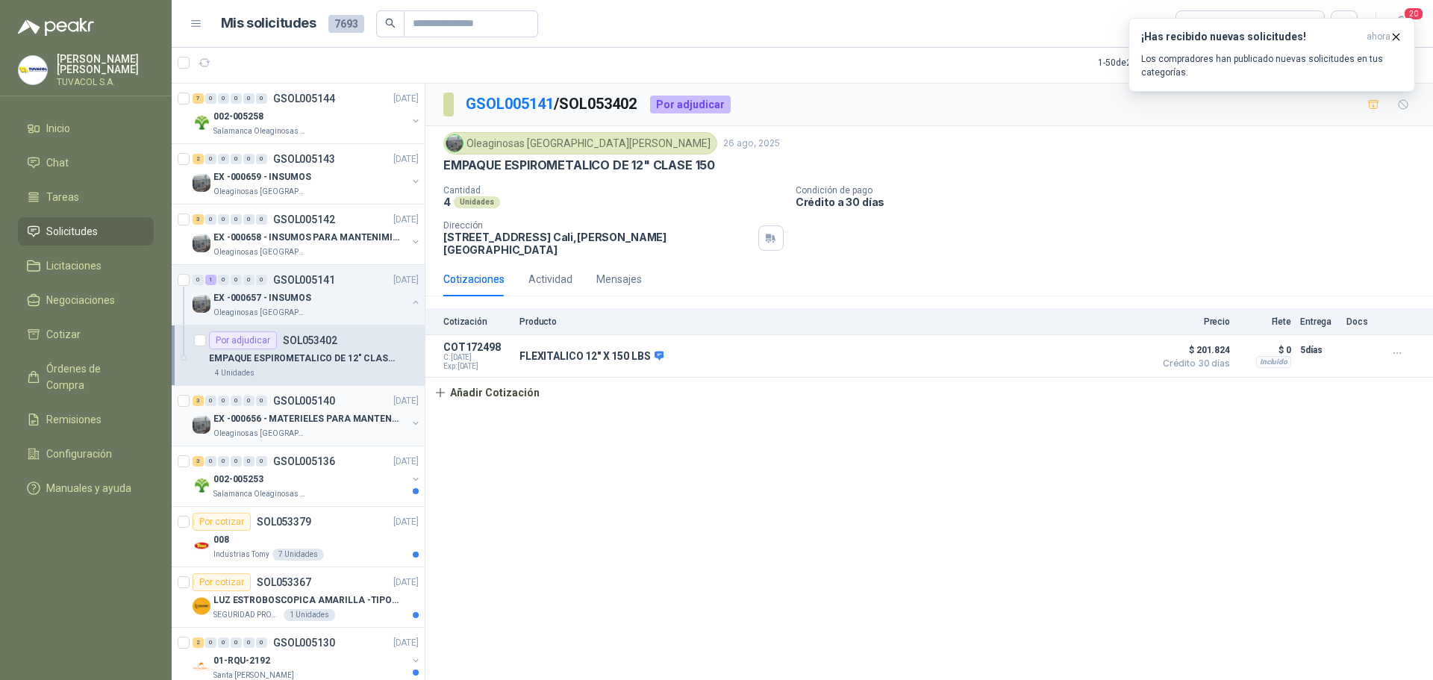
click at [313, 417] on p "EX -000656 - MATERIELES PARA MANTENIMIENTO MECANIC" at bounding box center [306, 419] width 186 height 14
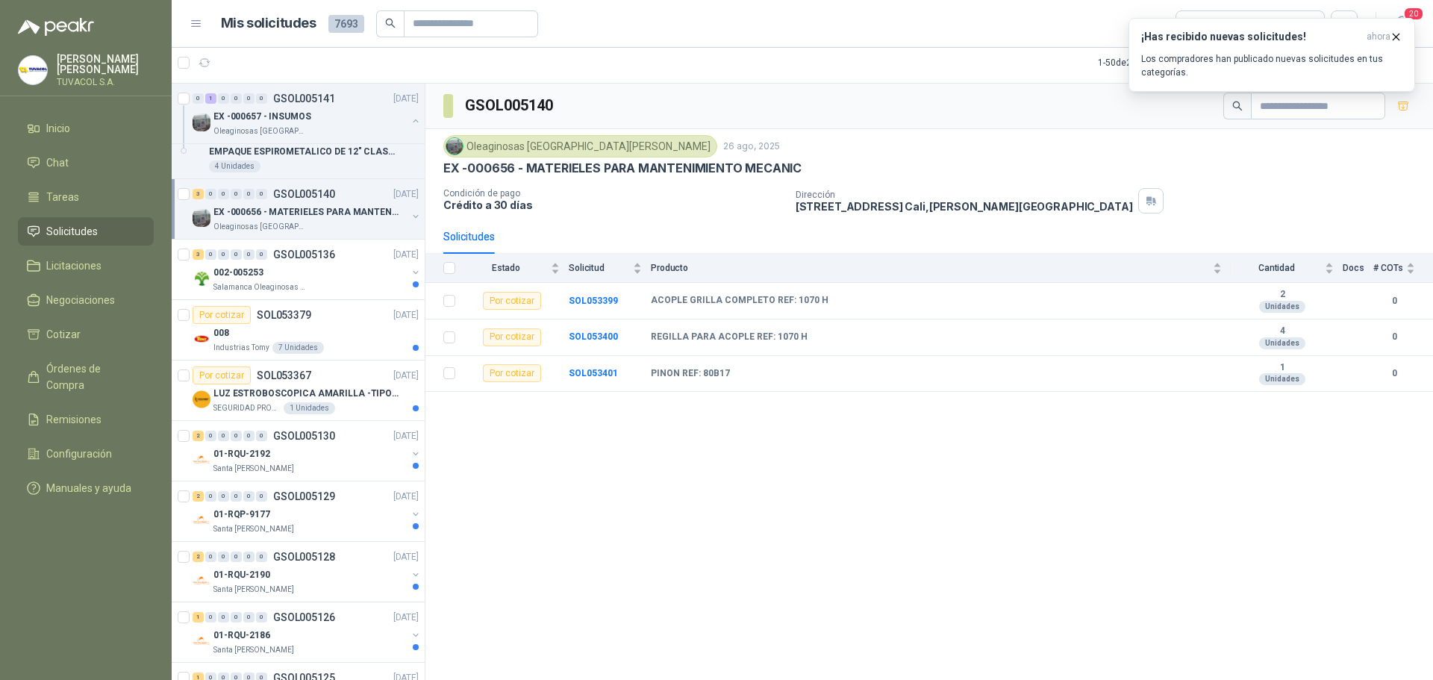
scroll to position [6270, 0]
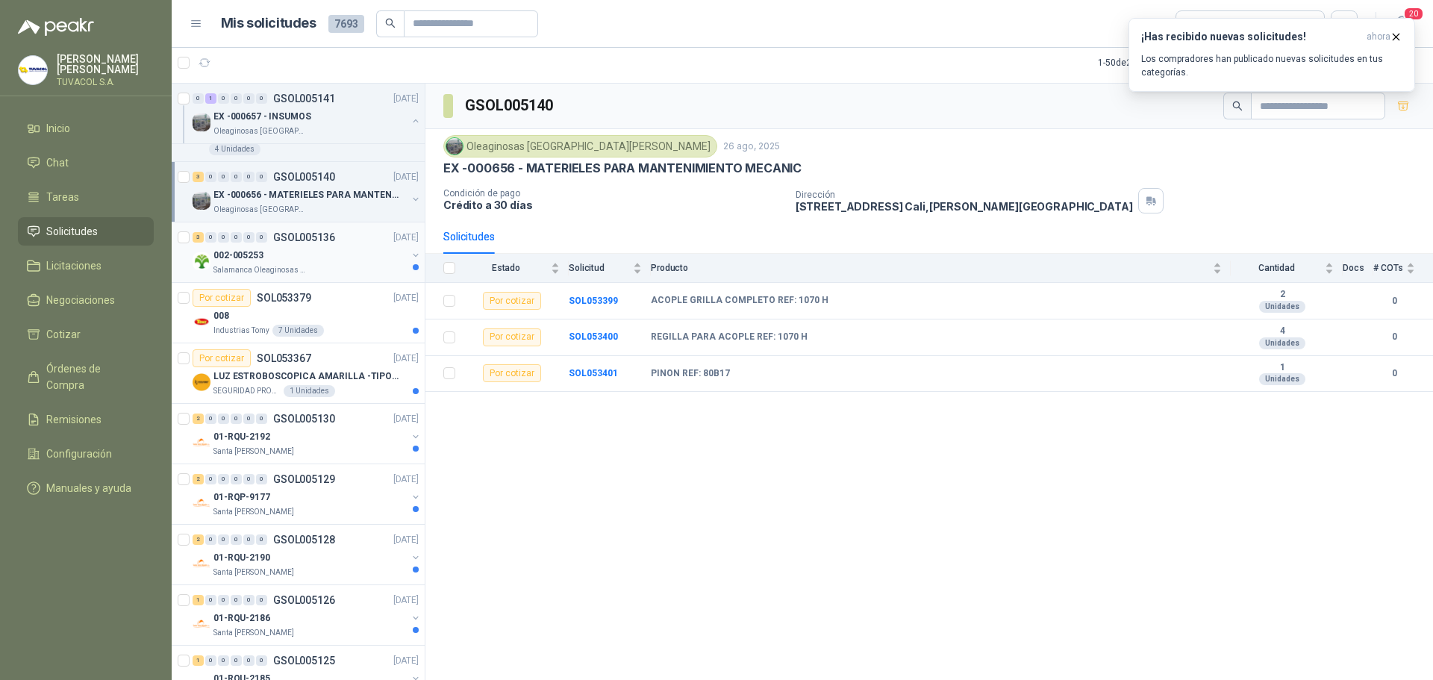
click at [323, 259] on div "002-005253" at bounding box center [309, 255] width 193 height 18
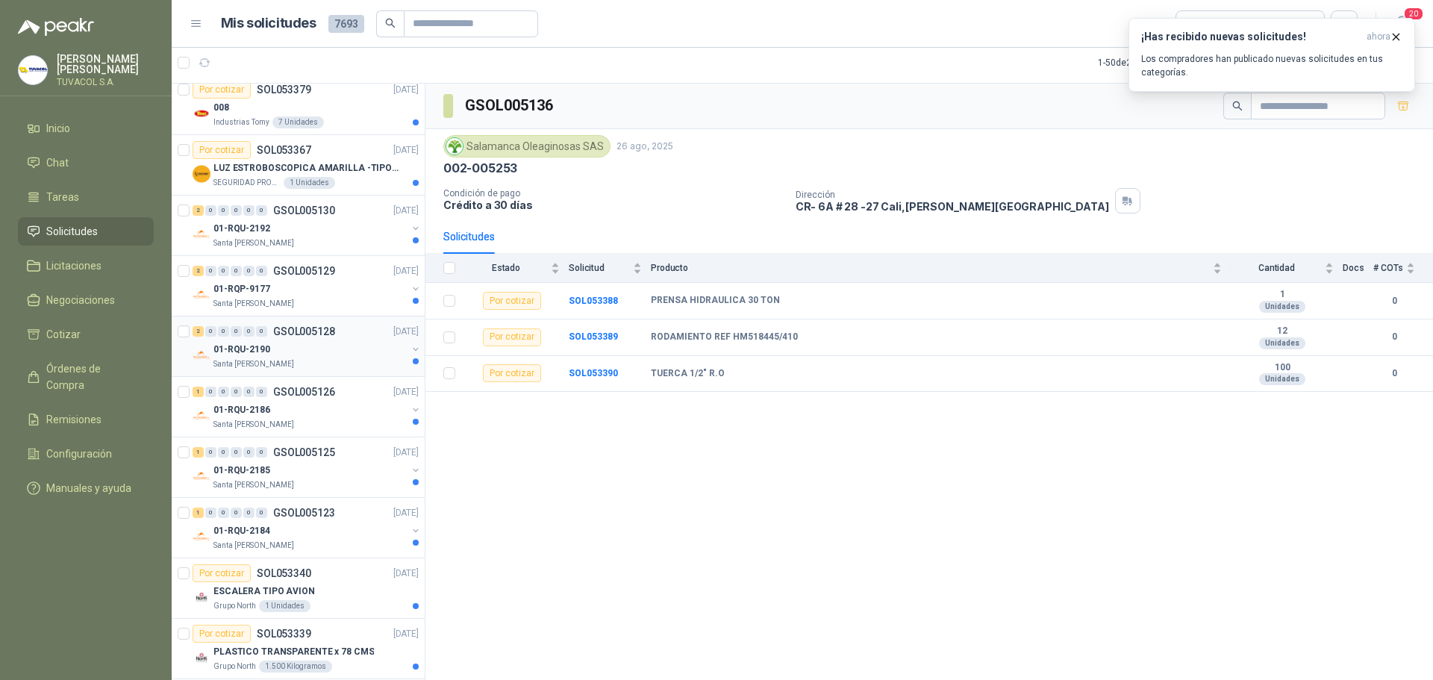
scroll to position [6419, 0]
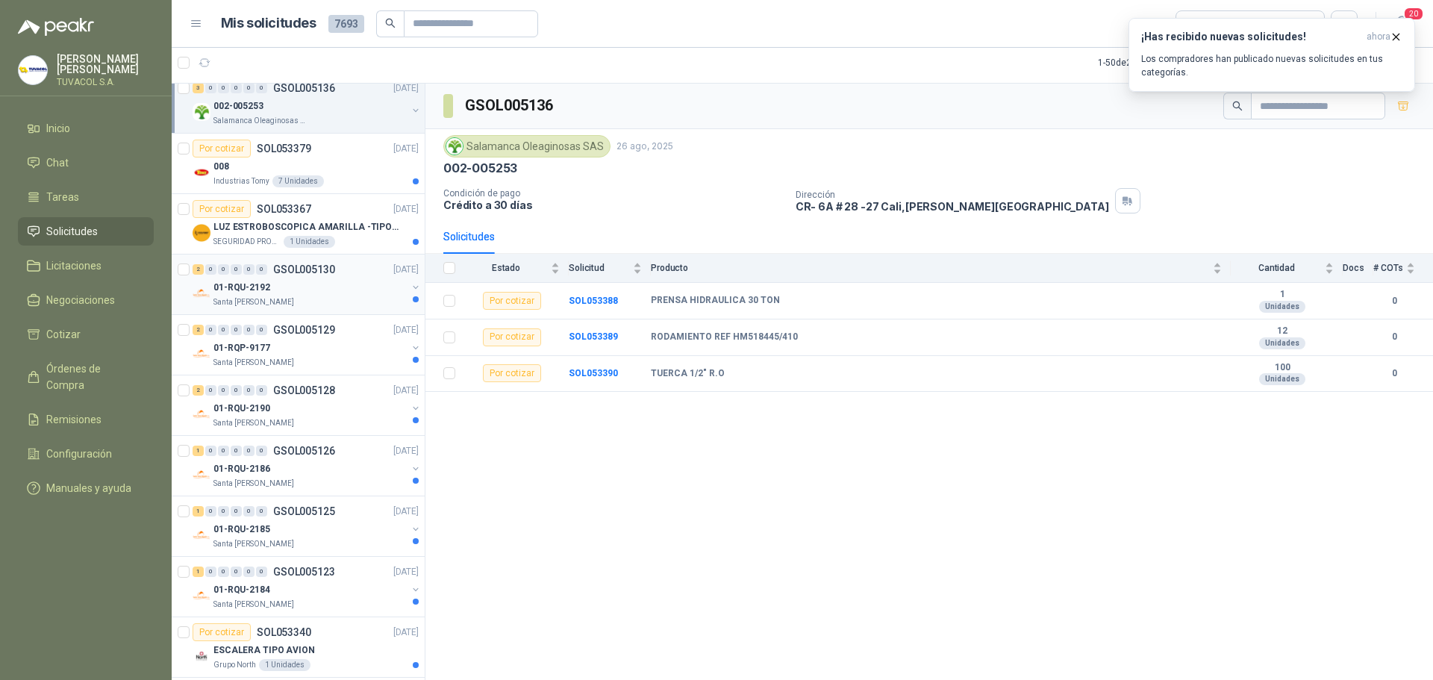
click at [324, 280] on div "01-RQU-2192" at bounding box center [309, 287] width 193 height 18
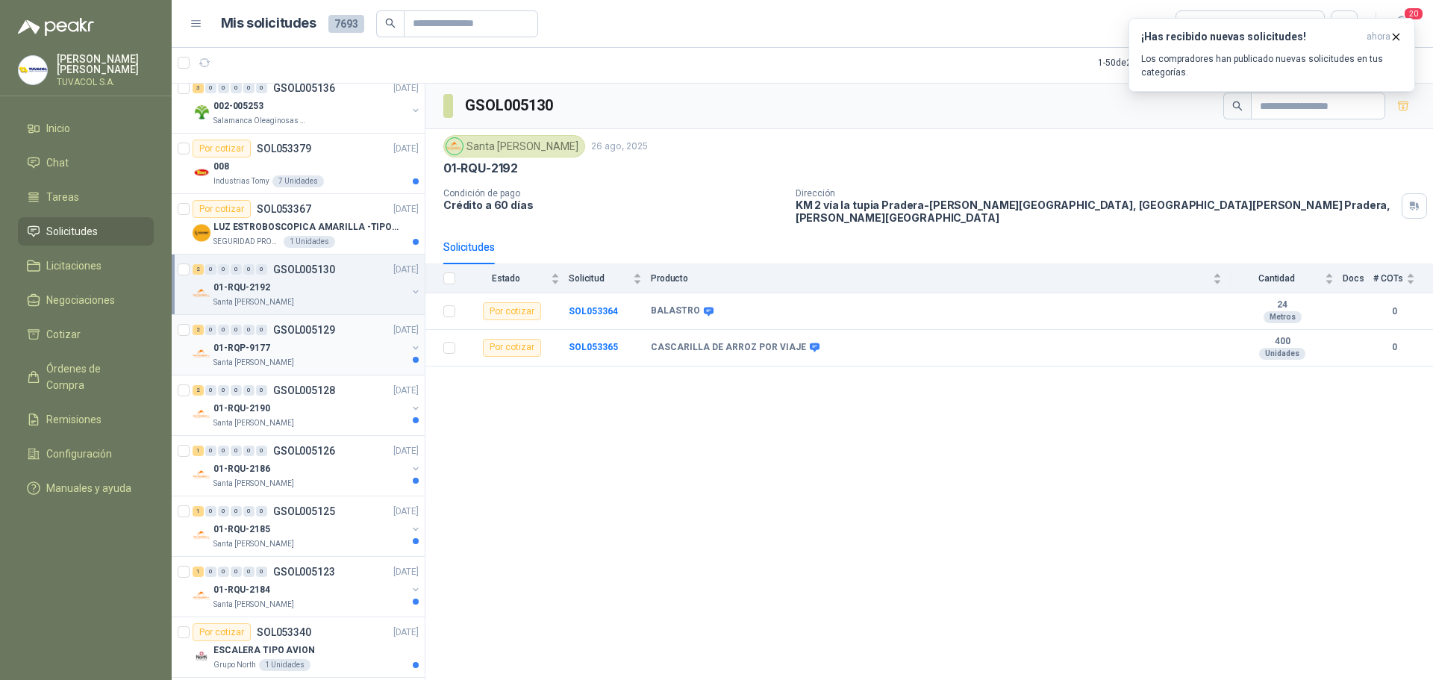
scroll to position [6494, 0]
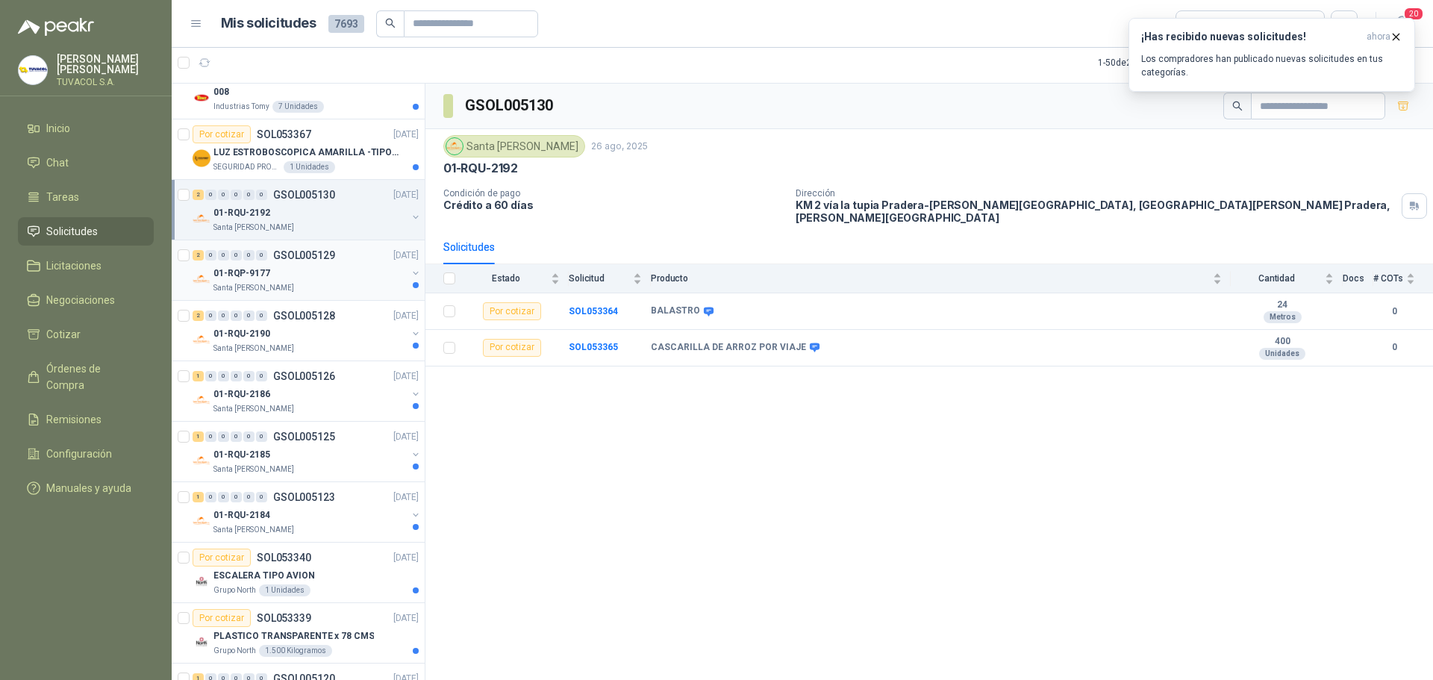
click at [322, 296] on div "2 0 0 0 0 0 GSOL005129 [DATE] 01-RQP-9177 [GEOGRAPHIC_DATA][PERSON_NAME]" at bounding box center [298, 270] width 253 height 60
click at [309, 346] on div "Santa [PERSON_NAME]" at bounding box center [309, 349] width 193 height 12
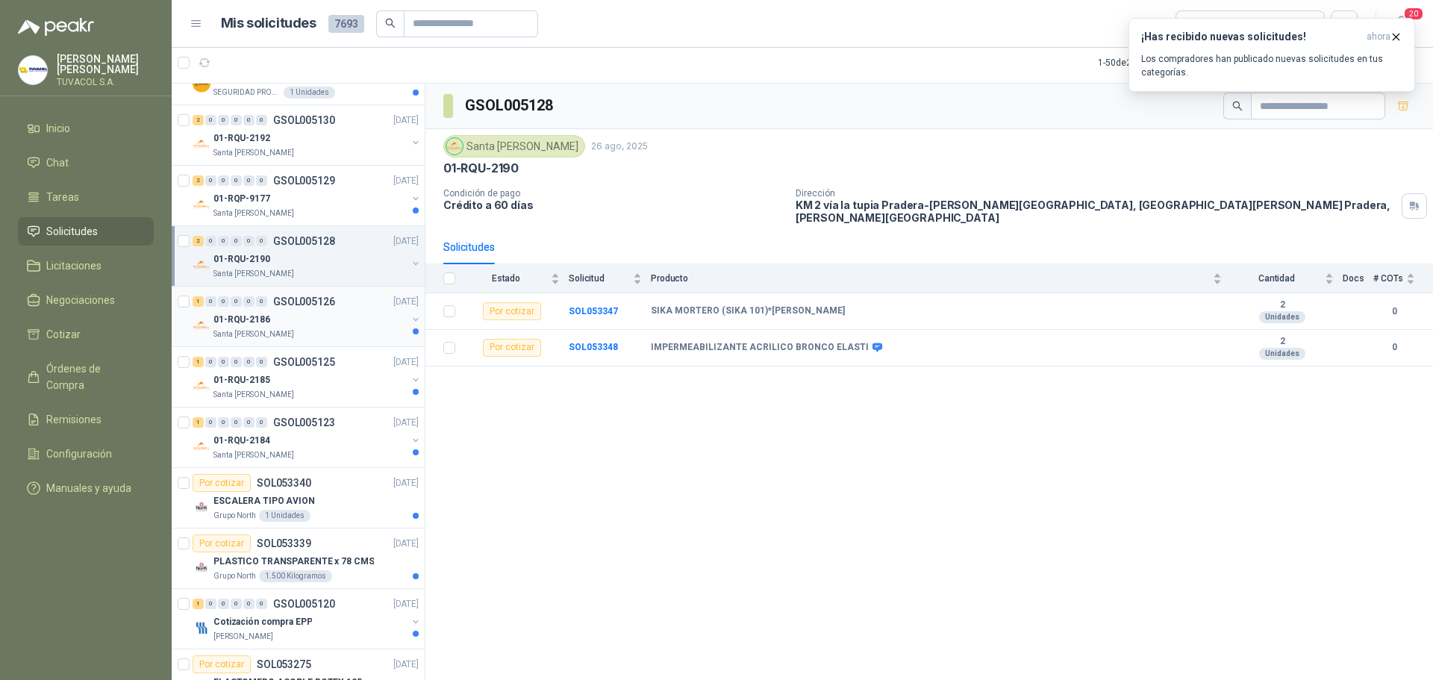
click at [316, 334] on div "Santa [PERSON_NAME]" at bounding box center [309, 334] width 193 height 12
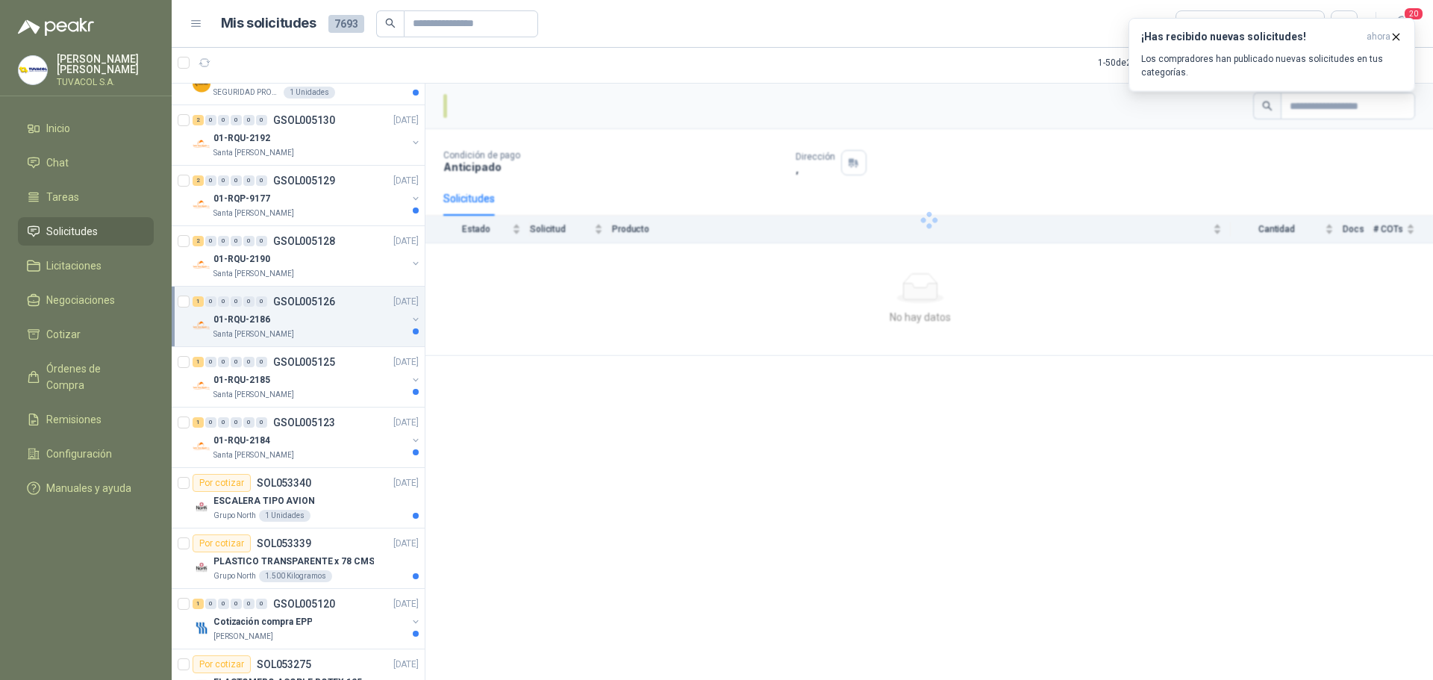
scroll to position [6718, 0]
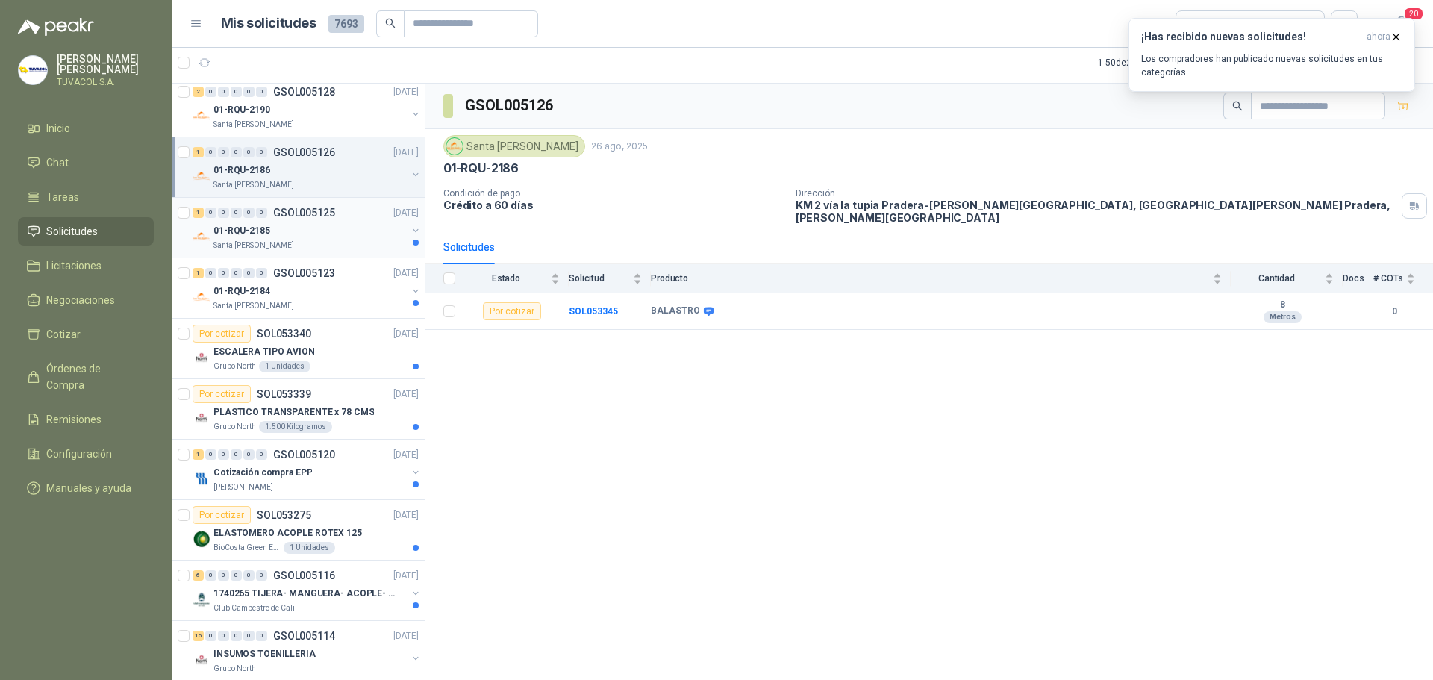
click at [321, 230] on div "01-RQU-2185" at bounding box center [309, 231] width 193 height 18
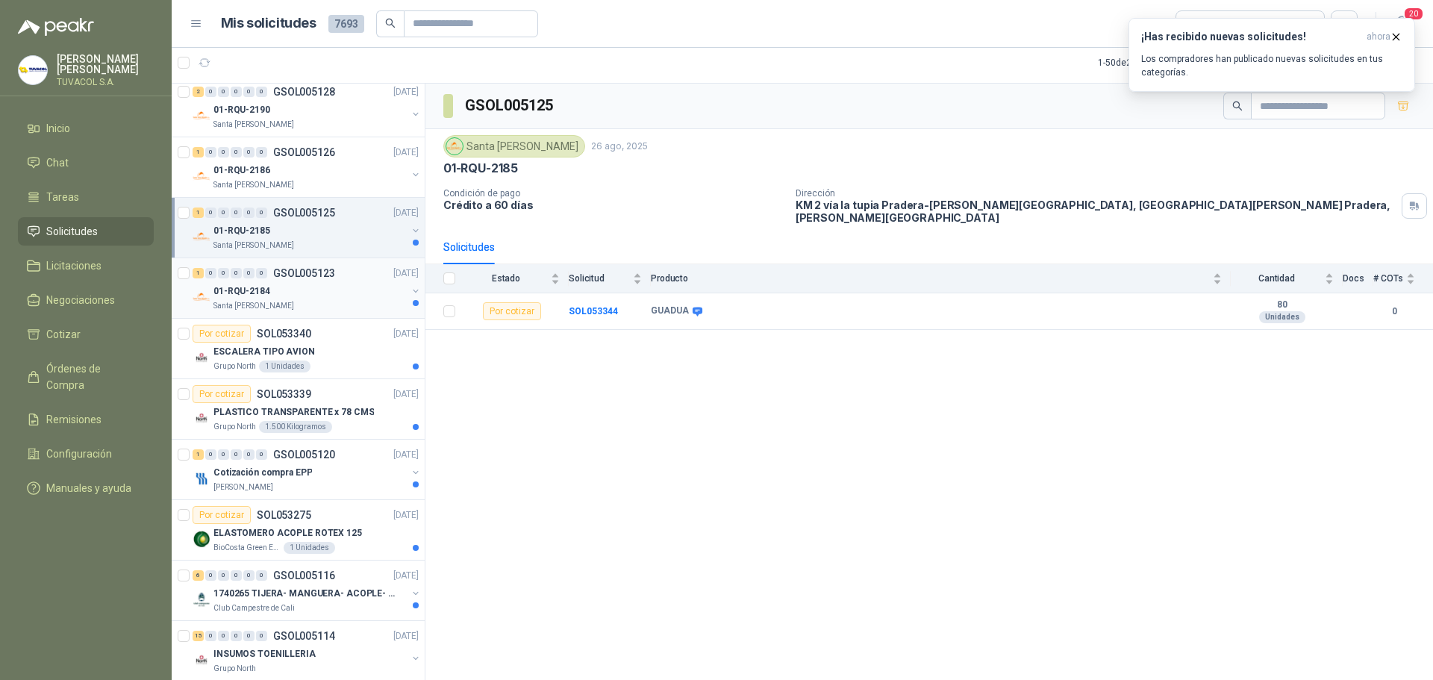
click at [327, 285] on div "01-RQU-2184" at bounding box center [309, 291] width 193 height 18
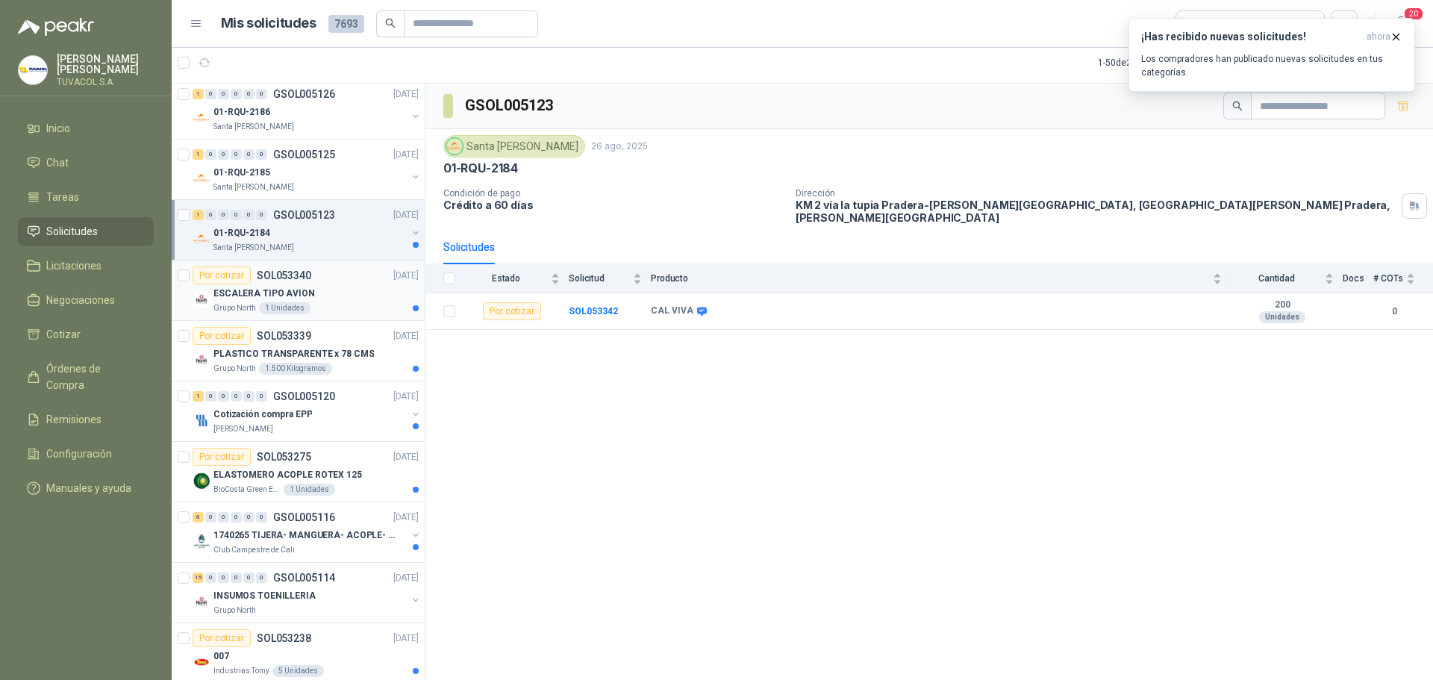
scroll to position [6792, 0]
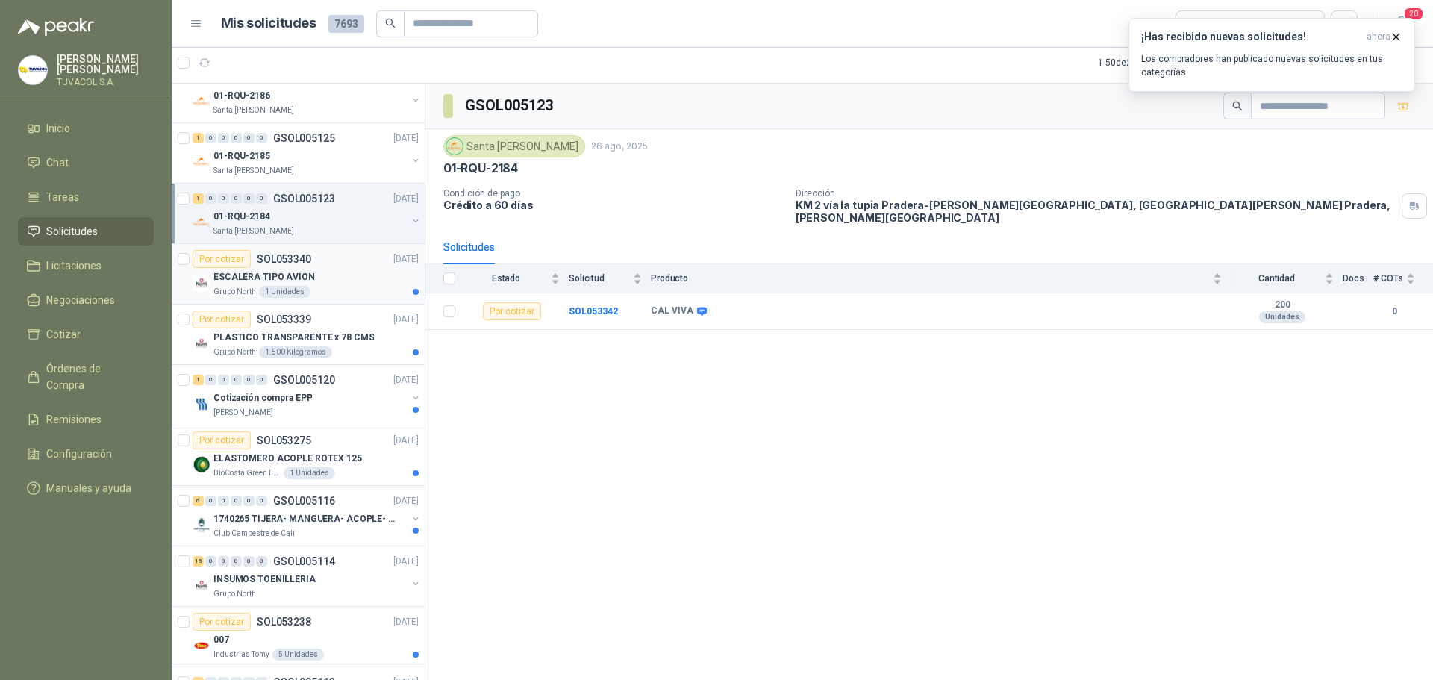
click at [333, 266] on div "Por cotizar SOL053340 [DATE]" at bounding box center [306, 259] width 226 height 18
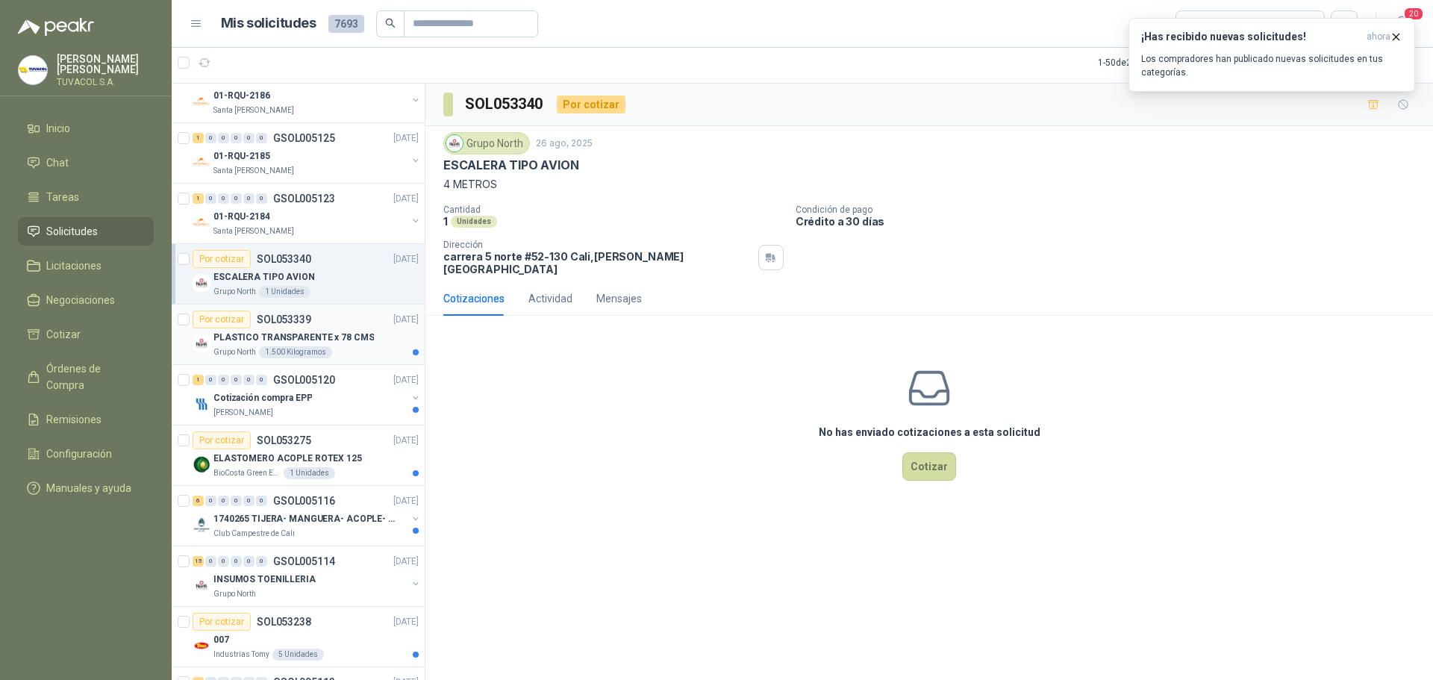
click at [334, 346] on div "PLASTICO TRANSPARENTE x 78 CMS" at bounding box center [315, 337] width 205 height 18
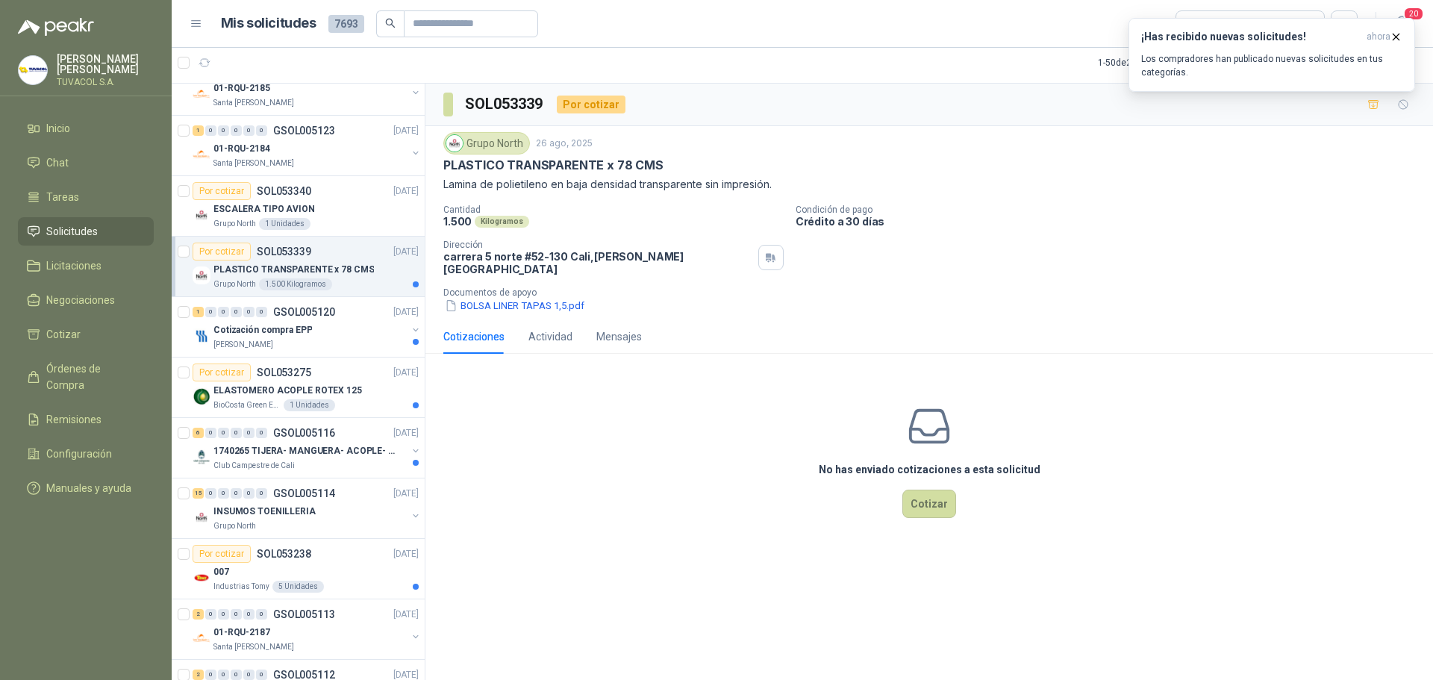
scroll to position [6867, 0]
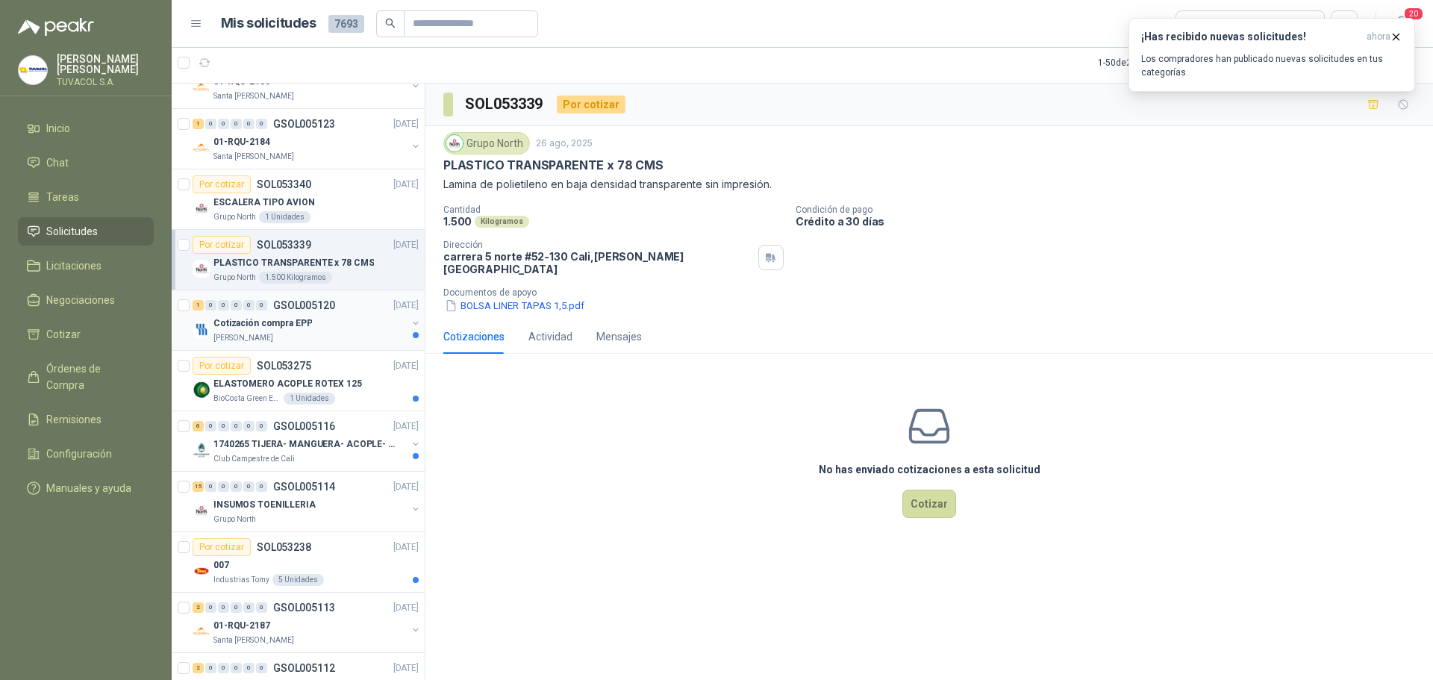
click at [338, 334] on div "[PERSON_NAME]" at bounding box center [309, 338] width 193 height 12
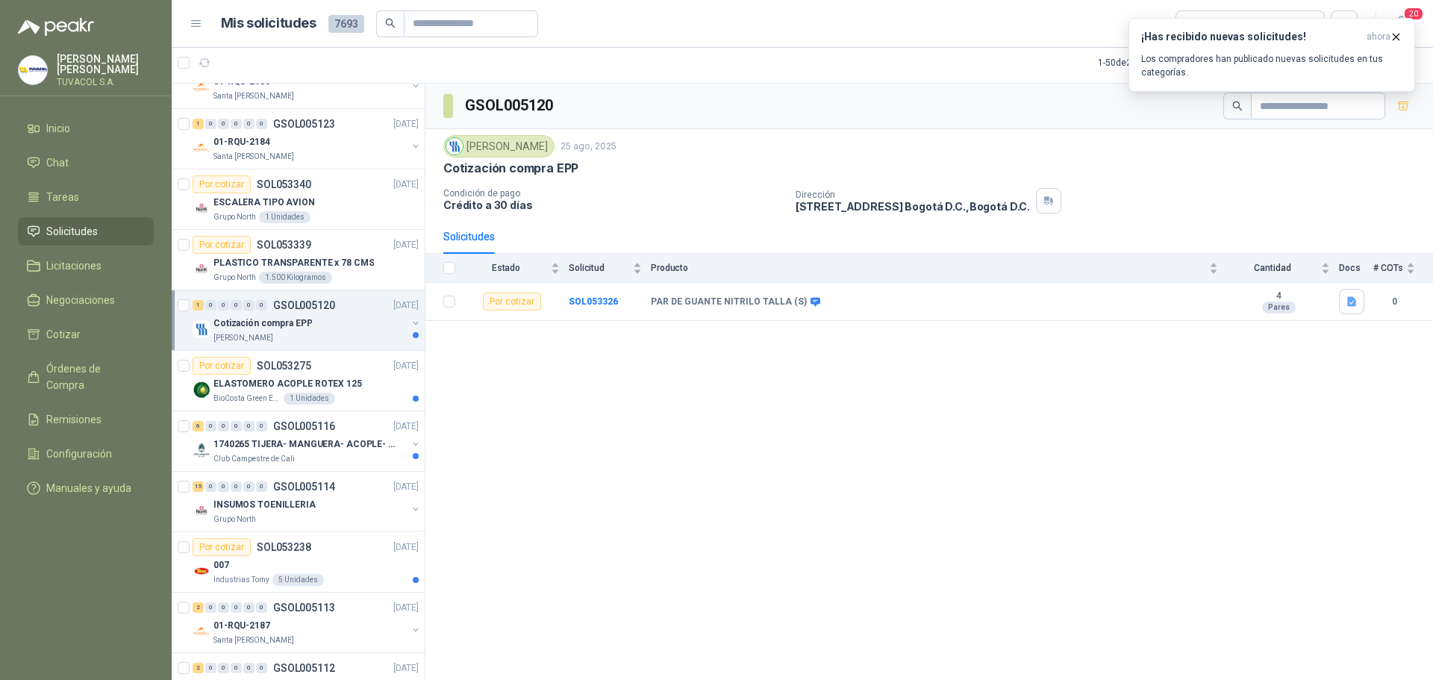
scroll to position [7016, 0]
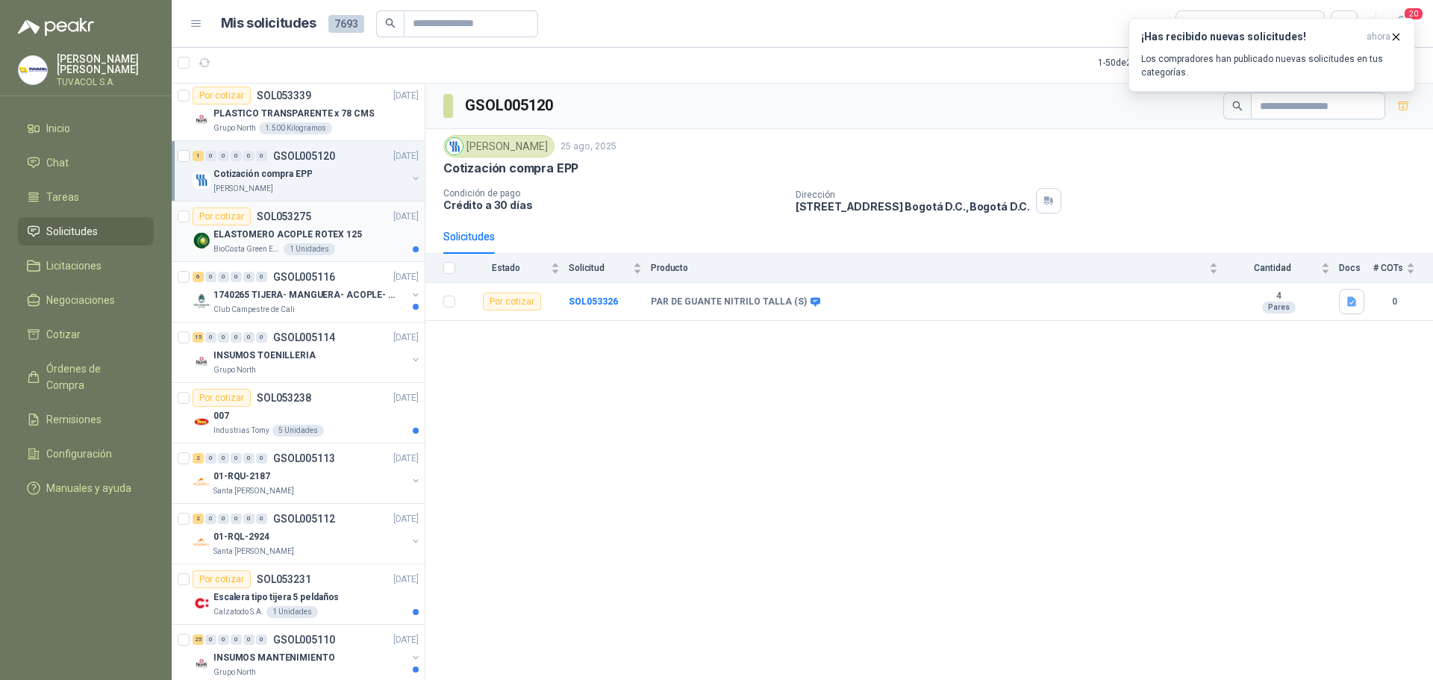
click at [347, 254] on div "BioCosta Green Energy S.A.S 1 Unidades" at bounding box center [315, 249] width 205 height 12
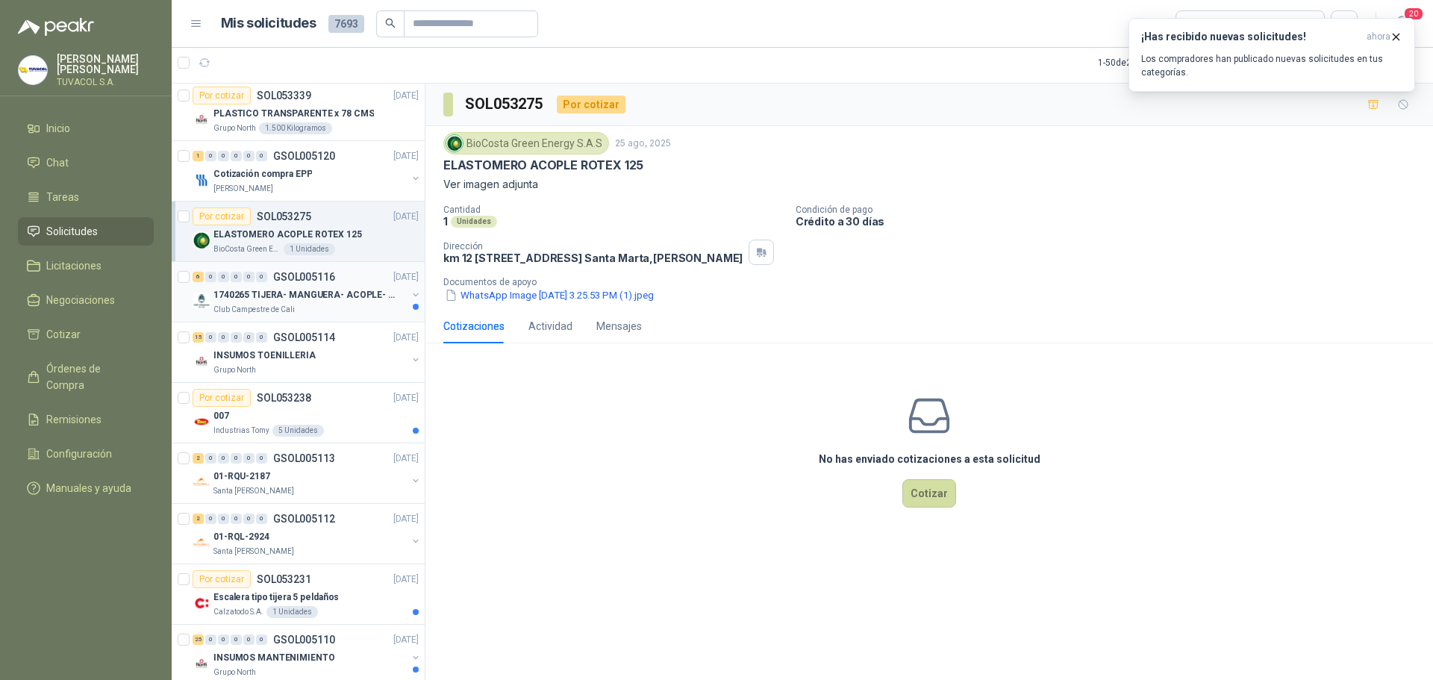
click at [345, 296] on p "1740265 TIJERA- MANGUERA- ACOPLE- SURTIDORES" at bounding box center [306, 295] width 186 height 14
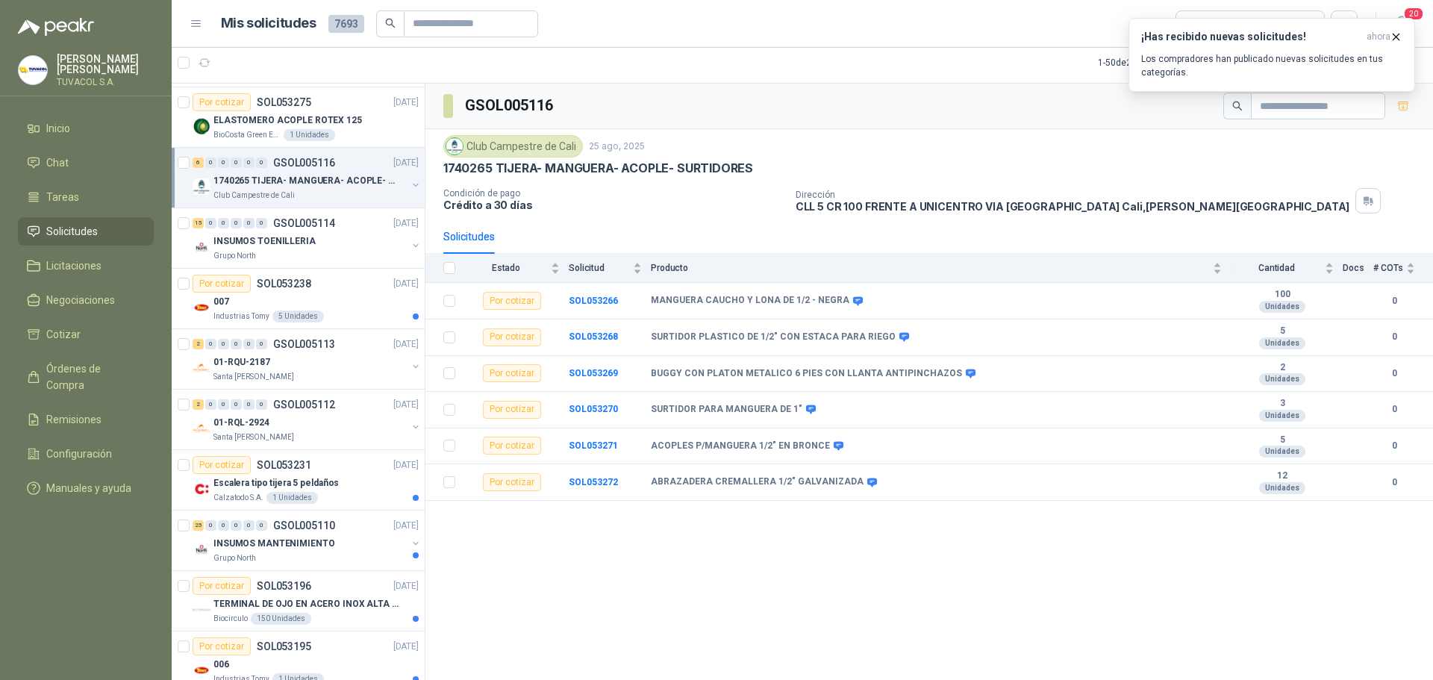
scroll to position [7165, 0]
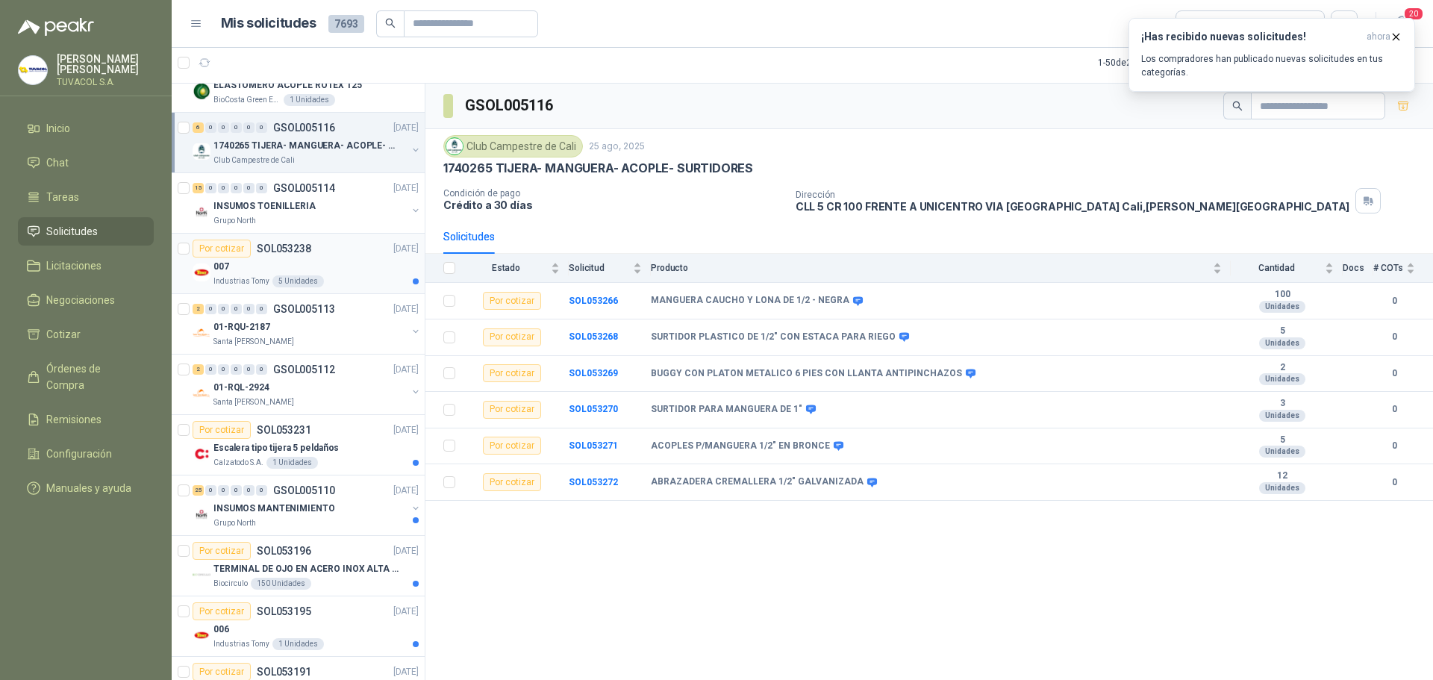
click at [350, 261] on div "007" at bounding box center [315, 267] width 205 height 18
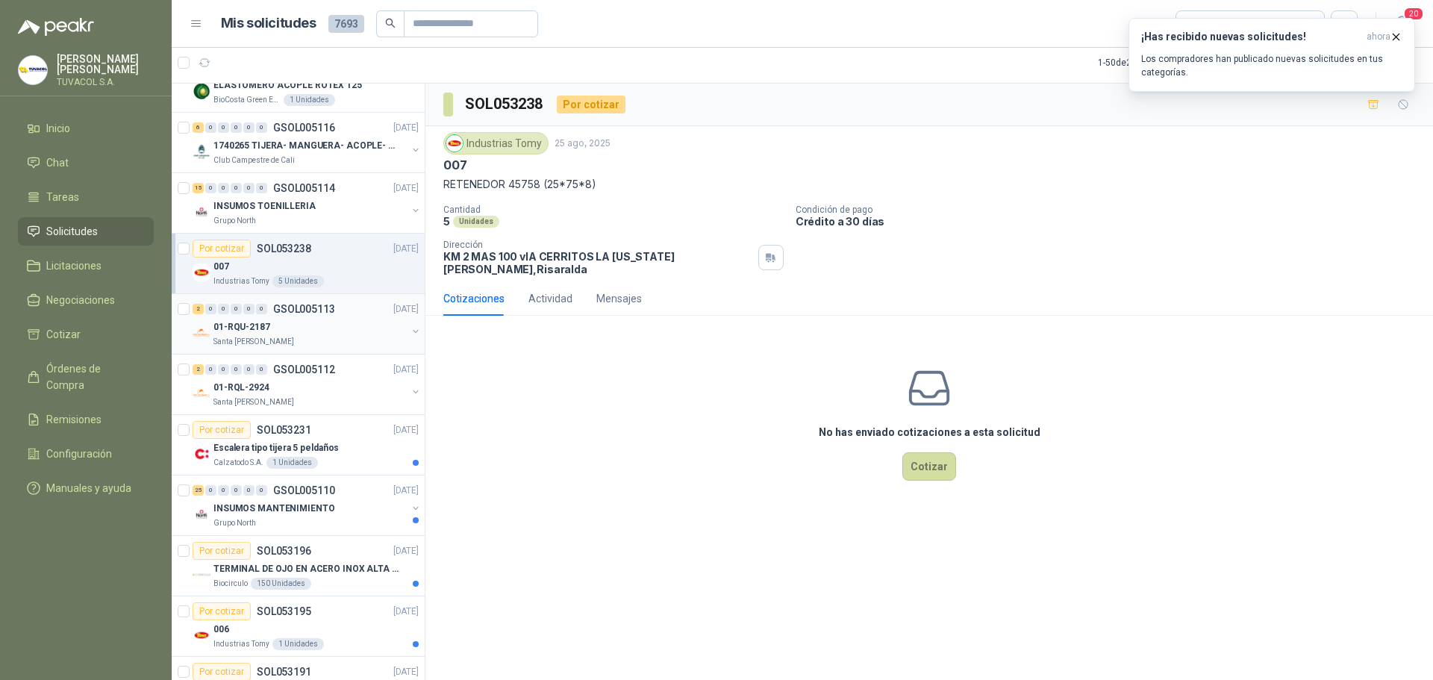
click at [359, 319] on div "01-RQU-2187" at bounding box center [309, 327] width 193 height 18
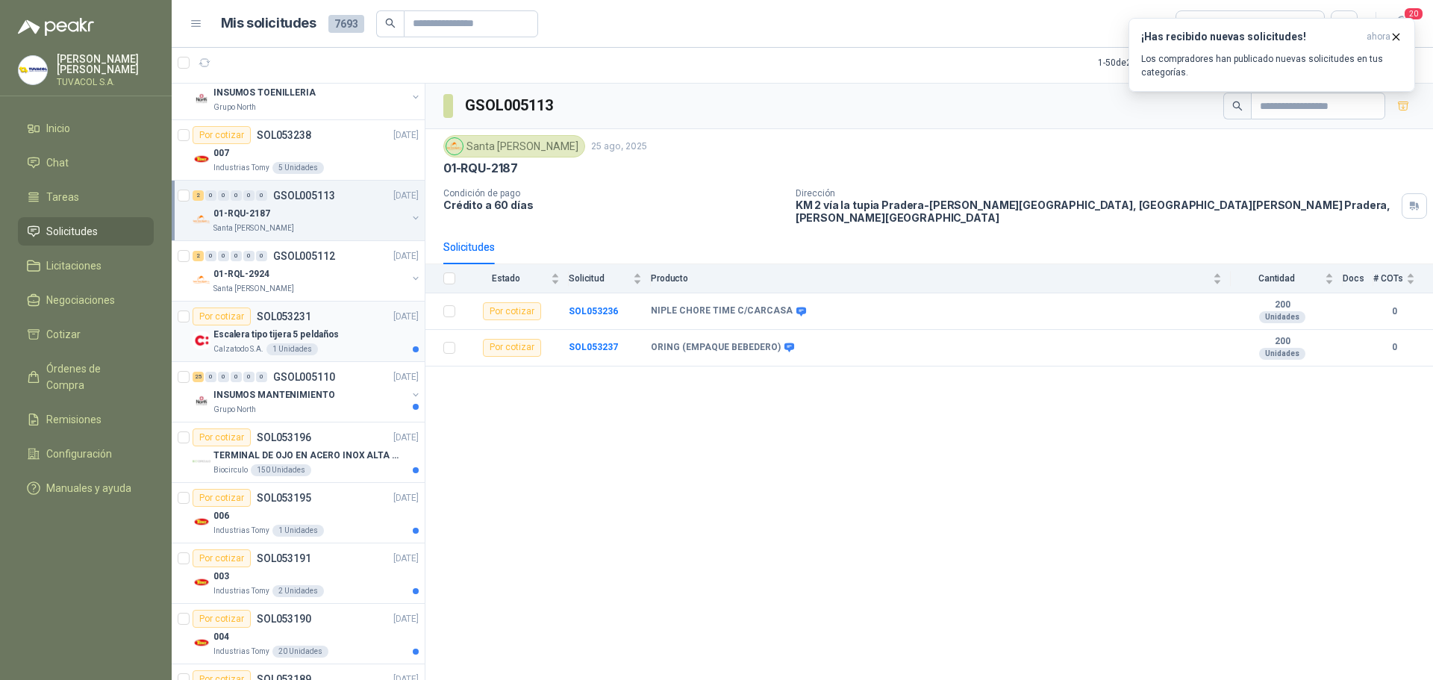
scroll to position [7315, 0]
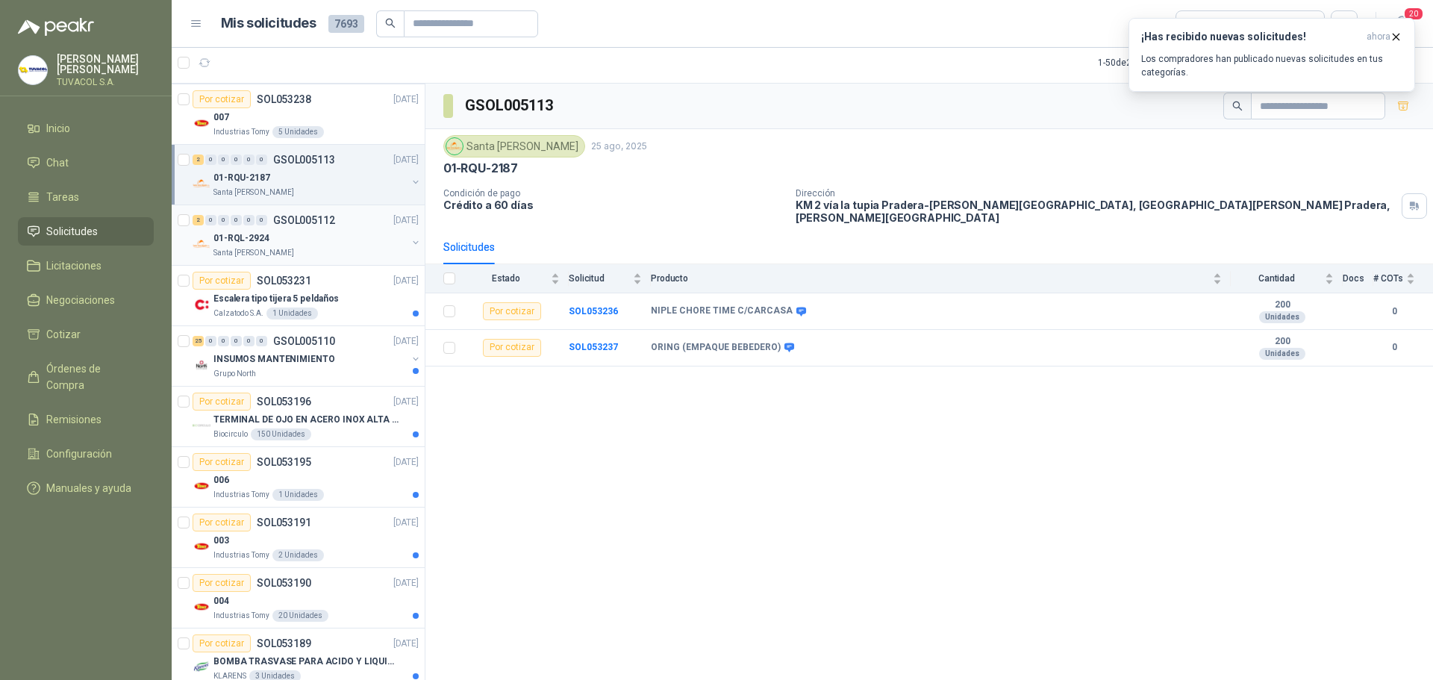
click at [341, 255] on div "Santa [PERSON_NAME]" at bounding box center [309, 253] width 193 height 12
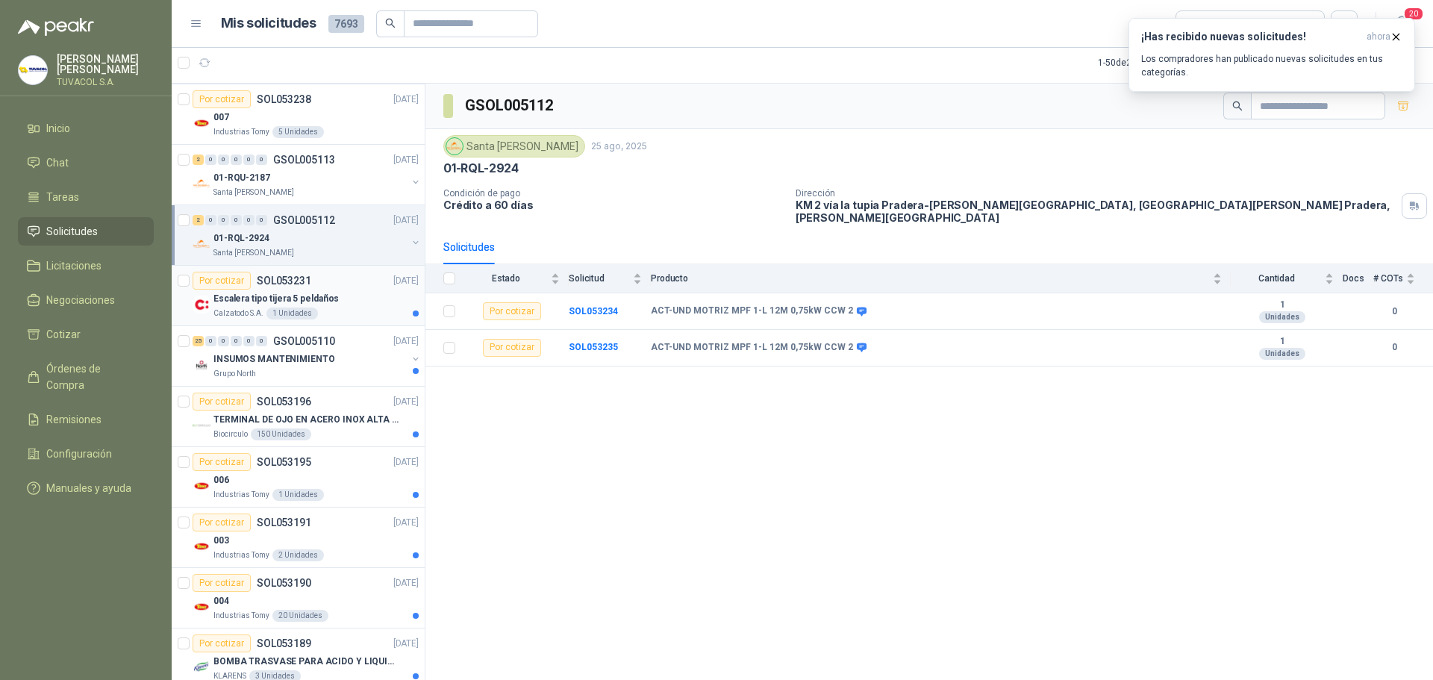
click at [336, 296] on div "Escalera tipo tijera 5 peldaños" at bounding box center [315, 299] width 205 height 18
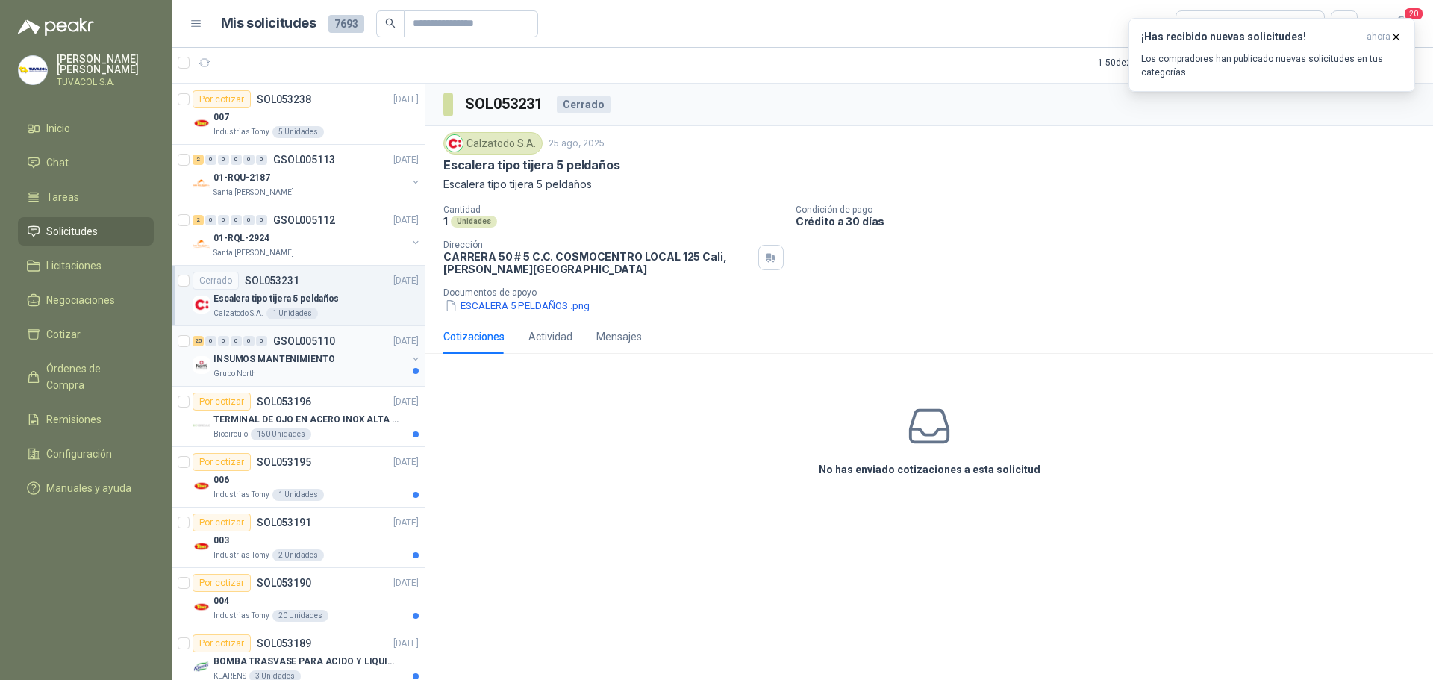
click at [343, 363] on div "INSUMOS MANTENIMIENTO" at bounding box center [309, 359] width 193 height 18
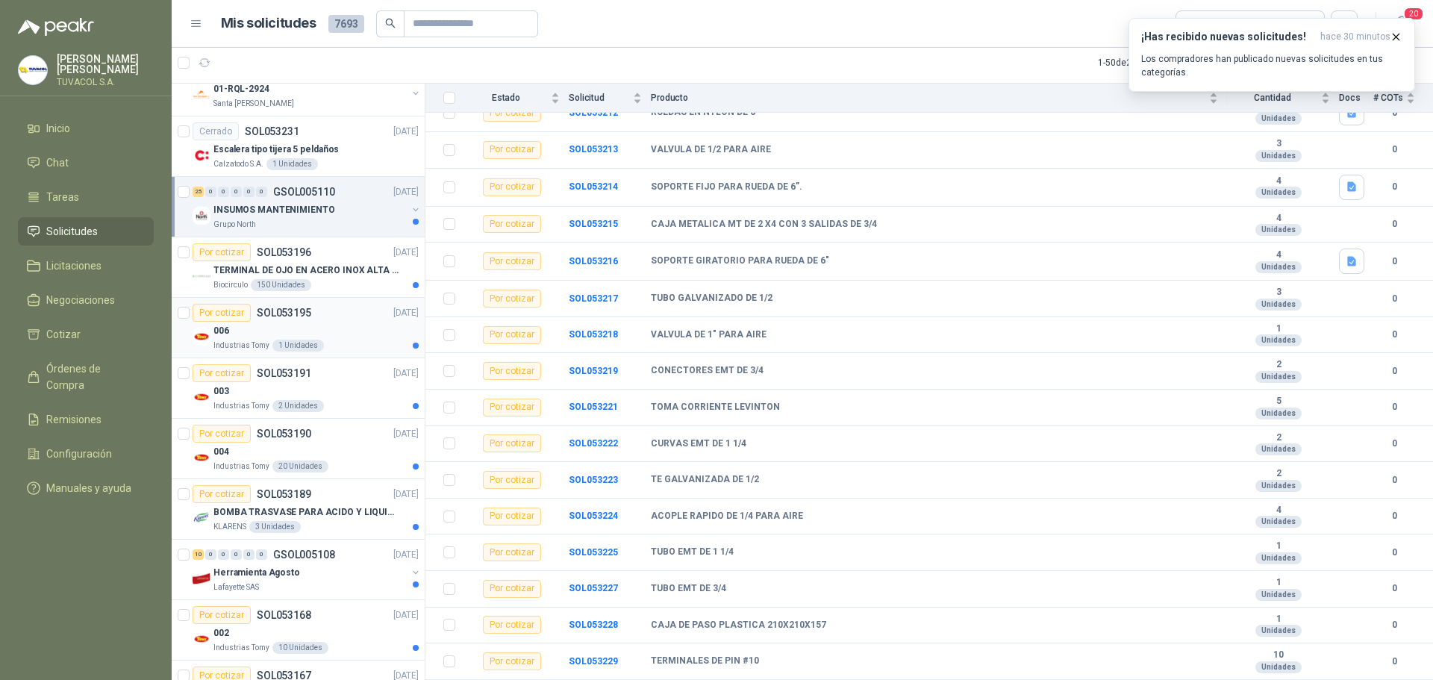
scroll to position [7538, 0]
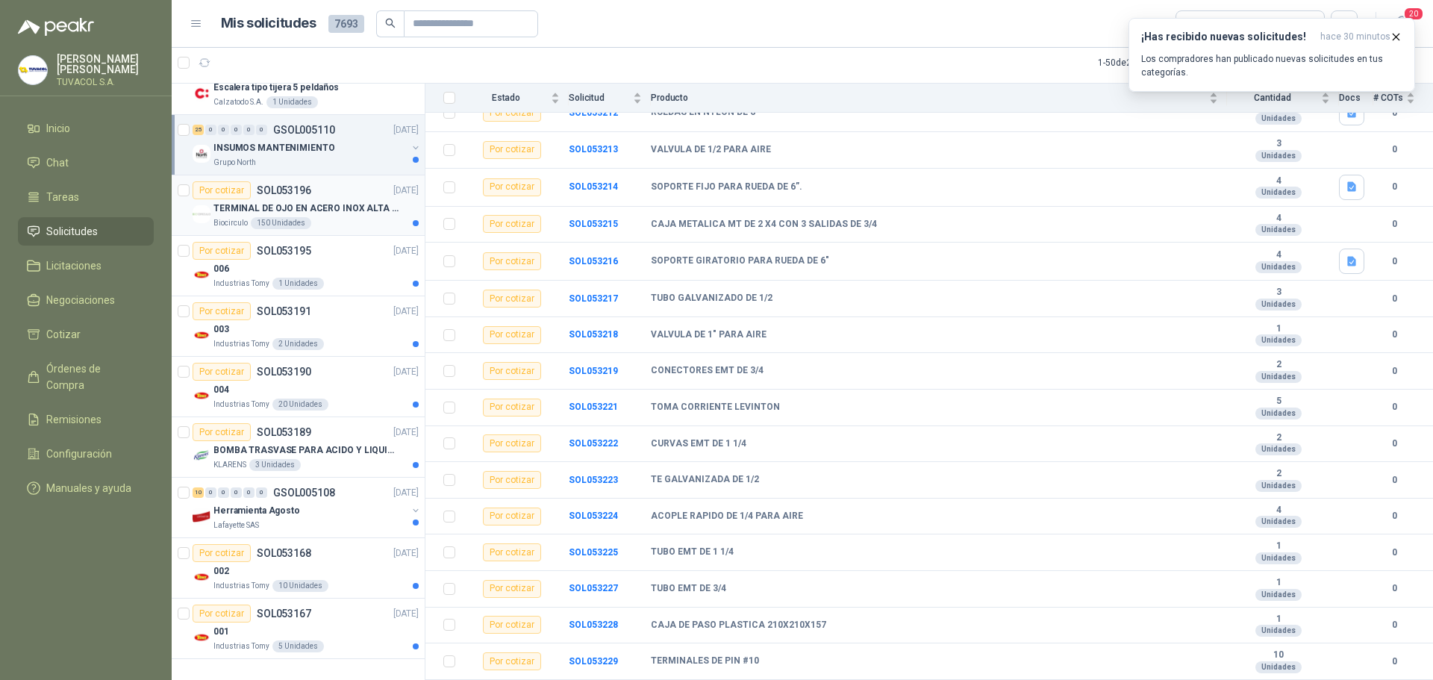
click at [319, 217] on div "Biocirculo 150 Unidades" at bounding box center [315, 223] width 205 height 12
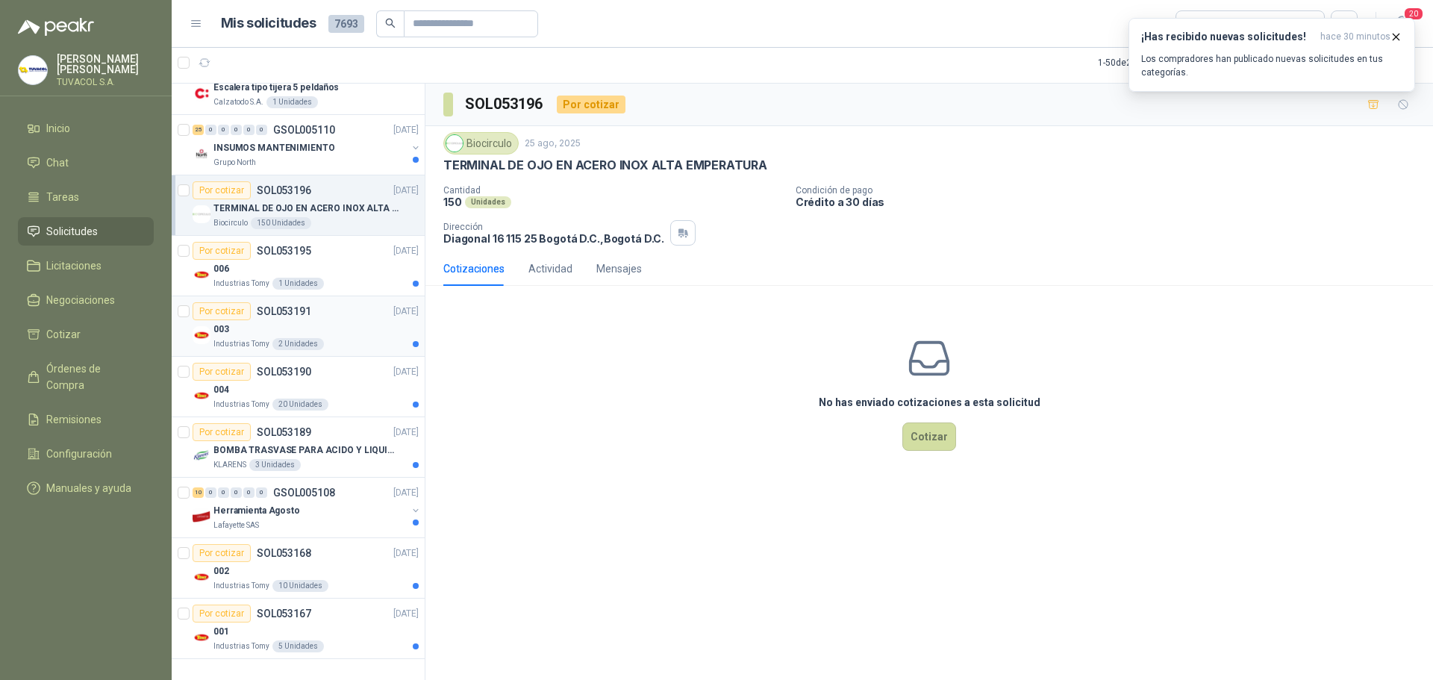
click at [344, 338] on div "Industrias Tomy 2 Unidades" at bounding box center [315, 344] width 205 height 12
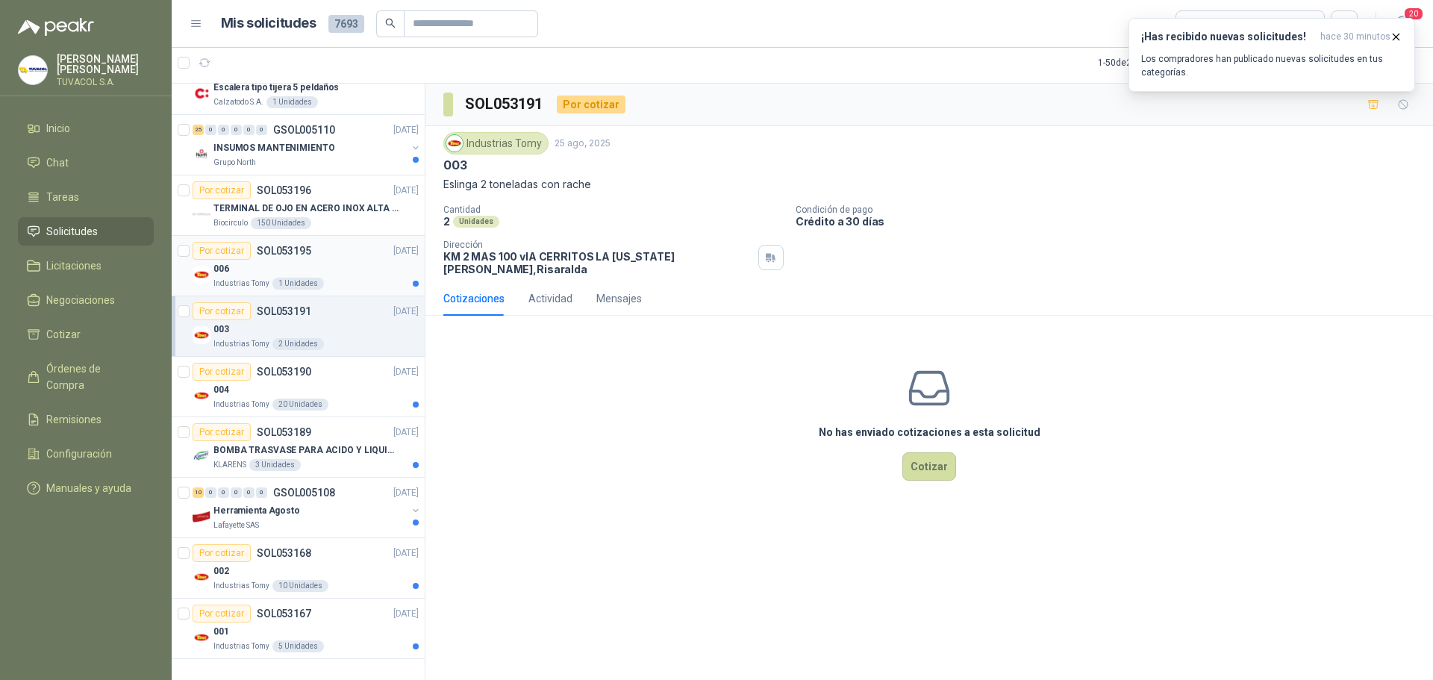
click at [343, 264] on div "006" at bounding box center [315, 269] width 205 height 18
click at [337, 357] on article "Por cotizar SOL053190 [DATE] 004 Industrias Tomy 20 Unidades" at bounding box center [298, 387] width 253 height 60
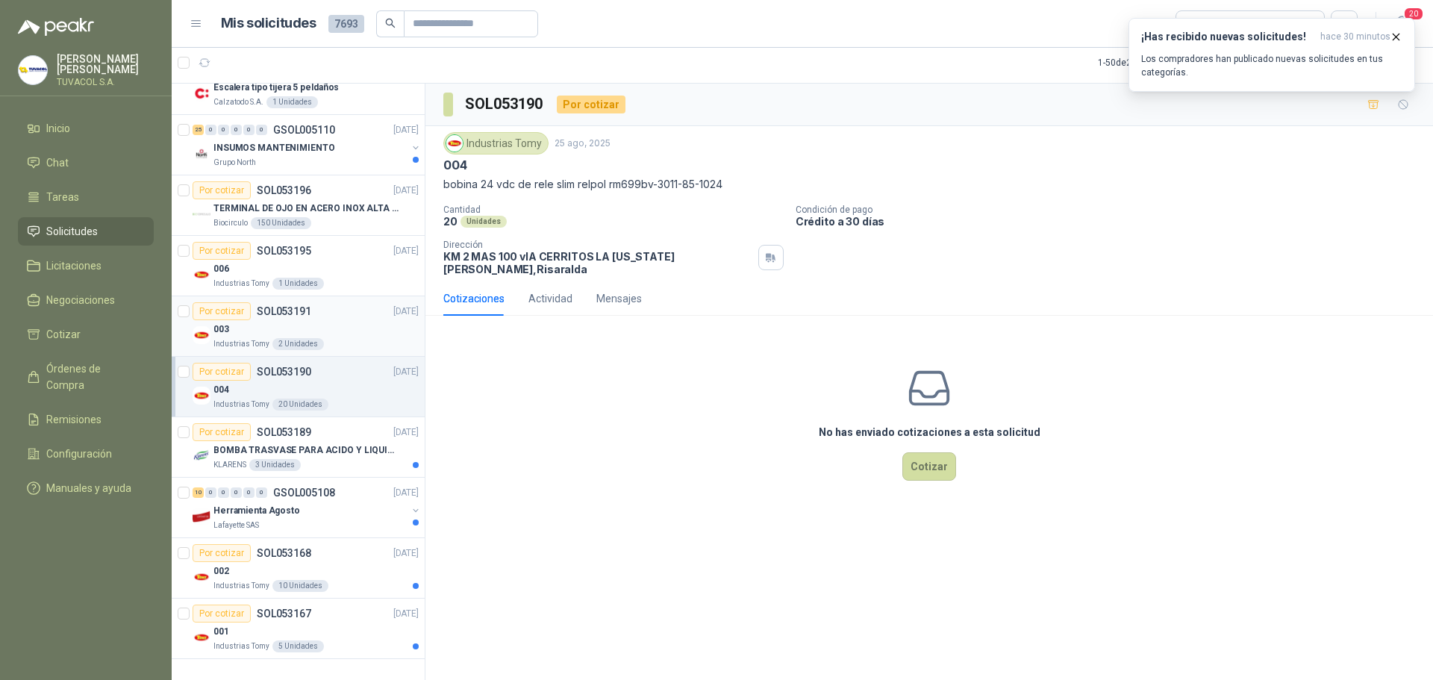
click at [347, 302] on div "Por cotizar SOL053191 [DATE]" at bounding box center [306, 311] width 226 height 18
click at [335, 381] on div "004" at bounding box center [315, 390] width 205 height 18
click at [330, 278] on div "Industrias Tomy 1 Unidades" at bounding box center [315, 284] width 205 height 12
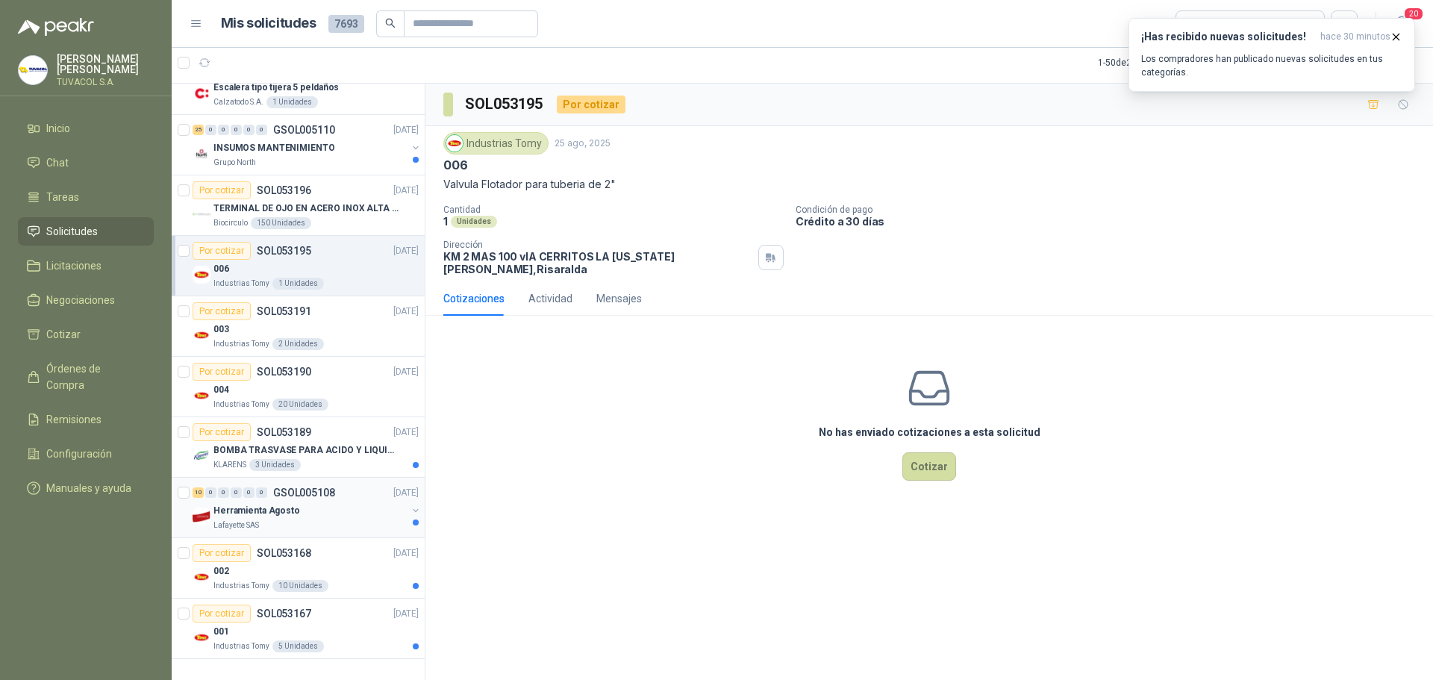
click at [340, 505] on div "Herramienta Agosto" at bounding box center [309, 511] width 193 height 18
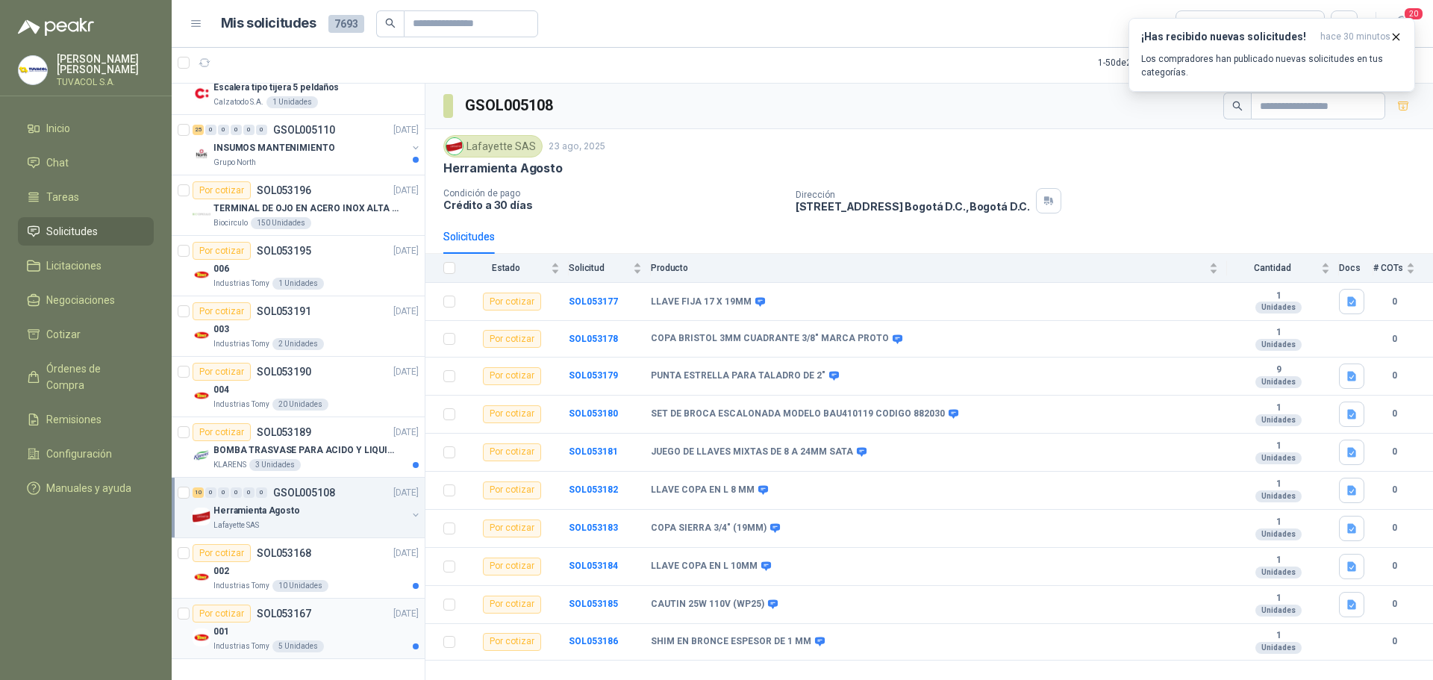
click at [329, 610] on div "Por cotizar SOL053167 [DATE]" at bounding box center [306, 614] width 226 height 18
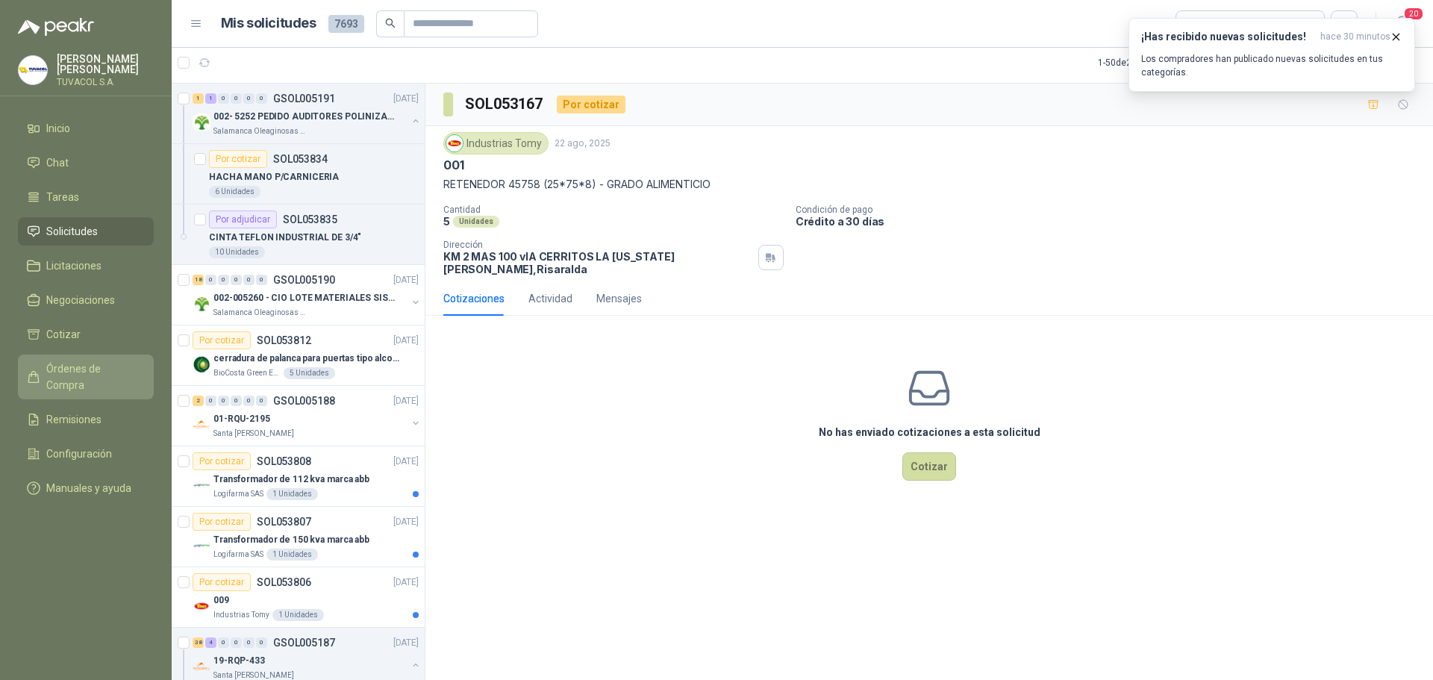
click at [101, 384] on span "Órdenes de Compra" at bounding box center [92, 377] width 93 height 33
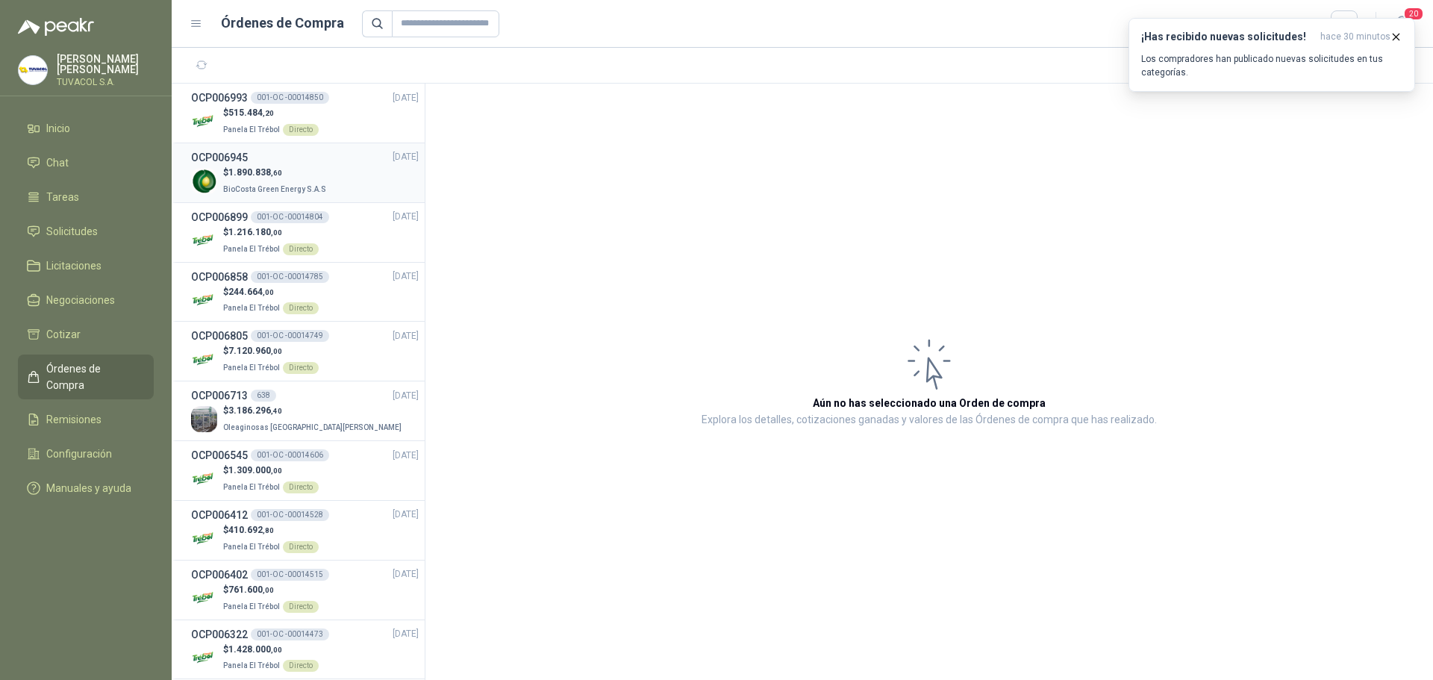
click at [284, 175] on p "$ 1.890.838 ,60" at bounding box center [276, 173] width 106 height 14
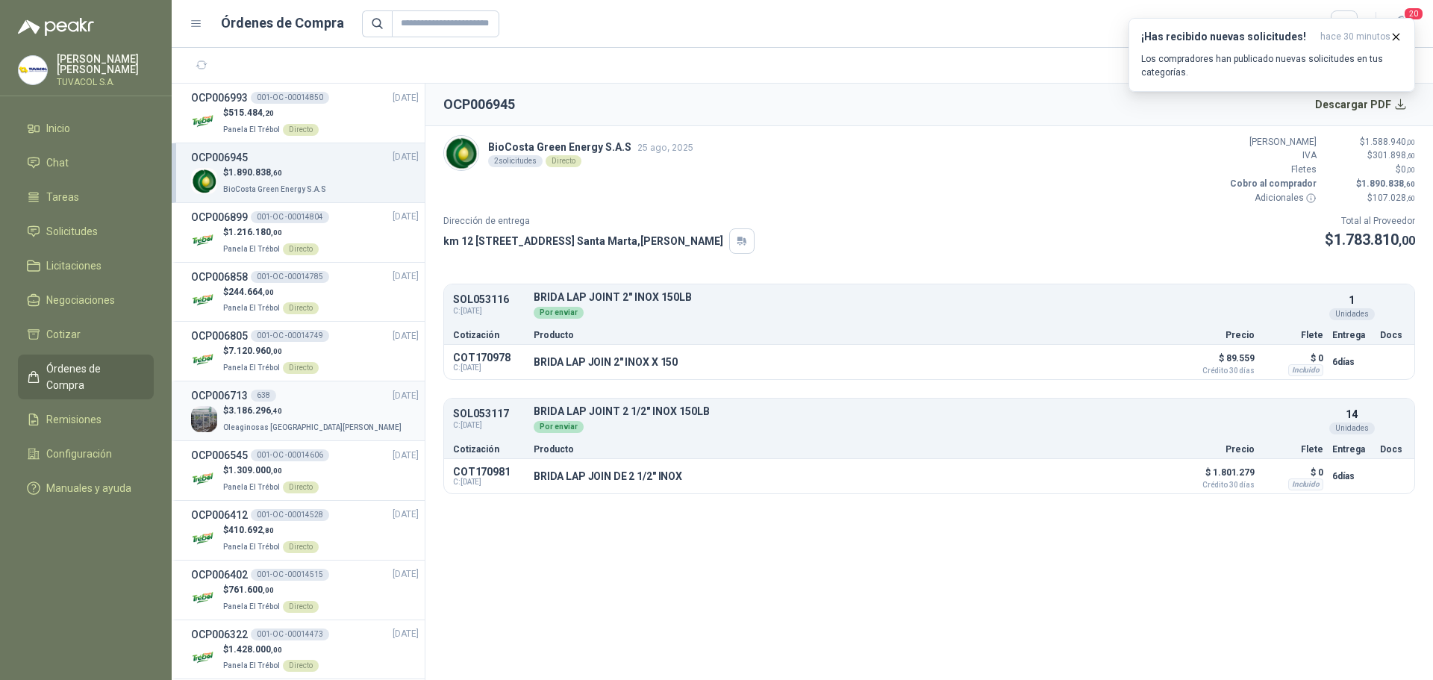
click at [297, 414] on p "$ 3.186.296 ,40" at bounding box center [313, 411] width 181 height 14
